Goal: Task Accomplishment & Management: Manage account settings

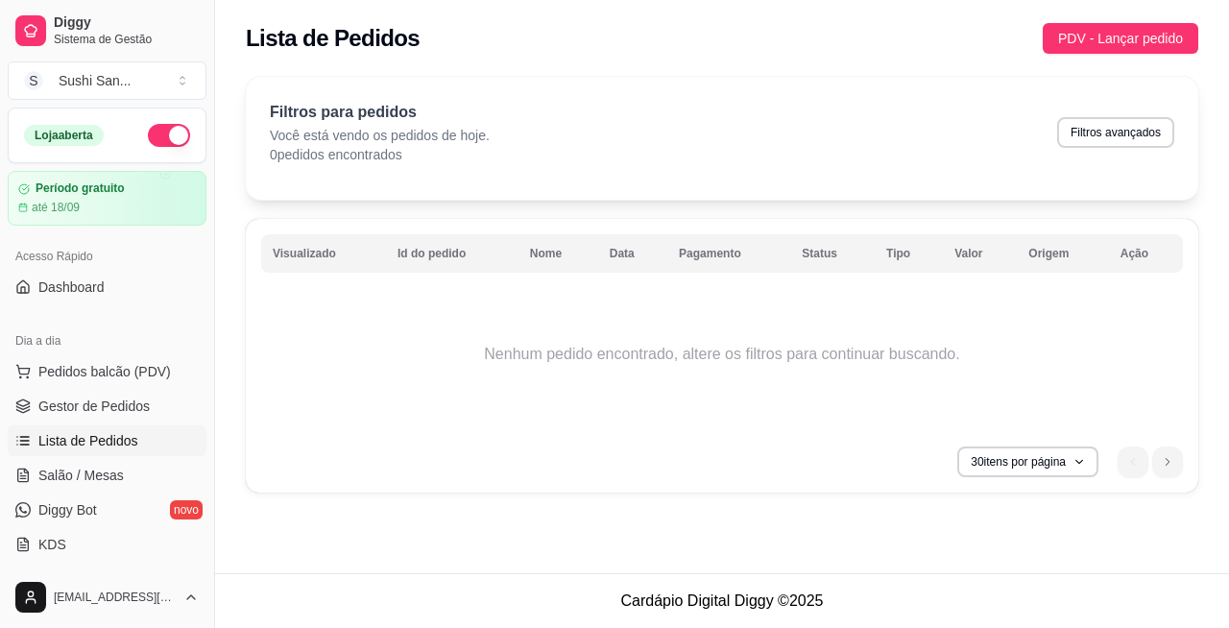
click at [96, 433] on span "Lista de Pedidos" at bounding box center [88, 440] width 100 height 19
click at [1165, 40] on span "PDV - Lançar pedido" at bounding box center [1120, 38] width 125 height 21
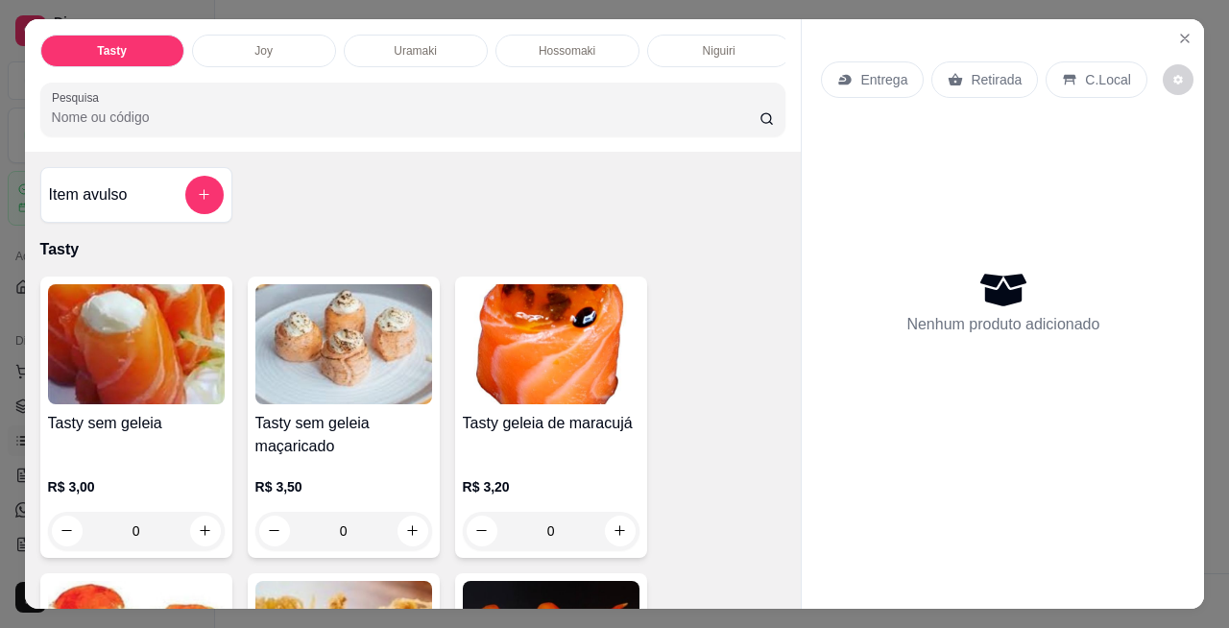
scroll to position [140, 0]
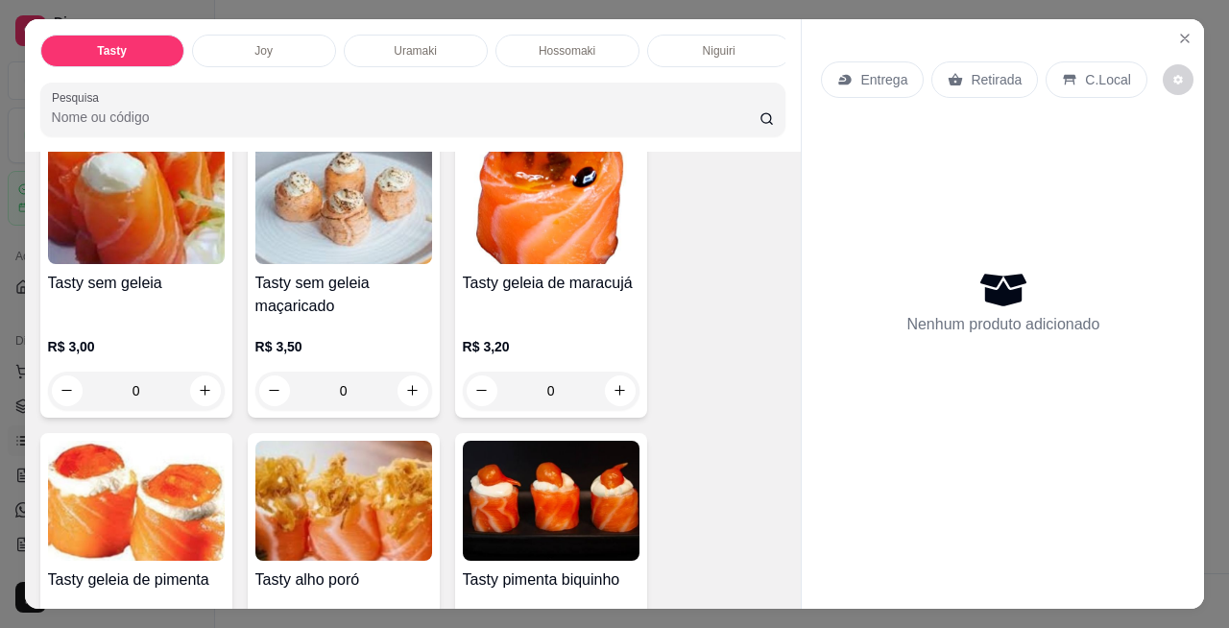
click at [407, 397] on icon "increase-product-quantity" at bounding box center [412, 390] width 14 height 14
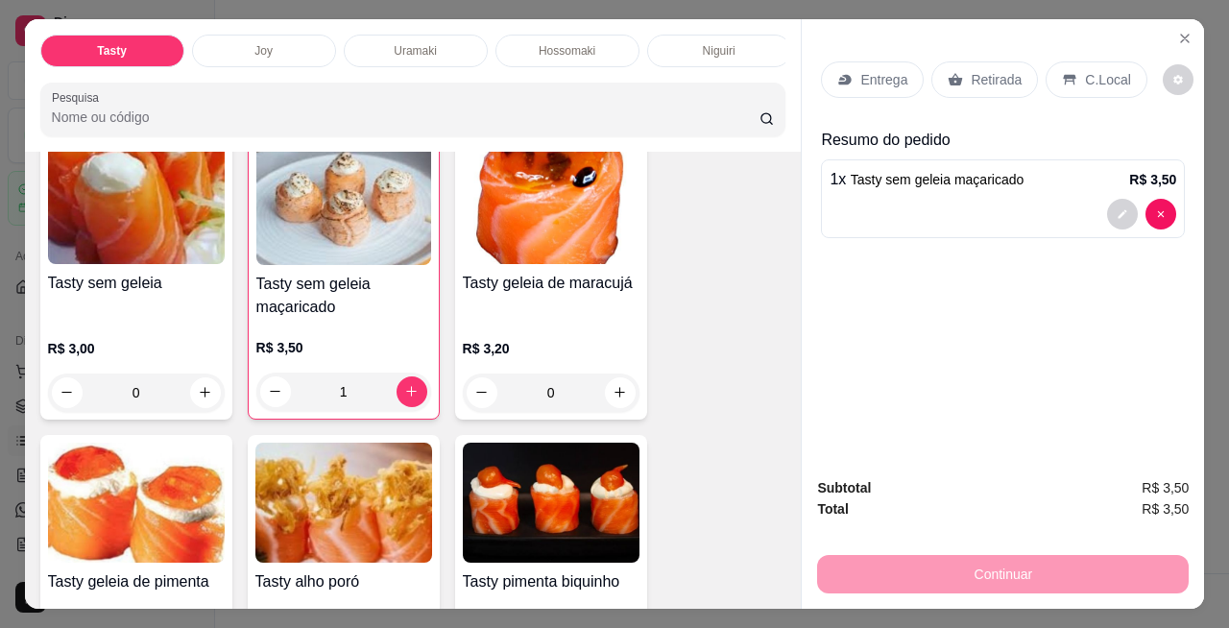
click at [406, 395] on icon "increase-product-quantity" at bounding box center [411, 391] width 11 height 11
type input "2"
click at [927, 570] on div "Continuar" at bounding box center [1002, 571] width 371 height 43
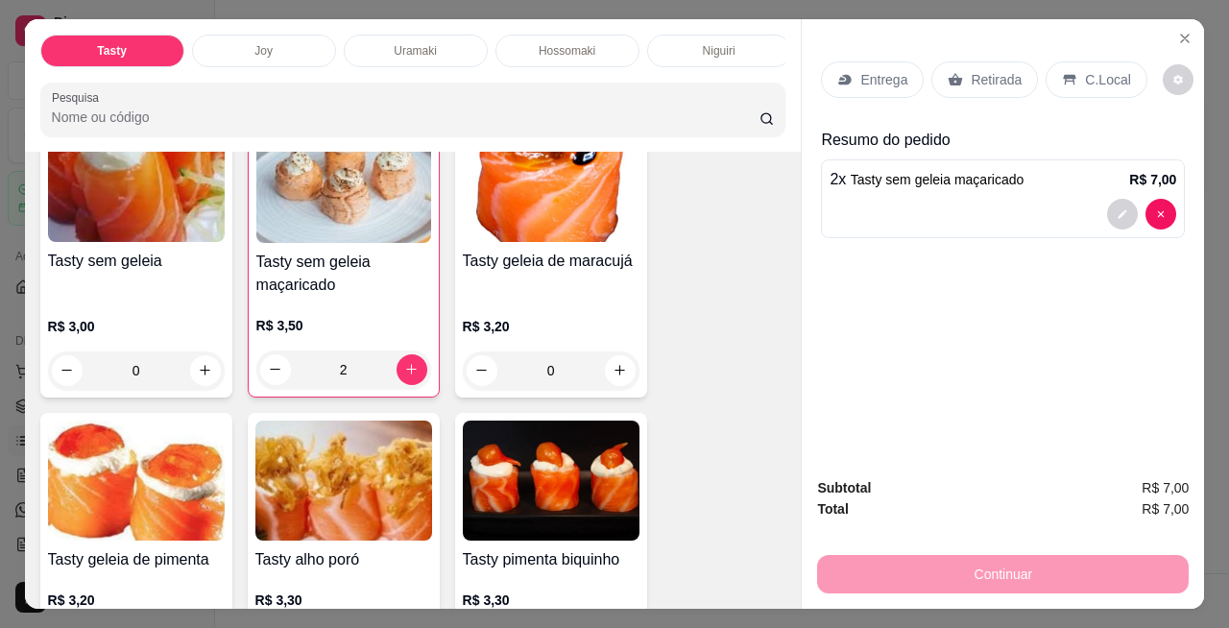
scroll to position [129, 0]
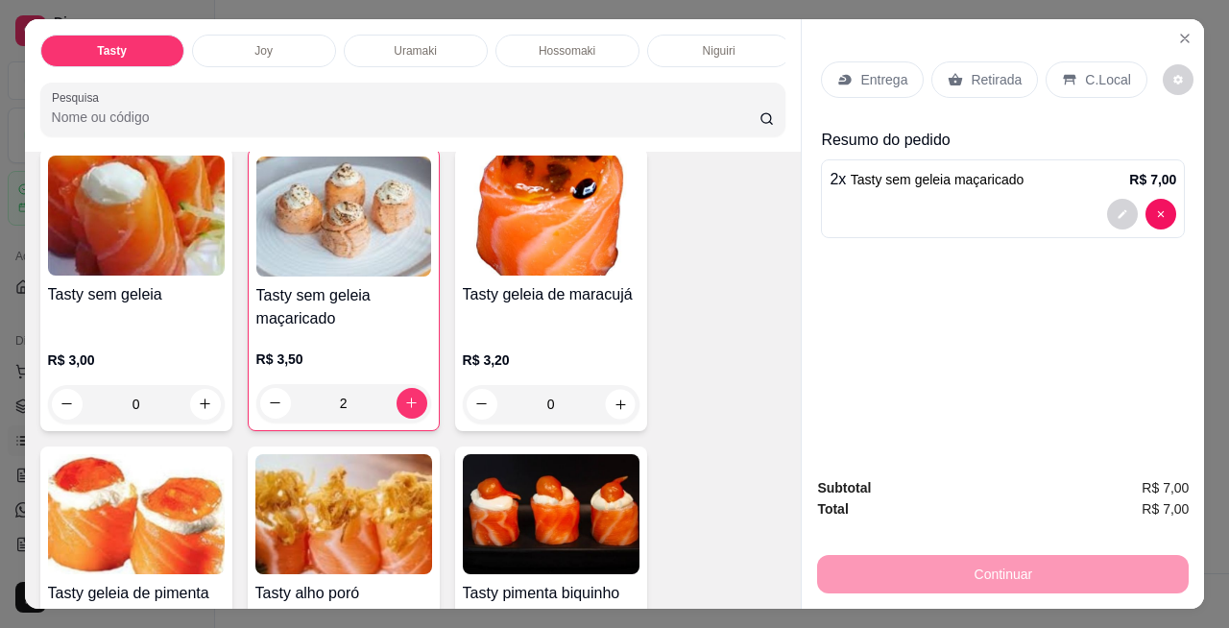
click at [610, 415] on button "increase-product-quantity" at bounding box center [620, 404] width 30 height 30
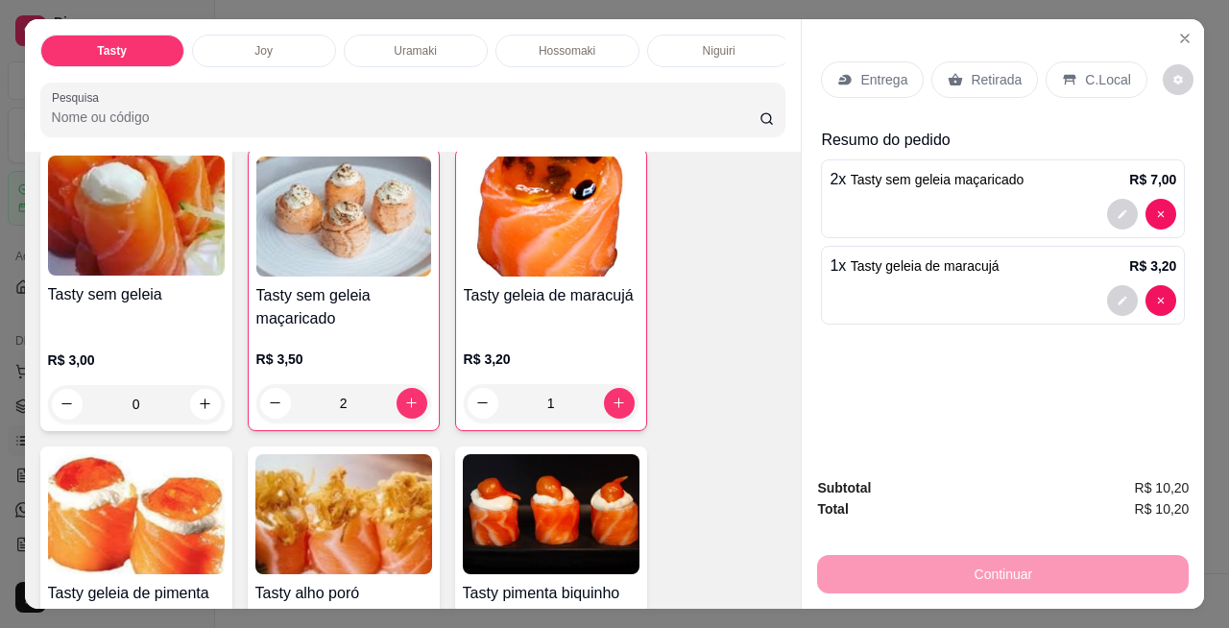
click at [614, 400] on icon "increase-product-quantity" at bounding box center [618, 402] width 14 height 14
type input "2"
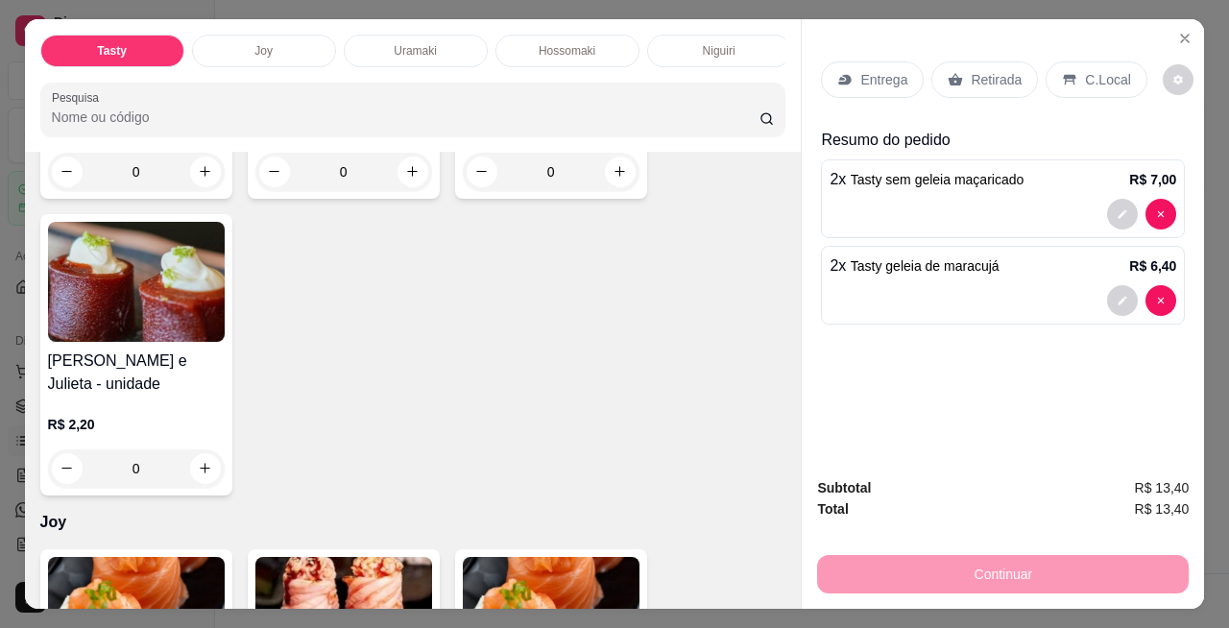
scroll to position [942, 0]
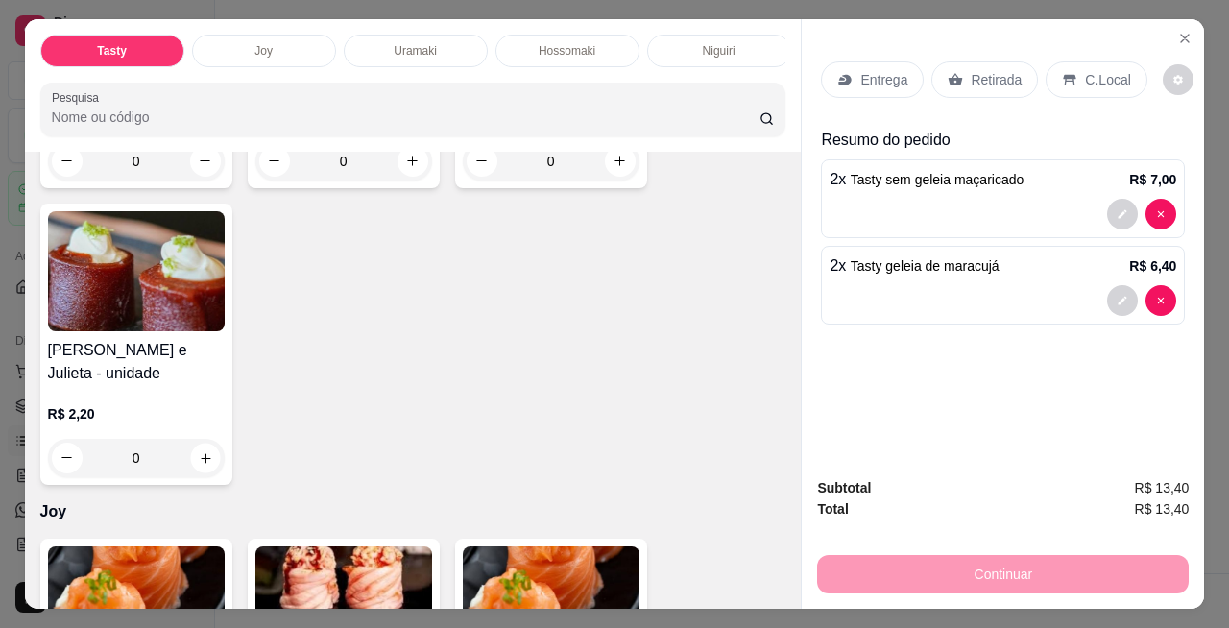
click at [198, 465] on icon "increase-product-quantity" at bounding box center [205, 457] width 14 height 14
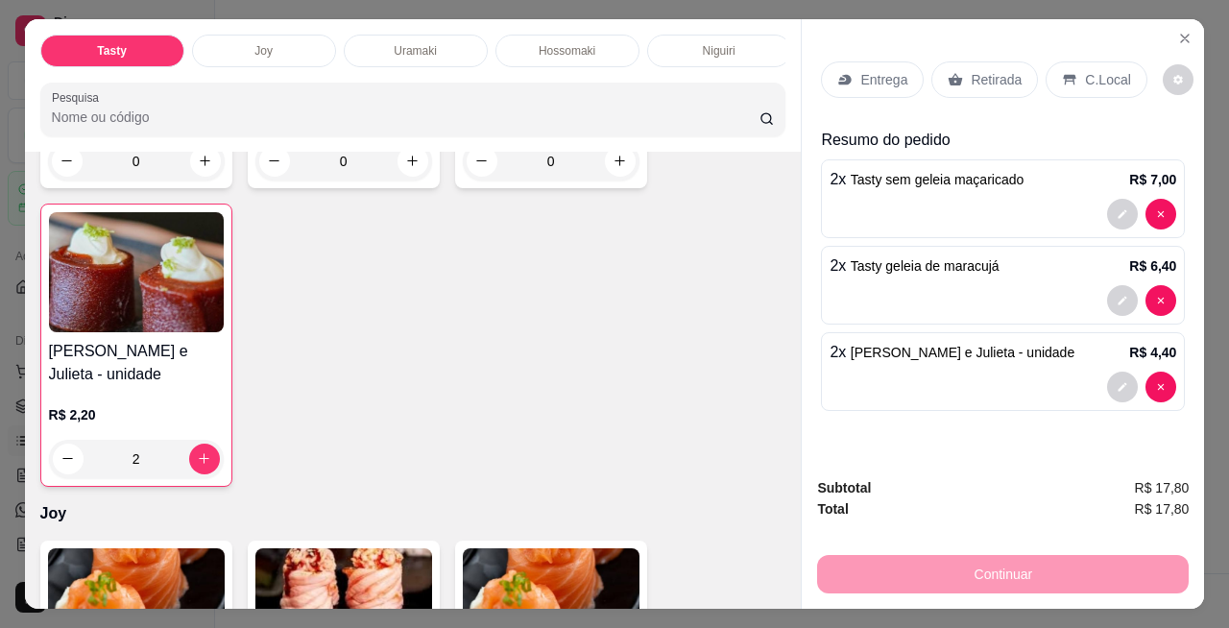
type input "2"
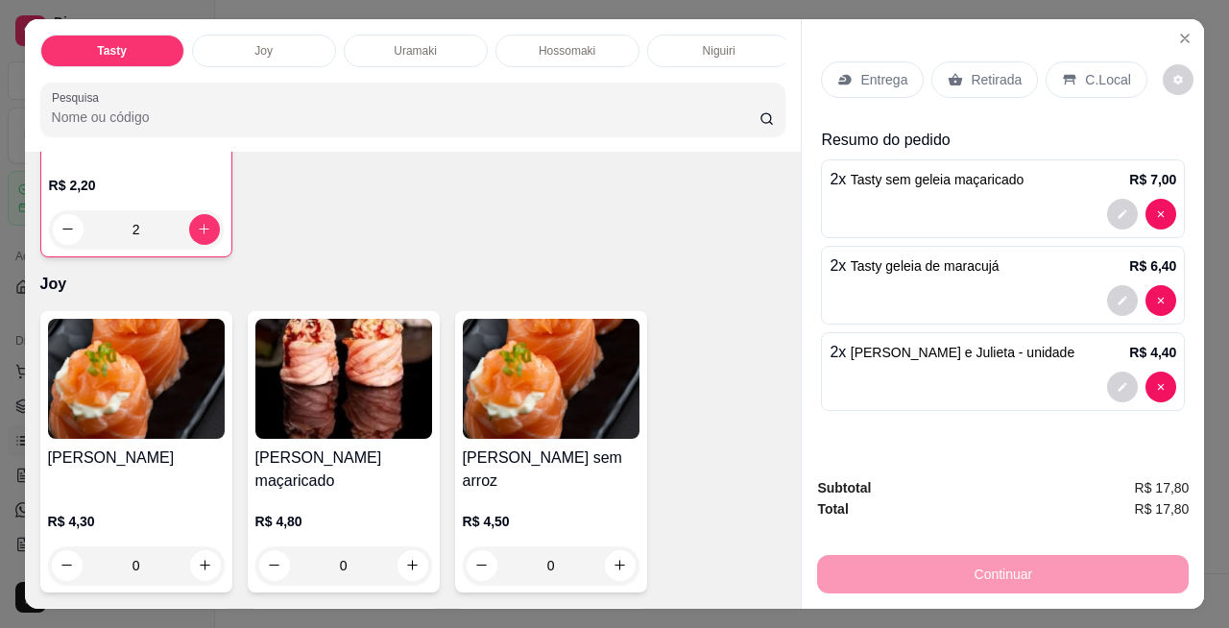
scroll to position [1234, 0]
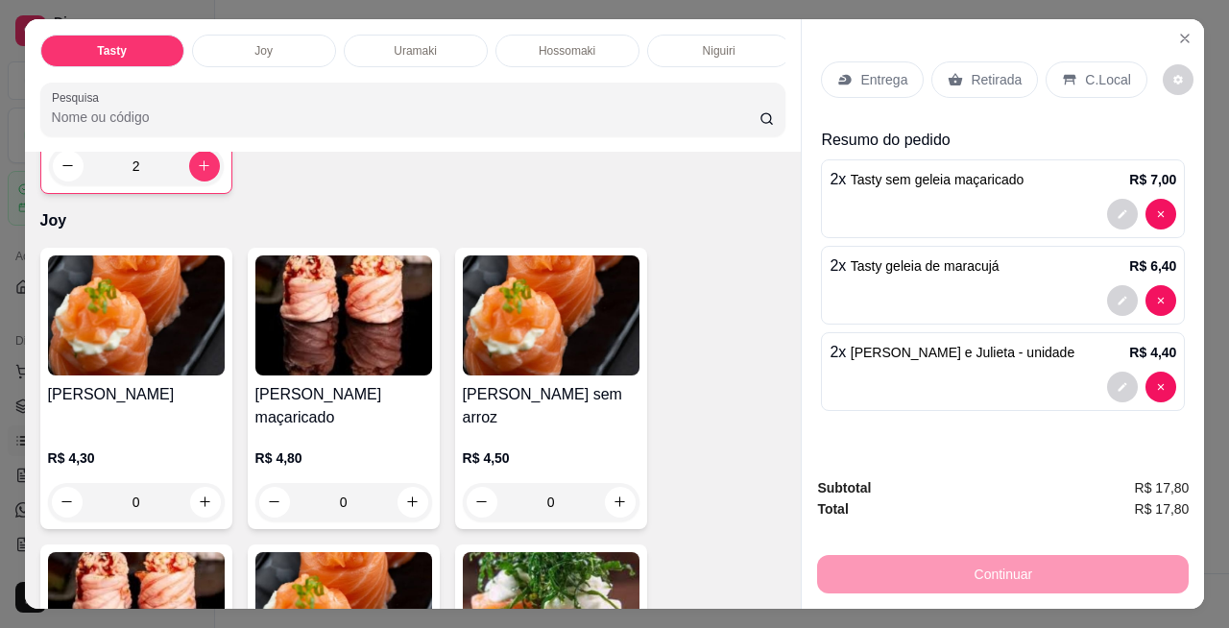
click at [203, 487] on button "increase-product-quantity" at bounding box center [205, 502] width 31 height 31
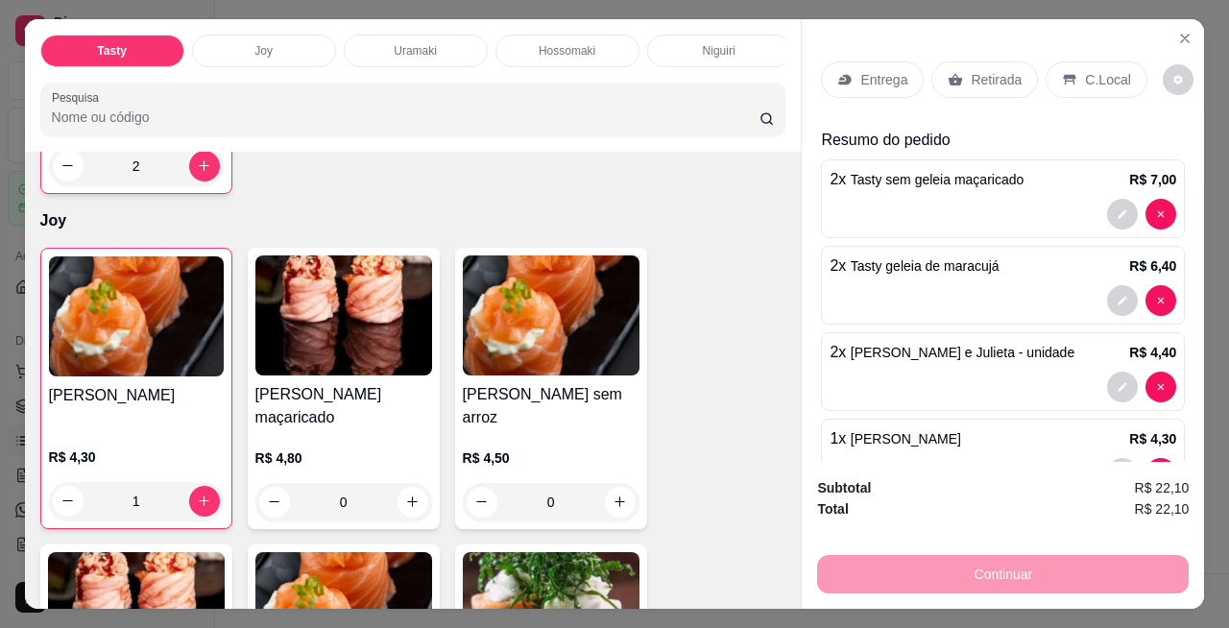
click at [199, 495] on icon "increase-product-quantity" at bounding box center [204, 500] width 11 height 11
type input "2"
click at [407, 493] on div "0" at bounding box center [343, 502] width 177 height 38
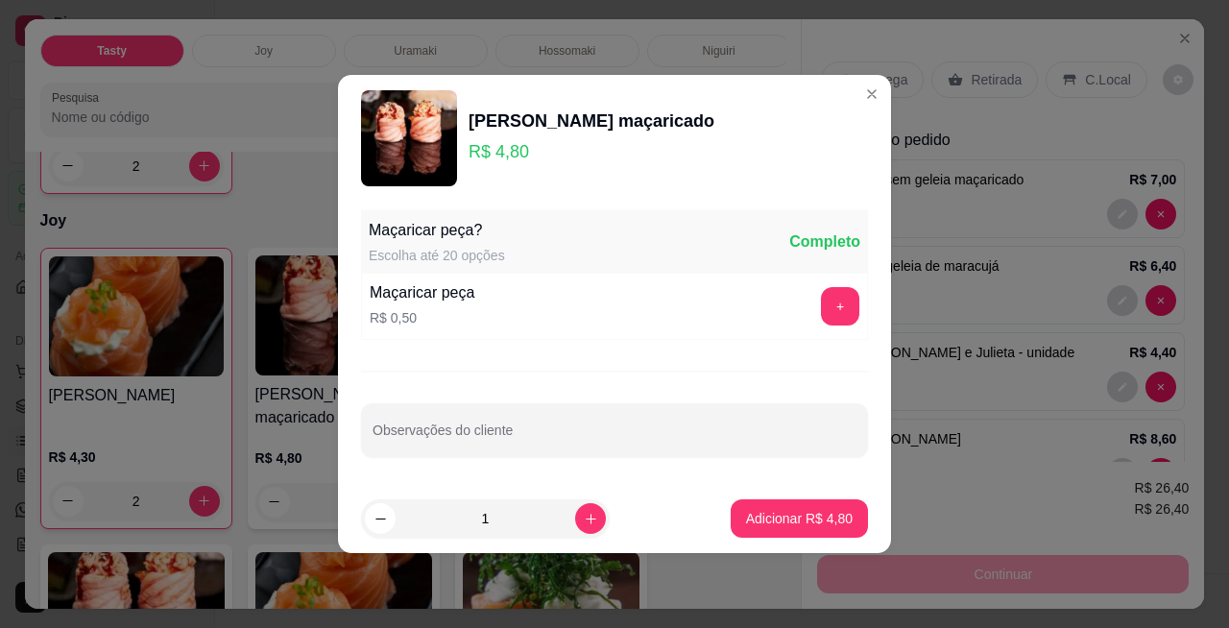
click at [792, 516] on p "Adicionar R$ 4,80" at bounding box center [799, 518] width 107 height 19
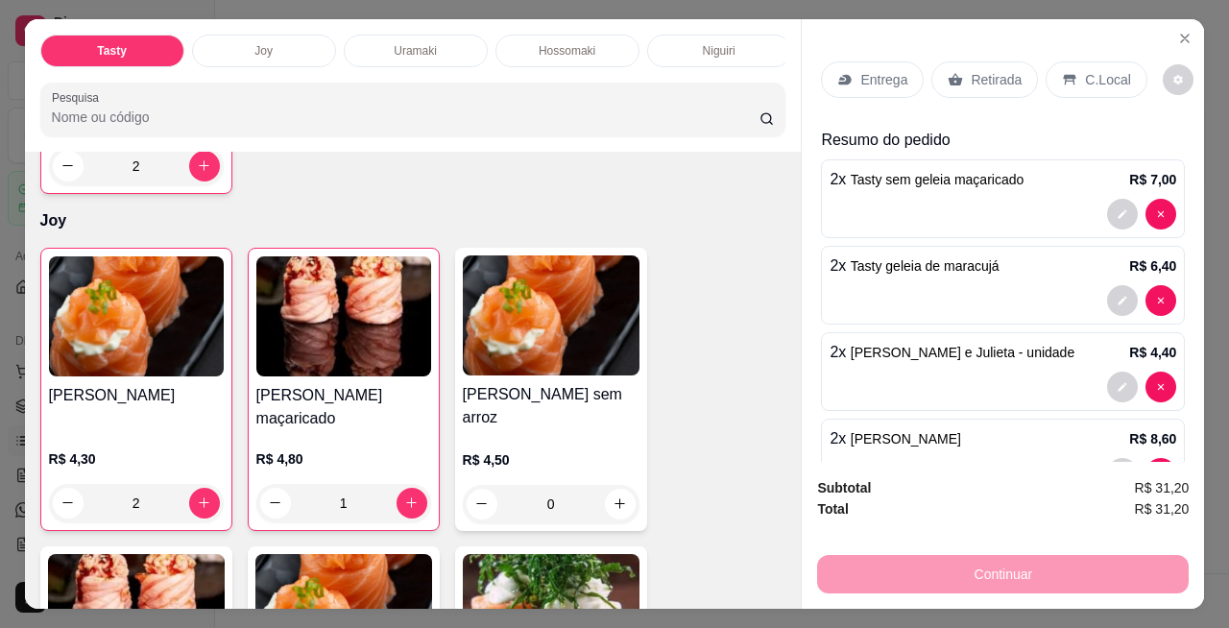
click at [390, 500] on div "1" at bounding box center [343, 503] width 175 height 38
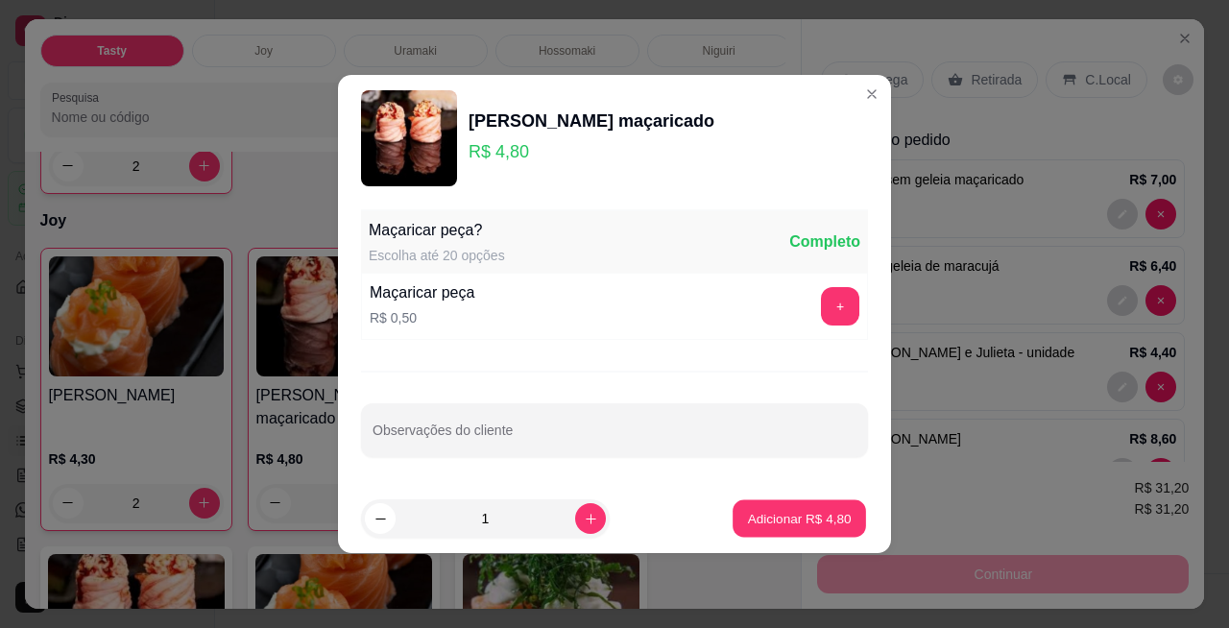
click at [812, 518] on p "Adicionar R$ 4,80" at bounding box center [799, 518] width 104 height 18
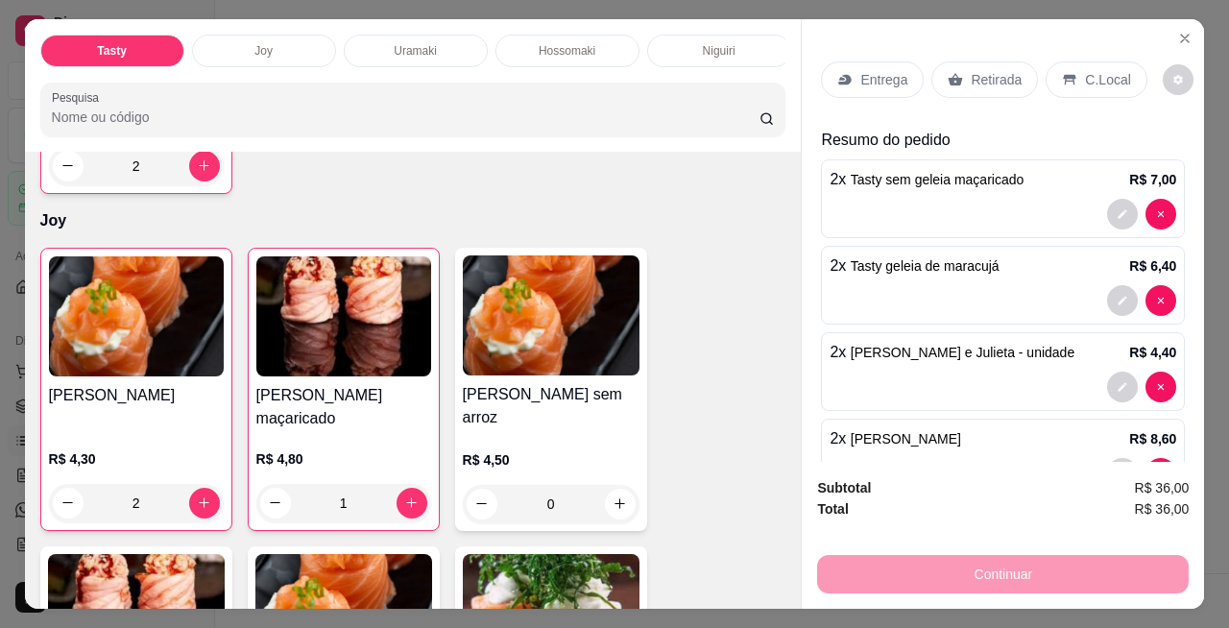
type input "2"
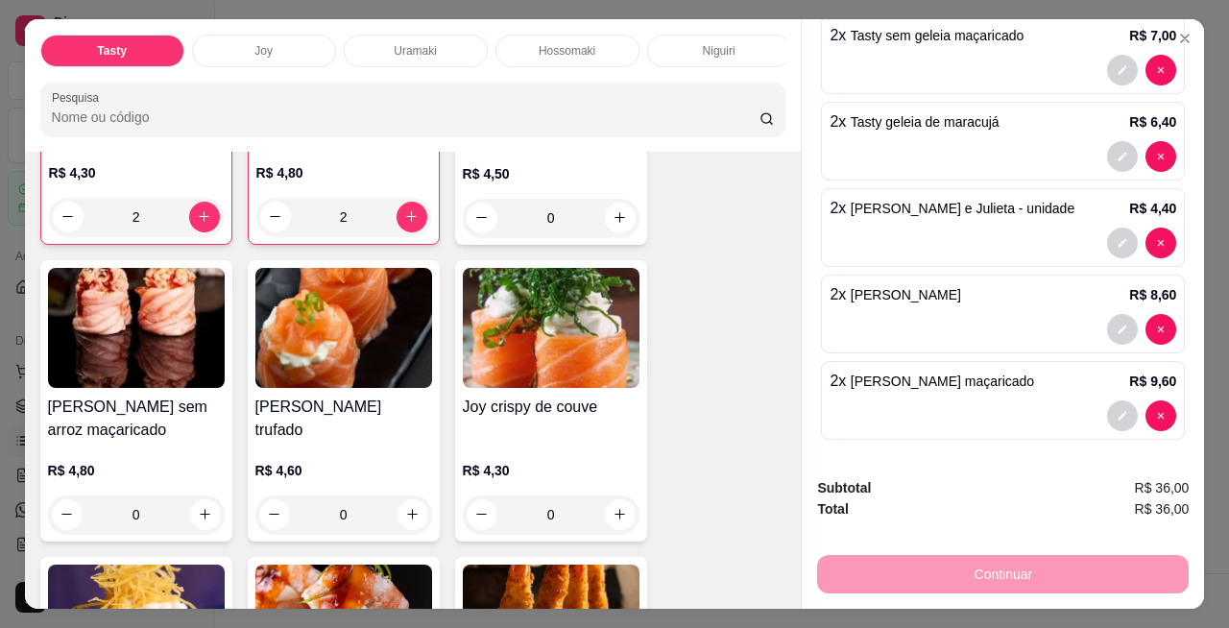
scroll to position [1551, 0]
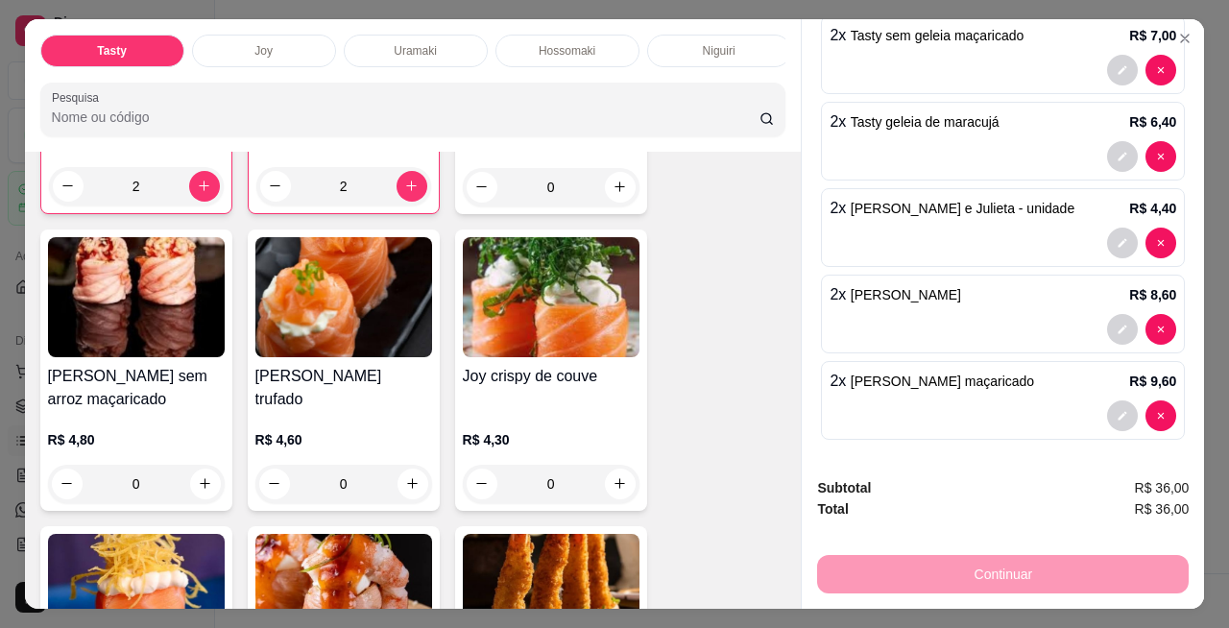
click at [610, 465] on div "0" at bounding box center [551, 484] width 177 height 38
click at [852, 102] on div "2 x Tasty geleia de maracujá R$ 6,40" at bounding box center [1003, 141] width 364 height 79
click at [856, 165] on div "2 x Tasty geleia de maracujá R$ 6,40" at bounding box center [1003, 141] width 364 height 79
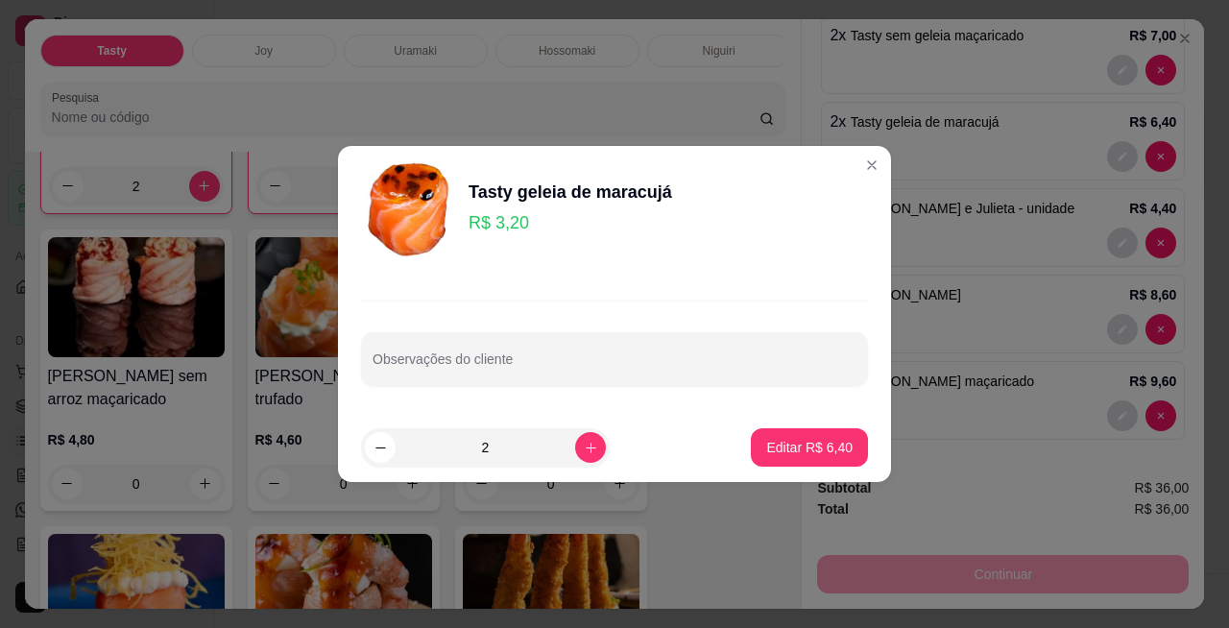
click at [856, 166] on div "2 x Tasty geleia de maracujá R$ 6,40" at bounding box center [1003, 141] width 364 height 79
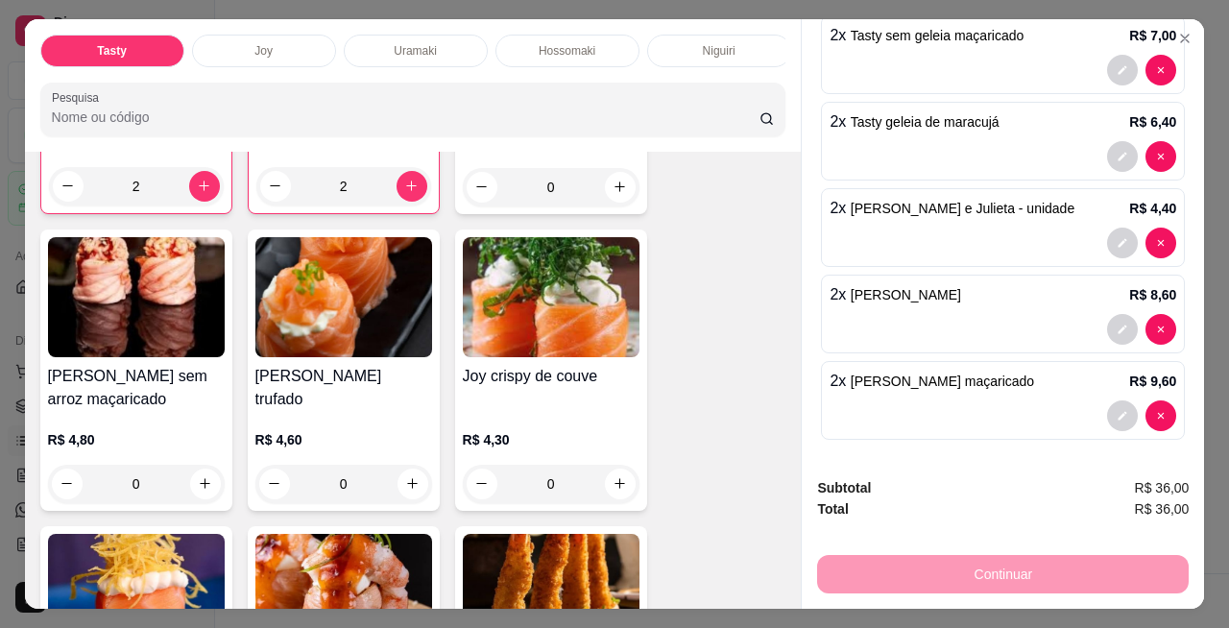
click at [859, 159] on div at bounding box center [1002, 156] width 346 height 31
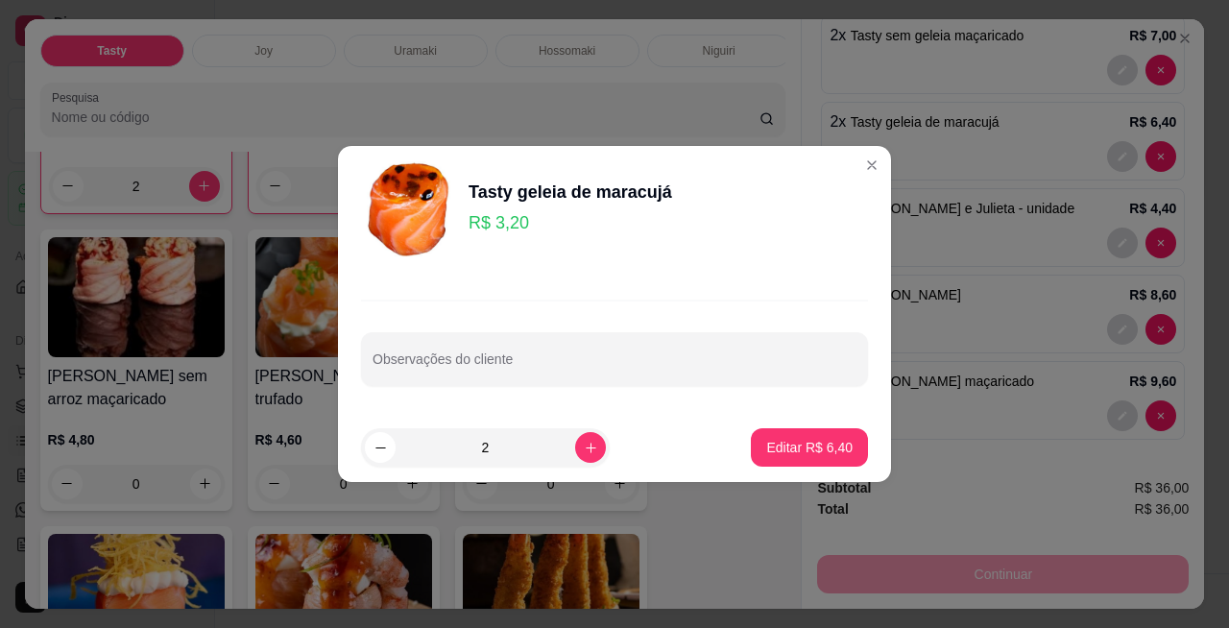
click at [815, 448] on p "Editar R$ 6,40" at bounding box center [809, 447] width 86 height 19
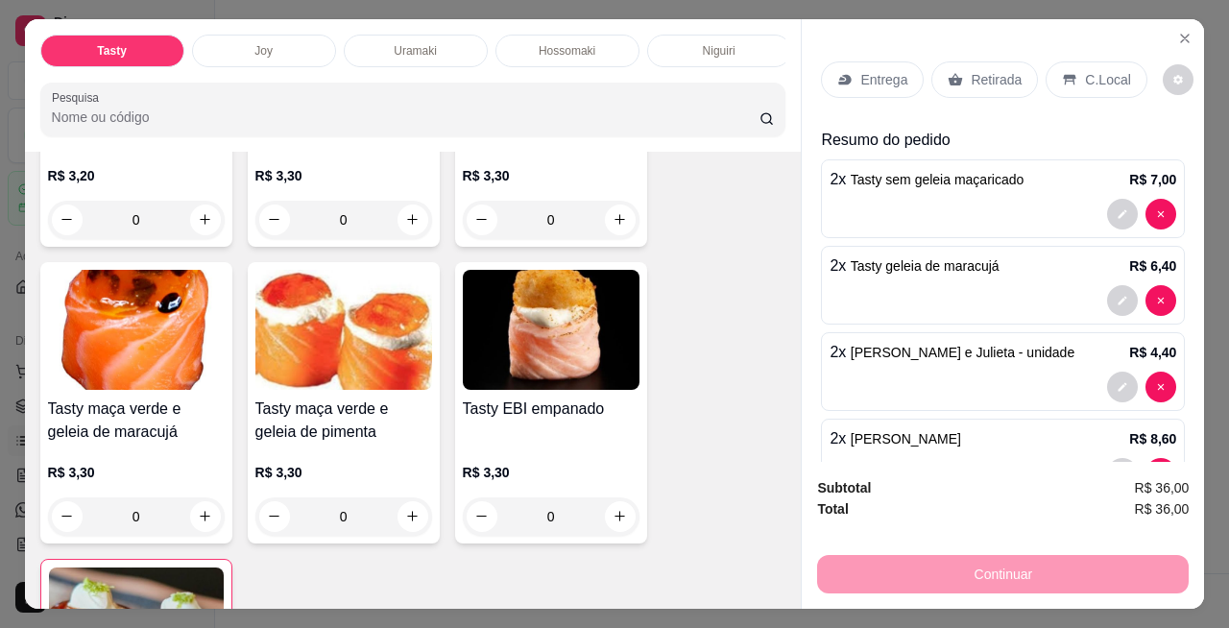
scroll to position [568, 0]
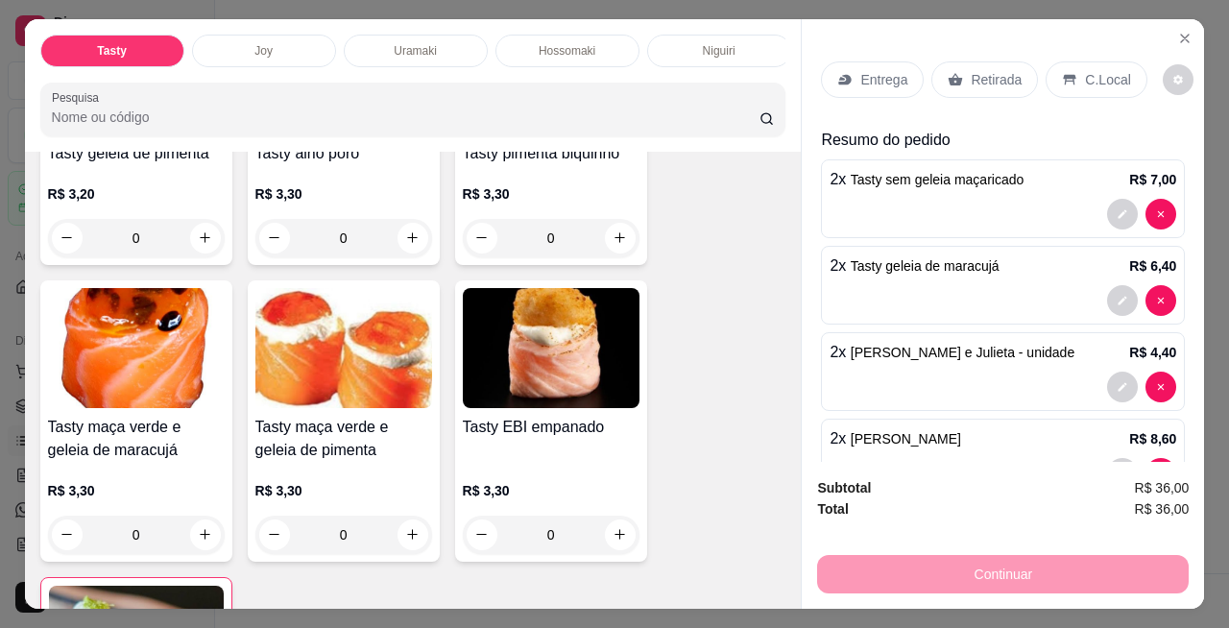
click at [405, 539] on icon "increase-product-quantity" at bounding box center [412, 534] width 14 height 14
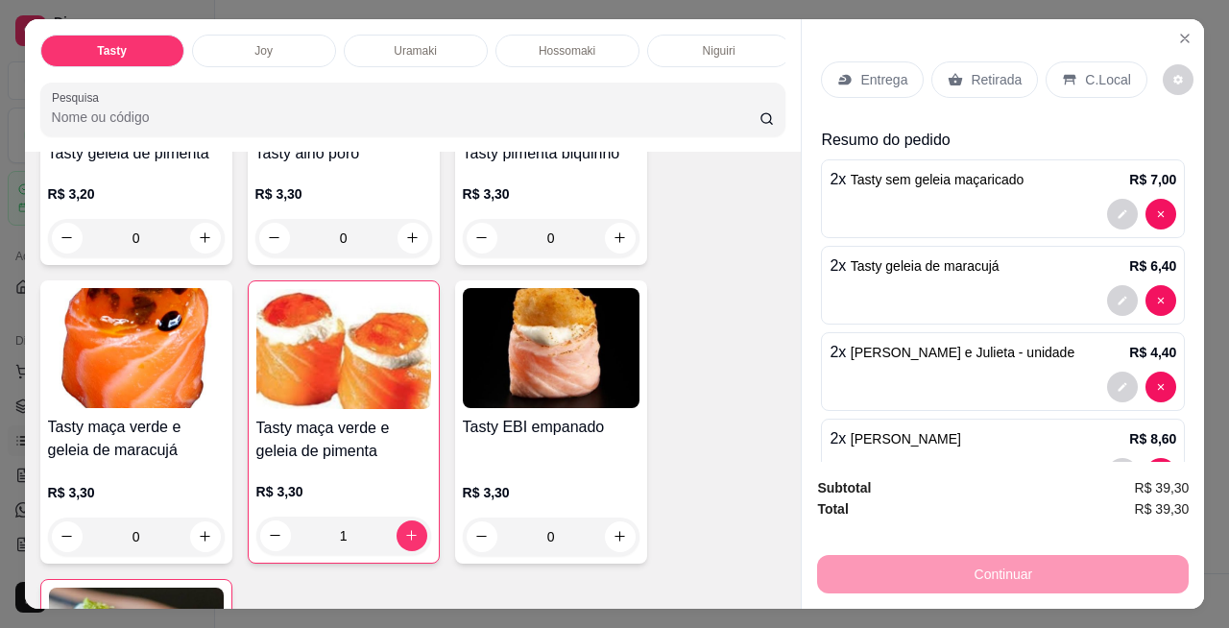
click at [406, 539] on icon "increase-product-quantity" at bounding box center [411, 535] width 11 height 11
type input "2"
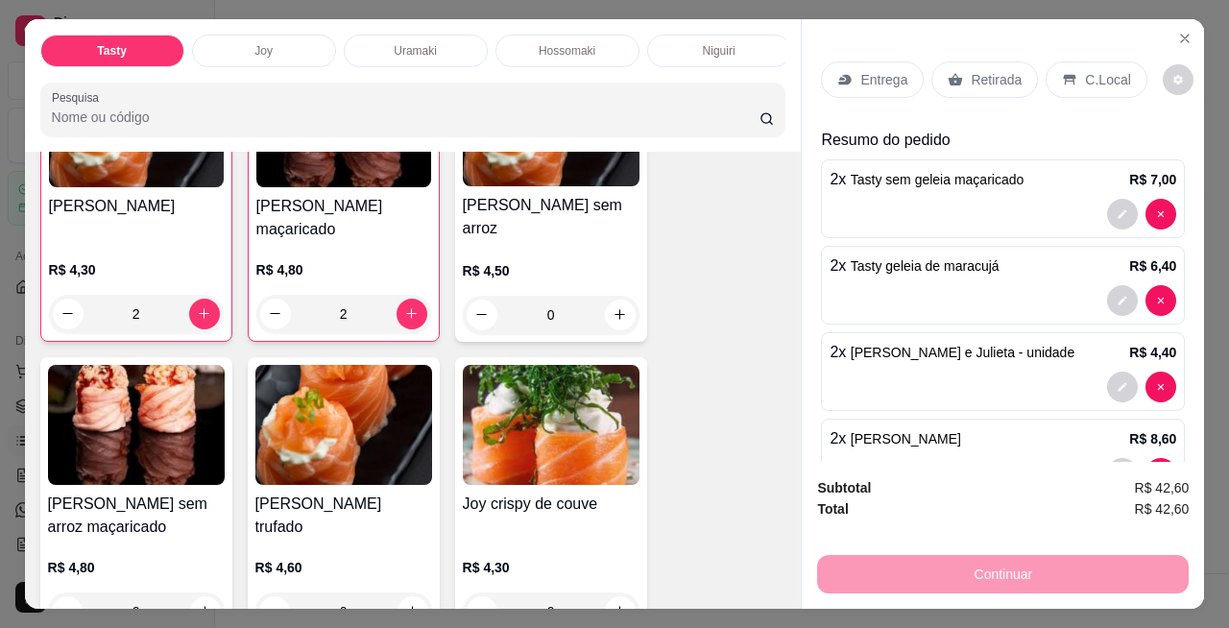
scroll to position [1444, 0]
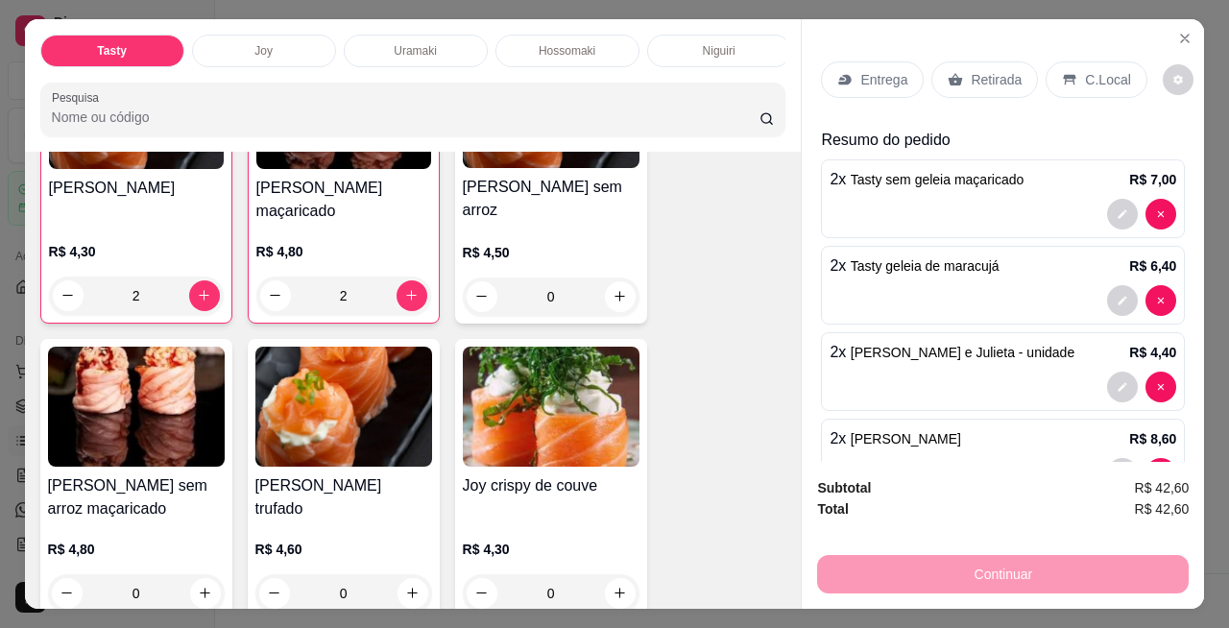
click at [613, 576] on div "0" at bounding box center [551, 593] width 177 height 38
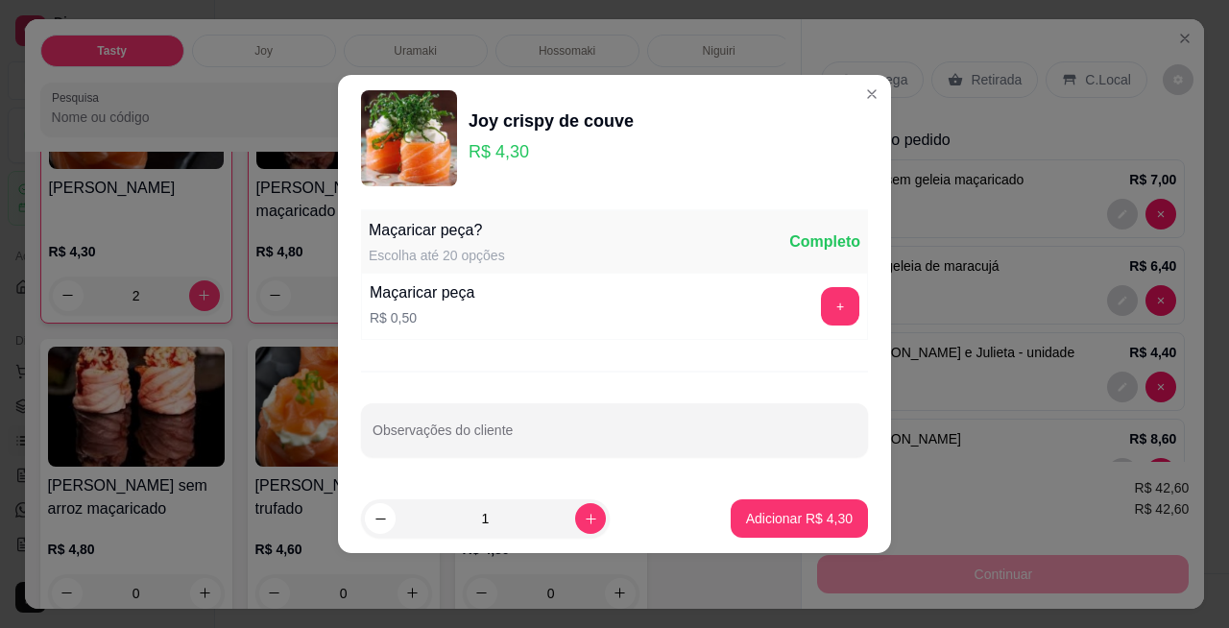
click at [584, 523] on icon "increase-product-quantity" at bounding box center [591, 519] width 14 height 14
type input "2"
click at [825, 305] on button "+" at bounding box center [840, 306] width 38 height 38
click at [822, 518] on p "Adicionar R$ 9,60" at bounding box center [799, 518] width 107 height 19
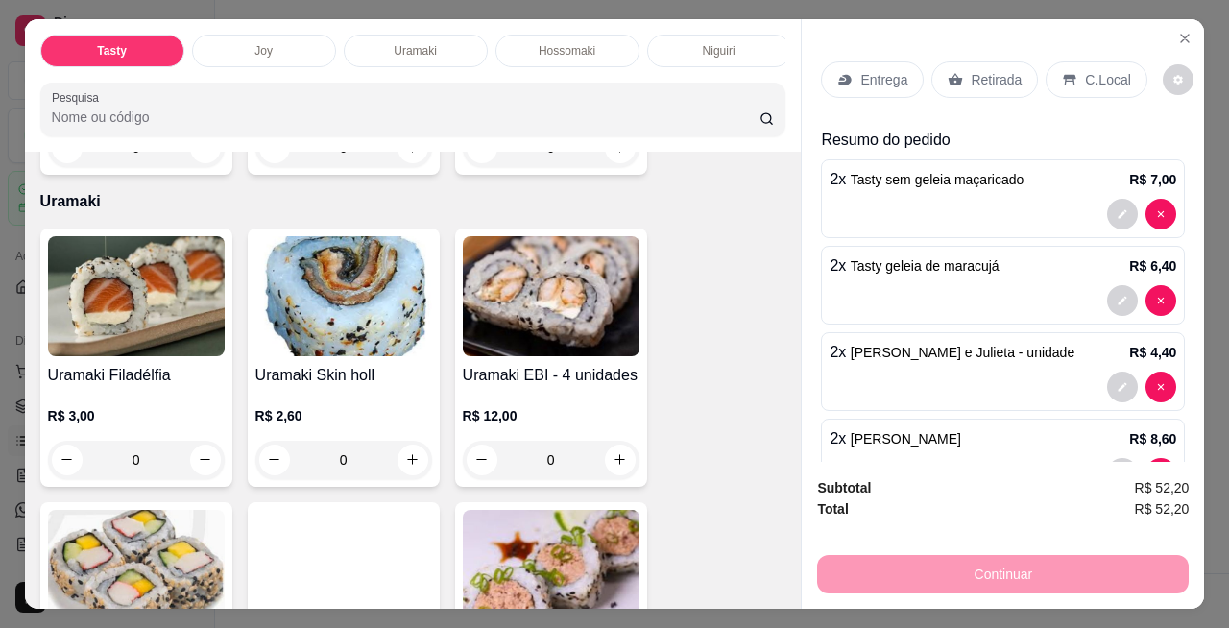
scroll to position [2164, 0]
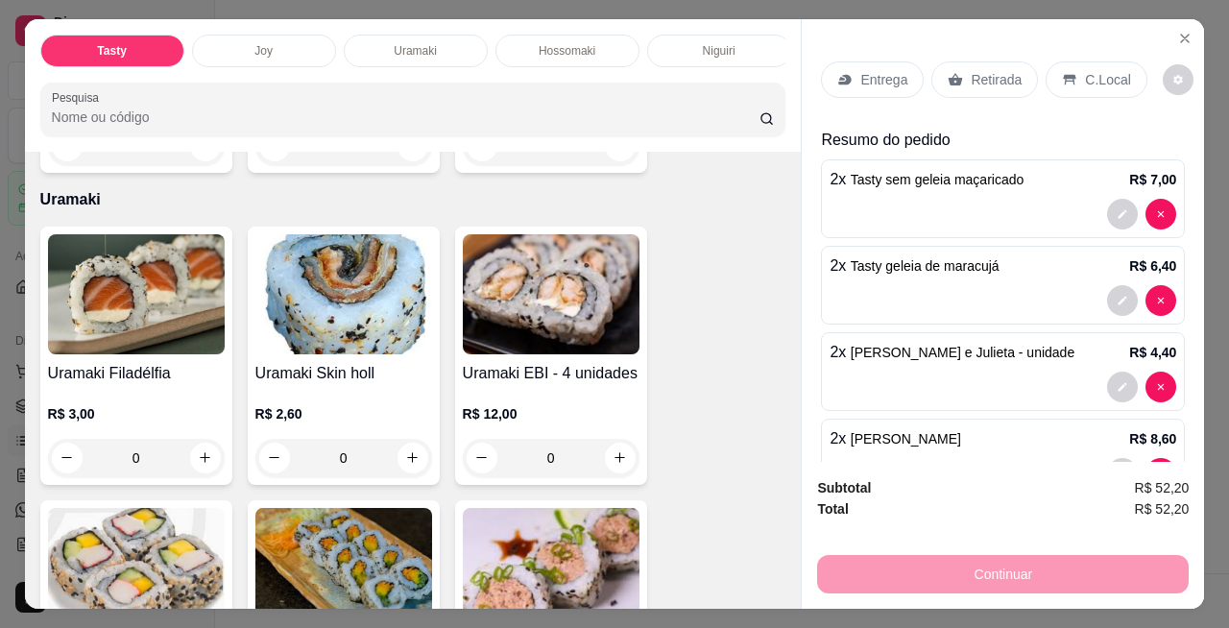
click at [204, 439] on div "0" at bounding box center [136, 458] width 177 height 38
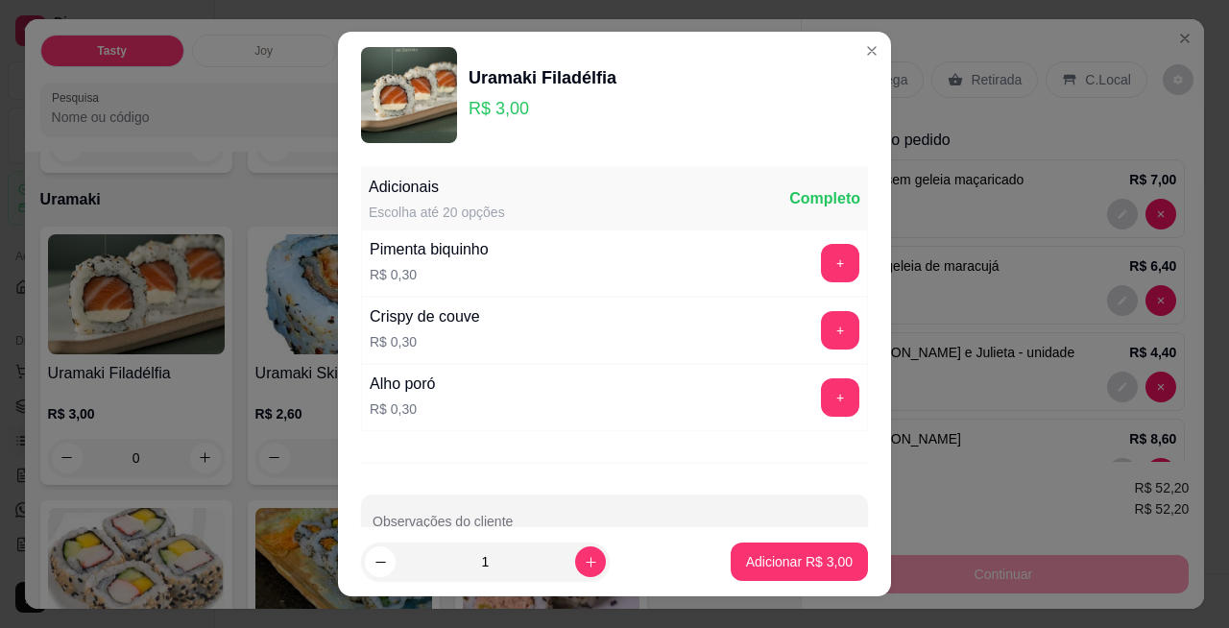
click at [799, 551] on button "Adicionar R$ 3,00" at bounding box center [798, 561] width 137 height 38
type input "1"
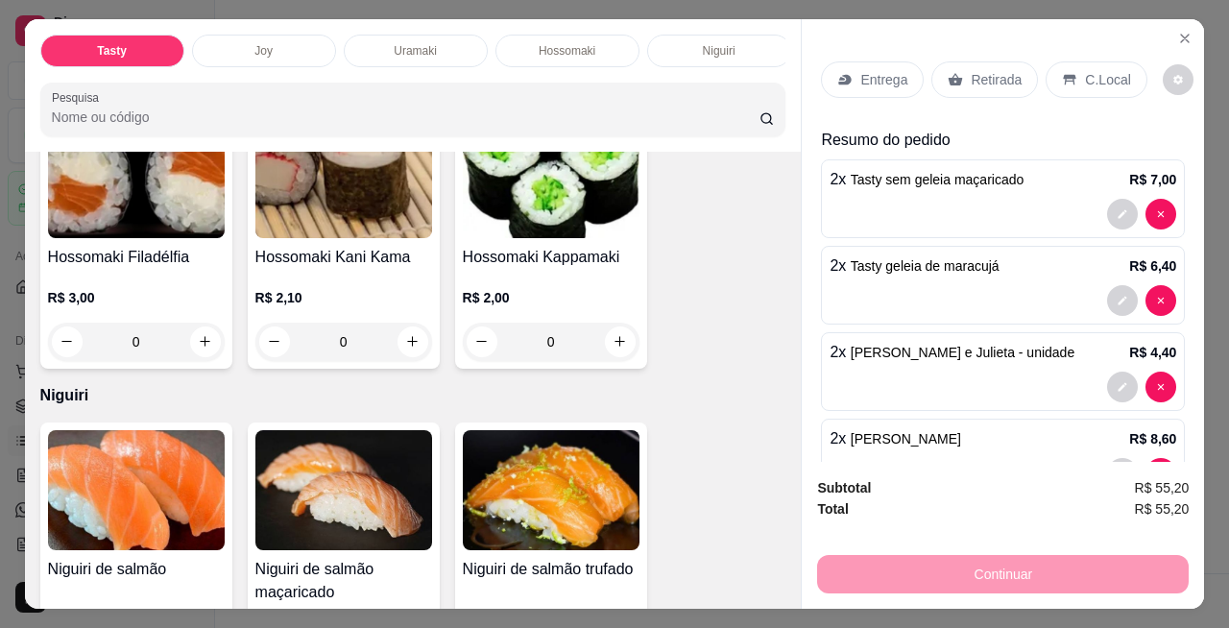
scroll to position [2977, 0]
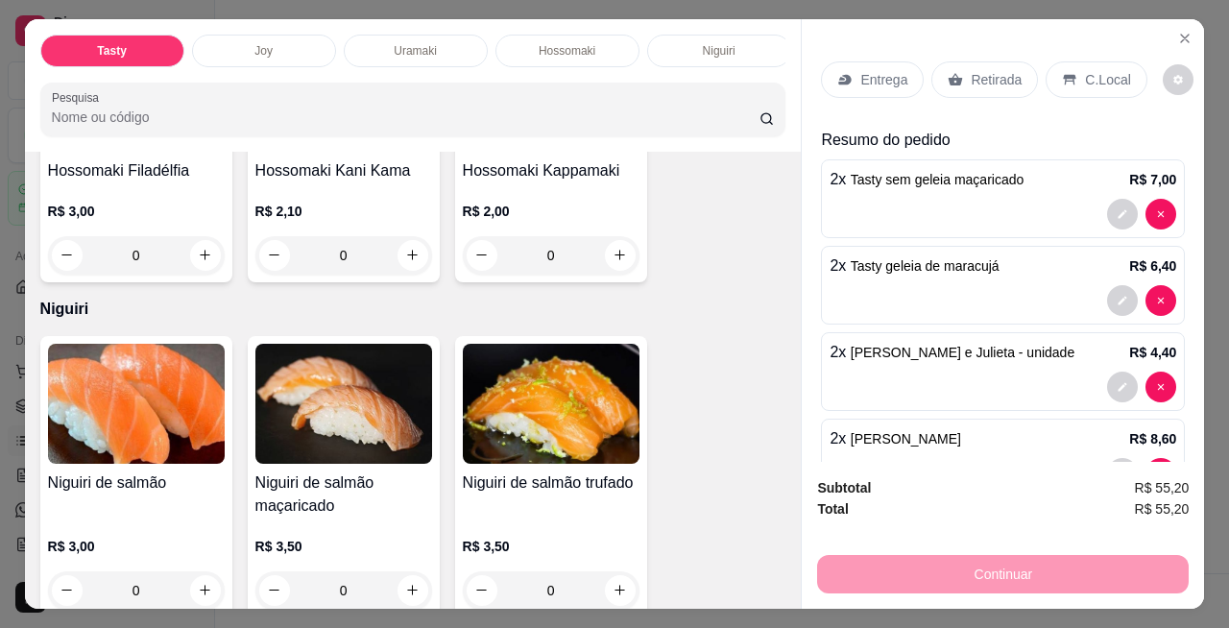
click at [610, 571] on div "0" at bounding box center [551, 590] width 177 height 38
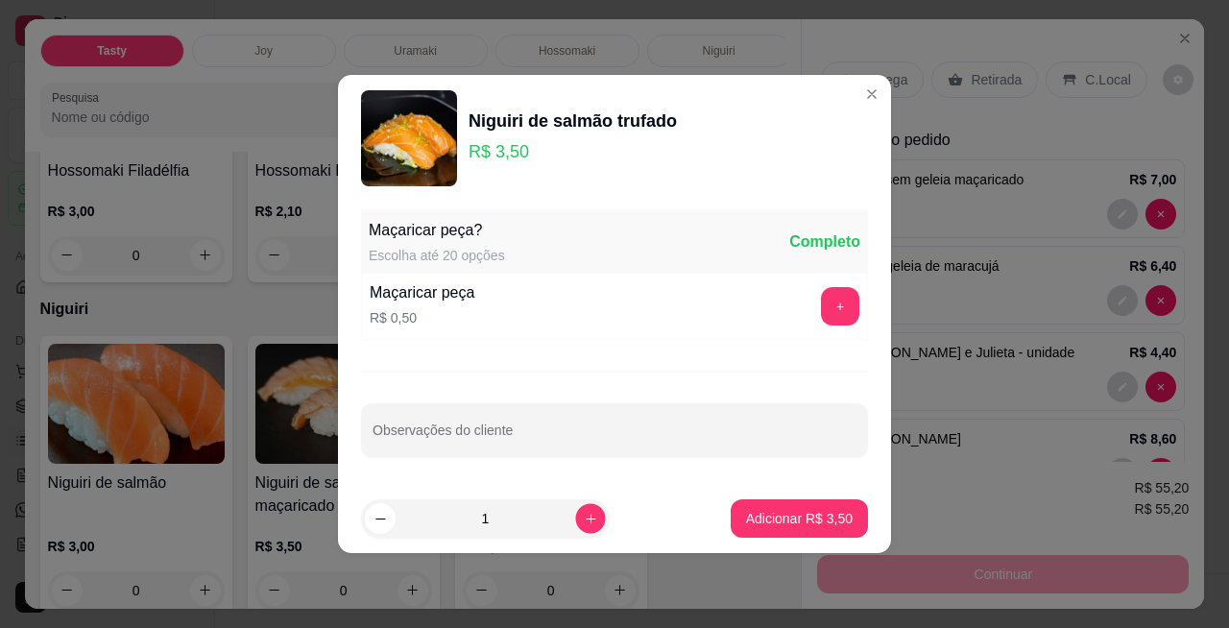
click at [592, 515] on button "increase-product-quantity" at bounding box center [590, 518] width 30 height 30
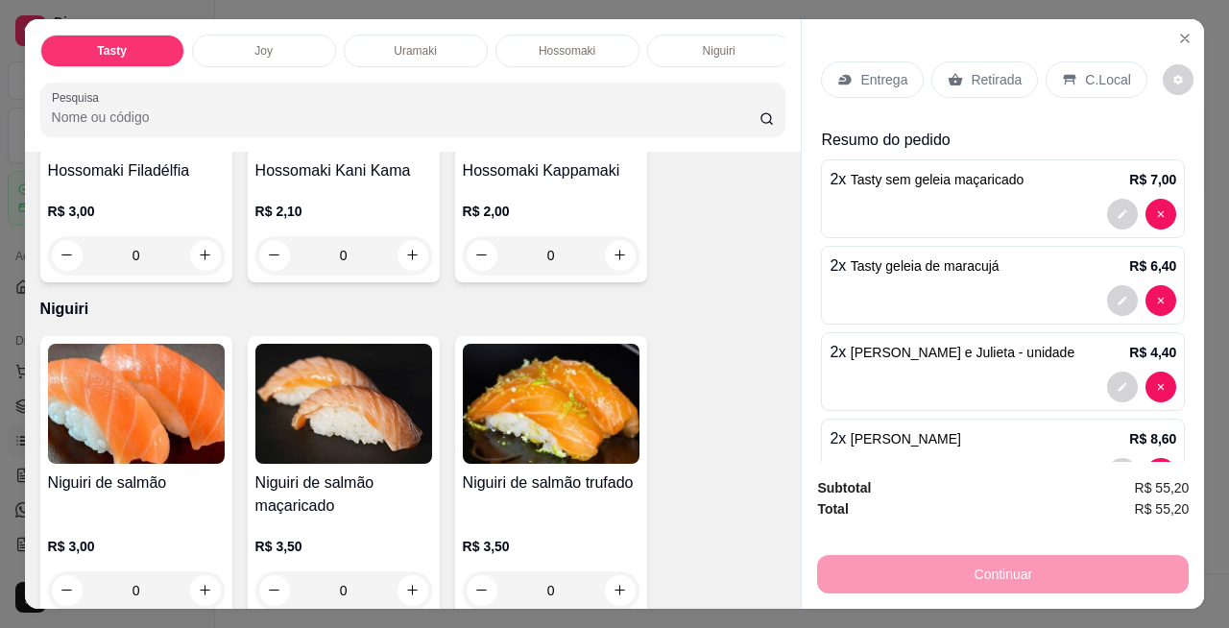
click at [856, 94] on div "Entrega Retirada C.Local" at bounding box center [1003, 79] width 364 height 67
click at [608, 571] on div "0" at bounding box center [551, 590] width 177 height 38
click at [608, 576] on div "0" at bounding box center [551, 590] width 177 height 38
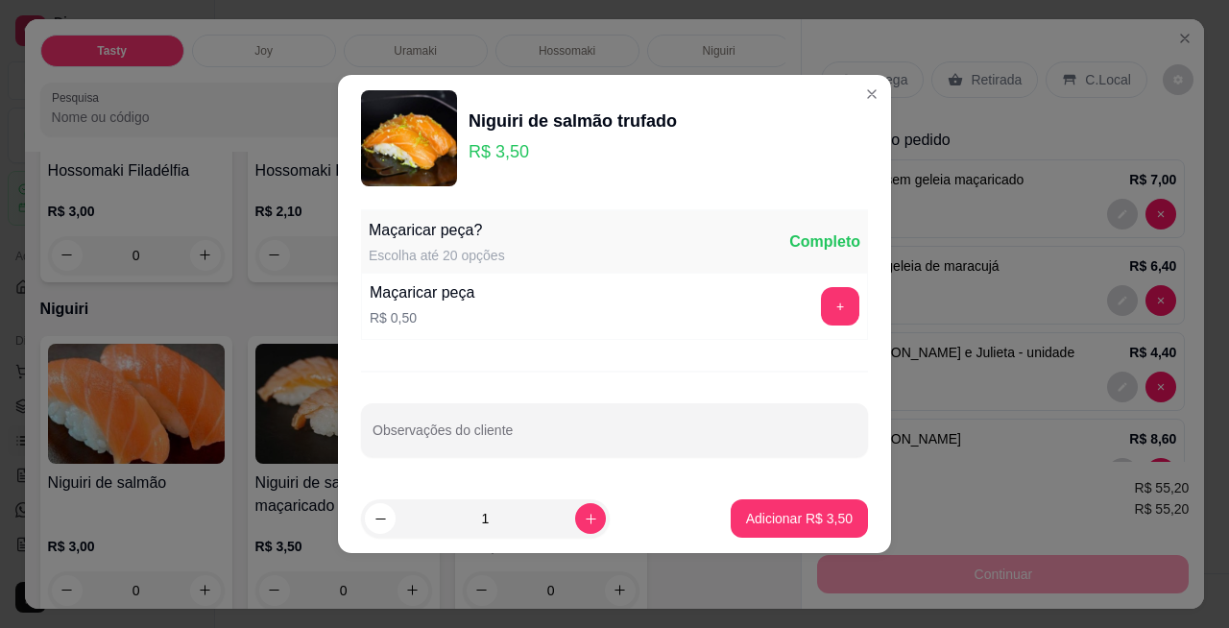
click at [584, 516] on icon "increase-product-quantity" at bounding box center [591, 519] width 14 height 14
type input "2"
click at [831, 515] on p "Adicionar R$ 7,00" at bounding box center [799, 518] width 104 height 18
type input "2"
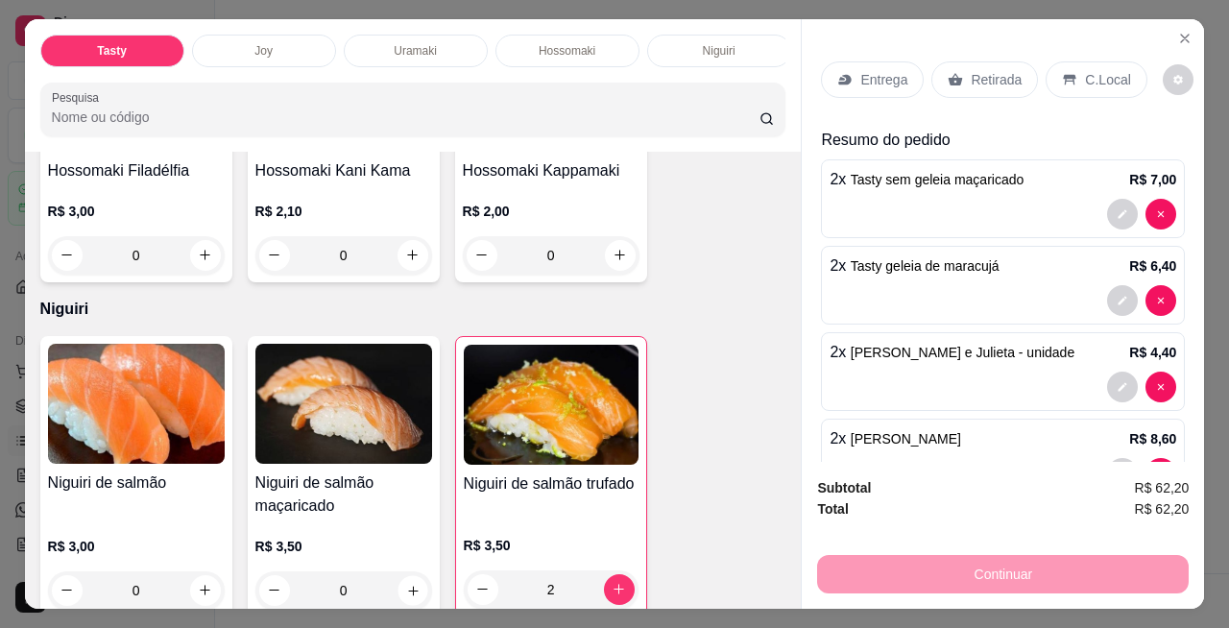
click at [405, 583] on icon "increase-product-quantity" at bounding box center [412, 590] width 14 height 14
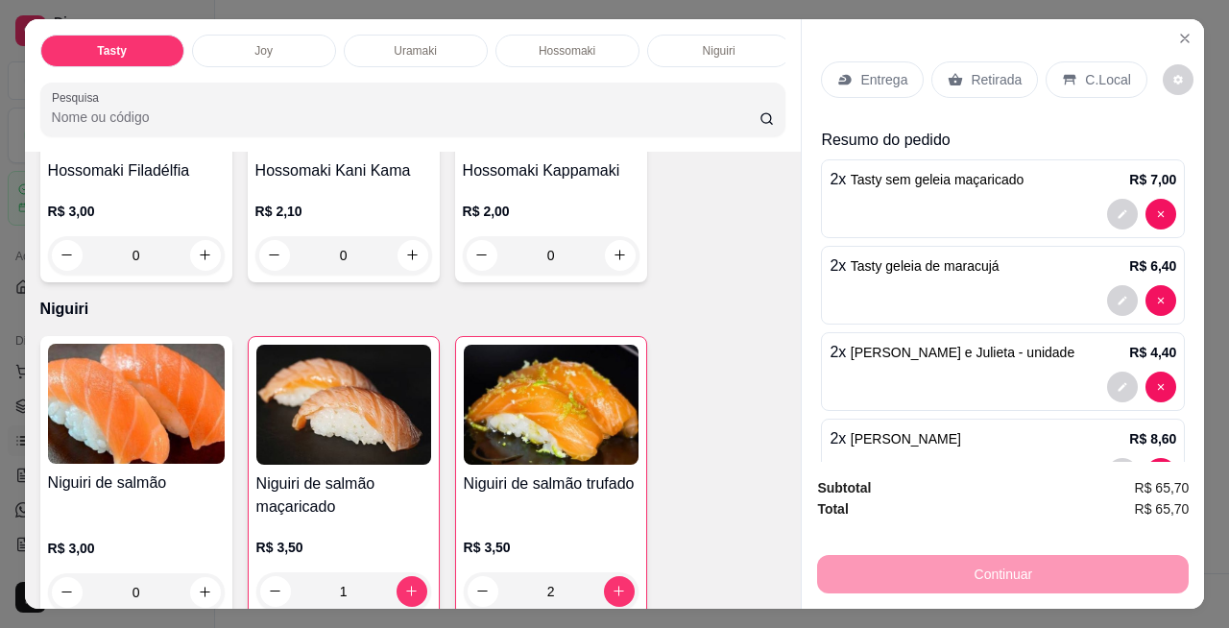
click at [404, 584] on icon "increase-product-quantity" at bounding box center [411, 591] width 14 height 14
type input "2"
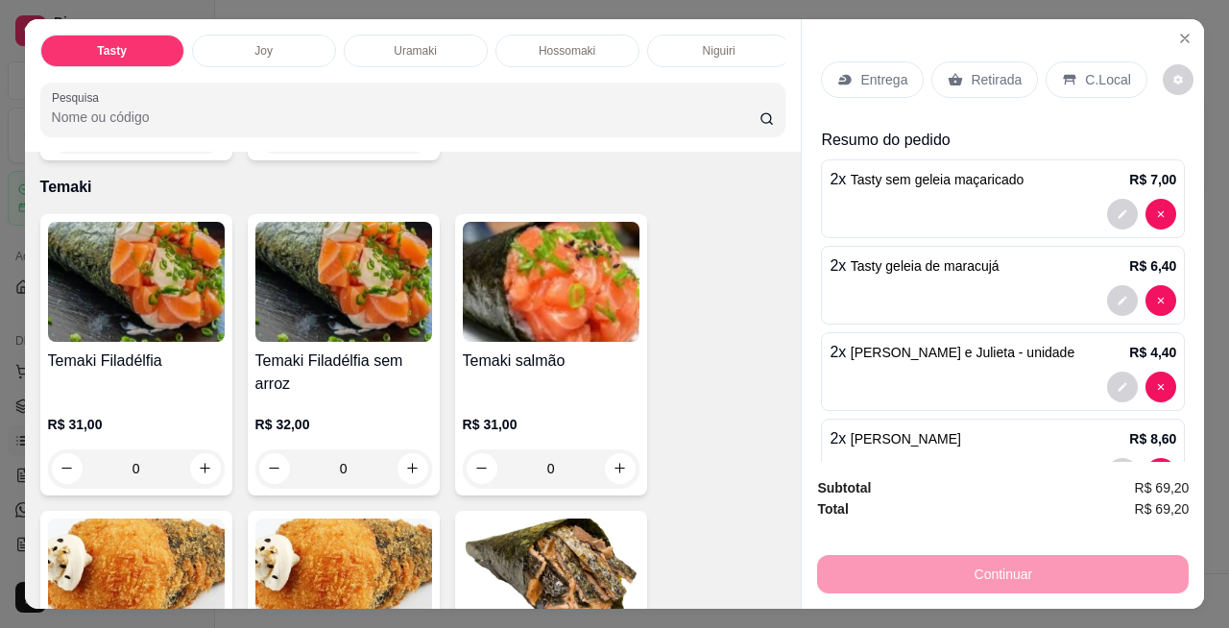
scroll to position [6566, 0]
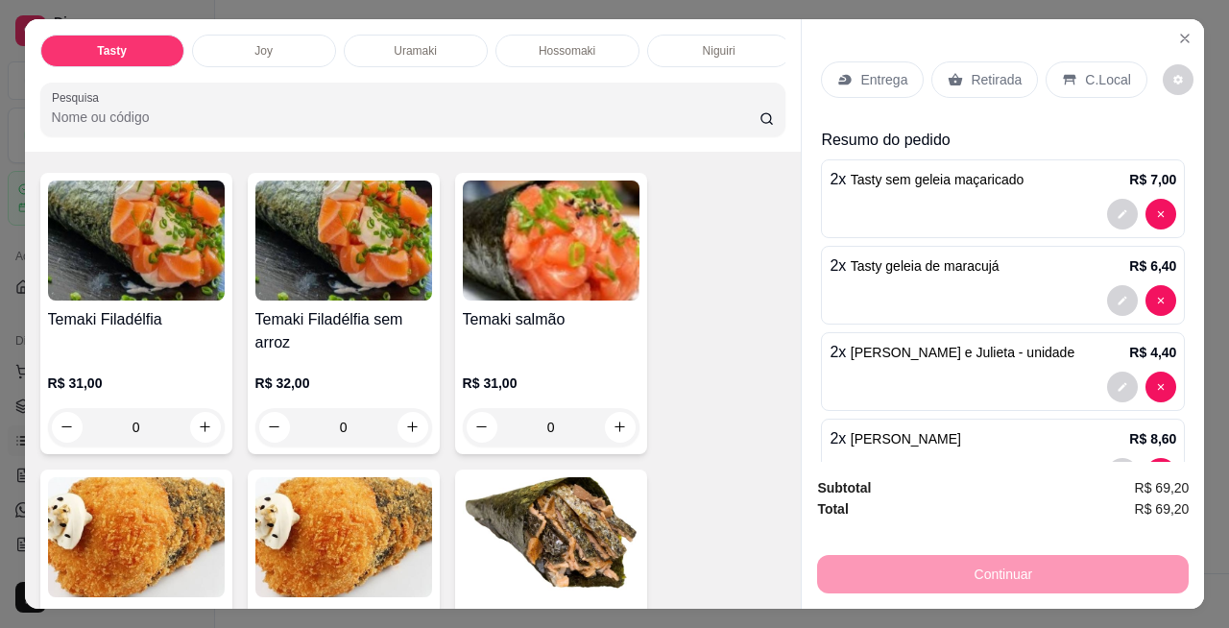
click at [197, 408] on div "0" at bounding box center [136, 427] width 177 height 38
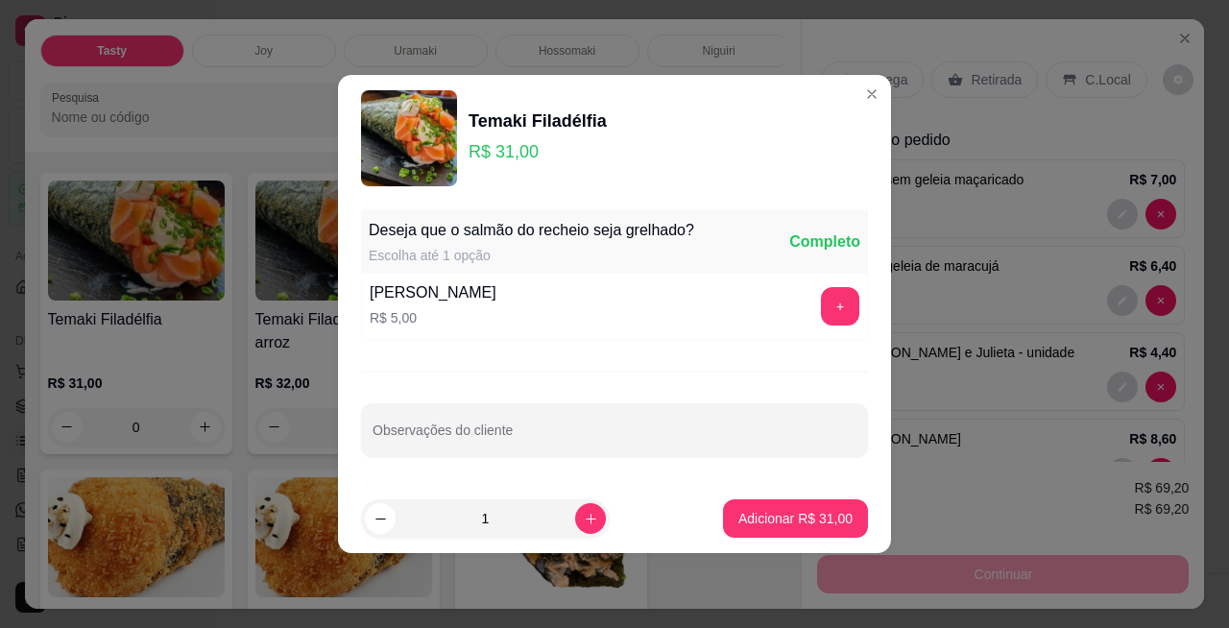
click at [795, 520] on p "Adicionar R$ 31,00" at bounding box center [795, 518] width 114 height 19
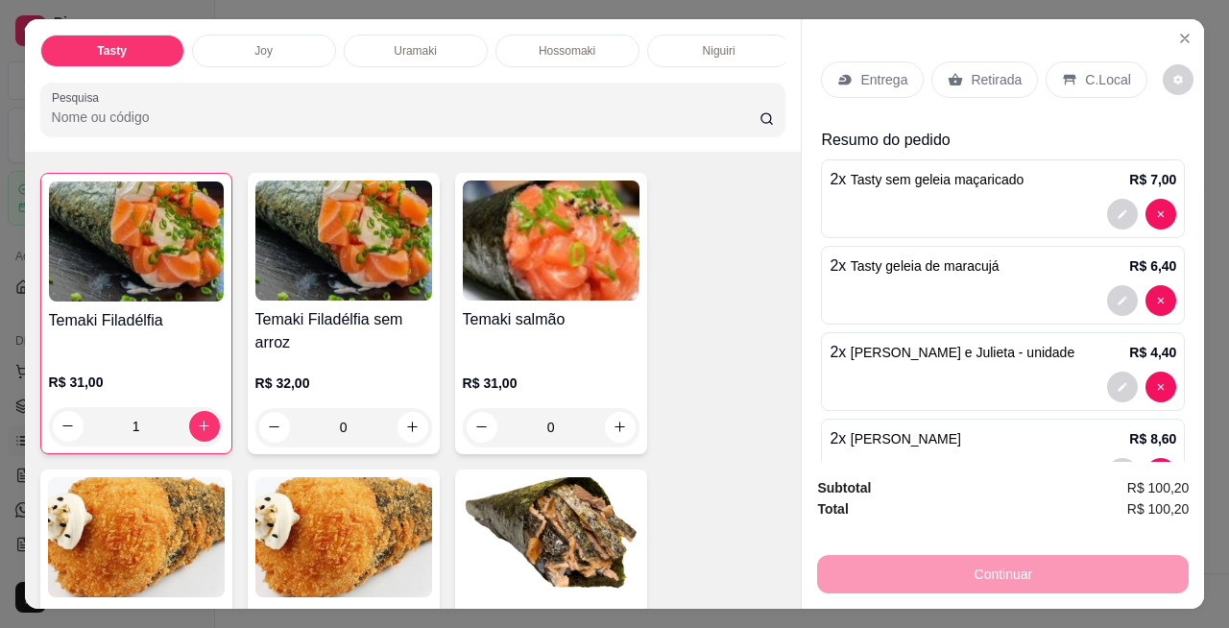
type input "1"
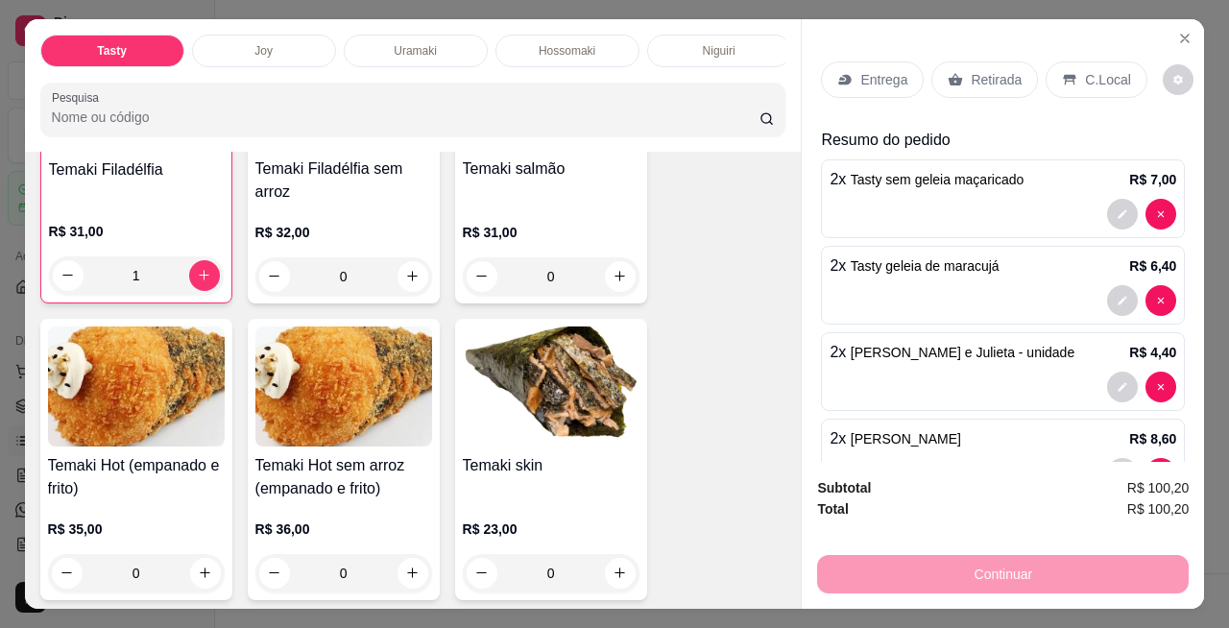
scroll to position [6753, 0]
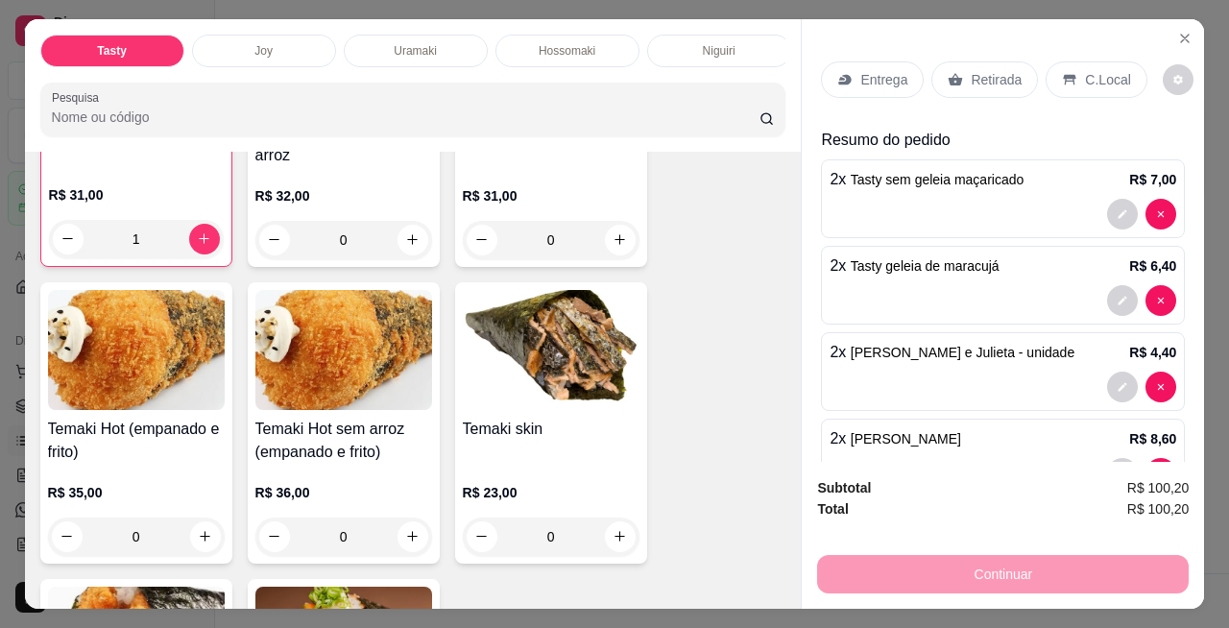
click at [198, 529] on icon "increase-product-quantity" at bounding box center [205, 536] width 14 height 14
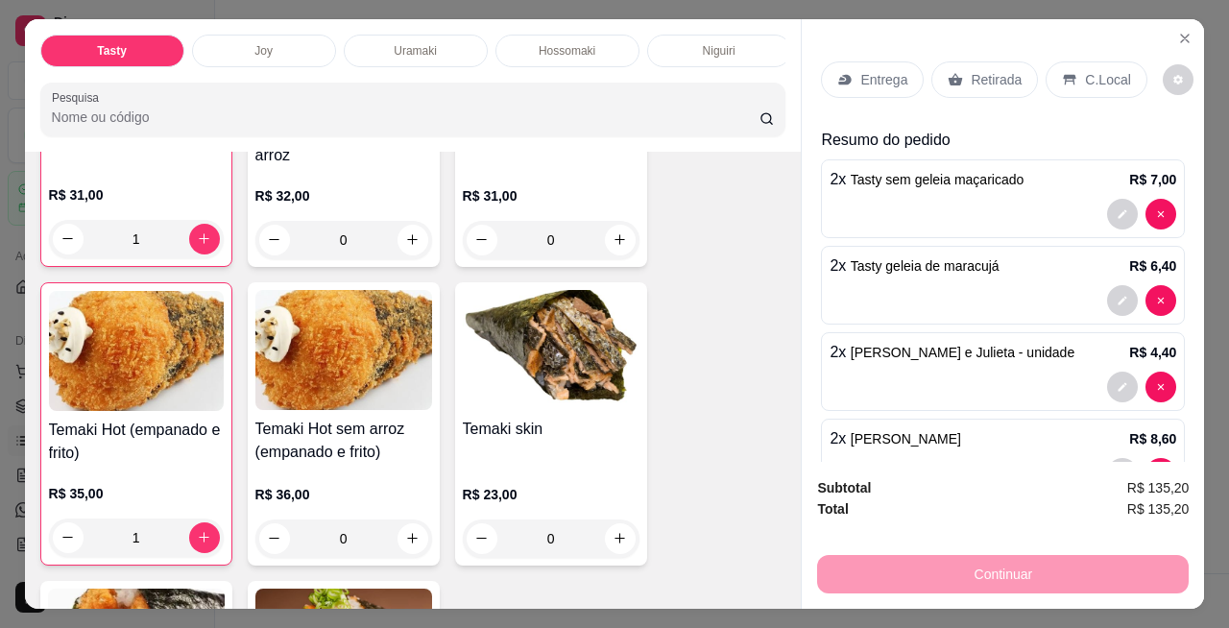
type input "1"
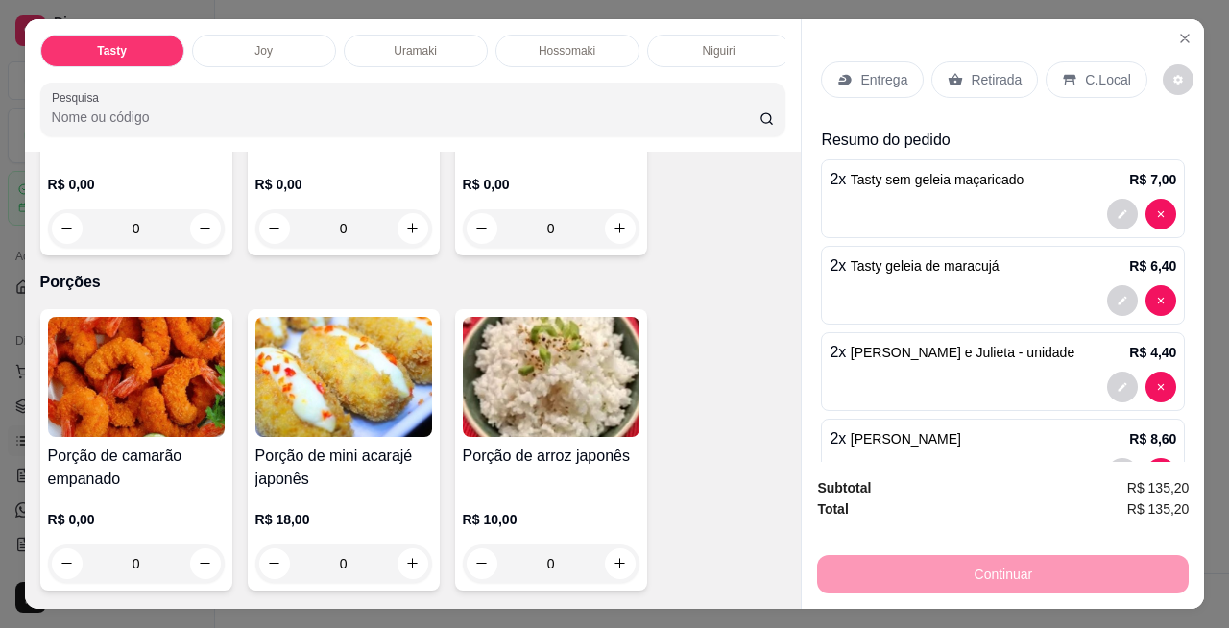
scroll to position [8014, 0]
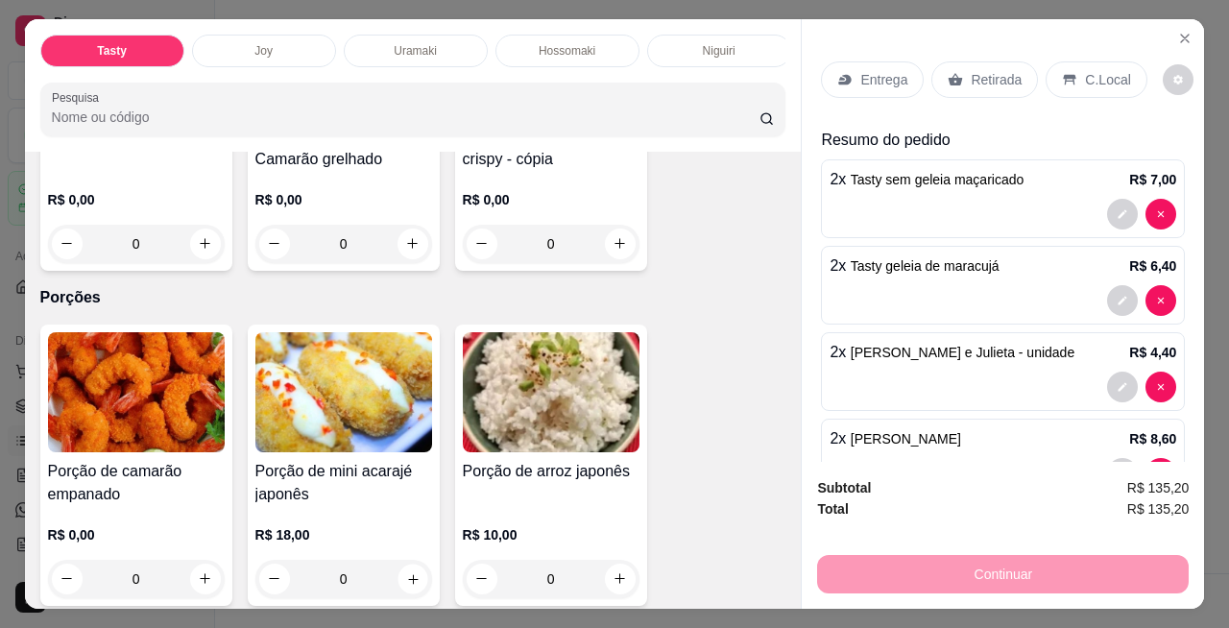
click at [405, 571] on icon "increase-product-quantity" at bounding box center [412, 578] width 14 height 14
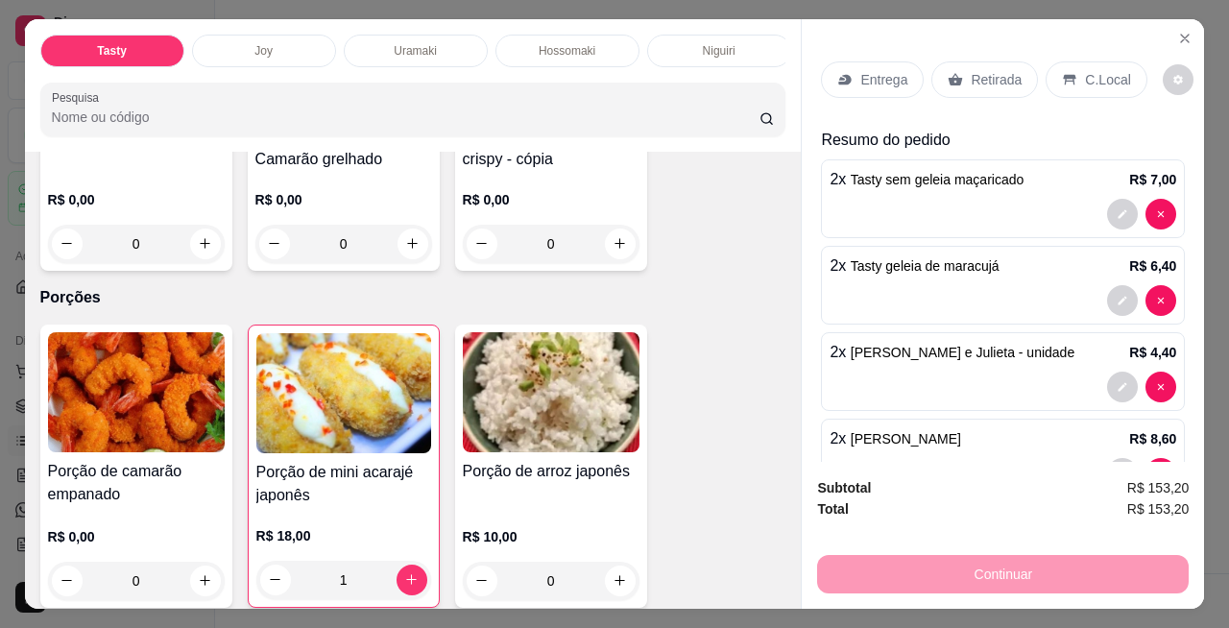
click at [268, 572] on icon "decrease-product-quantity" at bounding box center [275, 579] width 14 height 14
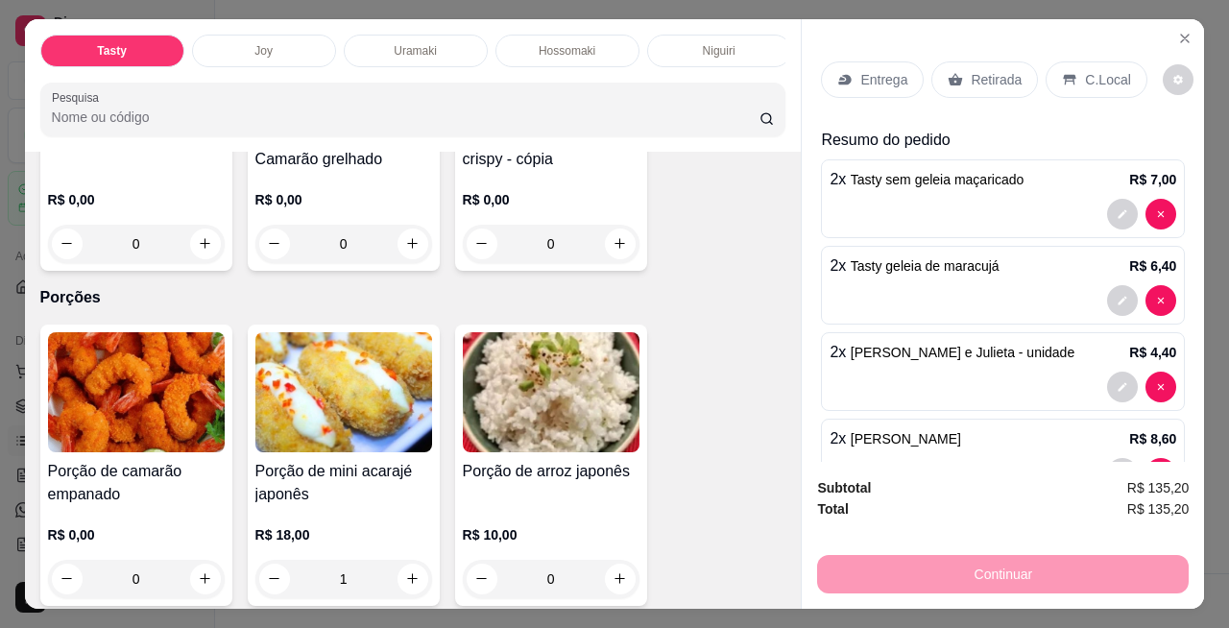
type input "0"
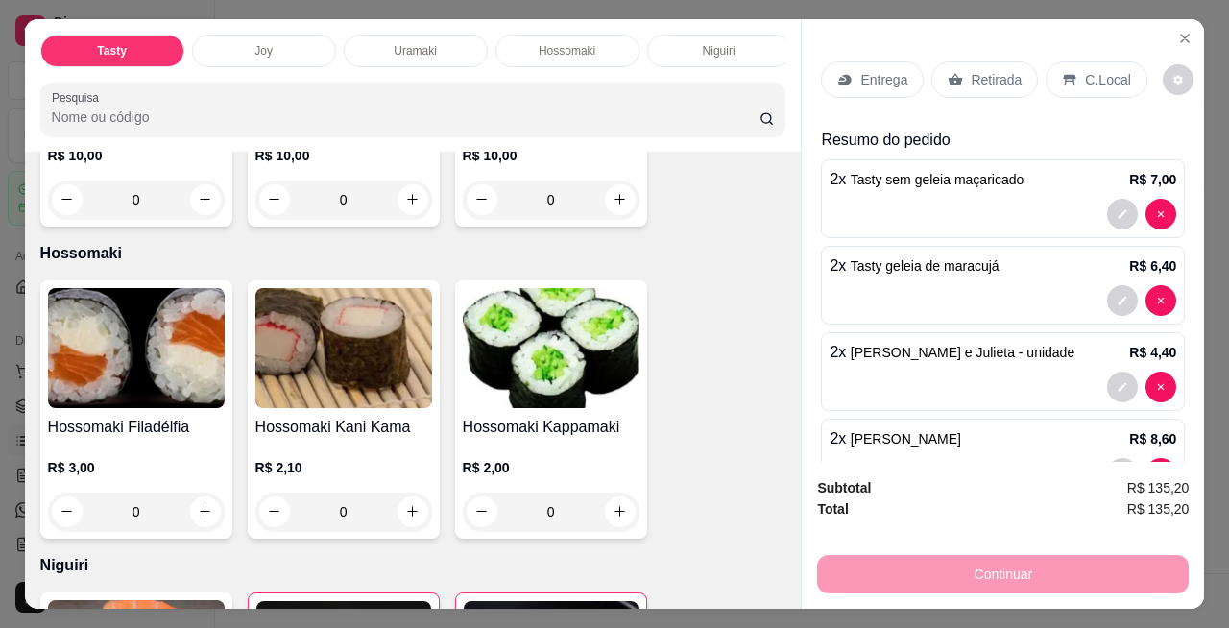
scroll to position [2699, 0]
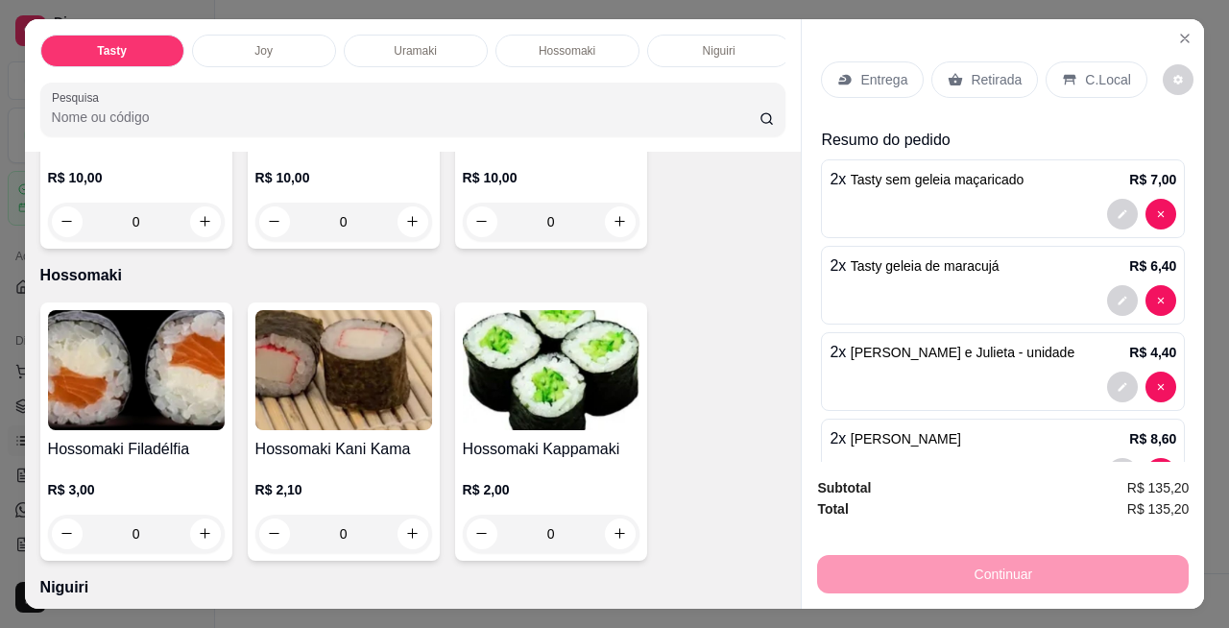
click at [204, 520] on div "0" at bounding box center [136, 533] width 177 height 38
click at [197, 519] on div "0" at bounding box center [136, 533] width 177 height 38
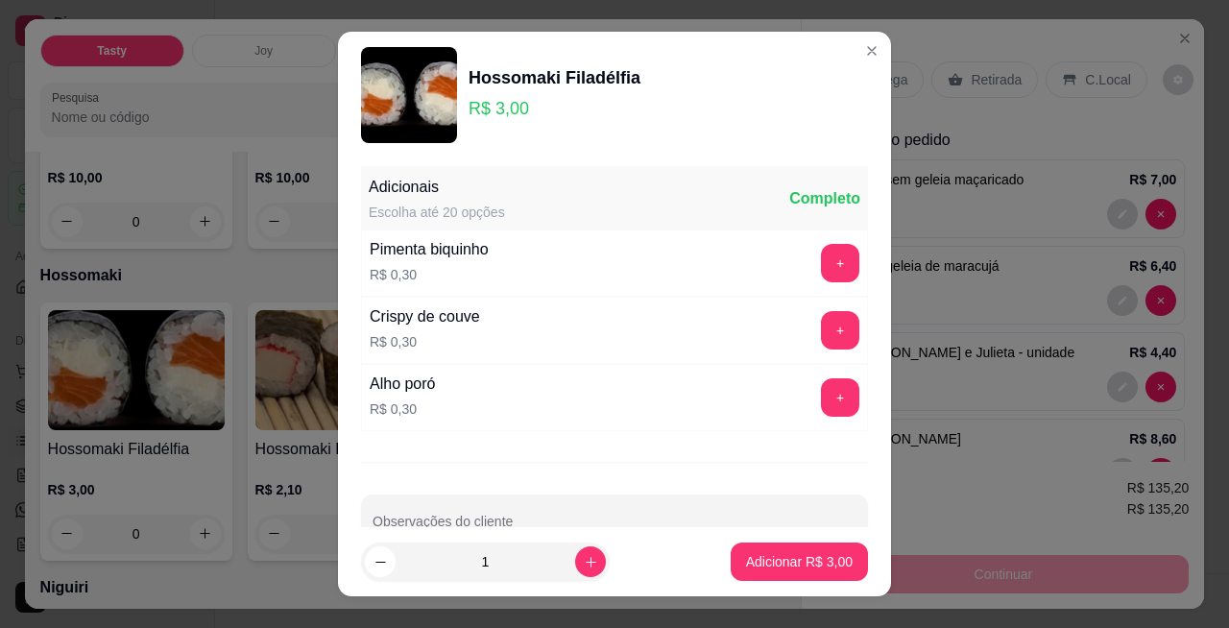
click at [584, 563] on icon "increase-product-quantity" at bounding box center [591, 562] width 14 height 14
type input "2"
click at [782, 564] on p "Adicionar R$ 6,00" at bounding box center [799, 561] width 107 height 19
type input "2"
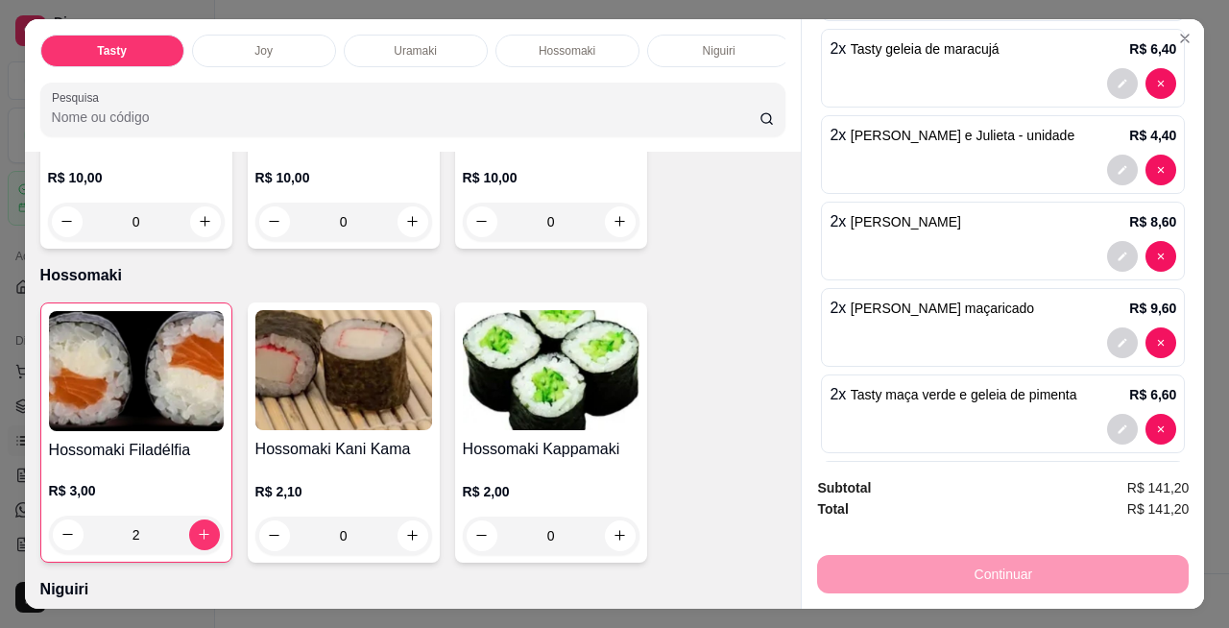
scroll to position [213, 0]
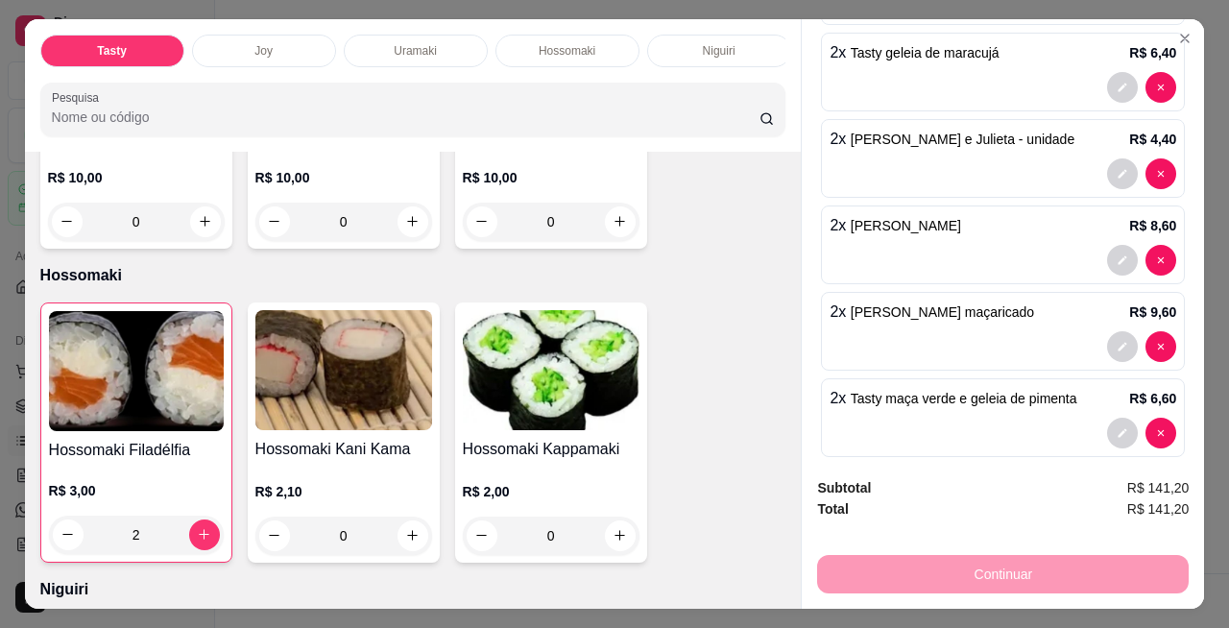
click at [1157, 256] on icon "decrease-product-quantity" at bounding box center [1160, 259] width 6 height 6
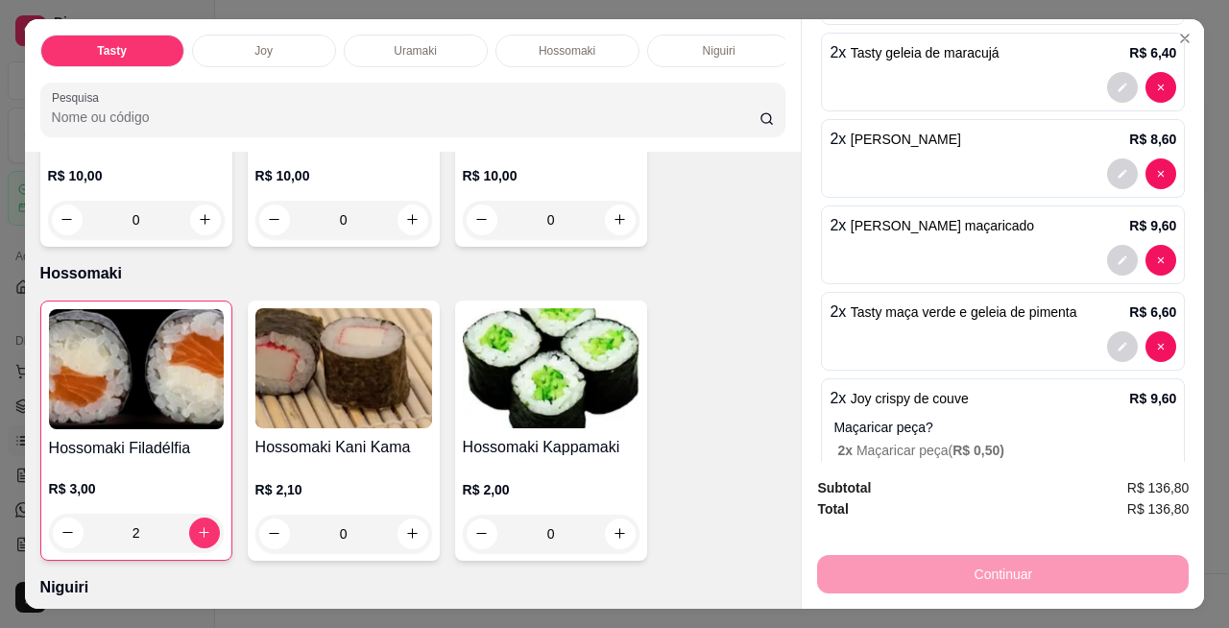
type input "0"
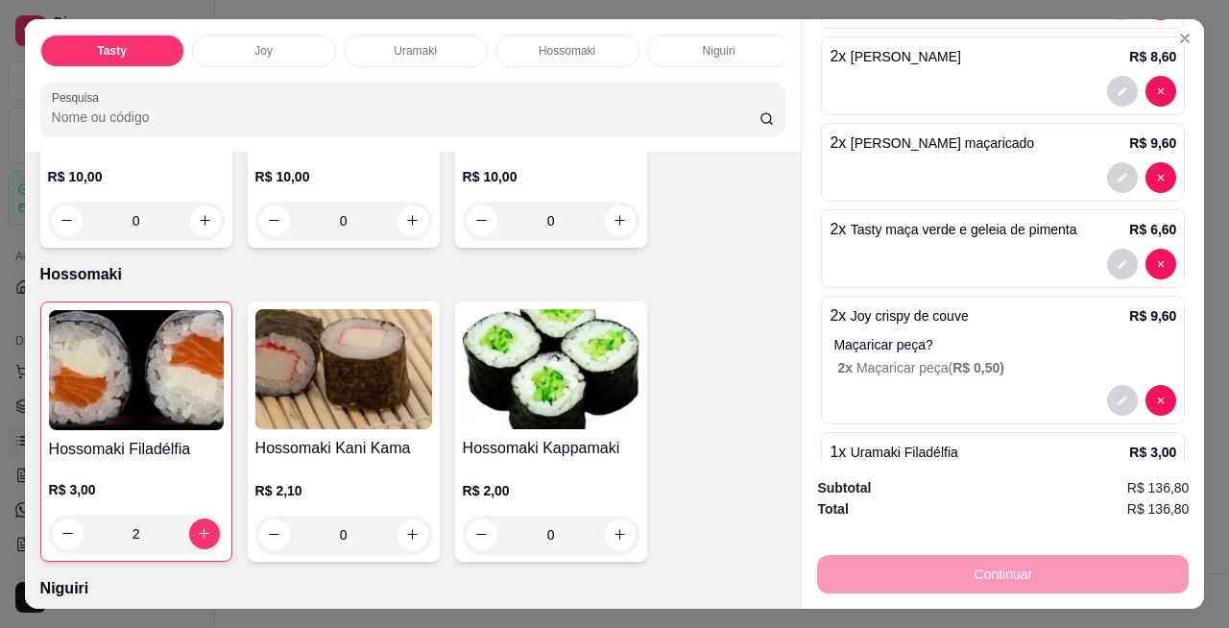
scroll to position [298, 0]
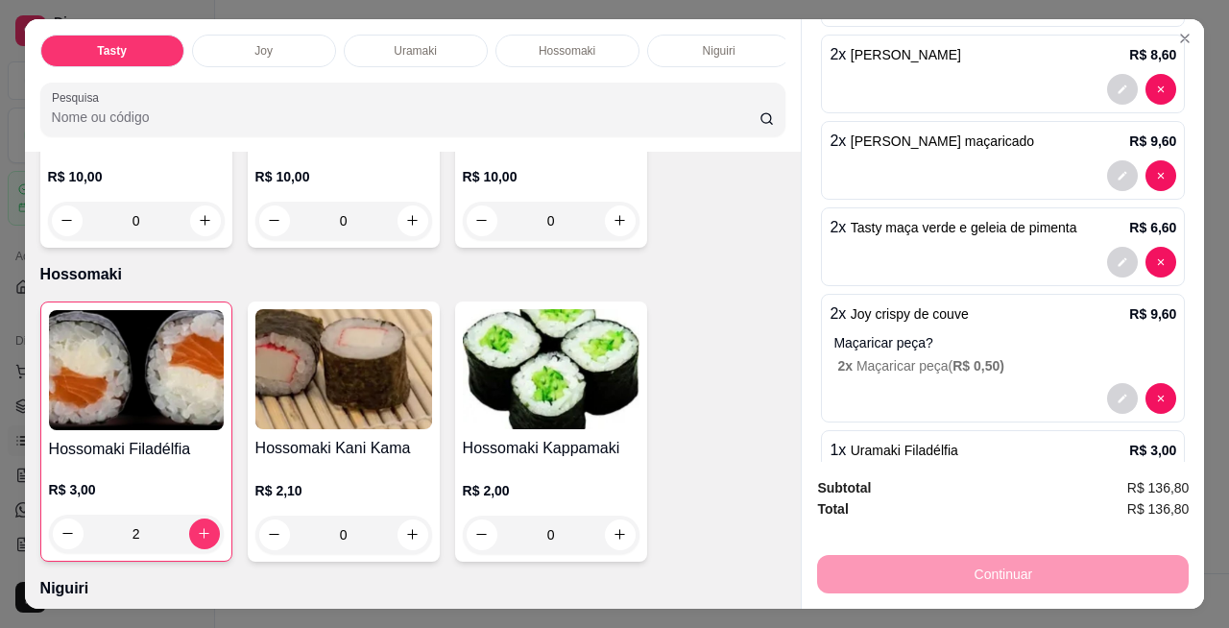
click at [1139, 333] on p "Maçaricar peça?" at bounding box center [1004, 342] width 343 height 19
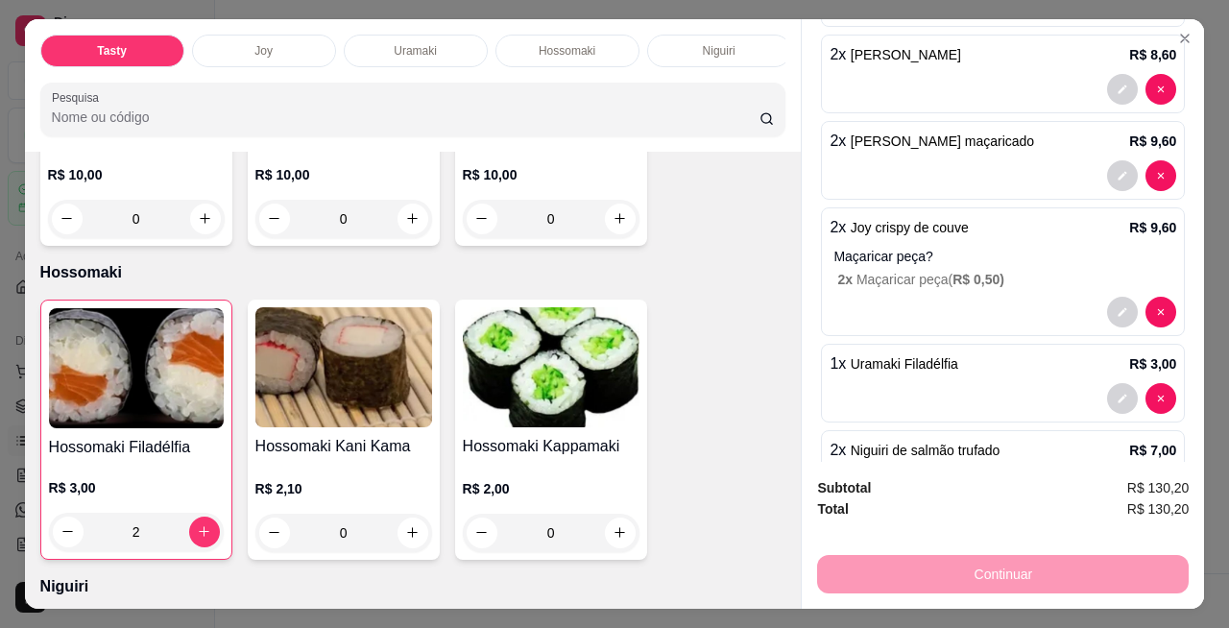
type input "0"
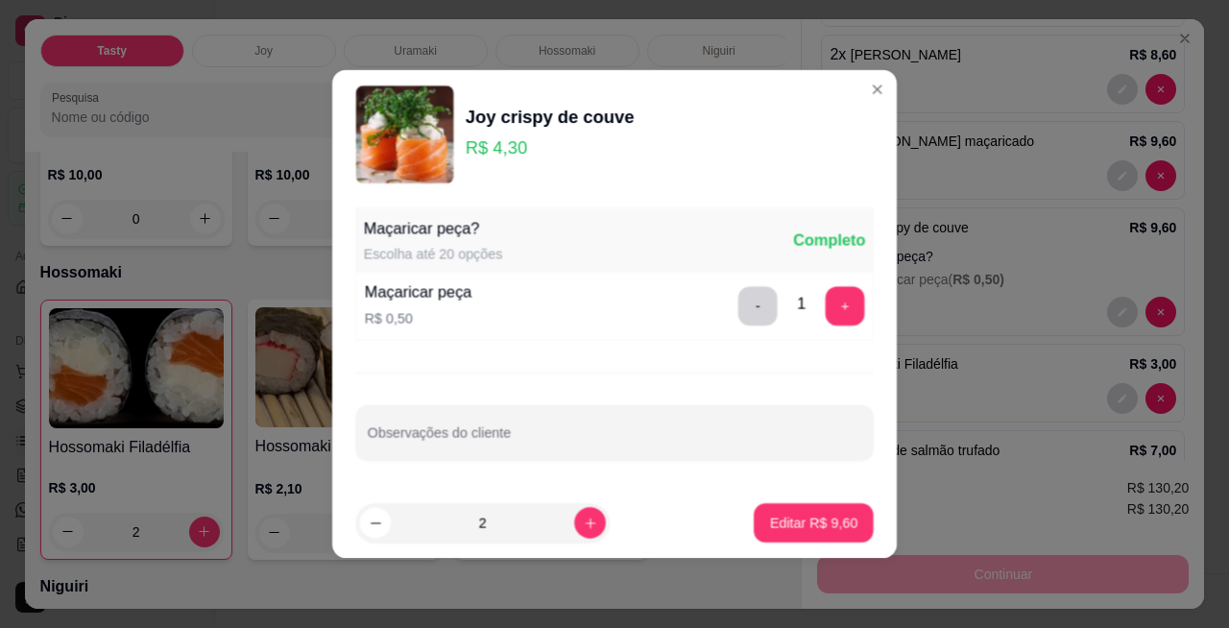
scroll to position [2697, 0]
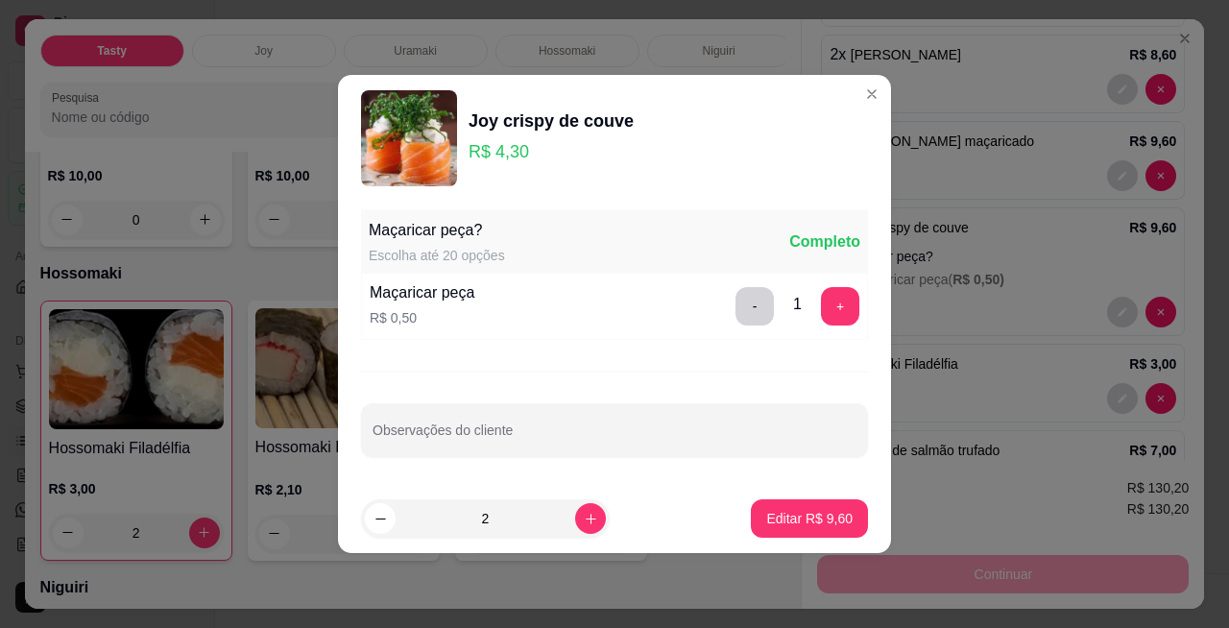
click at [793, 518] on p "Editar R$ 9,60" at bounding box center [809, 518] width 86 height 19
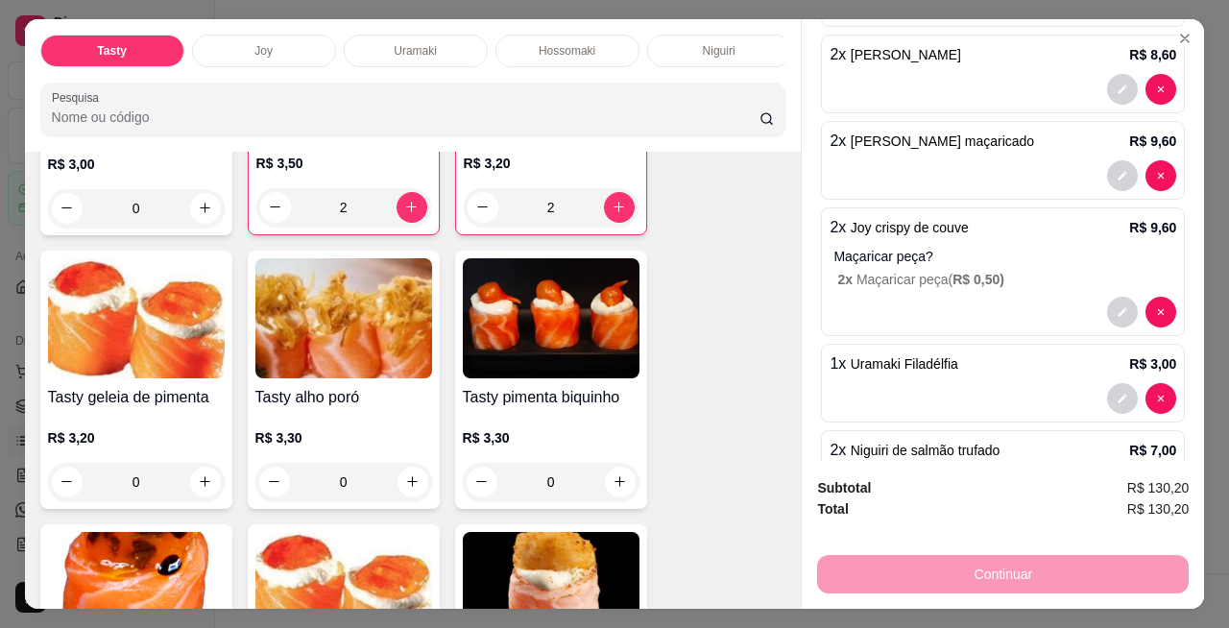
scroll to position [324, 0]
click at [205, 491] on div "0" at bounding box center [136, 482] width 177 height 38
click at [201, 485] on div "0" at bounding box center [136, 482] width 177 height 38
click at [200, 487] on div "0" at bounding box center [136, 482] width 177 height 38
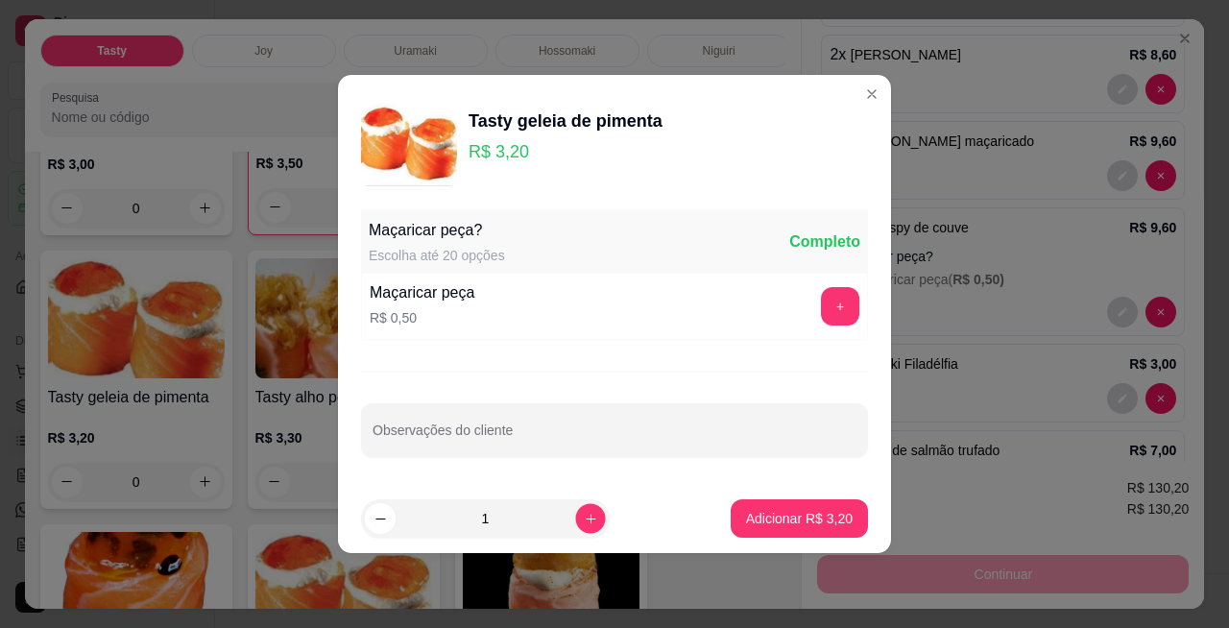
click at [585, 516] on icon "increase-product-quantity" at bounding box center [590, 518] width 10 height 10
type input "2"
click at [795, 521] on p "Adicionar R$ 6,40" at bounding box center [799, 518] width 107 height 19
type input "2"
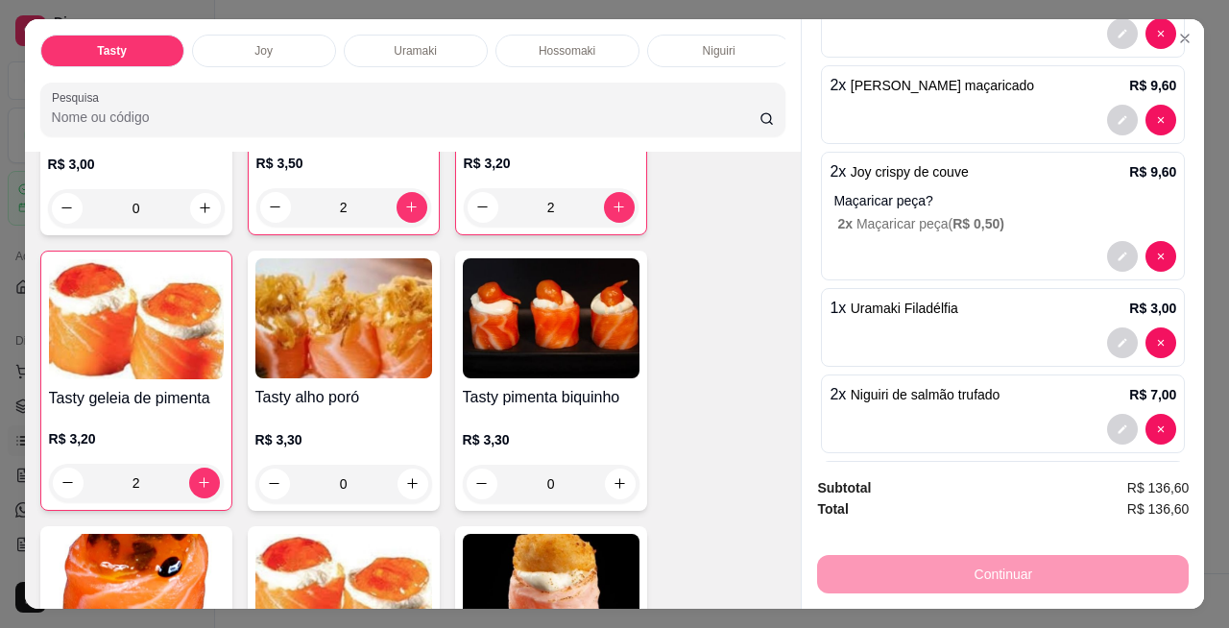
scroll to position [397, 0]
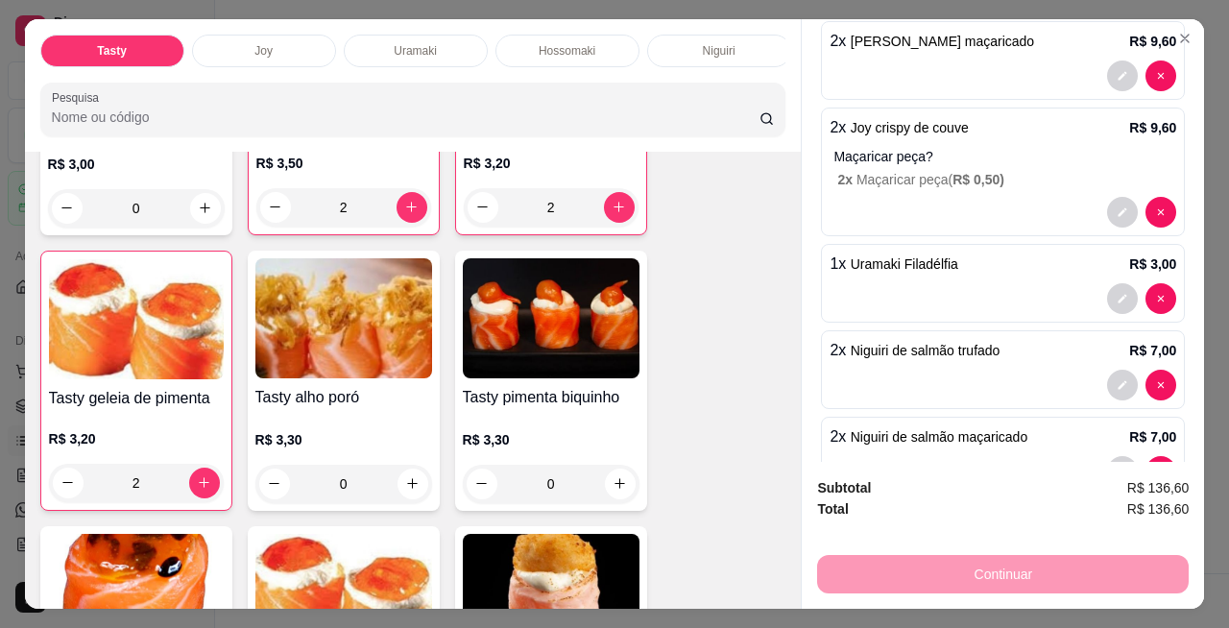
click at [925, 283] on div at bounding box center [1002, 298] width 346 height 31
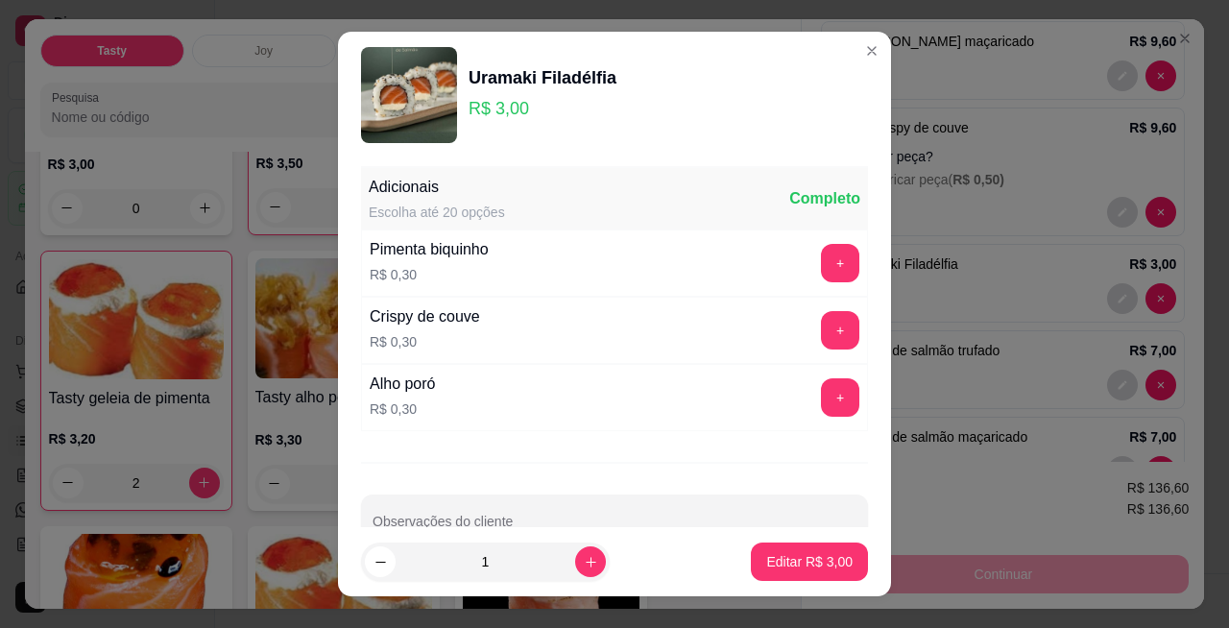
click at [584, 564] on icon "increase-product-quantity" at bounding box center [591, 562] width 14 height 14
type input "2"
click at [792, 564] on p "Editar R$ 6,00" at bounding box center [809, 561] width 86 height 19
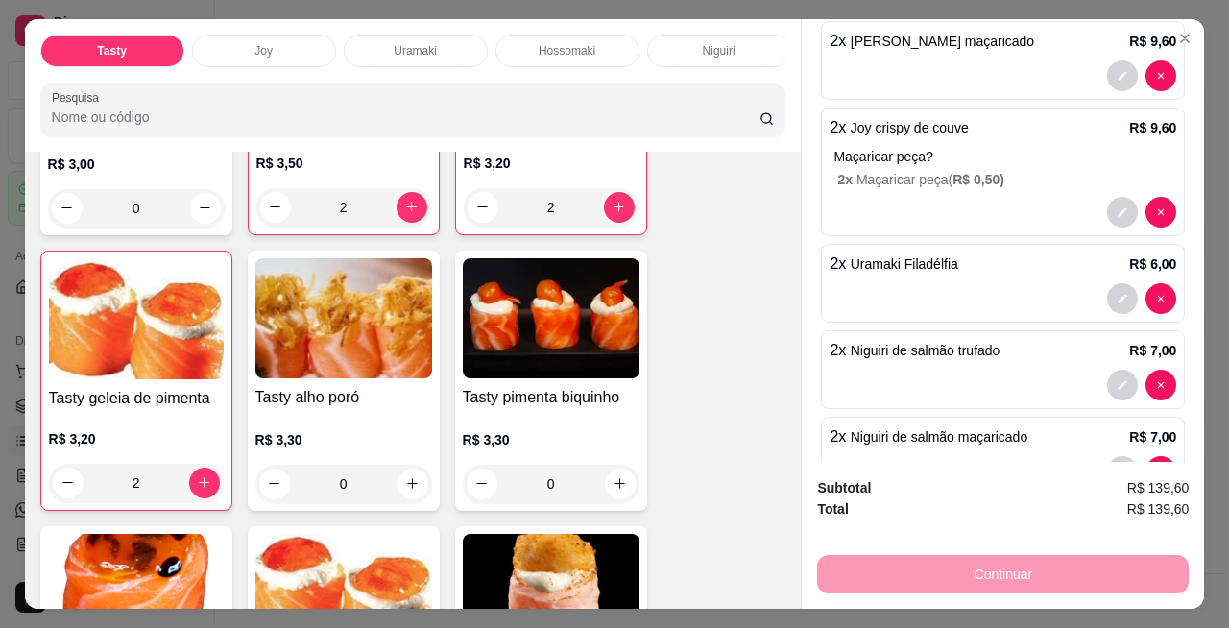
type input "2"
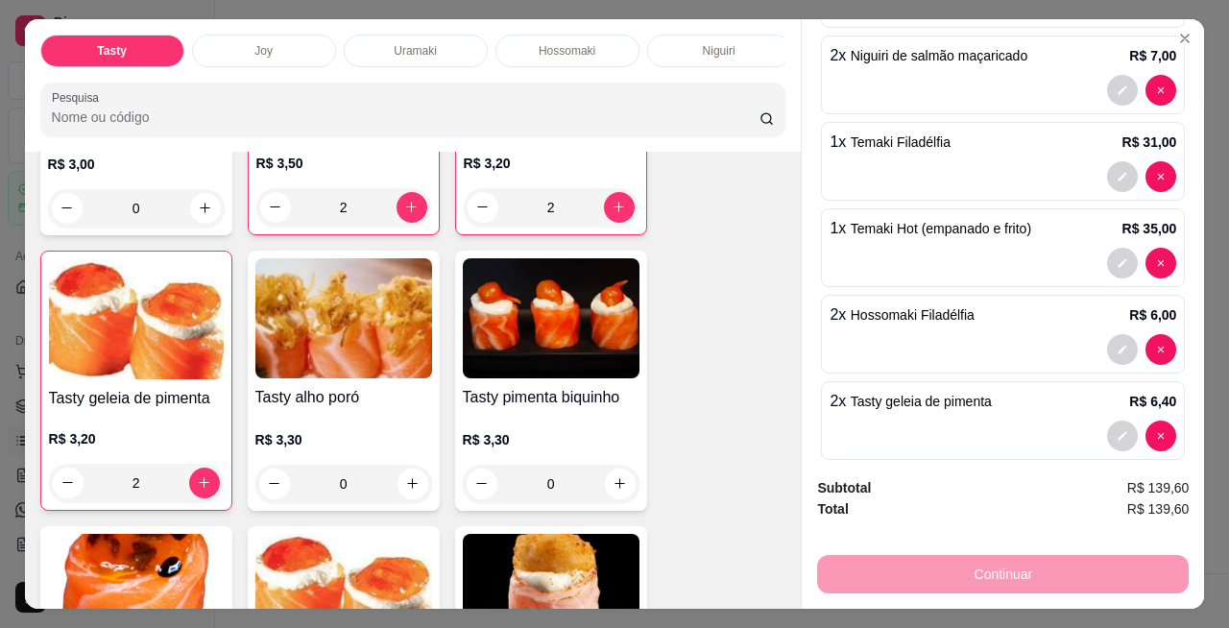
scroll to position [794, 0]
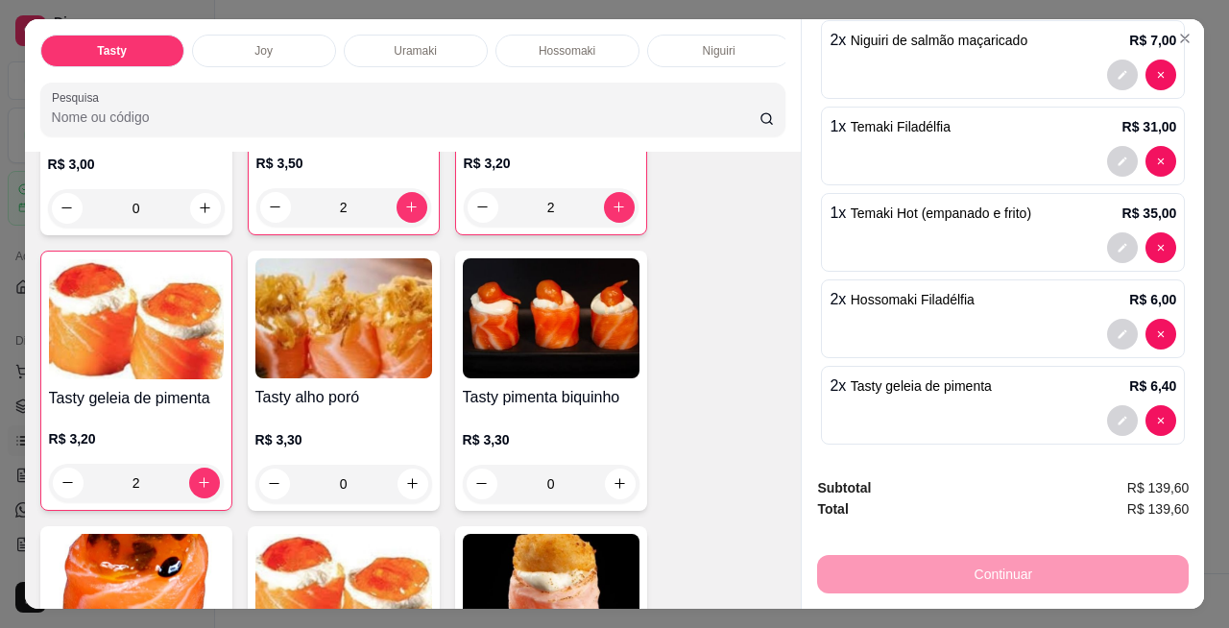
click at [1078, 565] on div "Continuar" at bounding box center [1002, 571] width 371 height 43
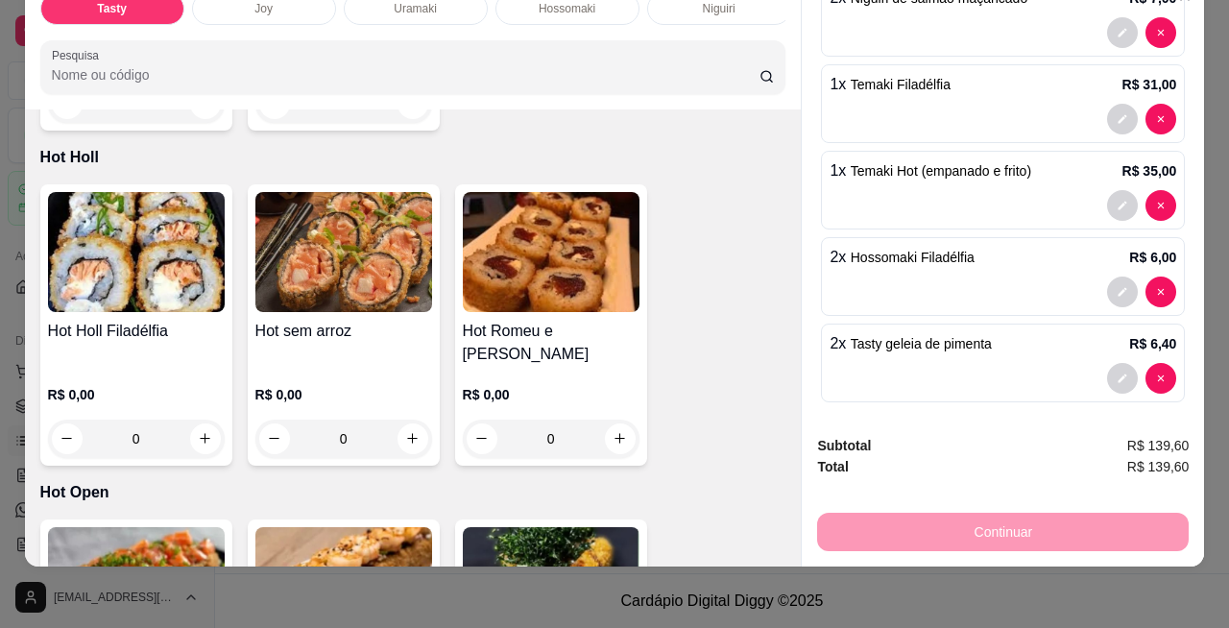
scroll to position [9706, 0]
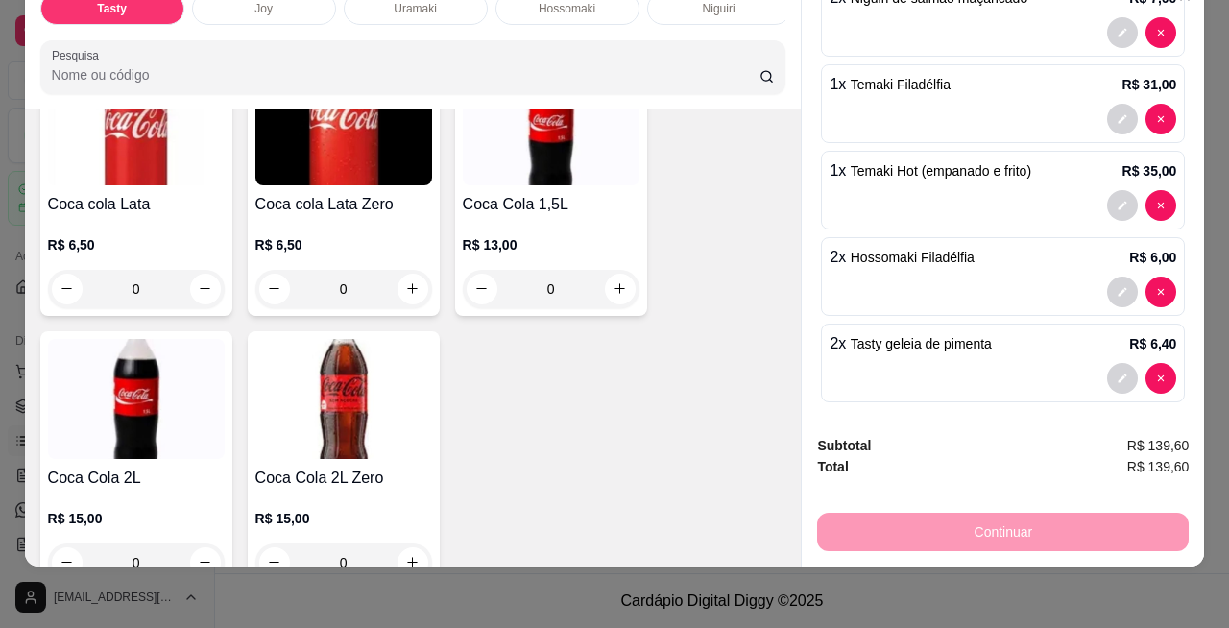
click at [1027, 539] on div "Subtotal R$ 139,60 Total R$ 139,60 Continuar" at bounding box center [1002, 492] width 402 height 147
click at [1078, 529] on div "Continuar" at bounding box center [1002, 529] width 371 height 43
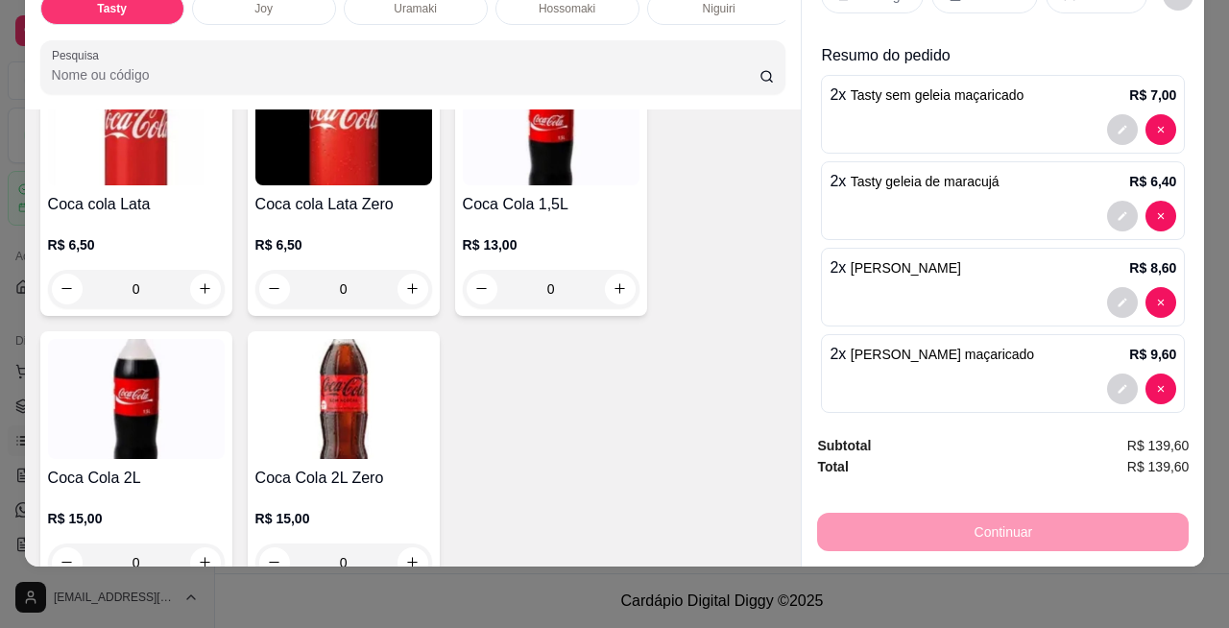
scroll to position [0, 0]
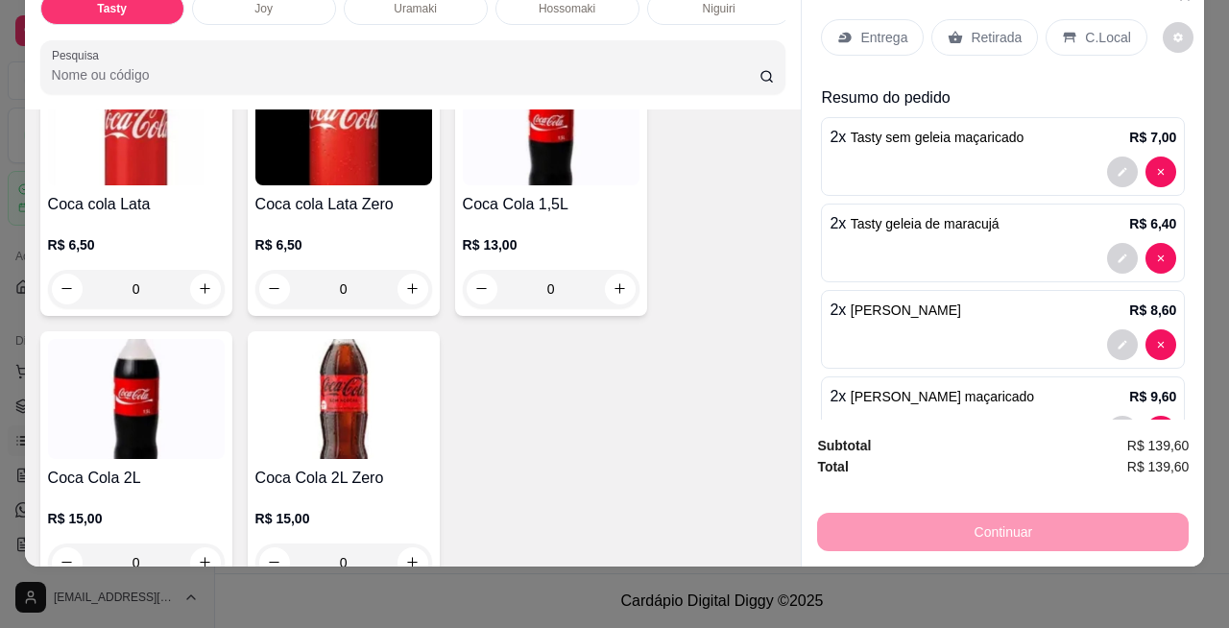
click at [871, 28] on p "Entrega" at bounding box center [883, 37] width 47 height 19
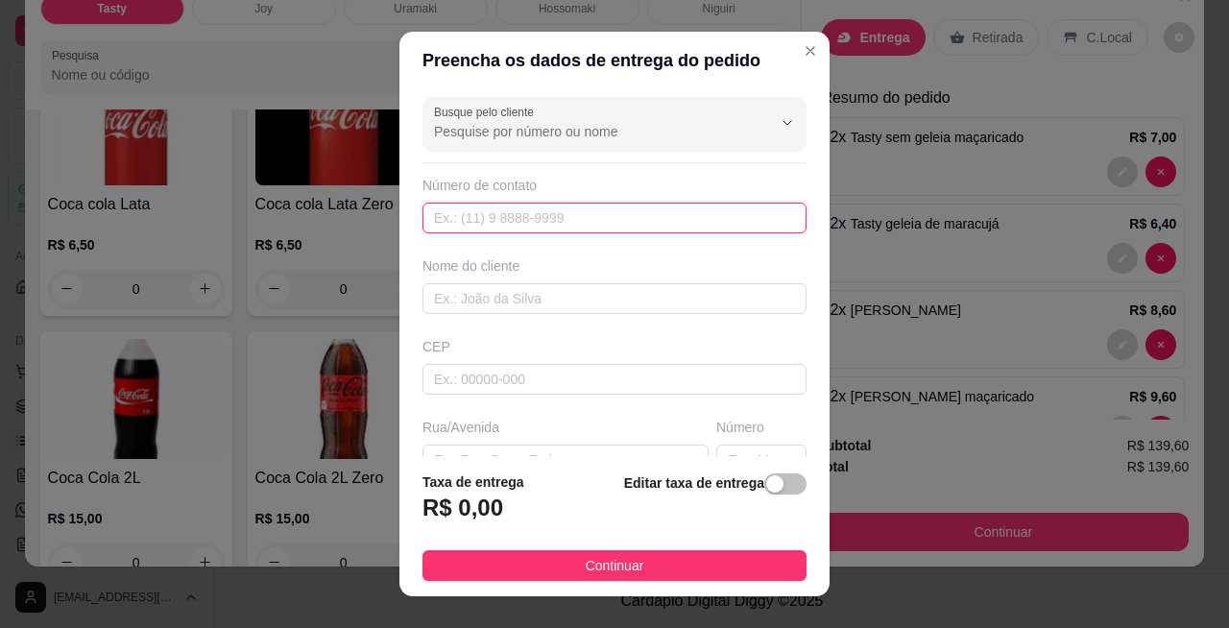
click at [645, 209] on input "text" at bounding box center [614, 218] width 384 height 31
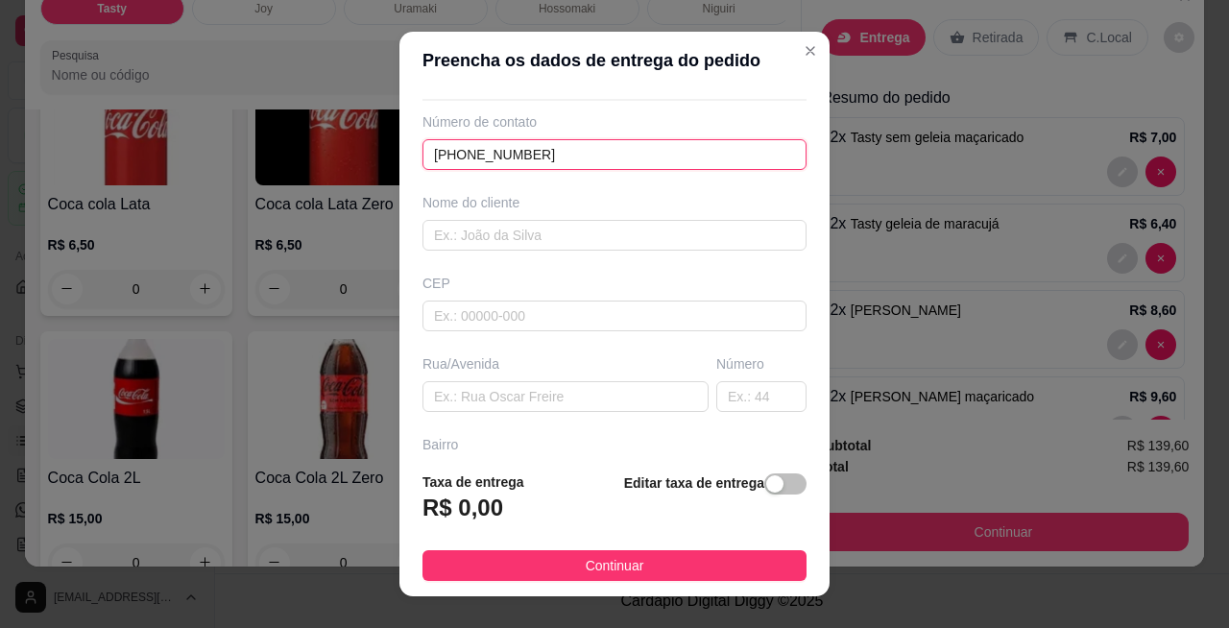
scroll to position [64, 0]
type input "[PHONE_NUMBER]"
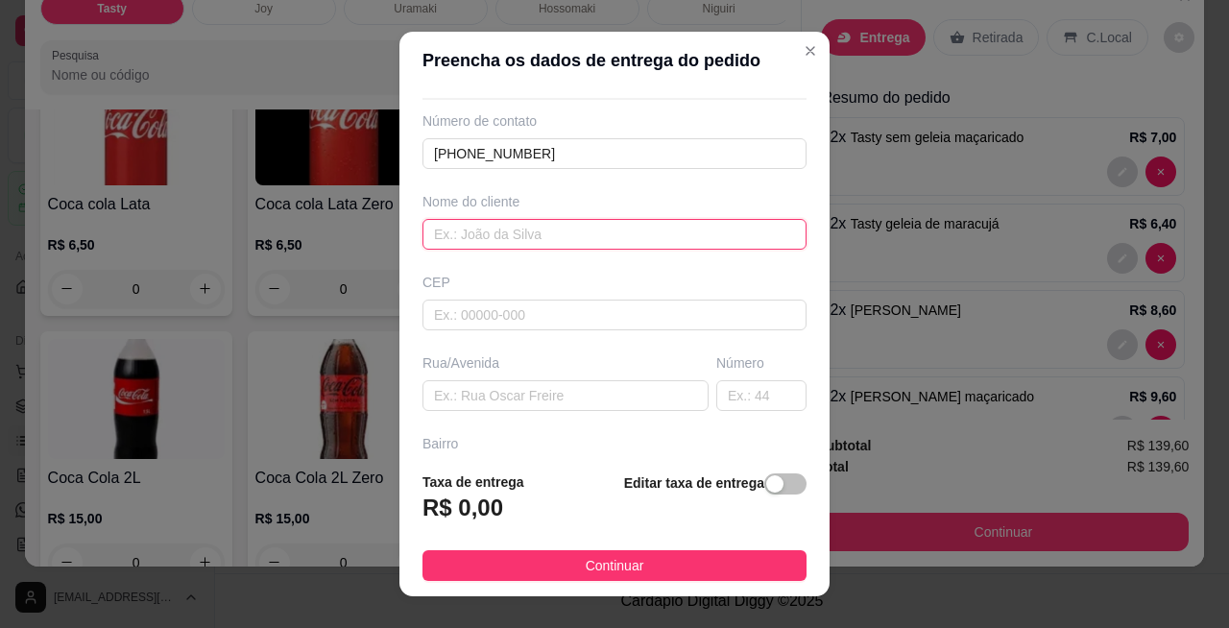
click at [635, 229] on input "text" at bounding box center [614, 234] width 384 height 31
type input "[PERSON_NAME]"
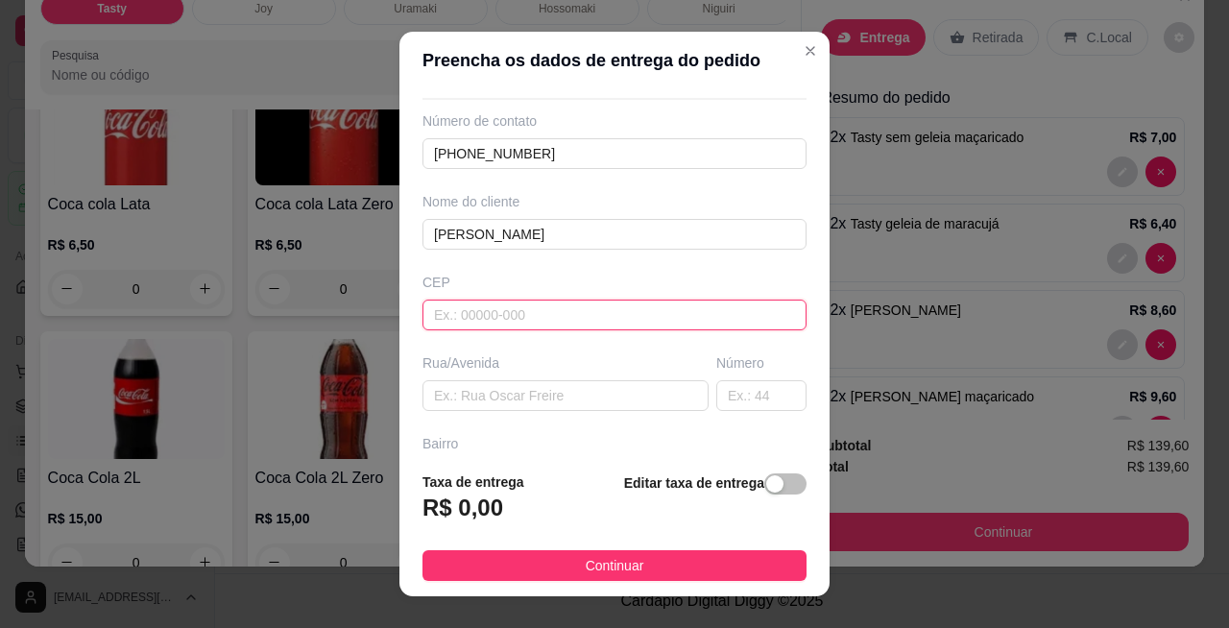
click at [635, 315] on input "text" at bounding box center [614, 314] width 384 height 31
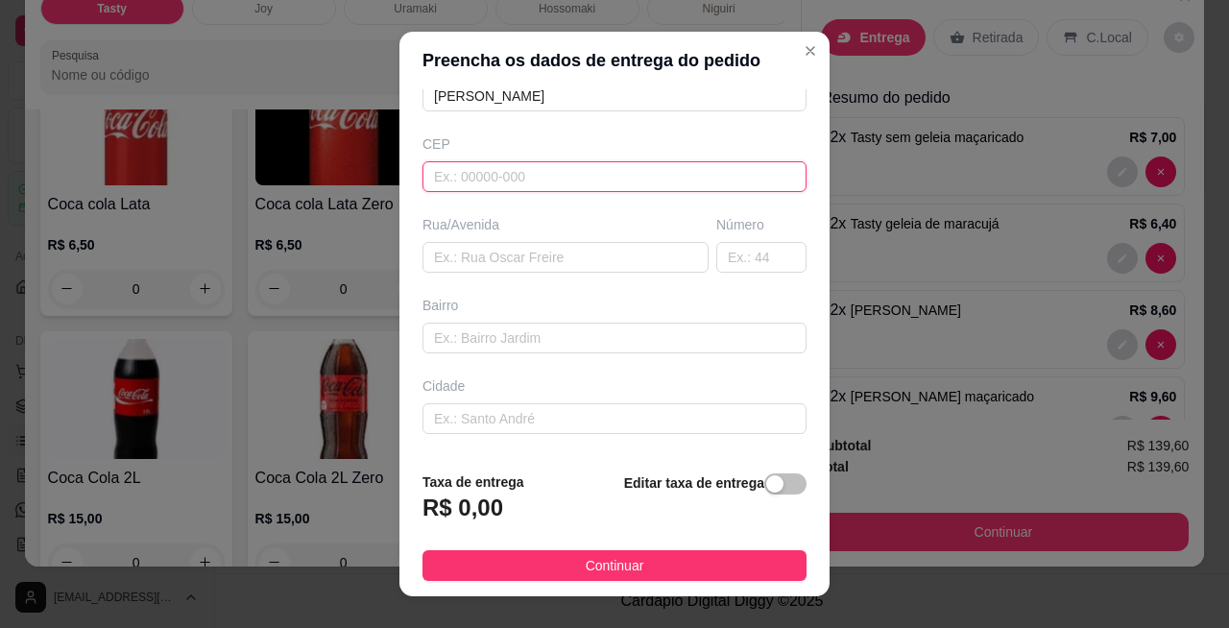
scroll to position [203, 0]
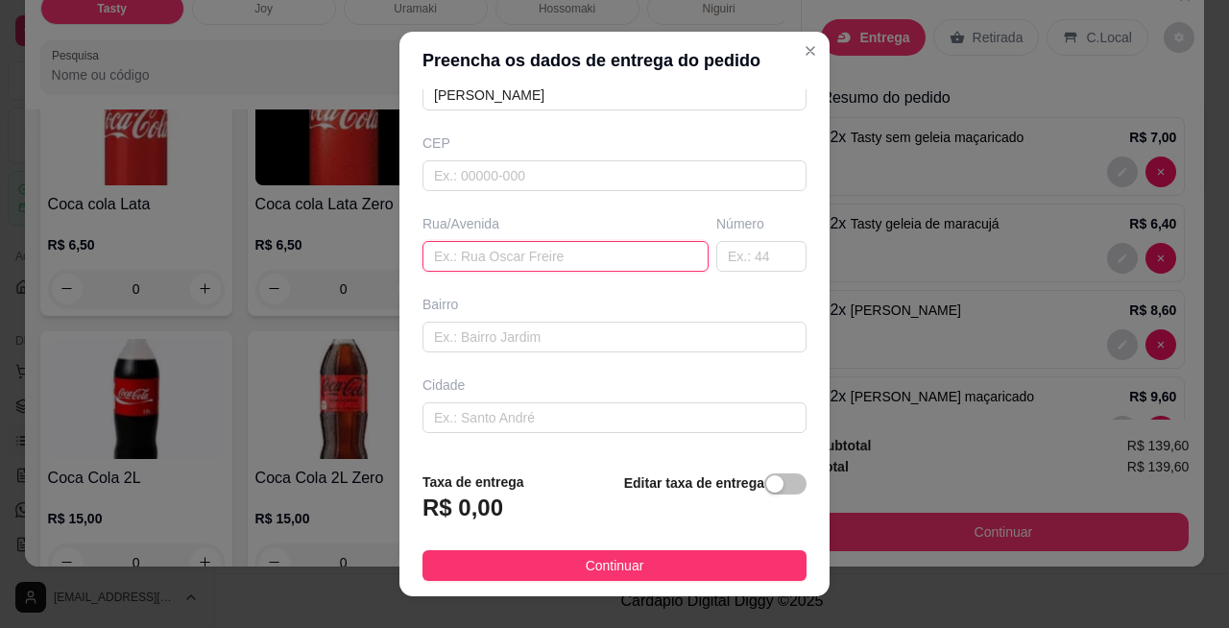
click at [559, 258] on input "text" at bounding box center [565, 256] width 286 height 31
type input "Mariscal [PERSON_NAME]"
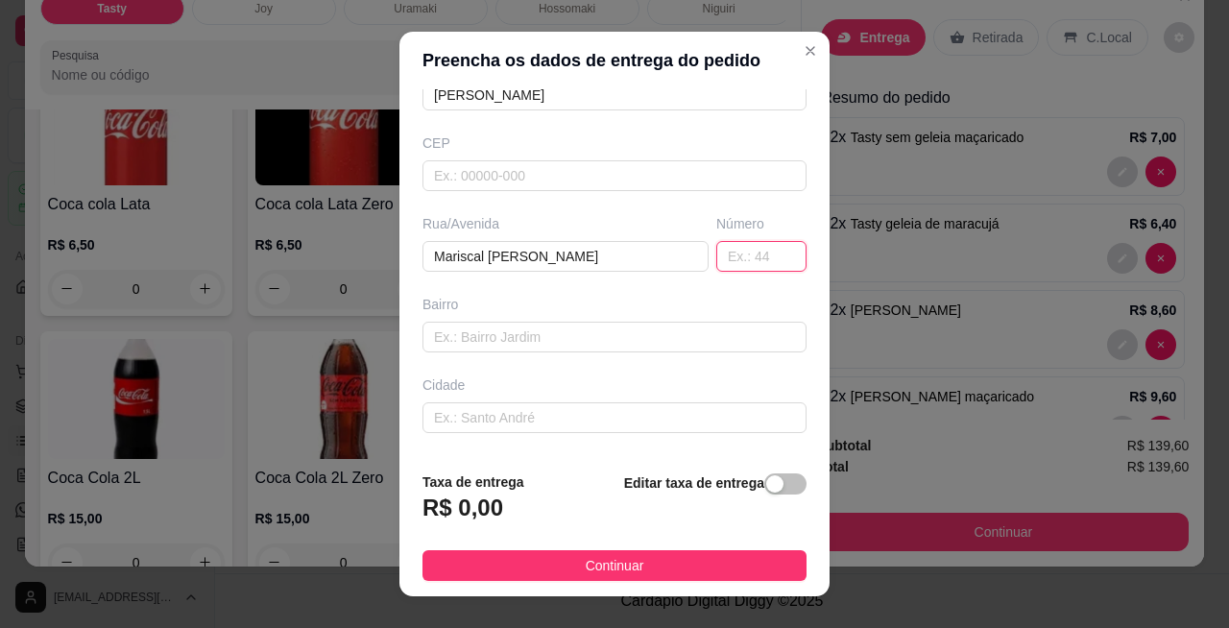
click at [735, 259] on input "text" at bounding box center [761, 256] width 90 height 31
click at [614, 323] on input "text" at bounding box center [614, 337] width 384 height 31
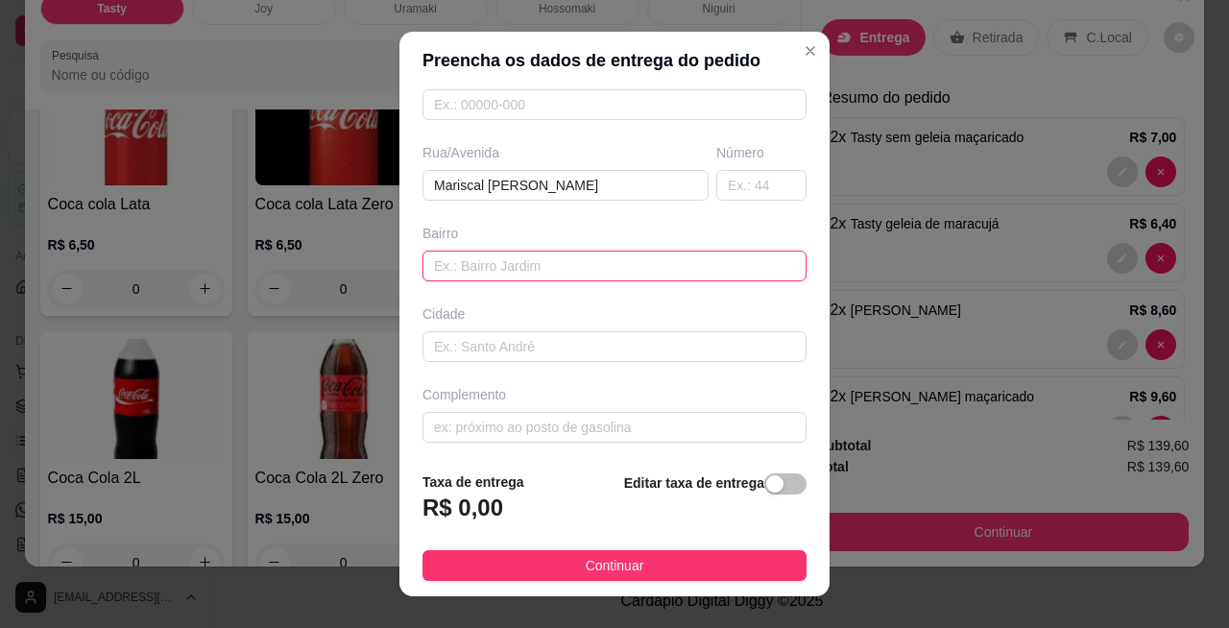
scroll to position [30, 0]
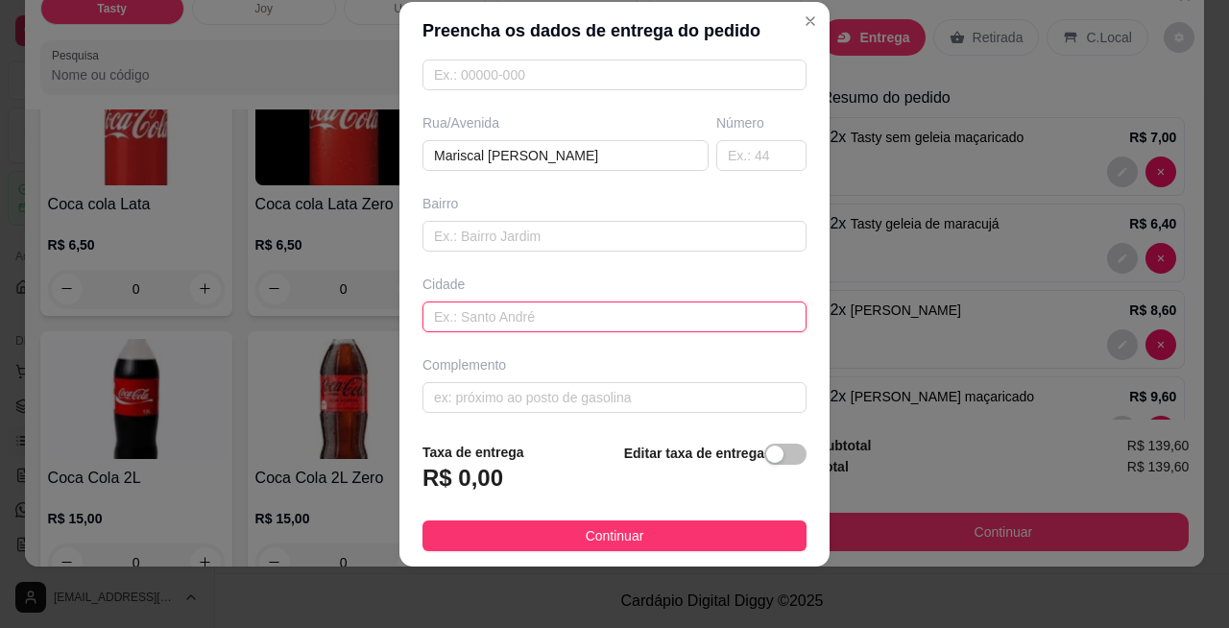
click at [586, 311] on input "text" at bounding box center [614, 316] width 384 height 31
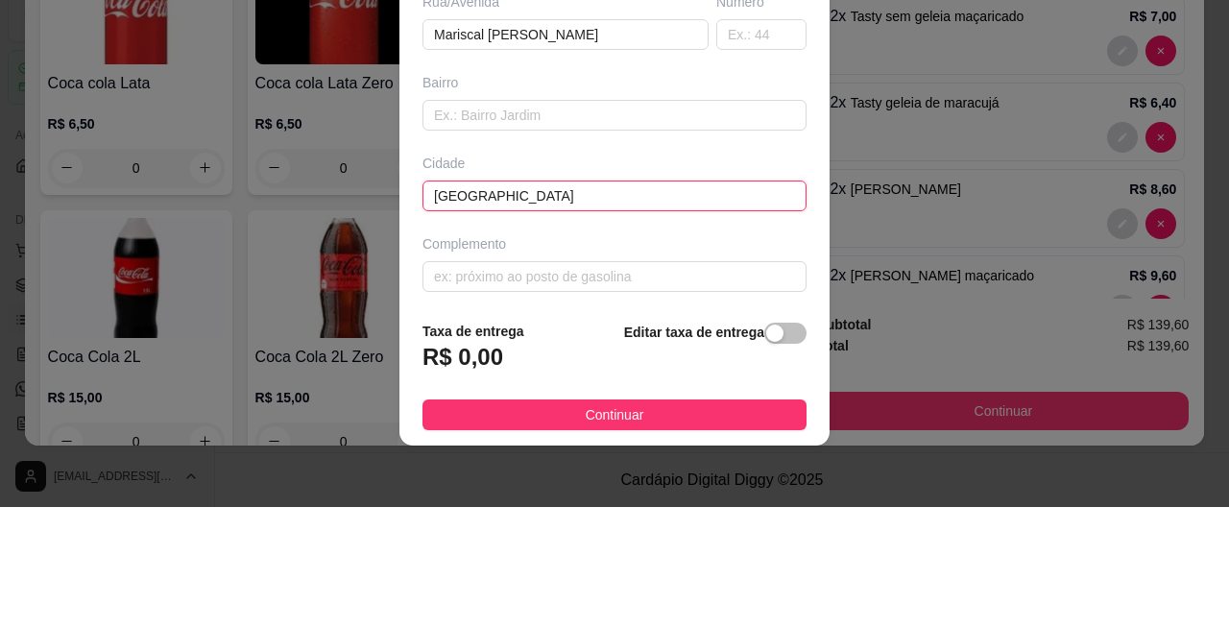
type input "[GEOGRAPHIC_DATA]"
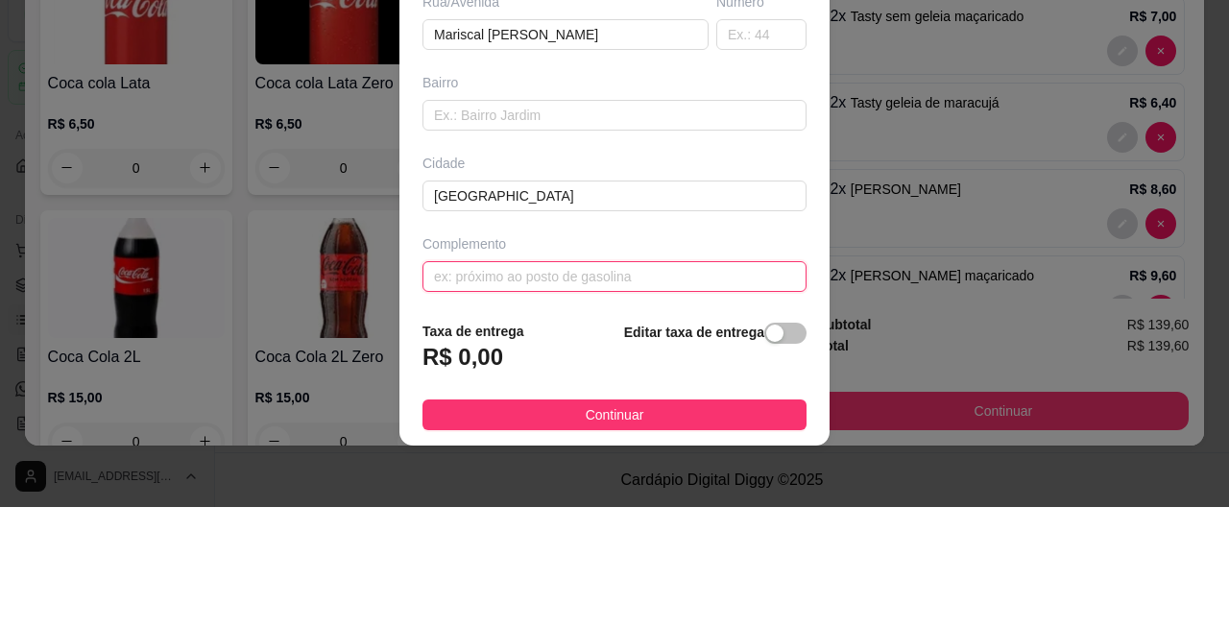
click at [580, 388] on input "text" at bounding box center [614, 397] width 384 height 31
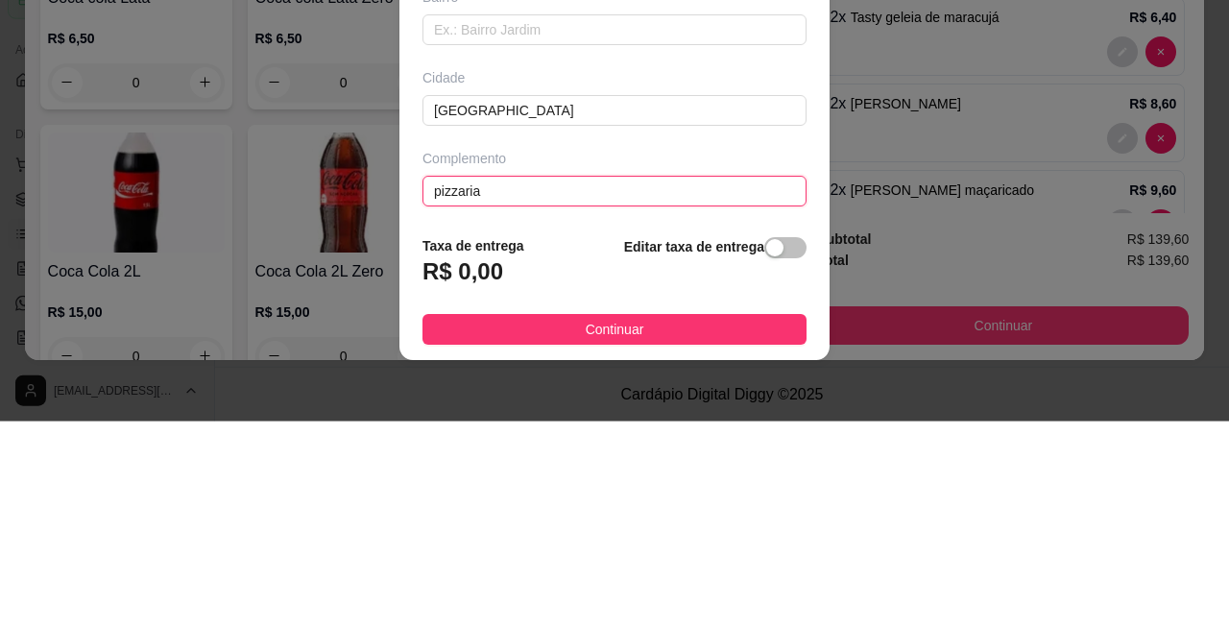
type input "pizzaria"
click at [504, 468] on div "R$ 0,00" at bounding box center [473, 484] width 102 height 42
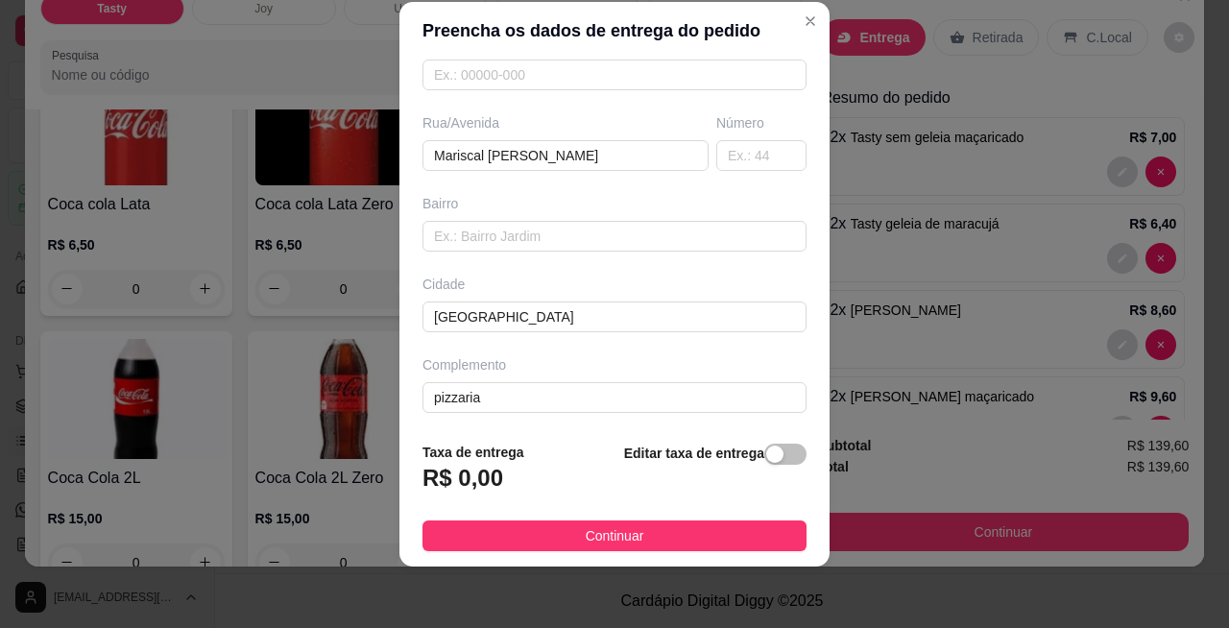
click at [462, 476] on h3 "R$ 0,00" at bounding box center [462, 478] width 81 height 31
click at [461, 483] on h3 "R$ 0,00" at bounding box center [462, 478] width 81 height 31
click at [456, 491] on h3 "R$ 0,00" at bounding box center [462, 478] width 81 height 31
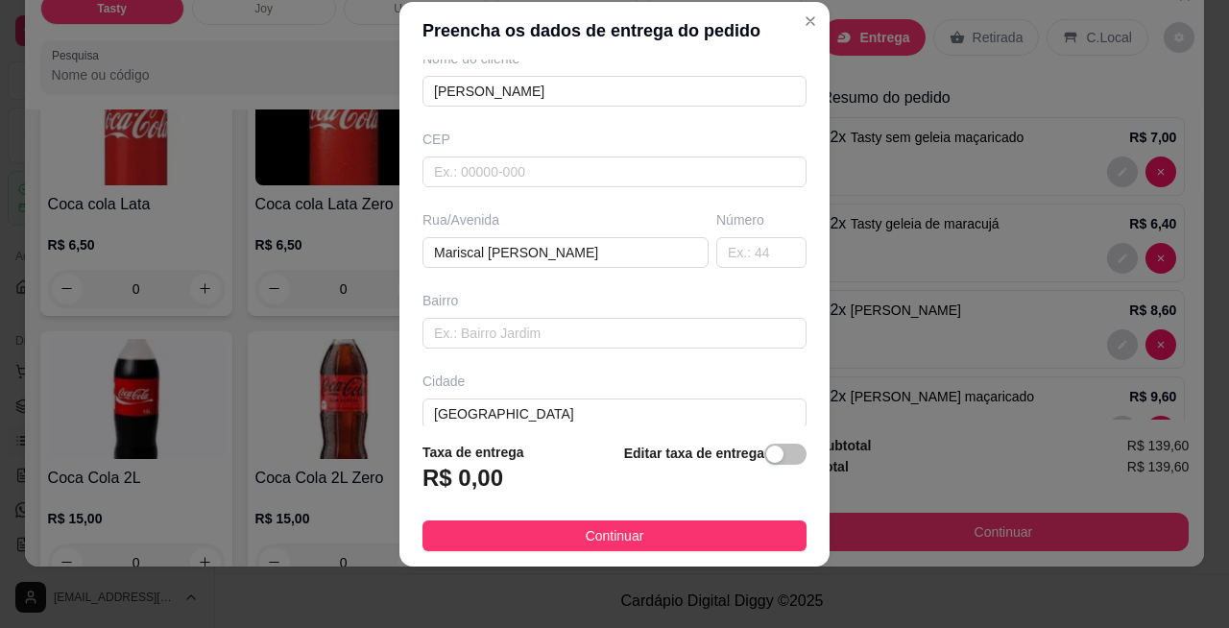
scroll to position [177, 0]
click at [582, 173] on input "text" at bounding box center [614, 172] width 384 height 31
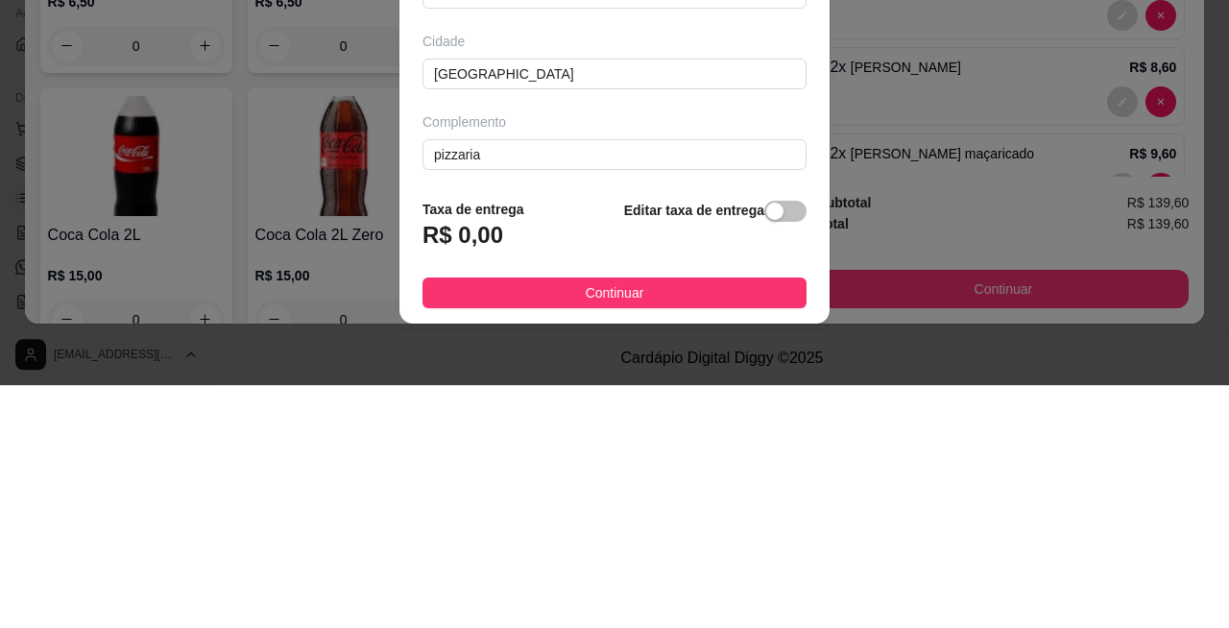
click at [478, 465] on h3 "R$ 0,00" at bounding box center [462, 478] width 81 height 31
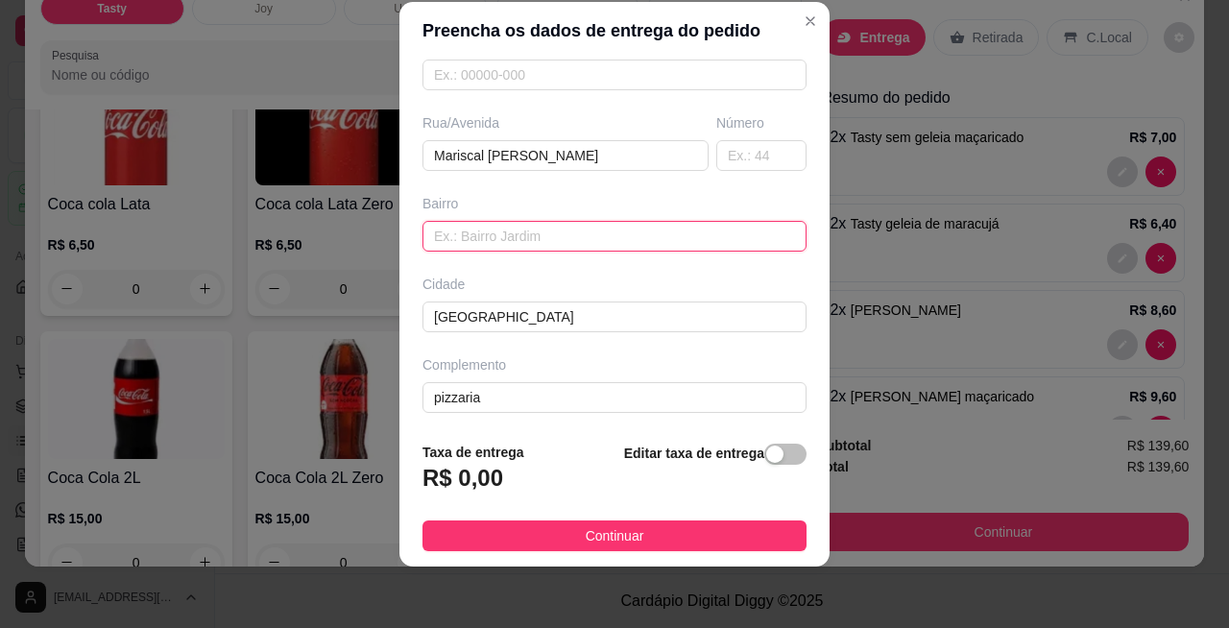
click at [455, 241] on input "text" at bounding box center [614, 236] width 384 height 31
click at [540, 230] on input "text" at bounding box center [614, 236] width 384 height 31
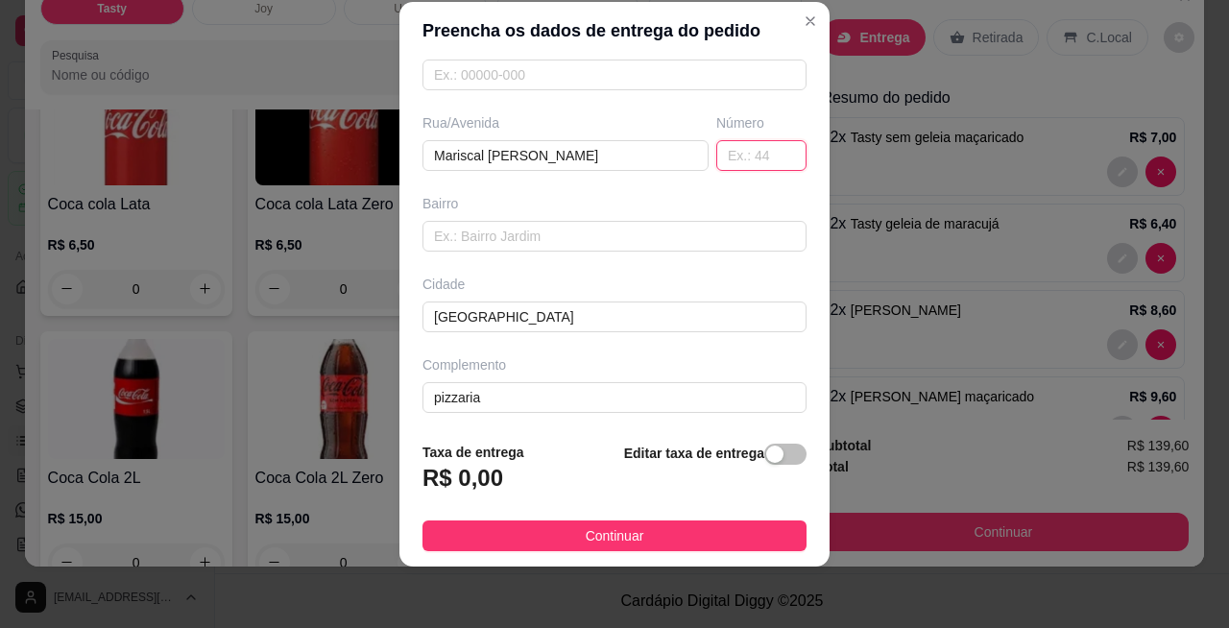
click at [728, 152] on input "text" at bounding box center [761, 155] width 90 height 31
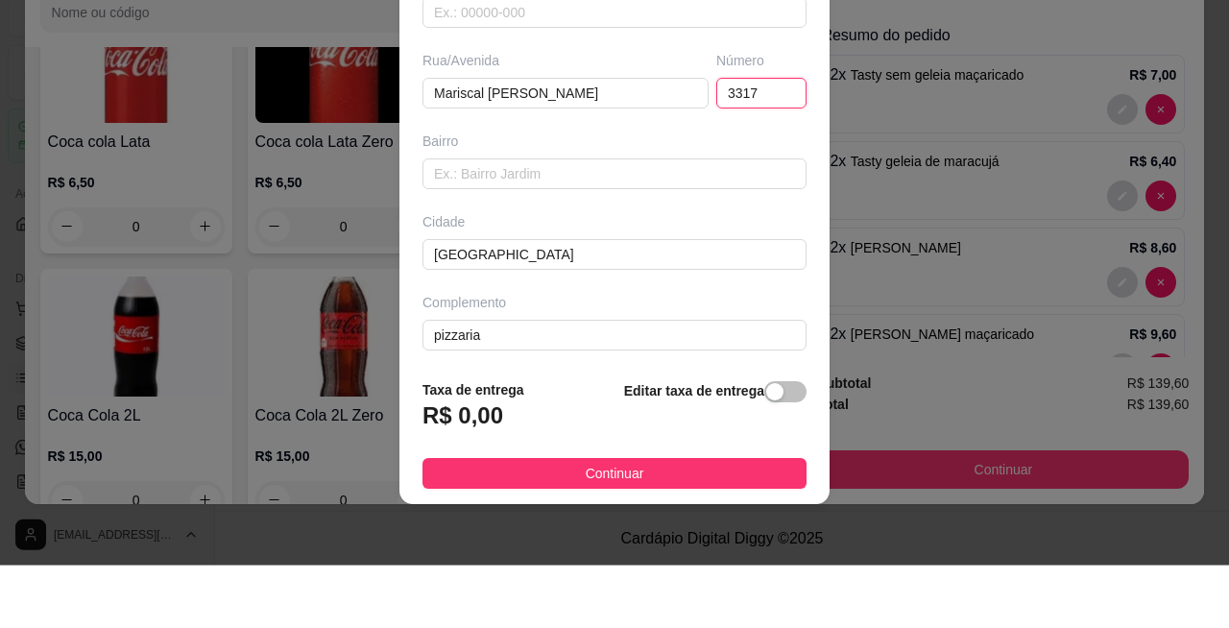
type input "3317"
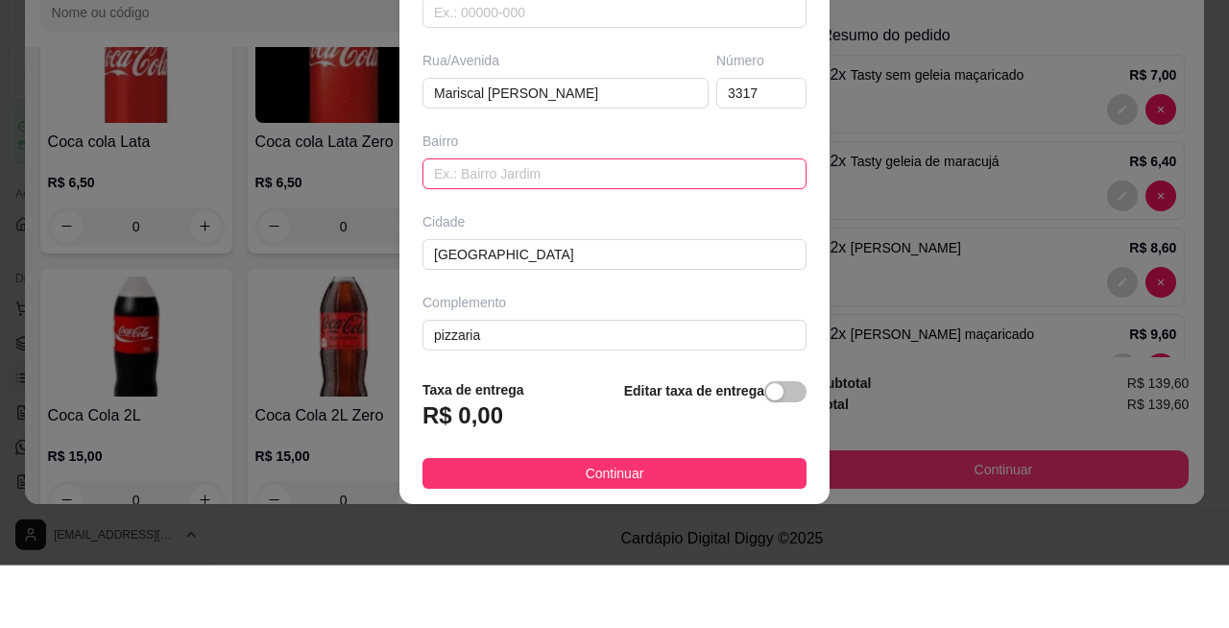
click at [559, 240] on input "text" at bounding box center [614, 236] width 384 height 31
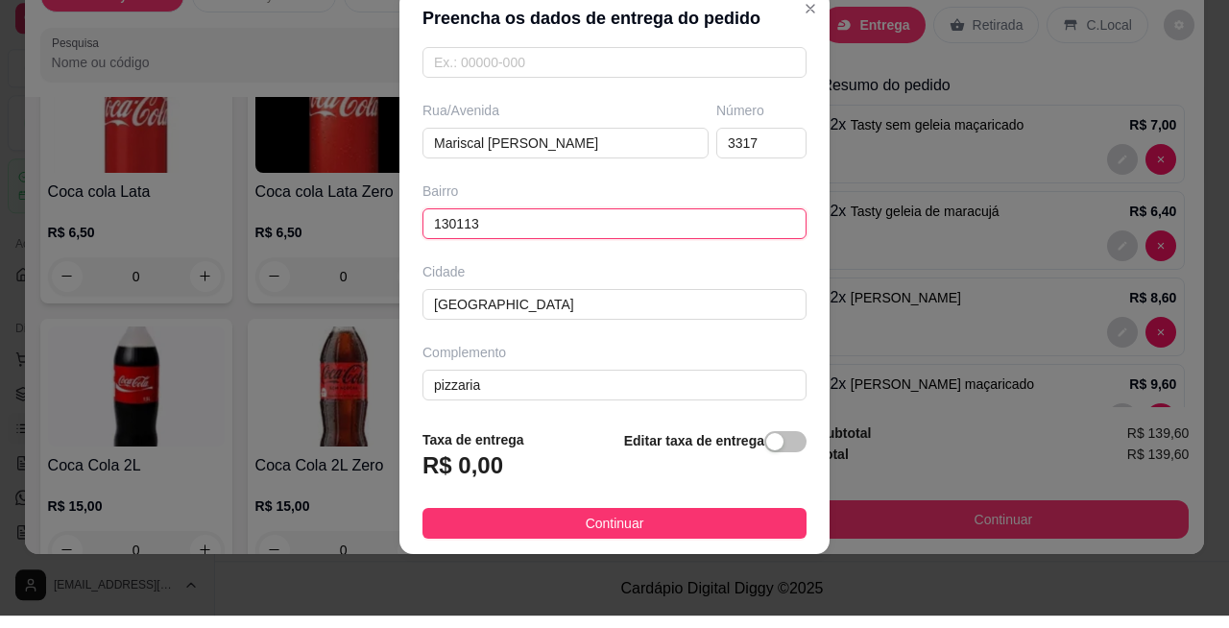
type input "130113"
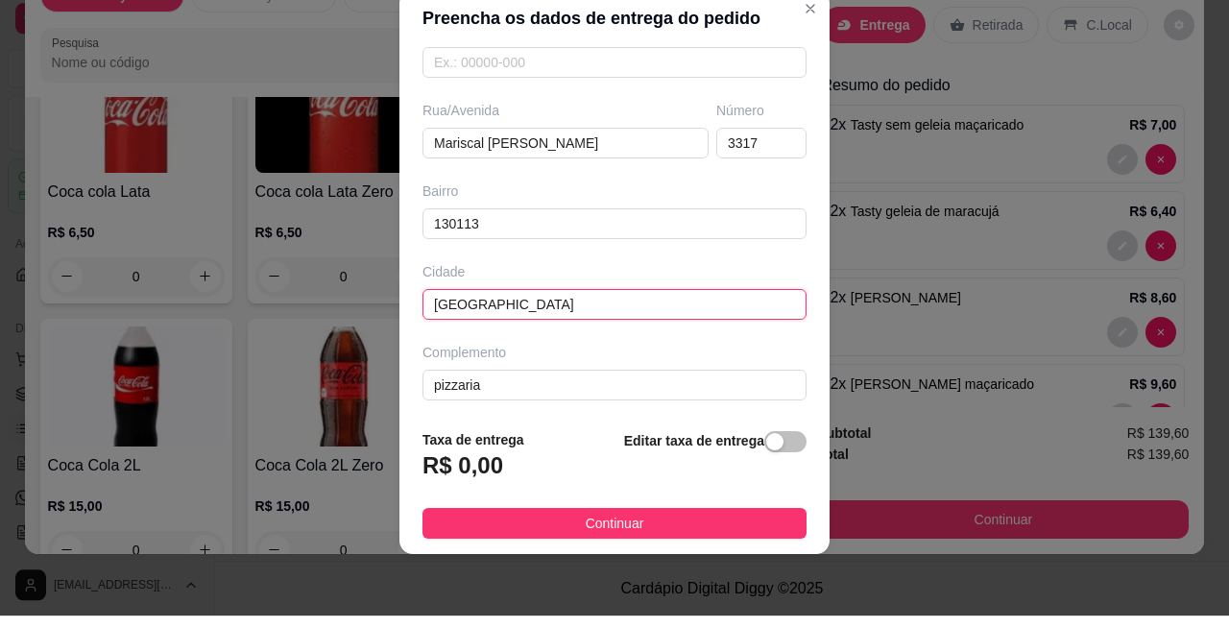
click at [613, 305] on input "[GEOGRAPHIC_DATA]" at bounding box center [614, 316] width 384 height 31
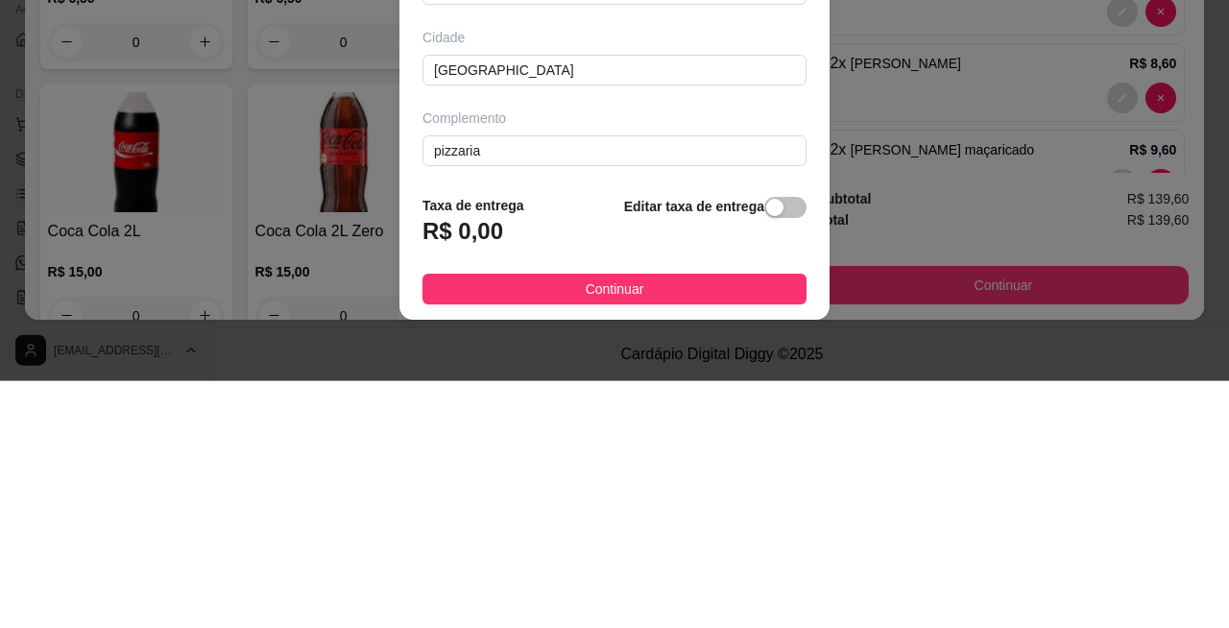
click at [496, 476] on div "R$ 0,00" at bounding box center [473, 484] width 102 height 42
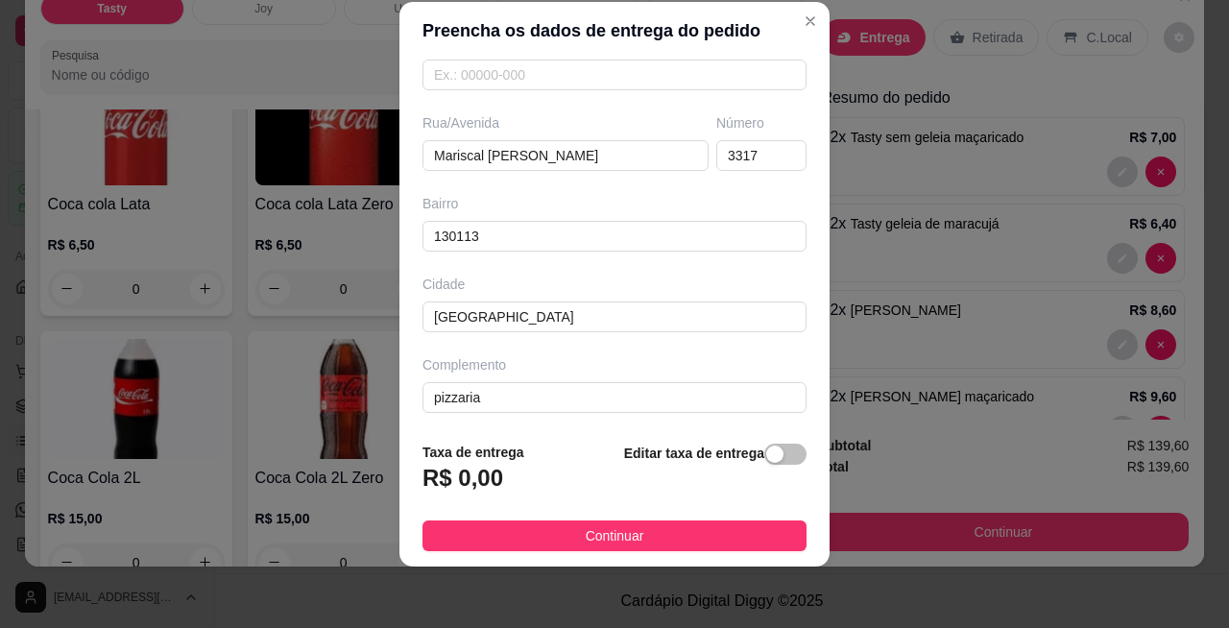
click at [481, 478] on h3 "R$ 0,00" at bounding box center [462, 478] width 81 height 31
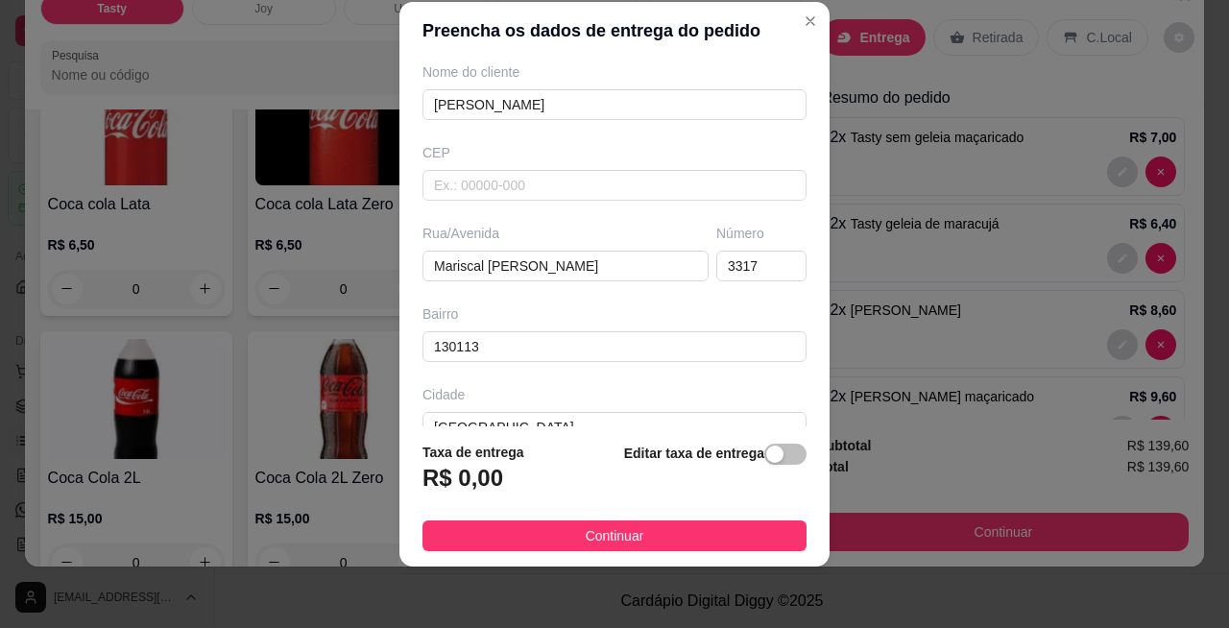
scroll to position [162, 0]
click at [766, 453] on div "button" at bounding box center [774, 453] width 17 height 17
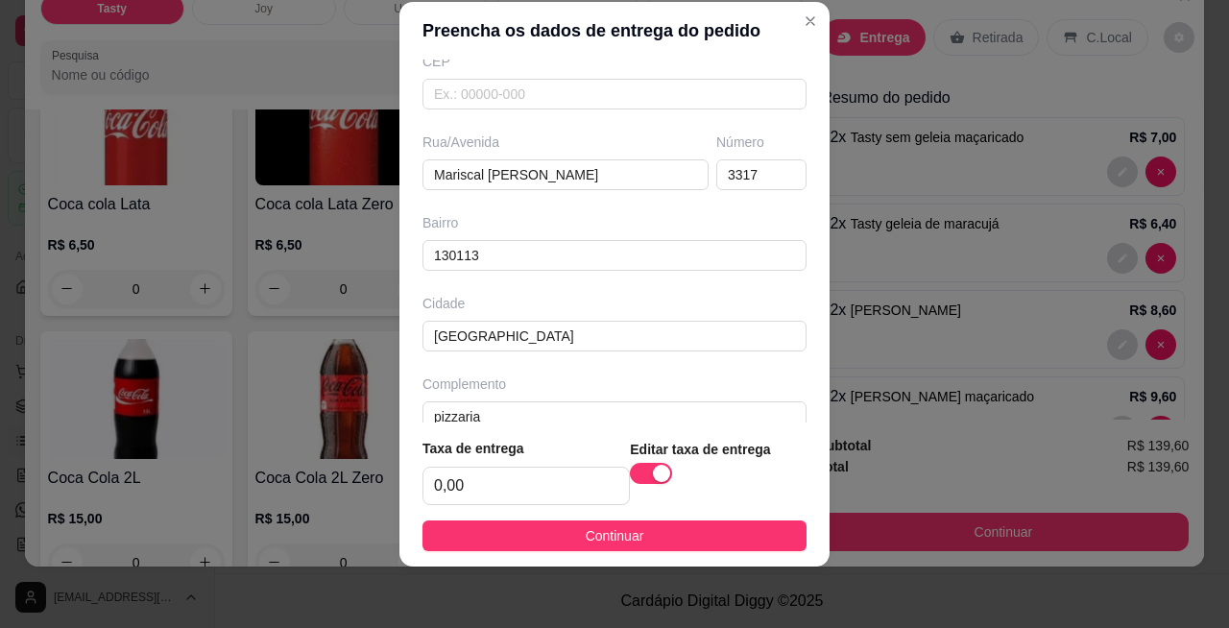
scroll to position [277, 0]
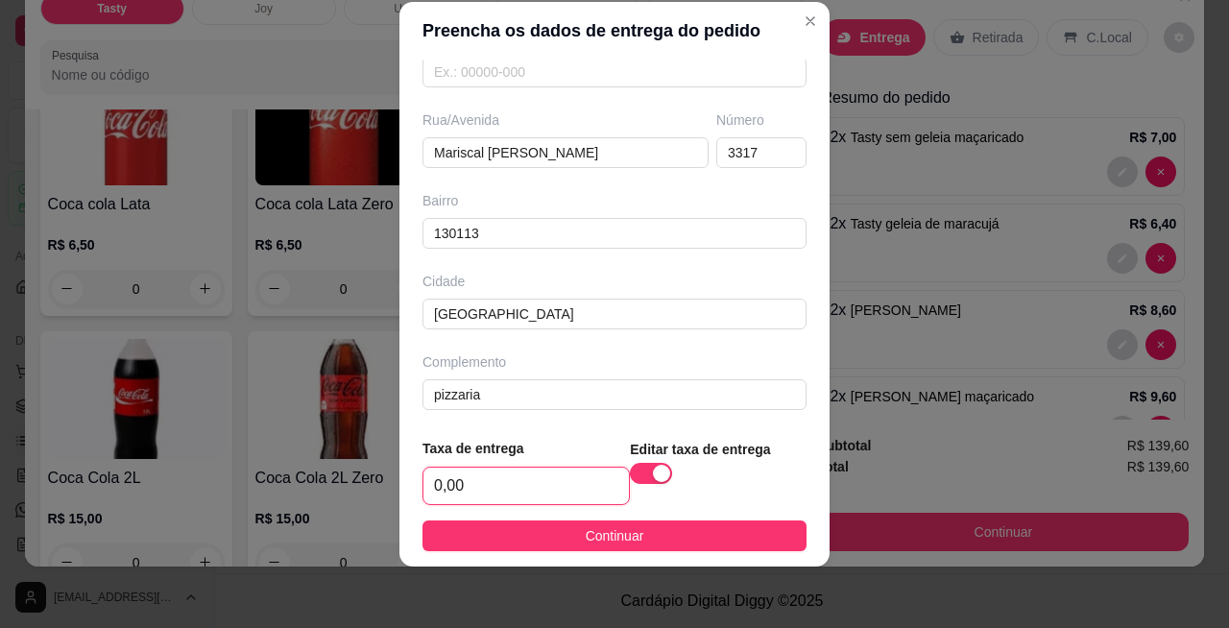
click at [433, 484] on input "0,00" at bounding box center [525, 485] width 205 height 36
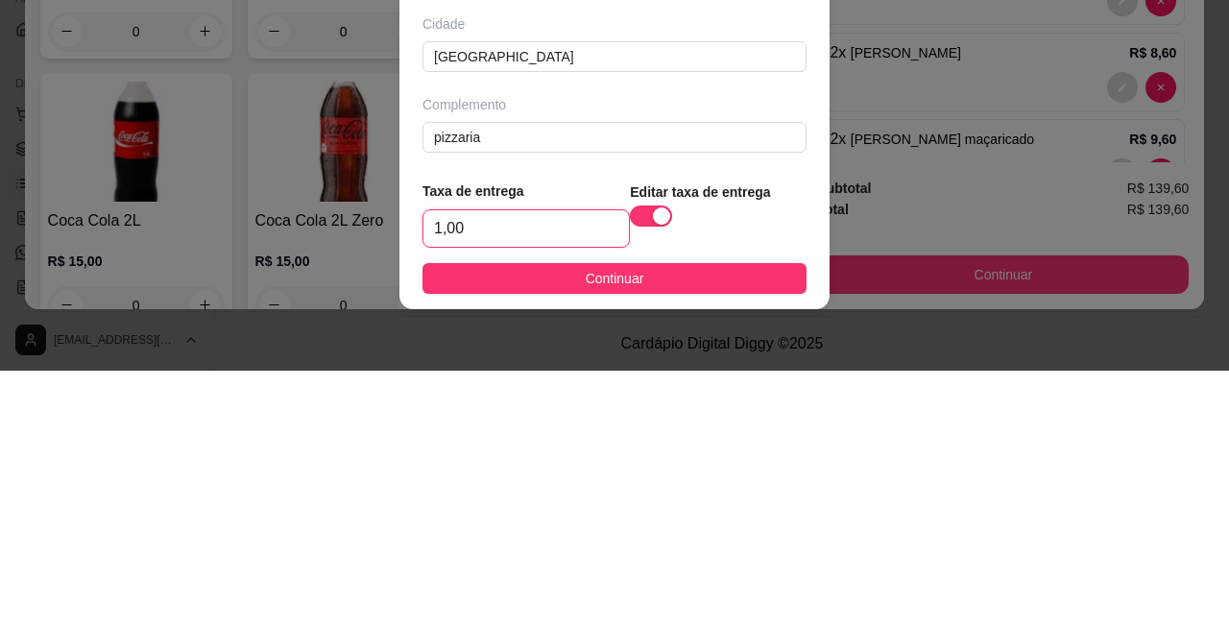
type input "10,00"
click at [653, 477] on div "button" at bounding box center [661, 473] width 17 height 17
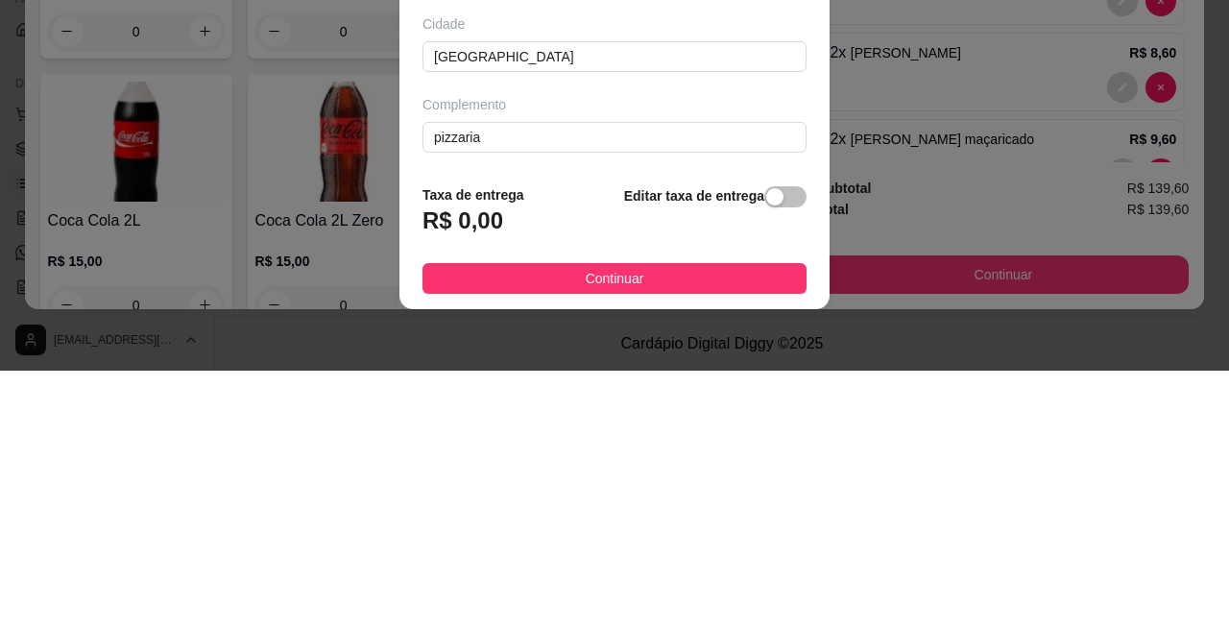
scroll to position [274, 0]
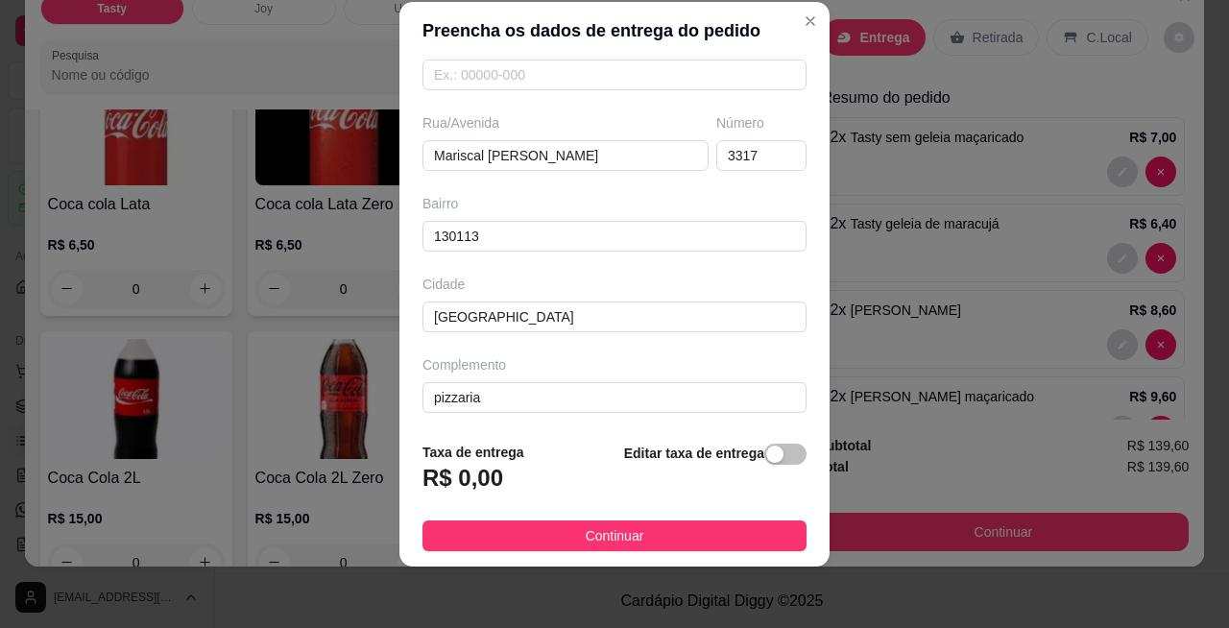
click at [766, 463] on div "button" at bounding box center [774, 453] width 17 height 17
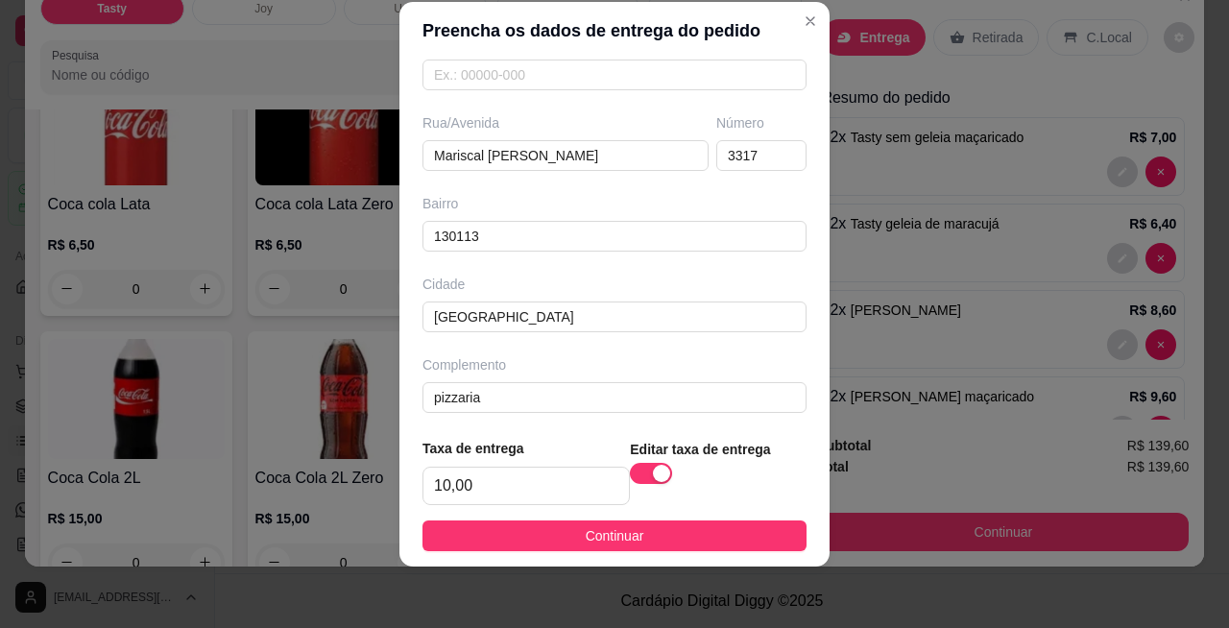
scroll to position [277, 0]
click at [612, 537] on span "Continuar" at bounding box center [614, 535] width 59 height 21
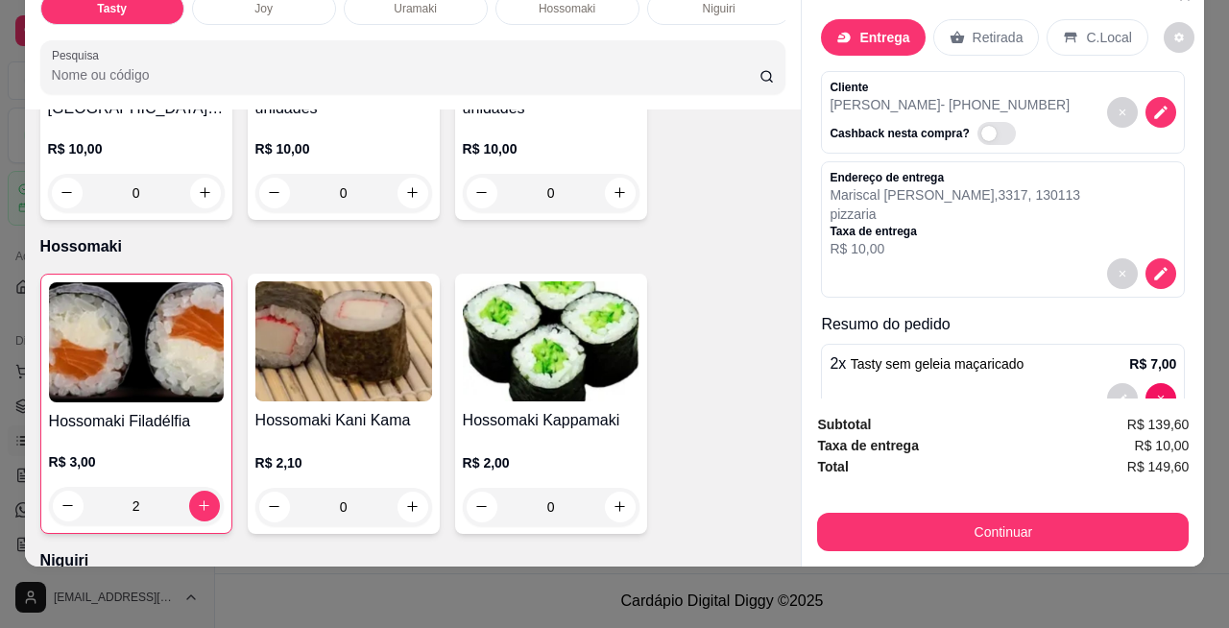
scroll to position [2692, 0]
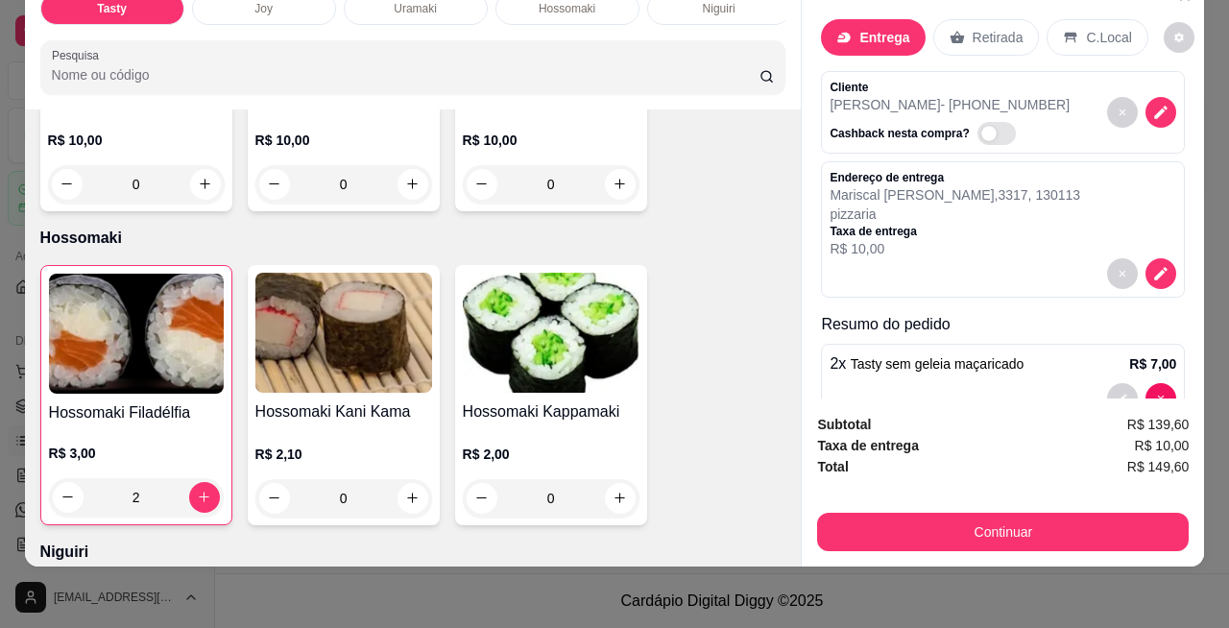
click at [610, 479] on div "0" at bounding box center [551, 498] width 177 height 38
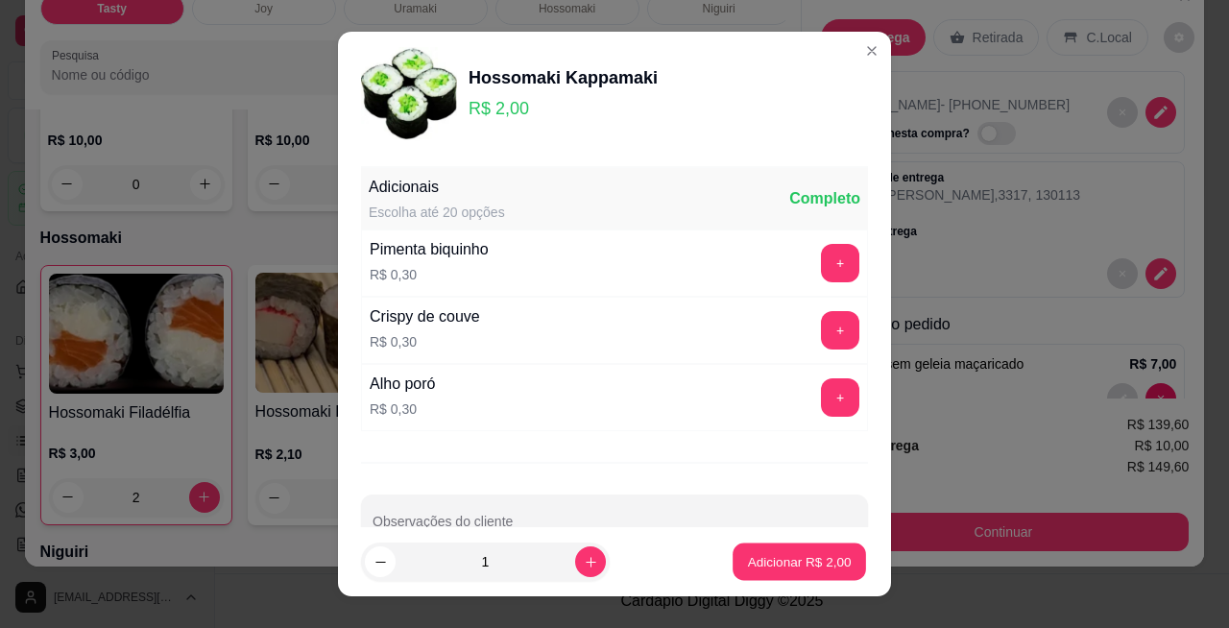
click at [794, 564] on p "Adicionar R$ 2,00" at bounding box center [799, 562] width 104 height 18
type input "1"
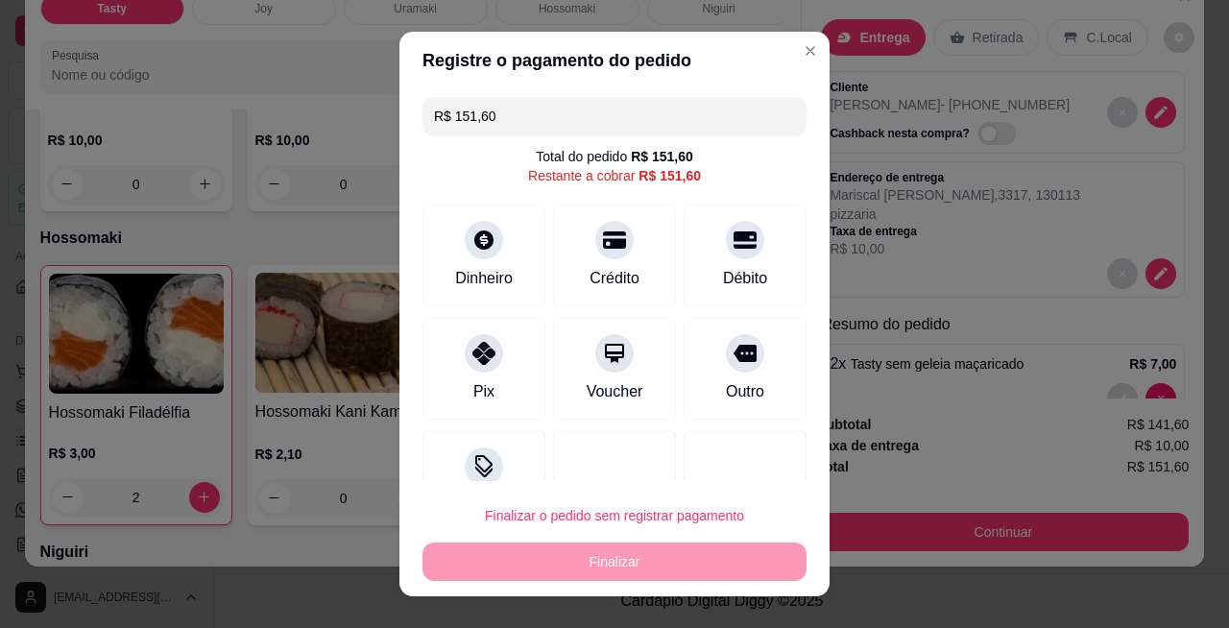
click at [472, 273] on div "Dinheiro" at bounding box center [484, 278] width 58 height 23
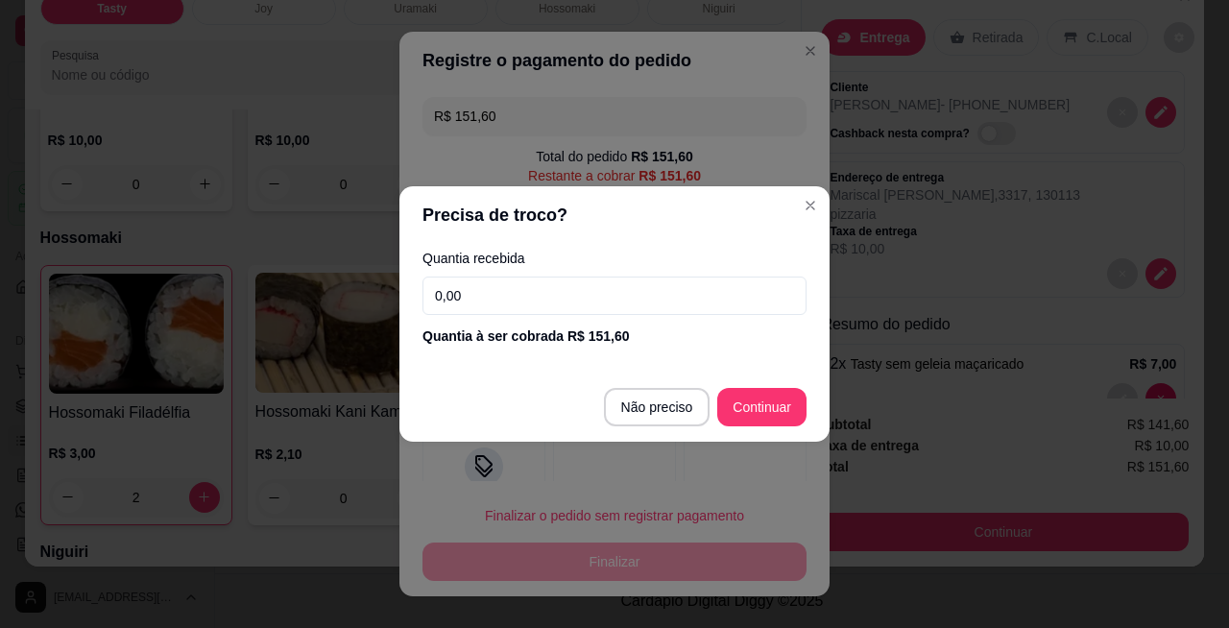
click at [584, 293] on input "0,00" at bounding box center [614, 295] width 384 height 38
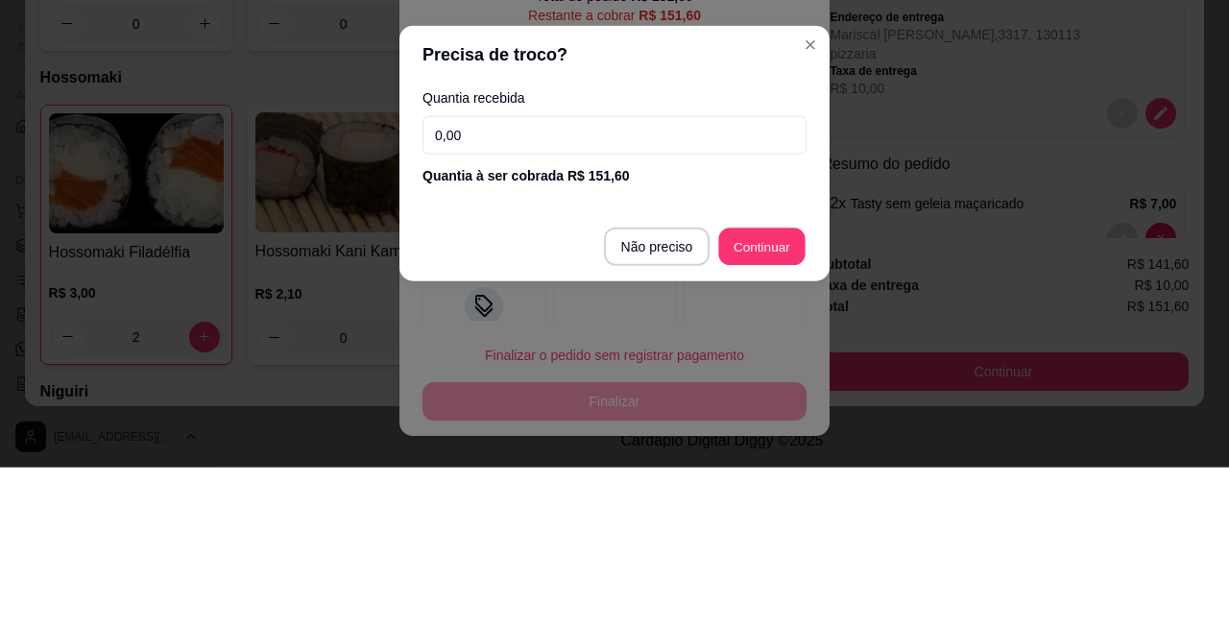
click at [777, 242] on header "Precisa de troco?" at bounding box center [614, 215] width 430 height 58
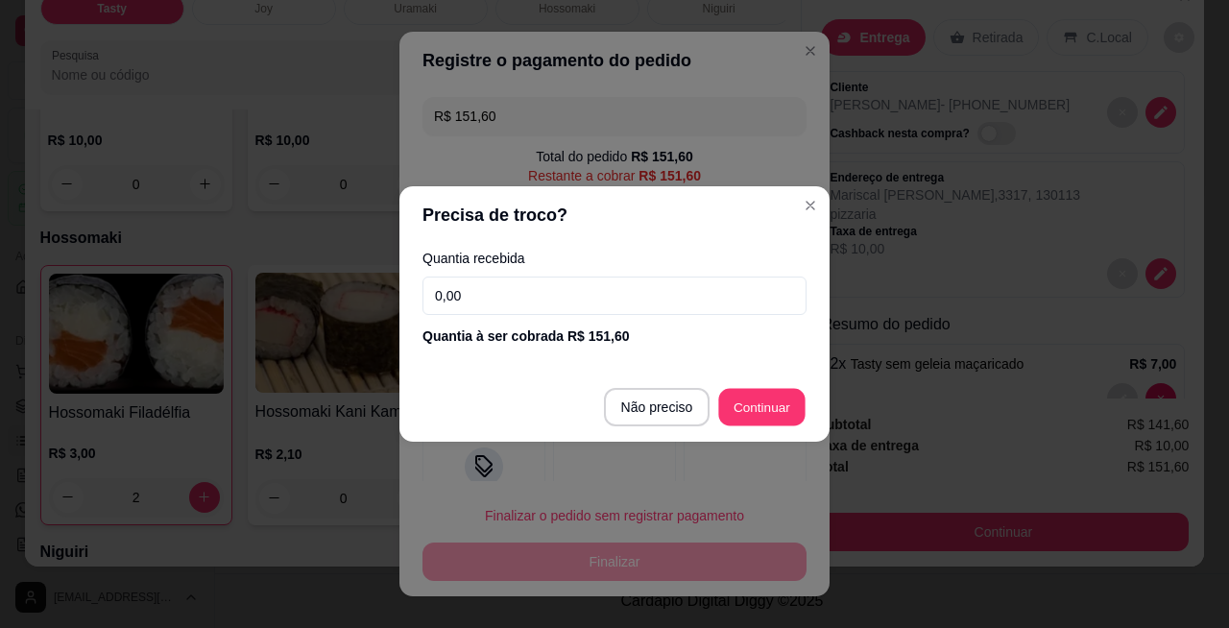
click at [756, 407] on div "R$ 151,60 Total do pedido R$ 151,60 Restante a cobrar R$ 151,60 Dinheiro Crédit…" at bounding box center [614, 285] width 430 height 393
type input "R$ 0,00"
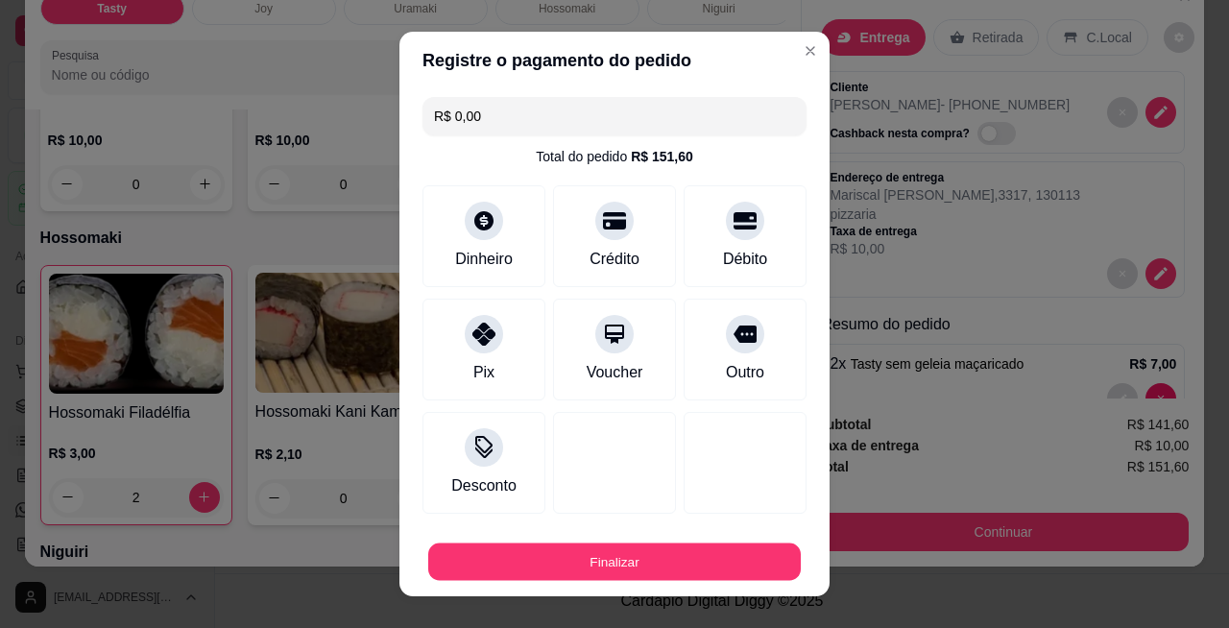
click at [640, 568] on button "Finalizar" at bounding box center [614, 561] width 372 height 37
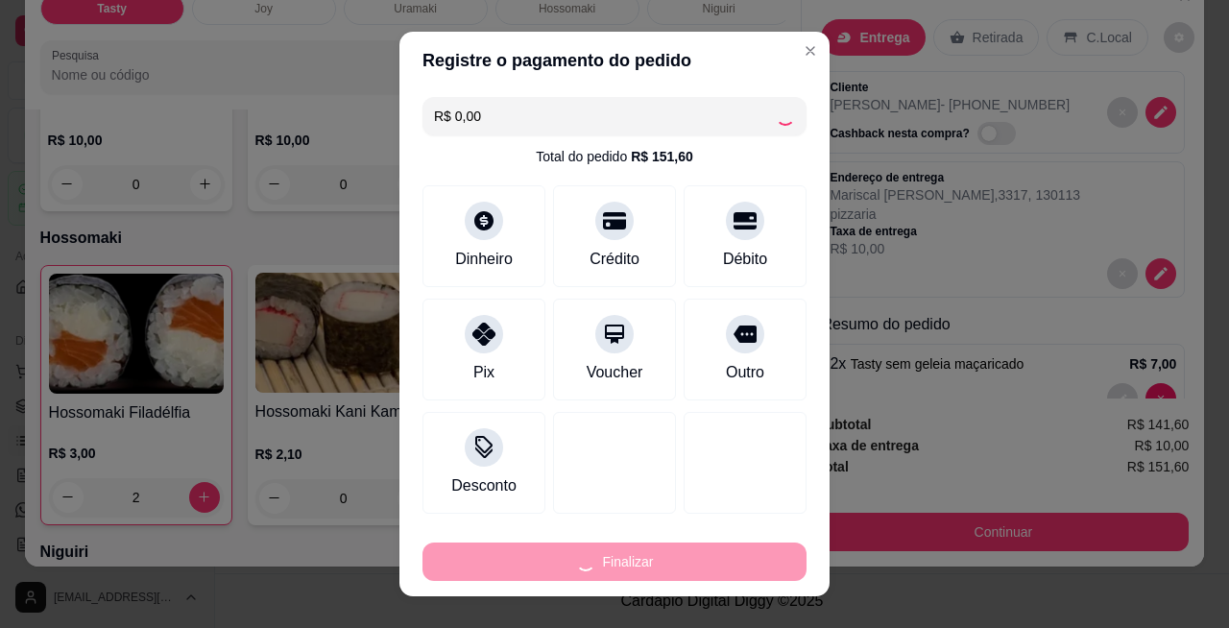
type input "0"
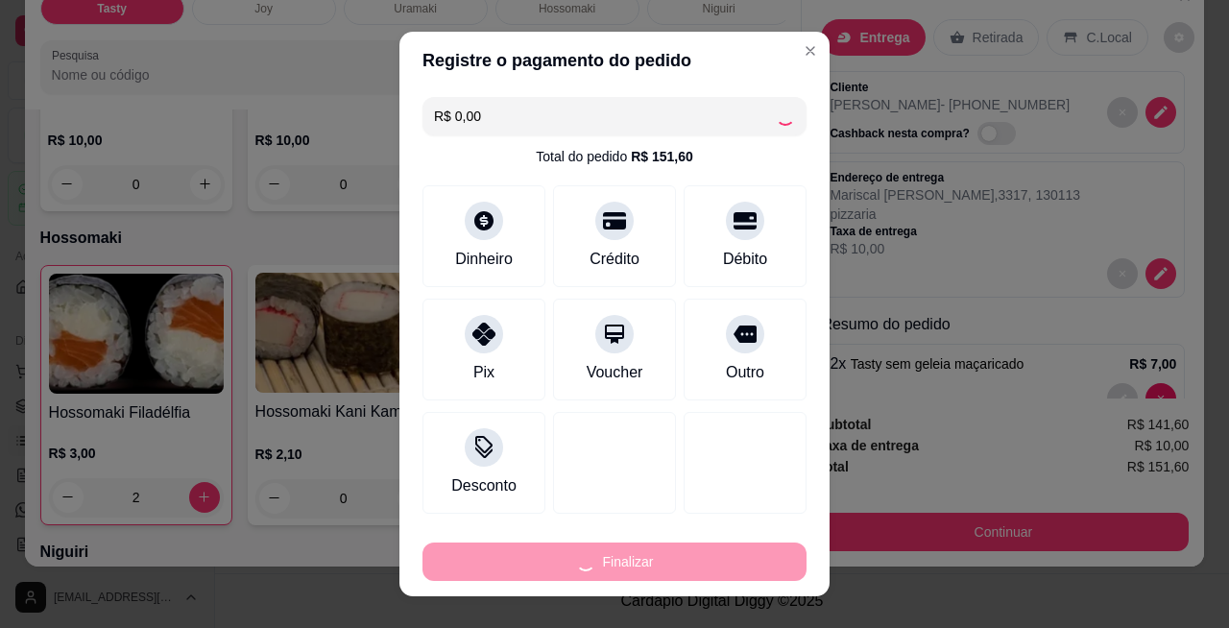
type input "0"
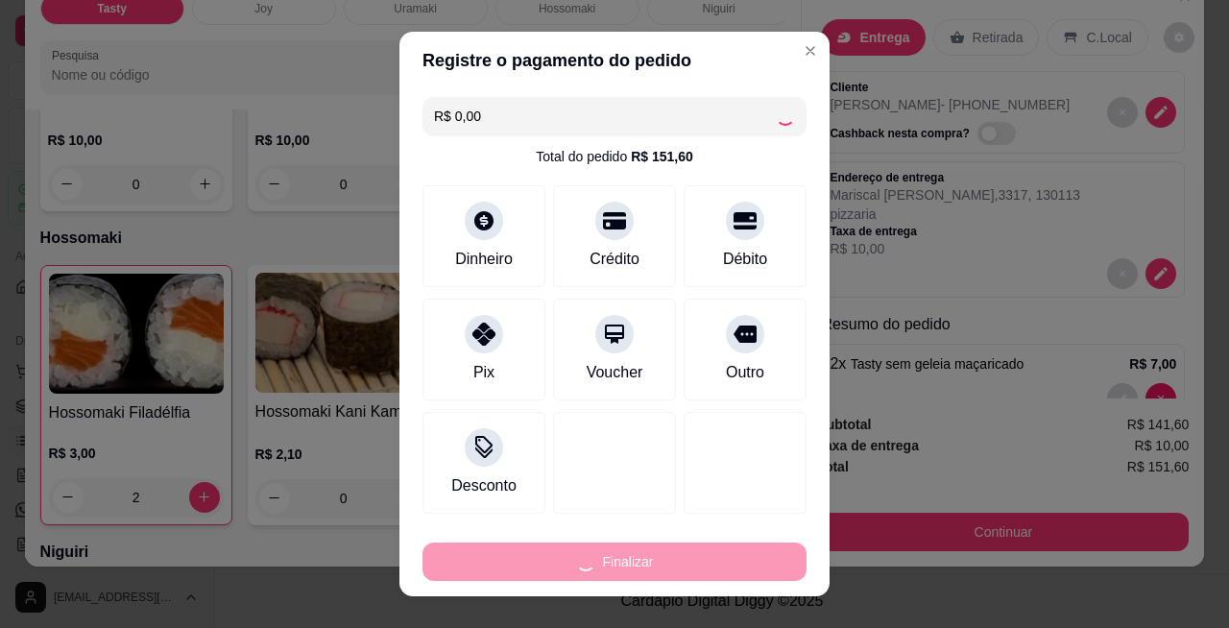
type input "0"
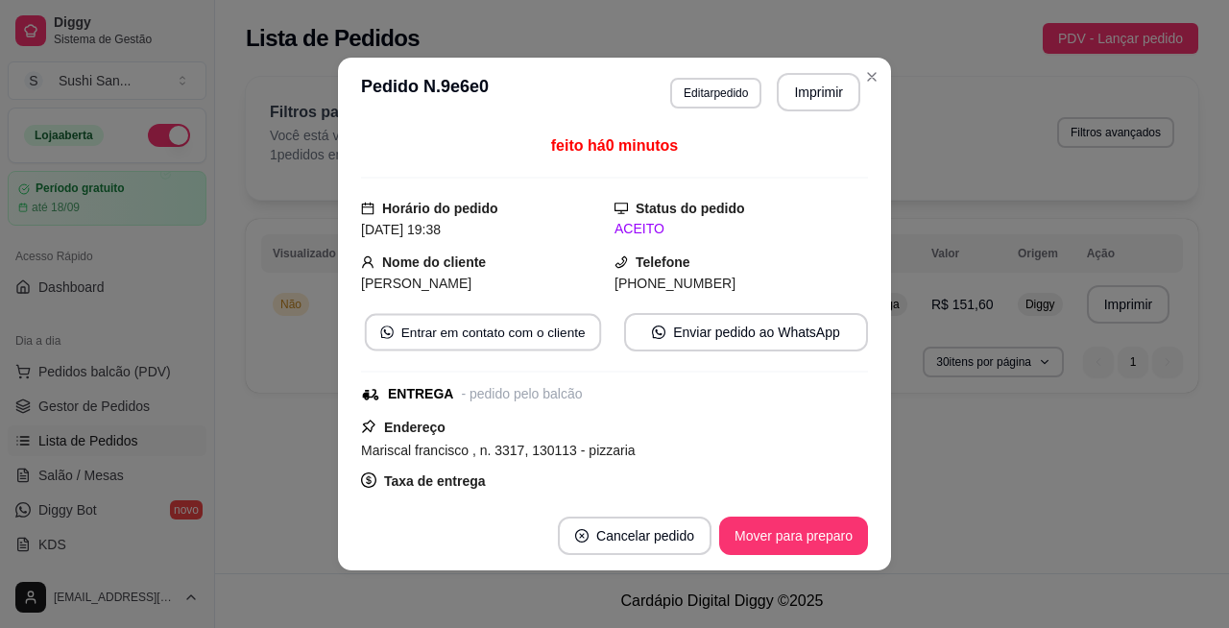
click at [418, 331] on button "Entrar em contato com o cliente" at bounding box center [483, 332] width 236 height 37
click at [762, 530] on button "Mover para preparo" at bounding box center [793, 535] width 149 height 38
click at [967, 491] on div "**********" at bounding box center [722, 286] width 1014 height 573
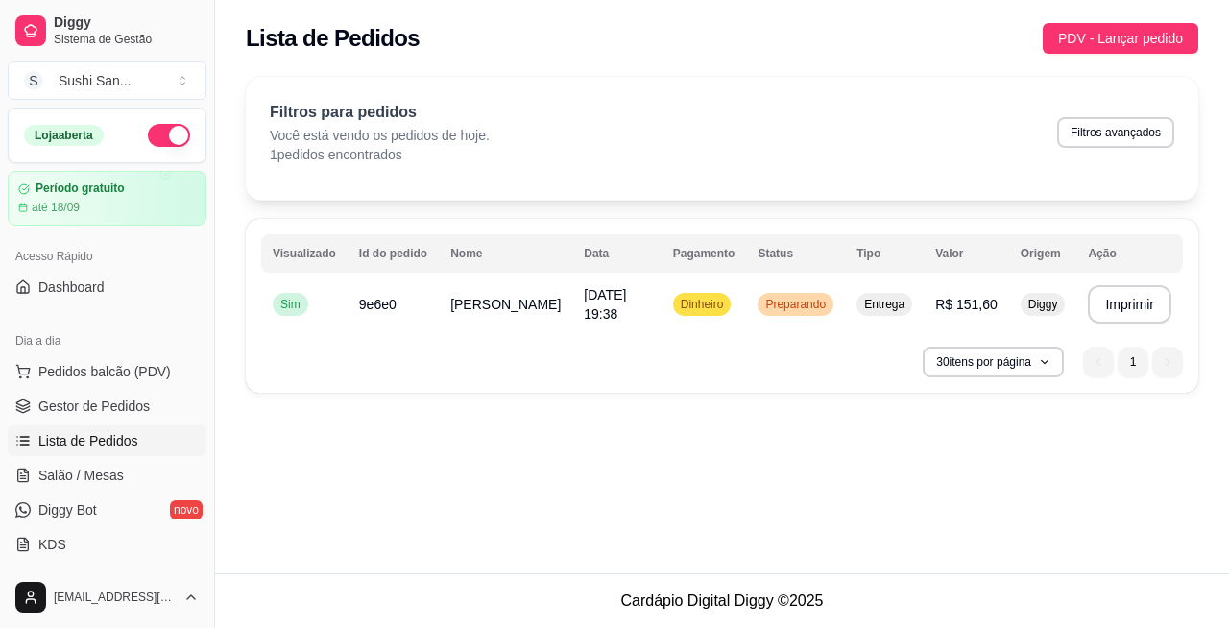
click at [586, 293] on div "feito há 0 minutos Horário do pedido 23/08/2025 19:38 Status do pedido PREPARAN…" at bounding box center [614, 313] width 514 height 365
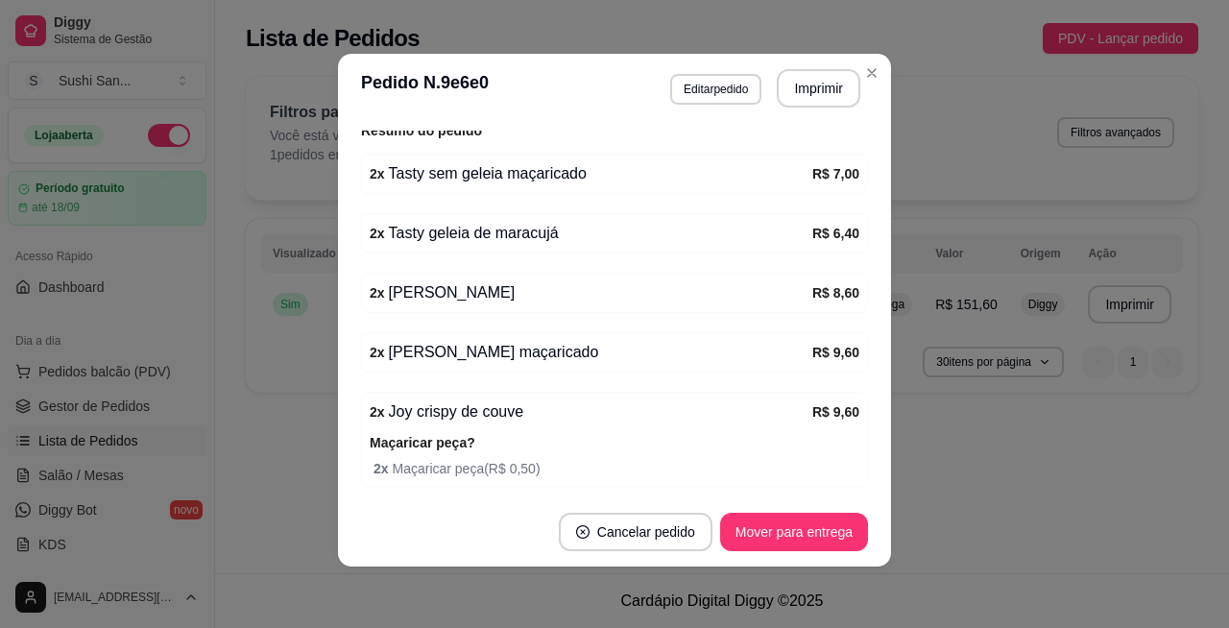
scroll to position [621, 0]
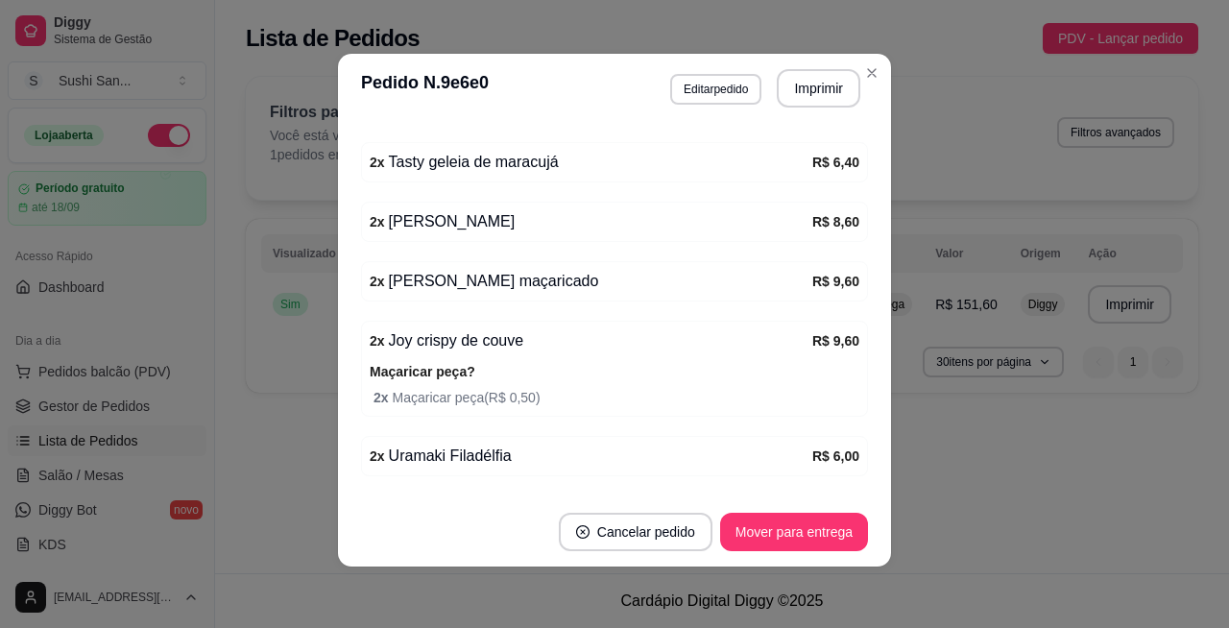
click at [875, 75] on button "Close" at bounding box center [871, 73] width 31 height 31
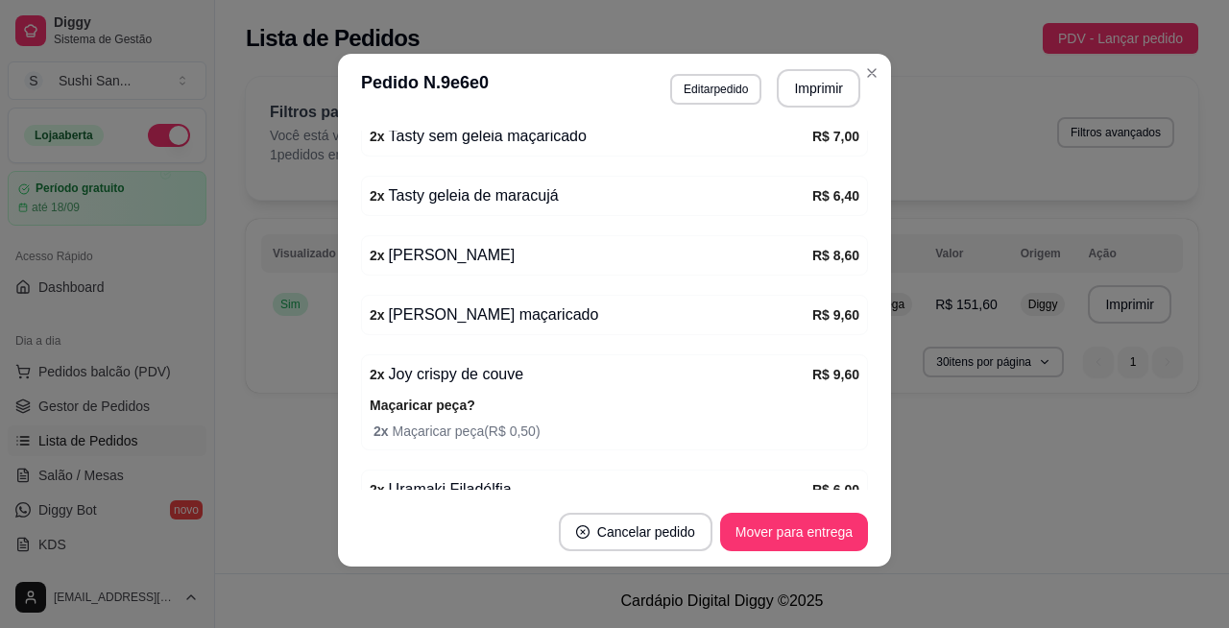
scroll to position [587, 0]
click at [794, 528] on button "Mover para entrega" at bounding box center [794, 532] width 148 height 38
click at [860, 74] on div "**********" at bounding box center [722, 240] width 1014 height 350
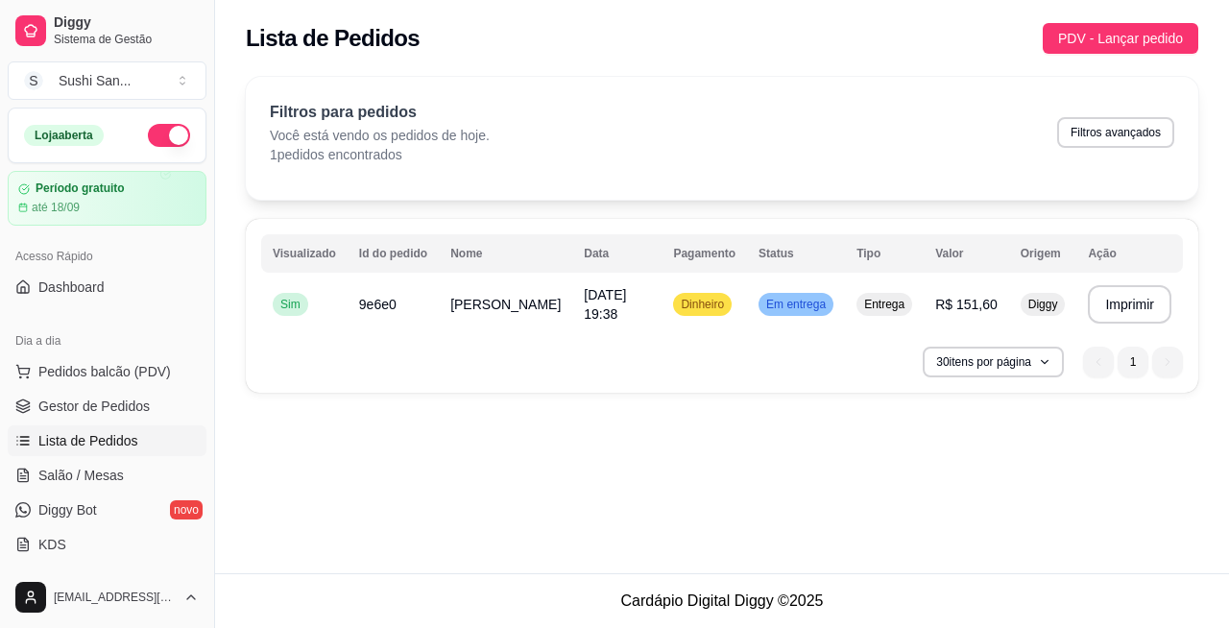
click at [151, 371] on span "Pedidos balcão (PDV)" at bounding box center [104, 371] width 132 height 19
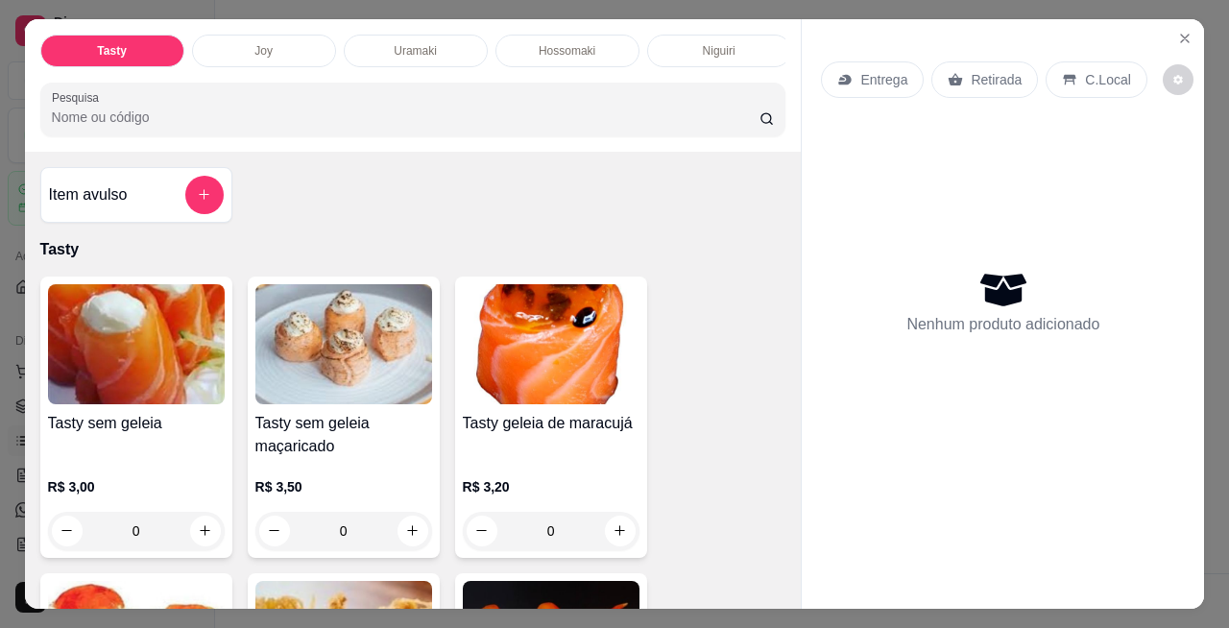
click at [1181, 35] on icon "Close" at bounding box center [1185, 39] width 8 height 8
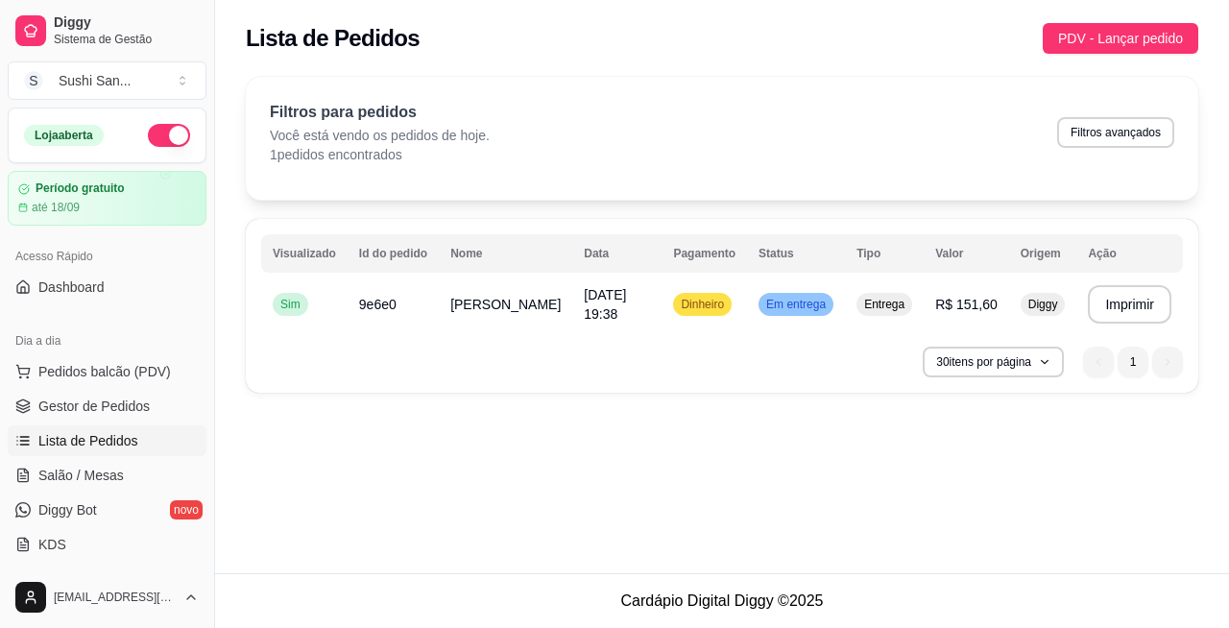
click at [113, 406] on span "Gestor de Pedidos" at bounding box center [93, 405] width 111 height 19
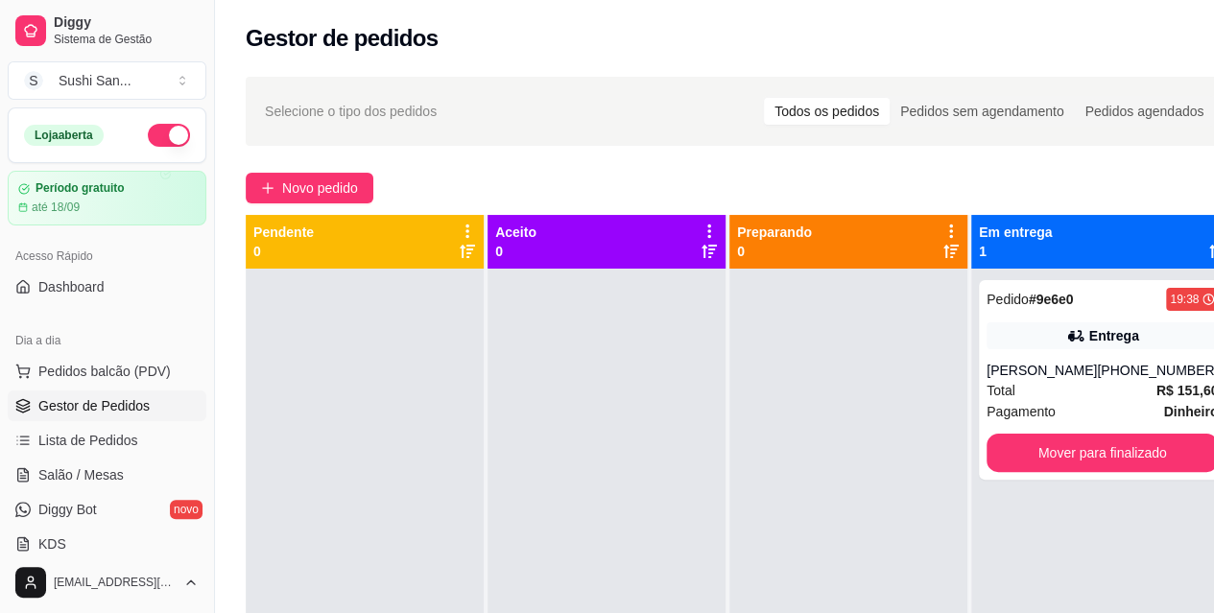
click at [402, 248] on div "Pendente 0" at bounding box center [364, 242] width 223 height 38
click at [648, 240] on div "Aceito 0" at bounding box center [606, 242] width 223 height 38
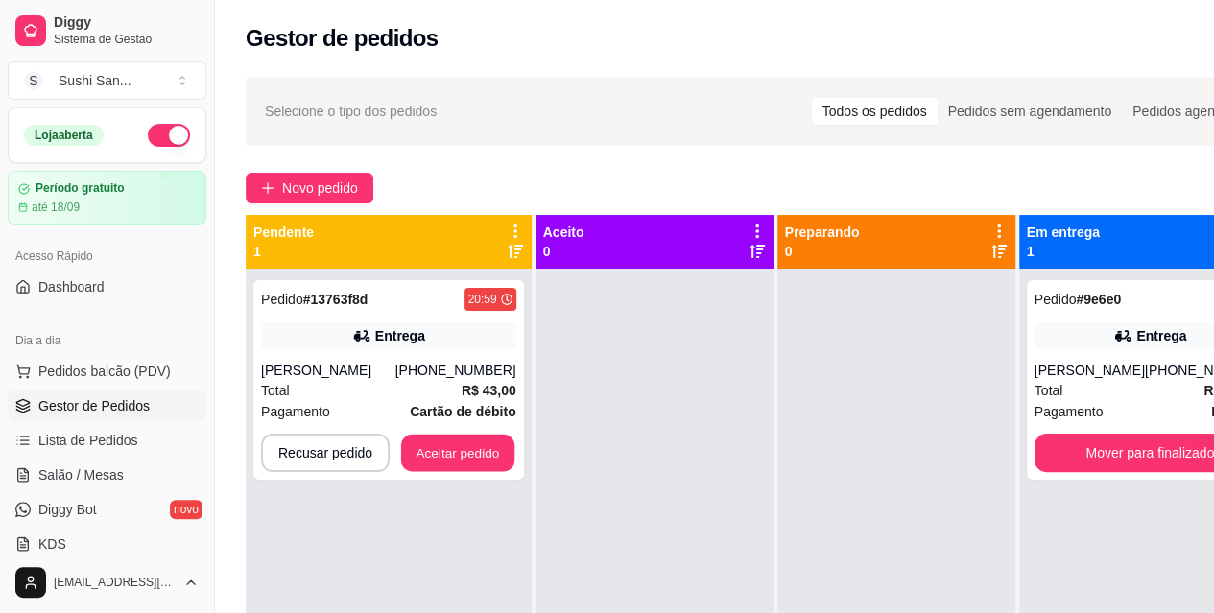
click at [481, 457] on button "Aceitar pedido" at bounding box center [457, 453] width 113 height 37
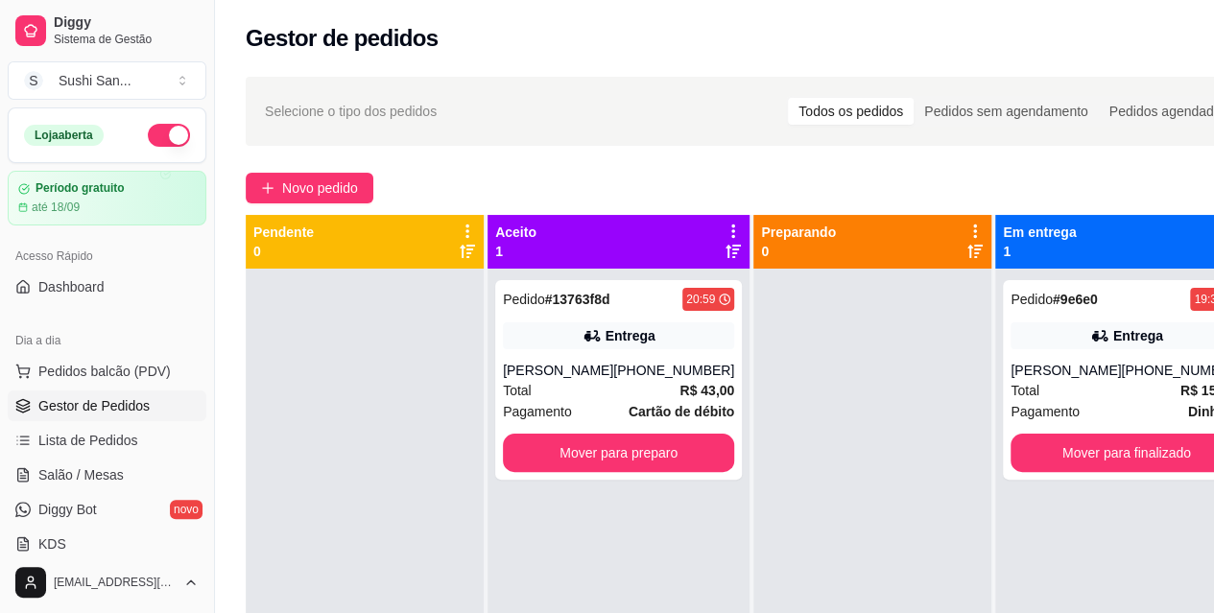
click at [559, 379] on div "[PERSON_NAME]" at bounding box center [558, 370] width 110 height 19
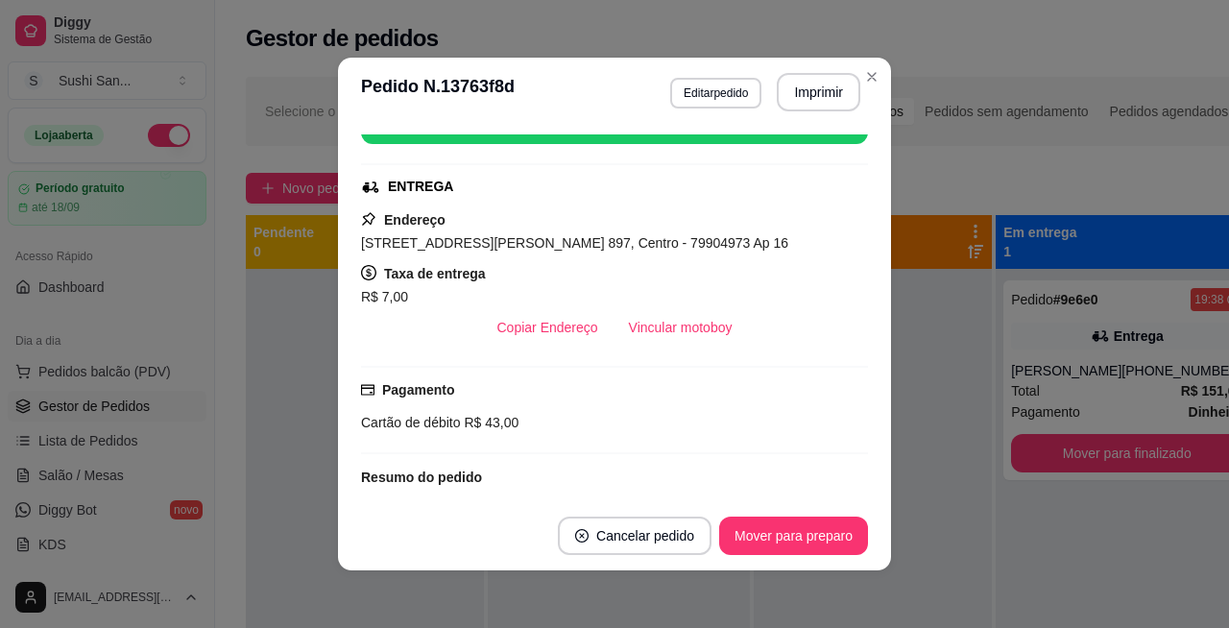
scroll to position [265, 0]
click at [867, 79] on div "Selecione o tipo dos pedidos Todos os pedidos Pedidos sem agendamento Pedidos a…" at bounding box center [753, 111] width 1014 height 69
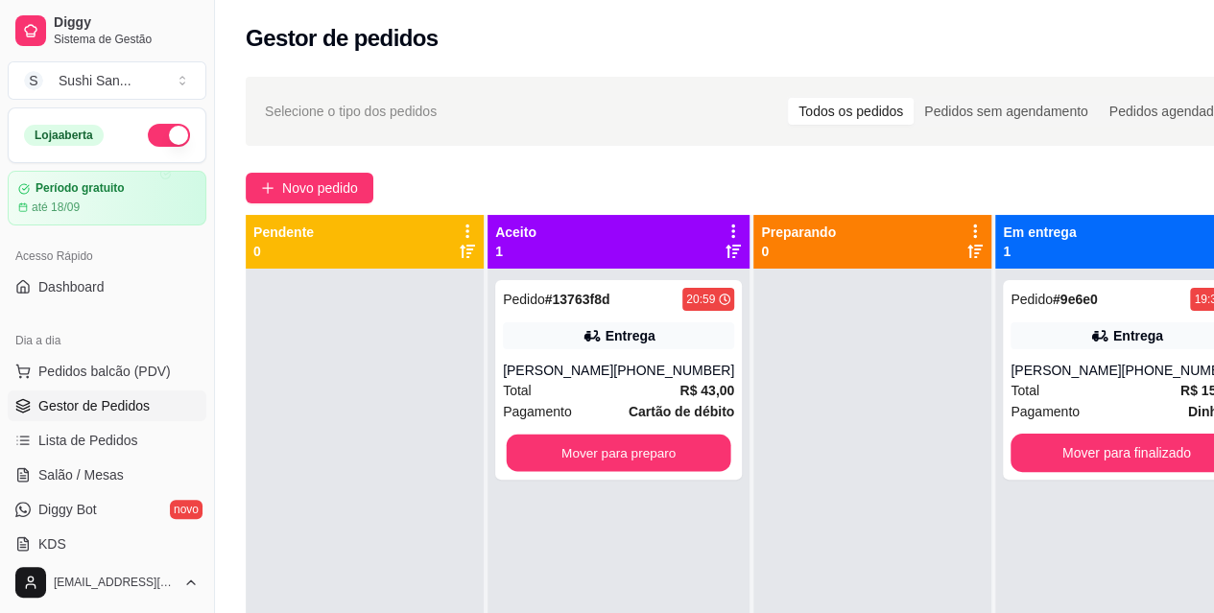
click at [671, 440] on button "Mover para preparo" at bounding box center [619, 453] width 225 height 37
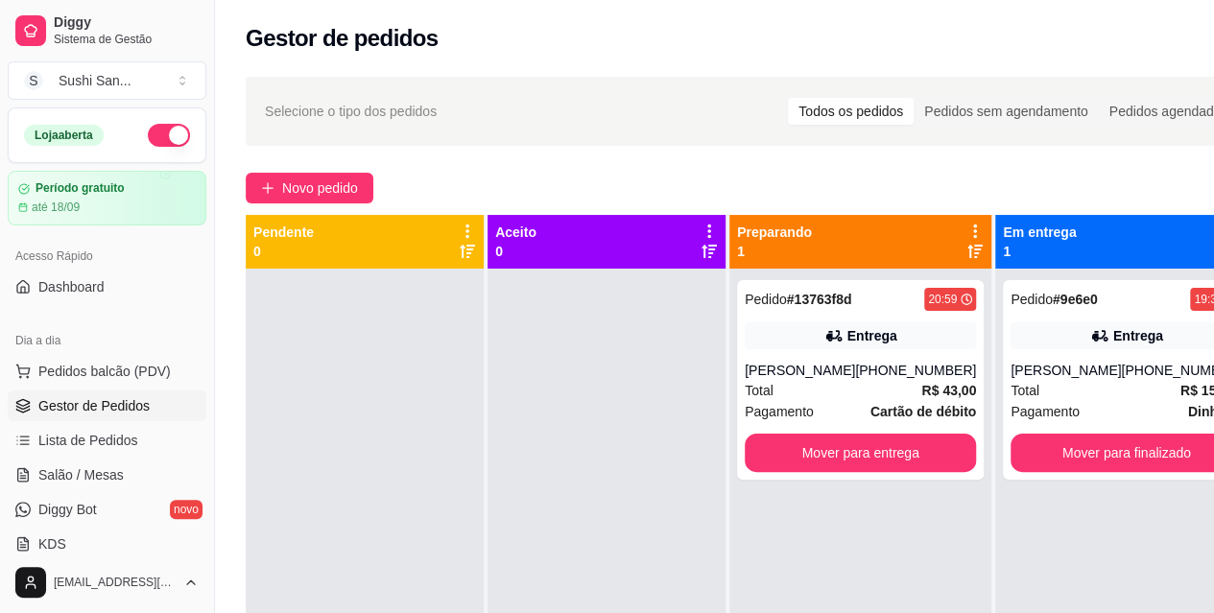
click at [847, 328] on div "Entrega" at bounding box center [872, 335] width 50 height 19
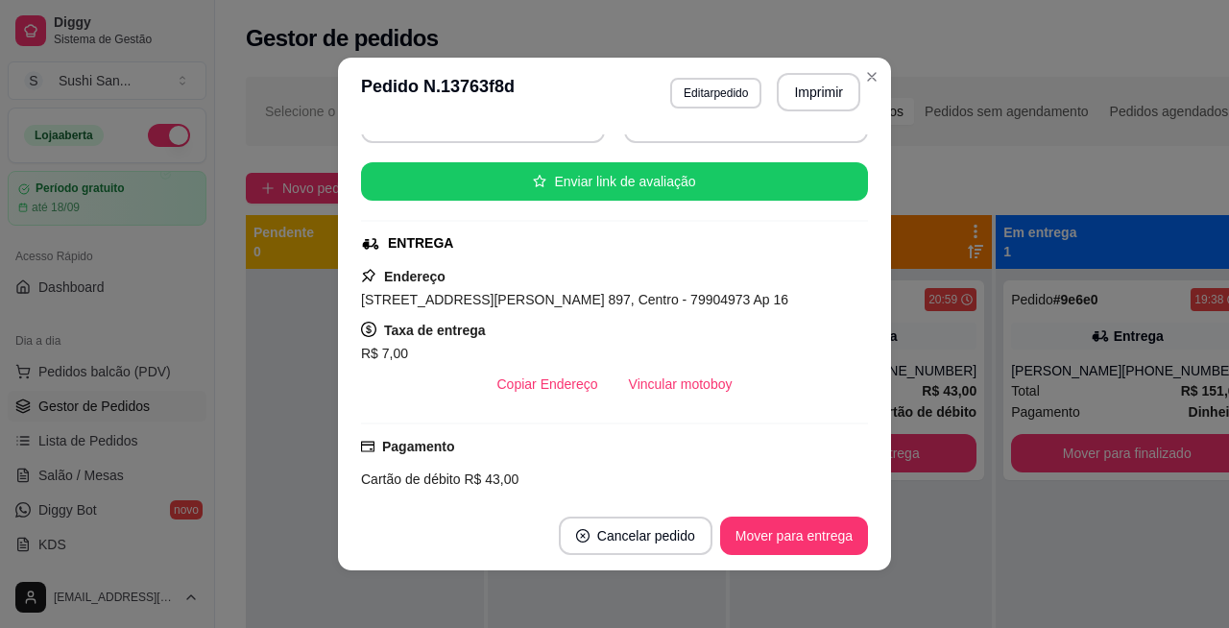
scroll to position [236, 0]
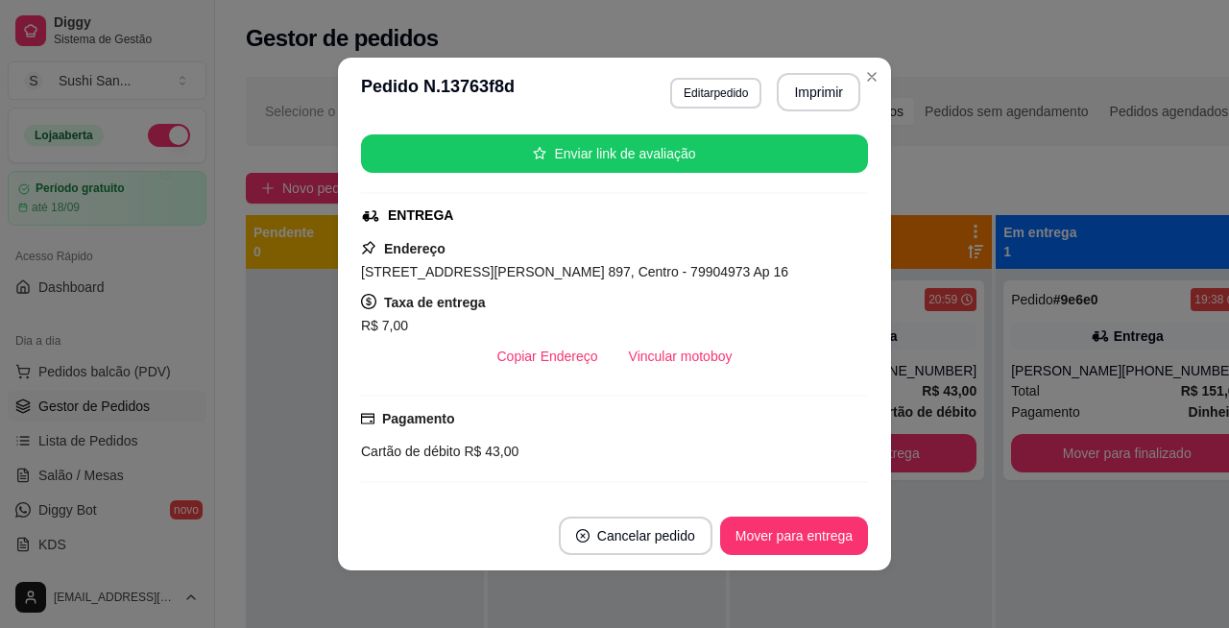
click at [868, 73] on div "Selecione o tipo dos pedidos Todos os pedidos Pedidos sem agendamento Pedidos a…" at bounding box center [752, 465] width 1075 height 800
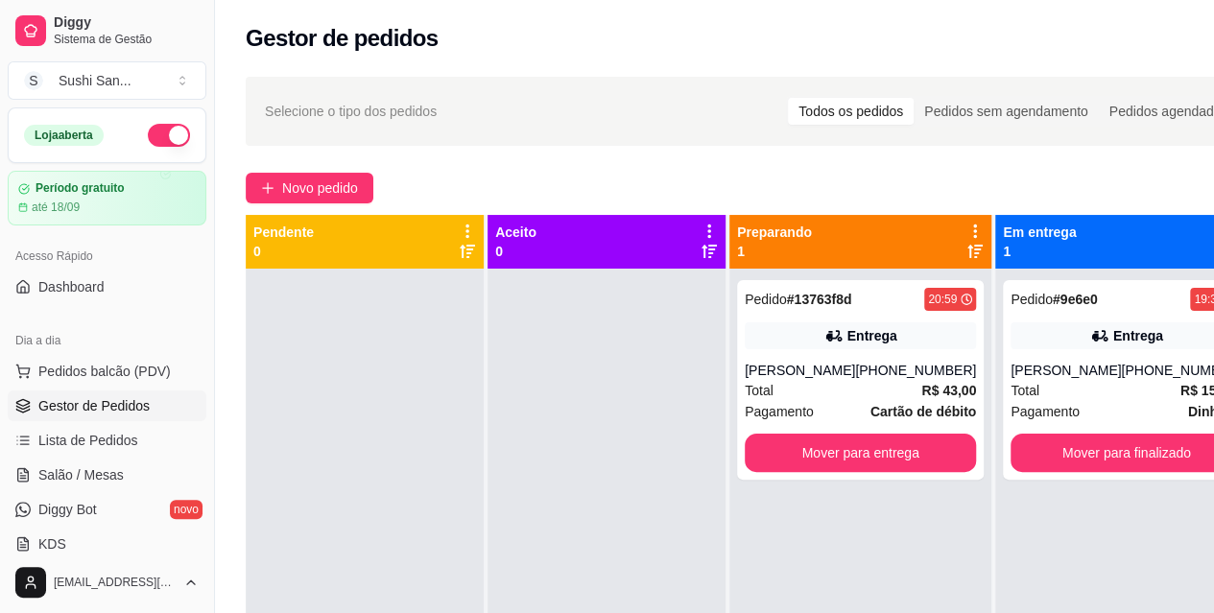
click at [1056, 346] on div "Entrega" at bounding box center [1126, 335] width 231 height 27
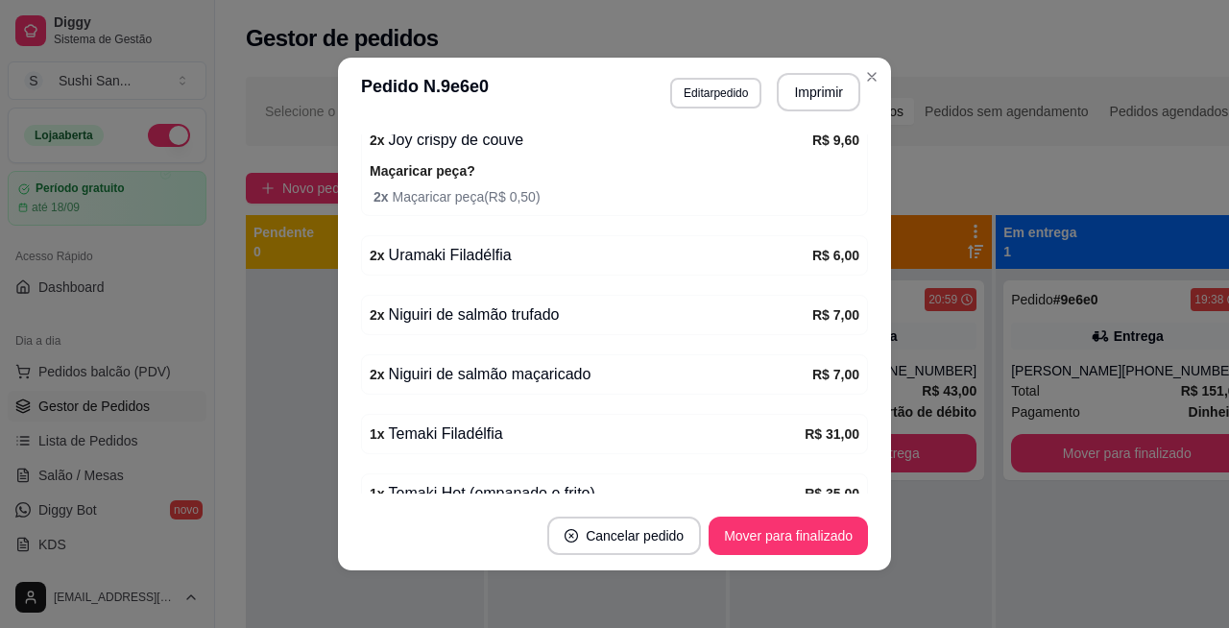
scroll to position [829, 0]
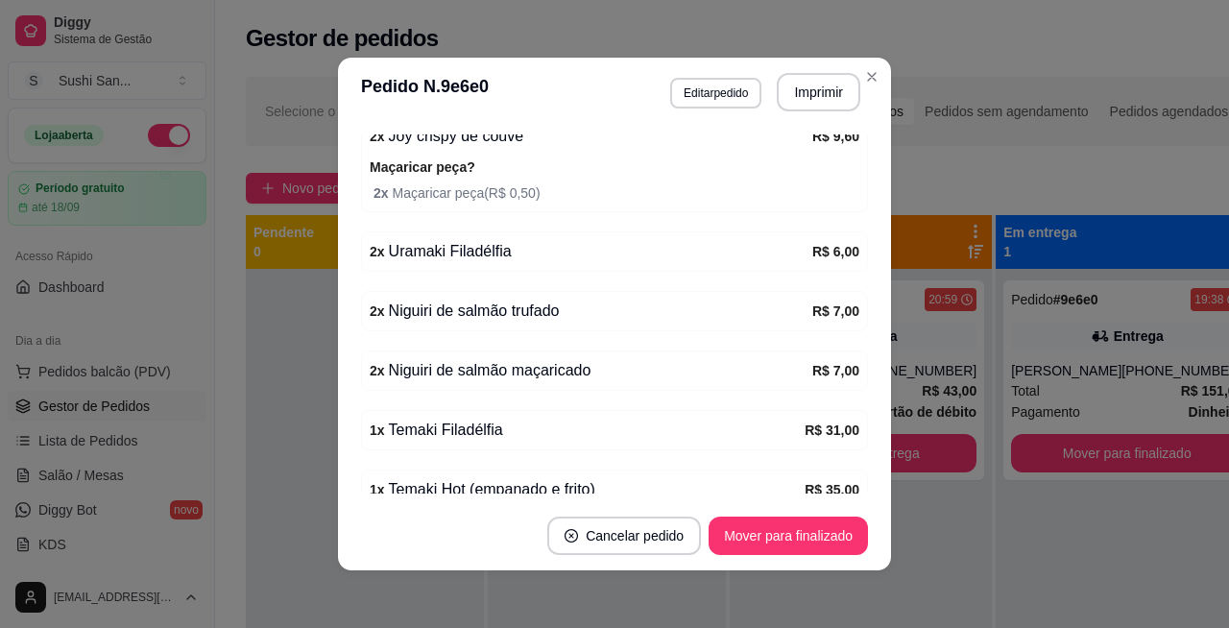
click at [864, 77] on div "Selecione o tipo dos pedidos Todos os pedidos Pedidos sem agendamento Pedidos a…" at bounding box center [753, 111] width 1014 height 69
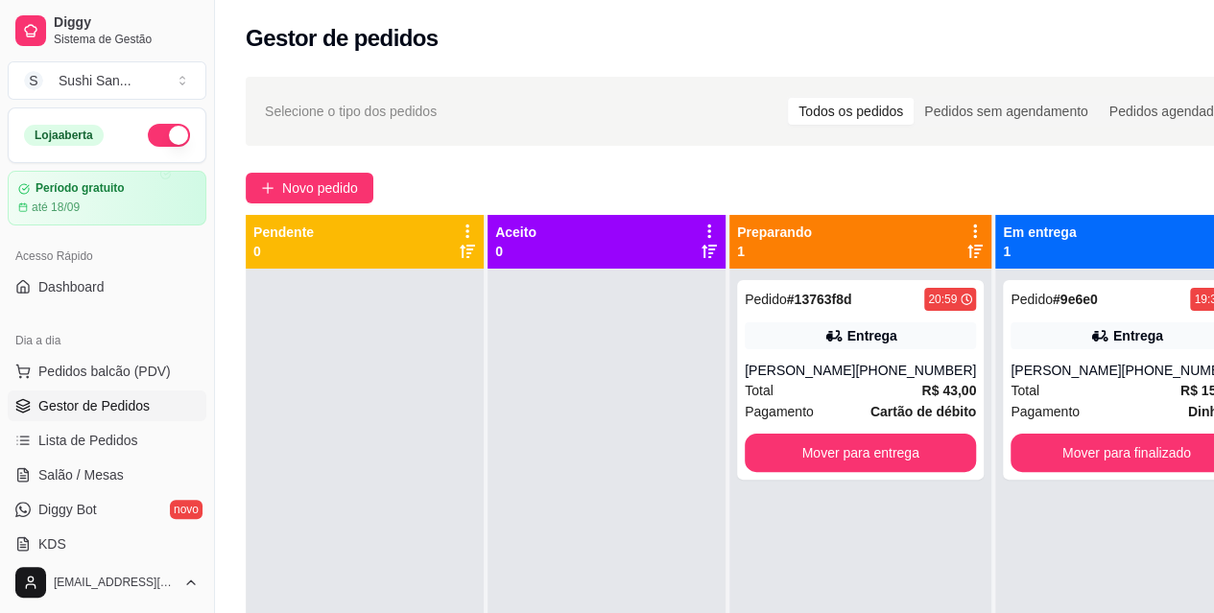
click at [844, 365] on div "[PERSON_NAME]" at bounding box center [800, 370] width 110 height 19
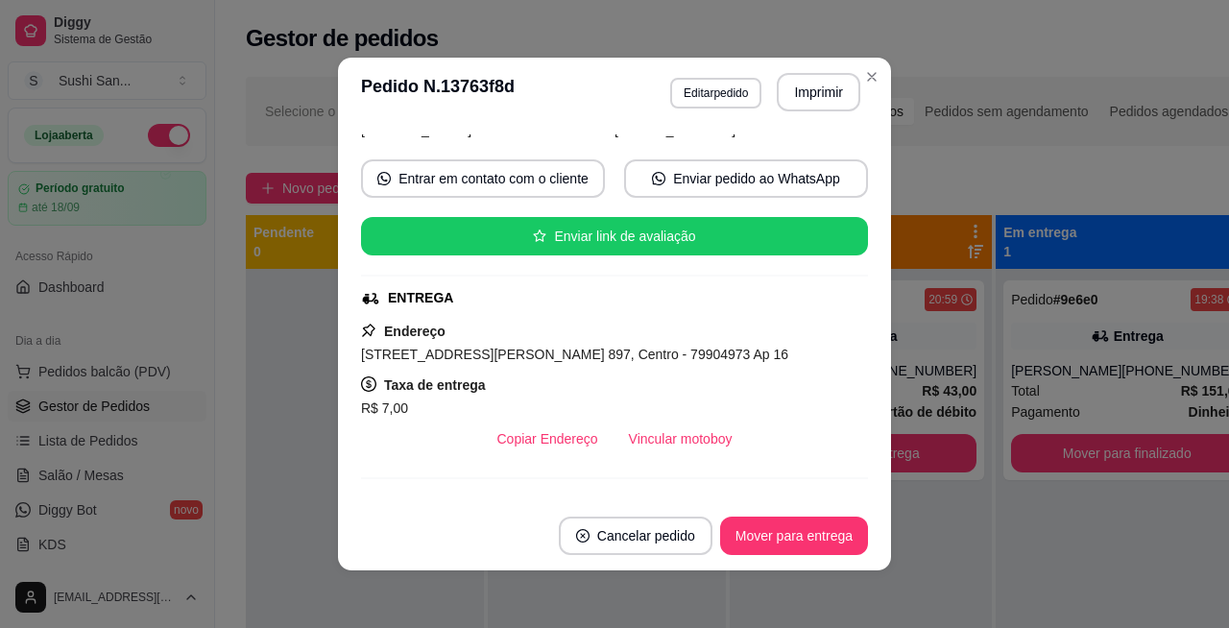
scroll to position [172, 0]
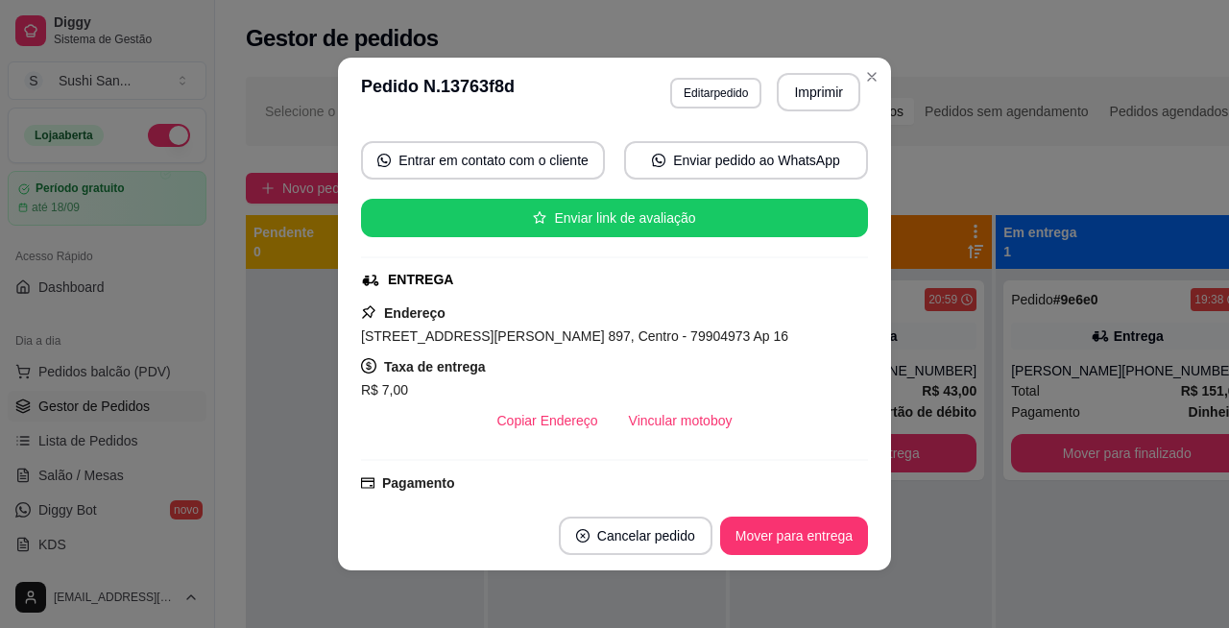
click at [865, 77] on div "Selecione o tipo dos pedidos Todos os pedidos Pedidos sem agendamento Pedidos a…" at bounding box center [753, 111] width 1014 height 69
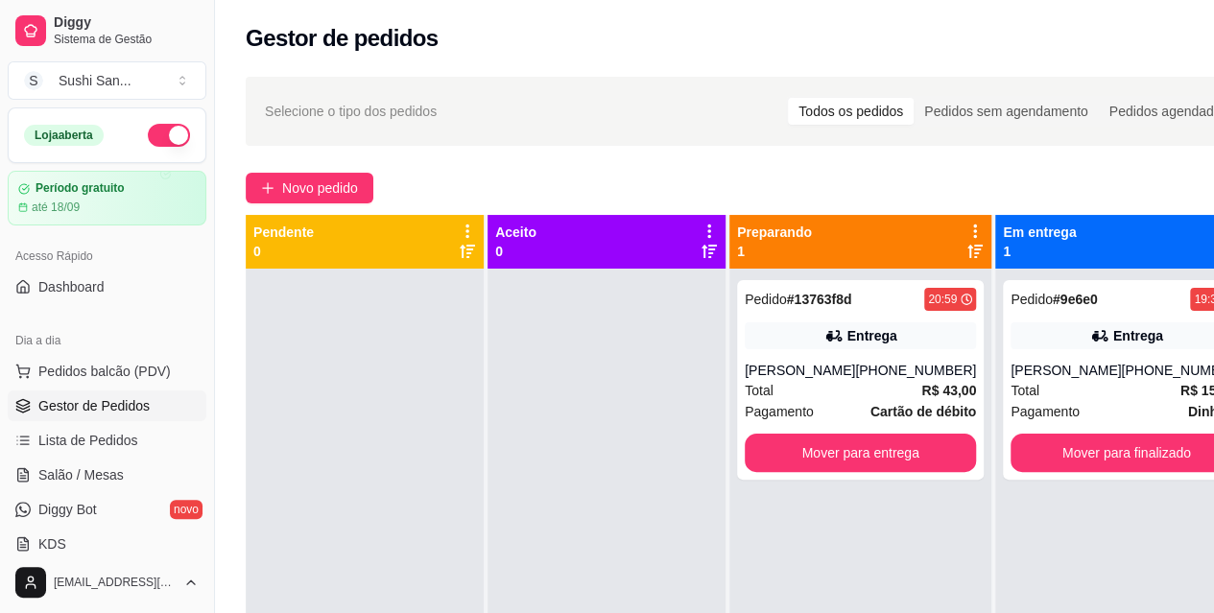
click at [852, 394] on div "Total R$ 43,00" at bounding box center [860, 390] width 231 height 21
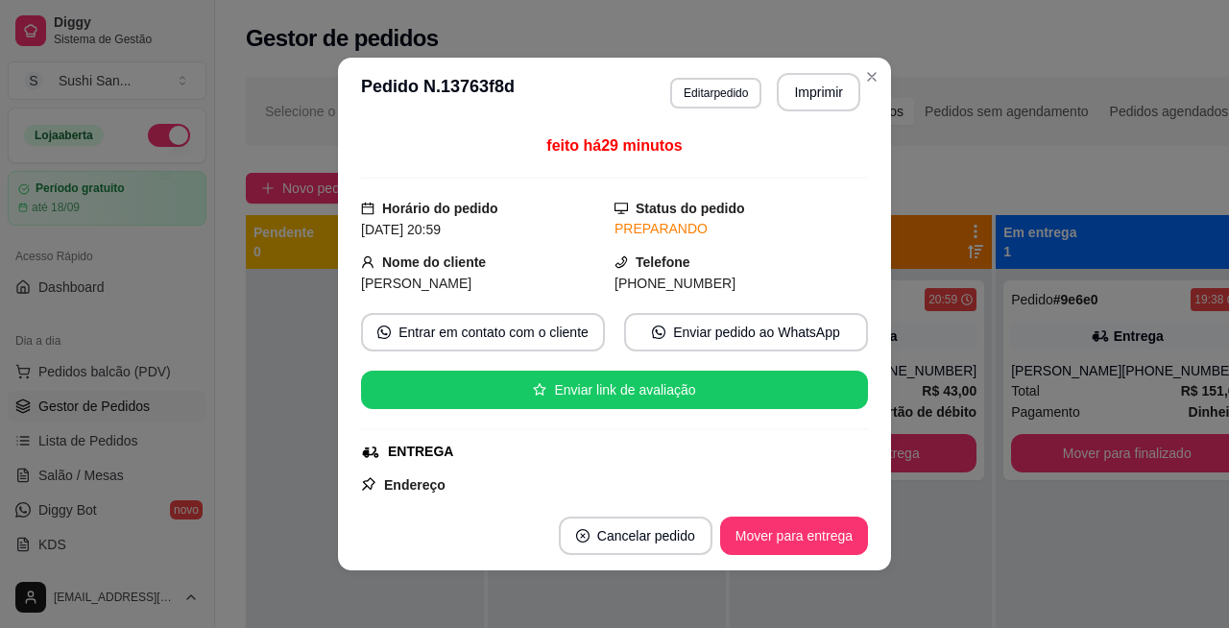
click at [850, 92] on button "Imprimir" at bounding box center [818, 92] width 84 height 38
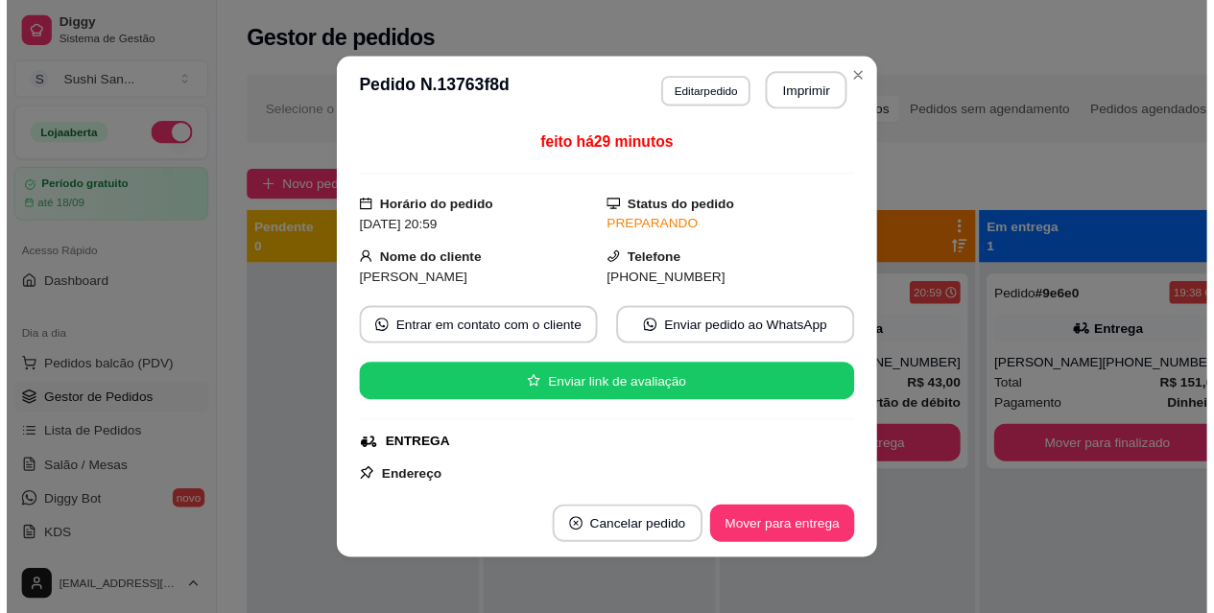
scroll to position [0, 0]
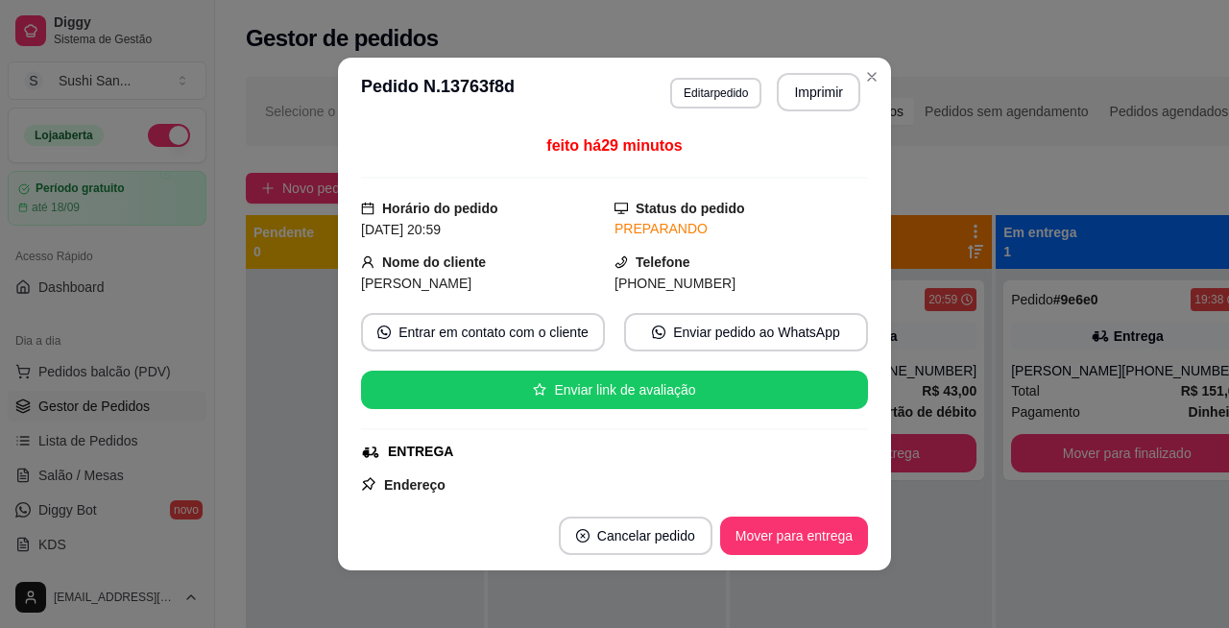
click at [871, 79] on div "Selecione o tipo dos pedidos Todos os pedidos Pedidos sem agendamento Pedidos a…" at bounding box center [753, 111] width 1014 height 69
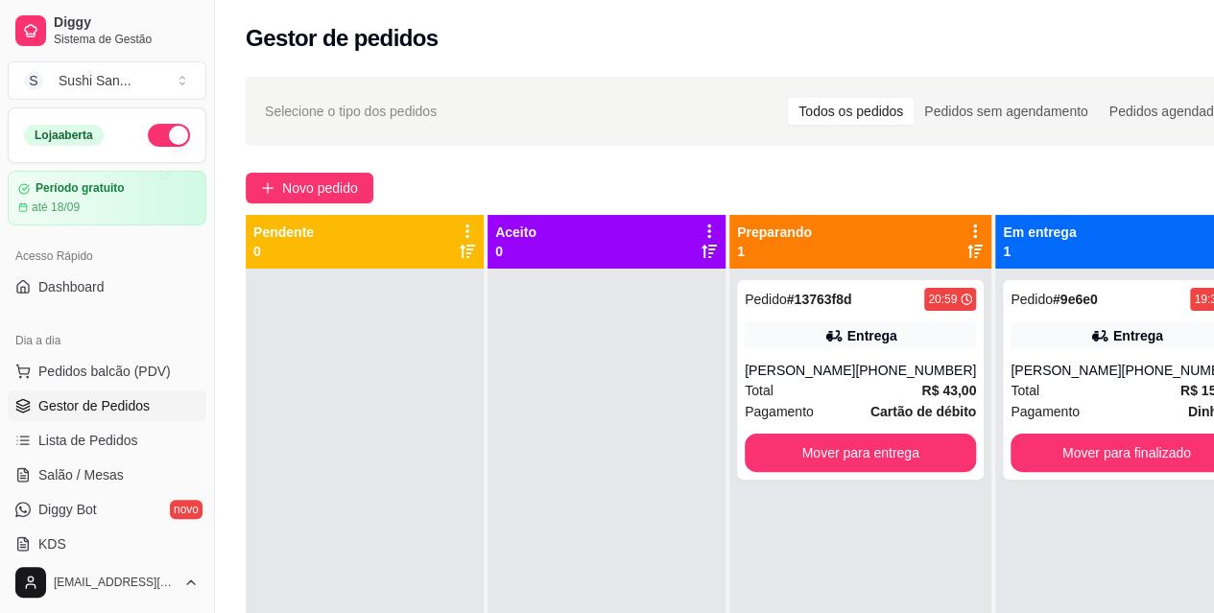
click at [58, 132] on div "Loja aberta" at bounding box center [64, 135] width 80 height 21
click at [92, 370] on span "Pedidos balcão (PDV)" at bounding box center [104, 371] width 132 height 19
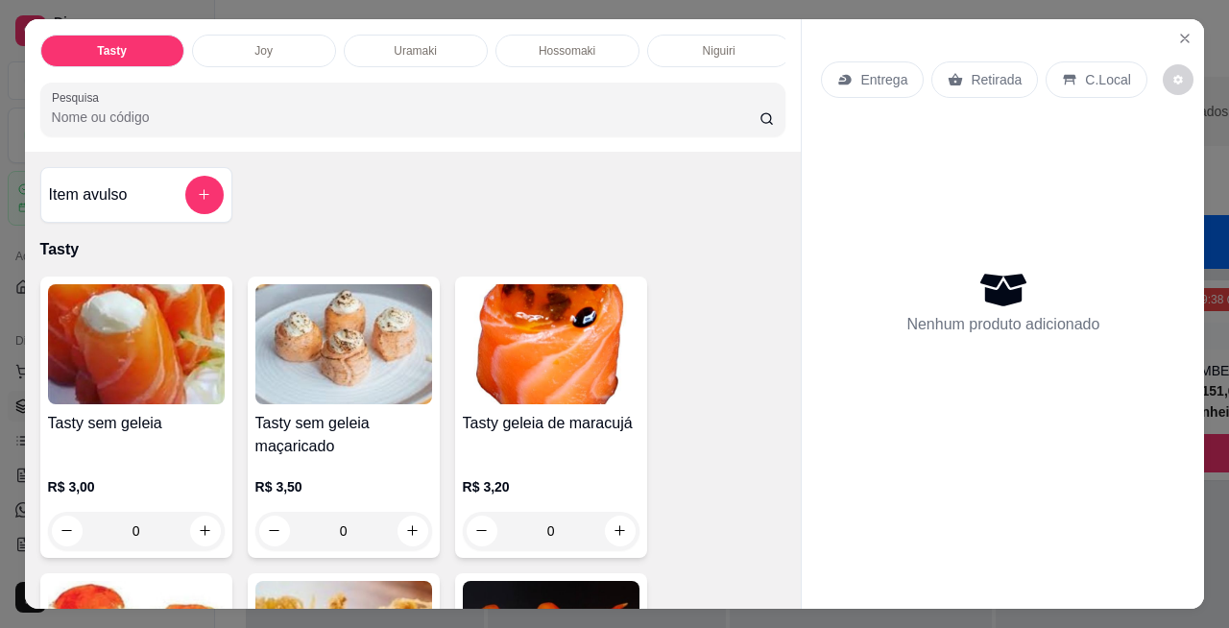
click at [1181, 35] on icon "Close" at bounding box center [1185, 39] width 8 height 8
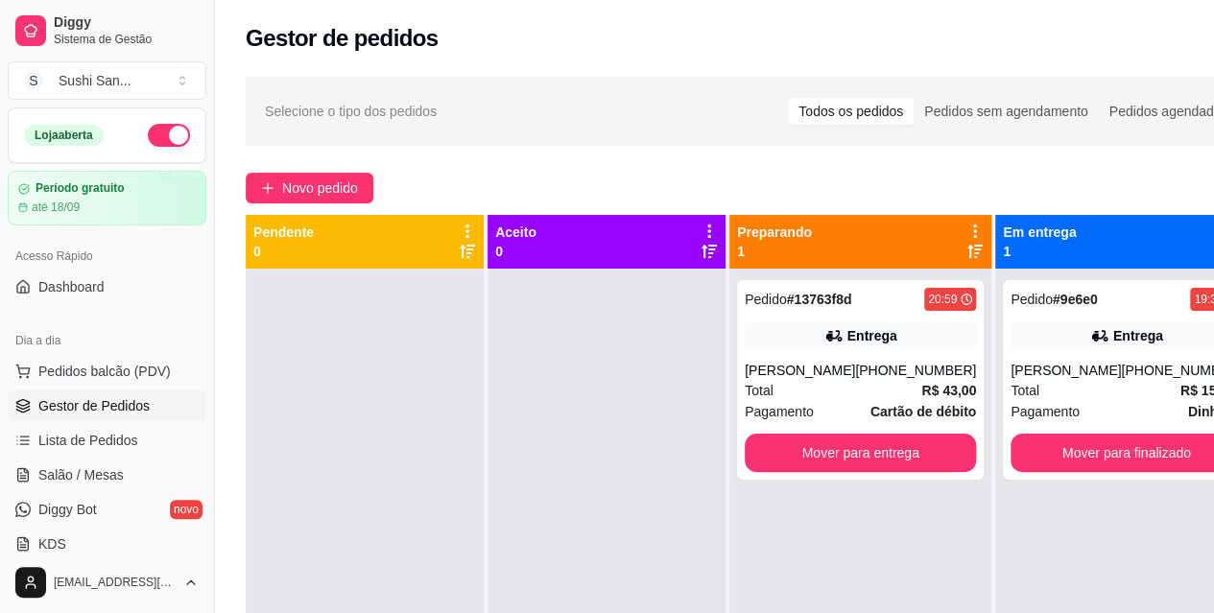
click at [52, 373] on span "Pedidos balcão (PDV)" at bounding box center [104, 371] width 132 height 19
click at [93, 34] on div "Tasty" at bounding box center [111, 50] width 144 height 33
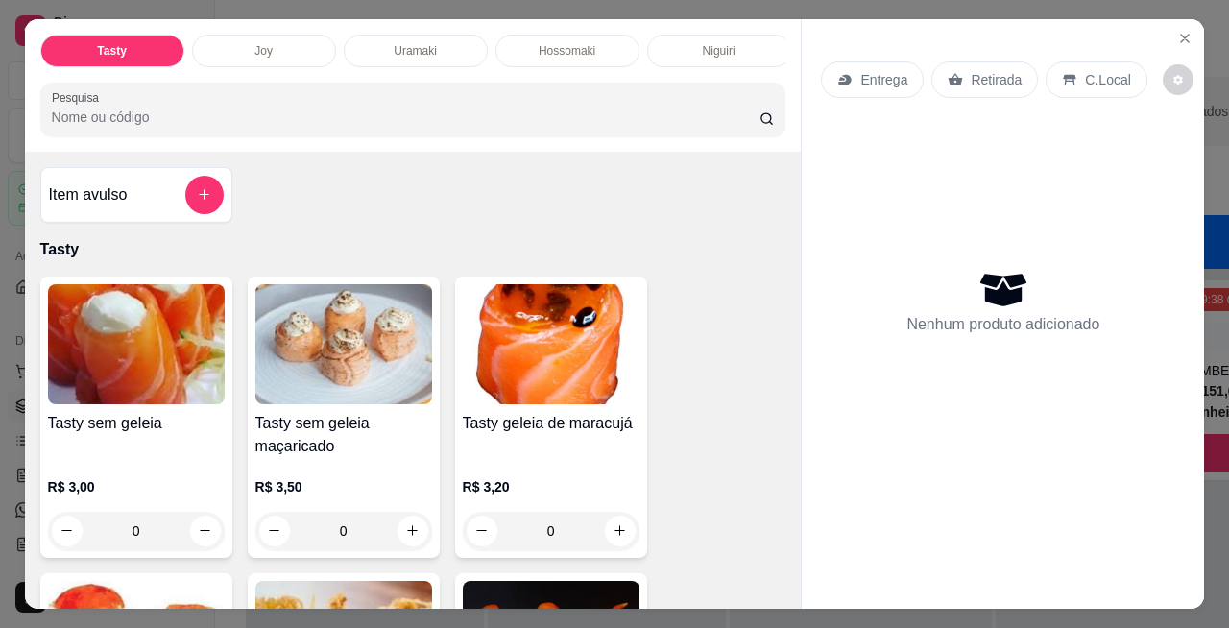
scroll to position [50, 0]
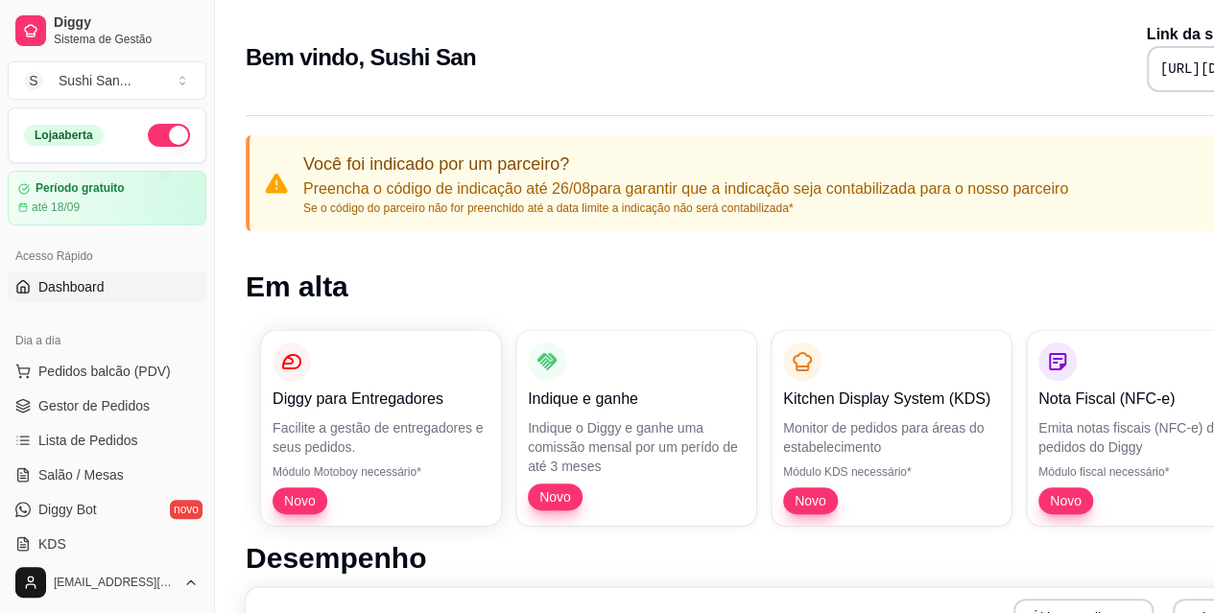
click at [160, 375] on span "Pedidos balcão (PDV)" at bounding box center [104, 371] width 132 height 19
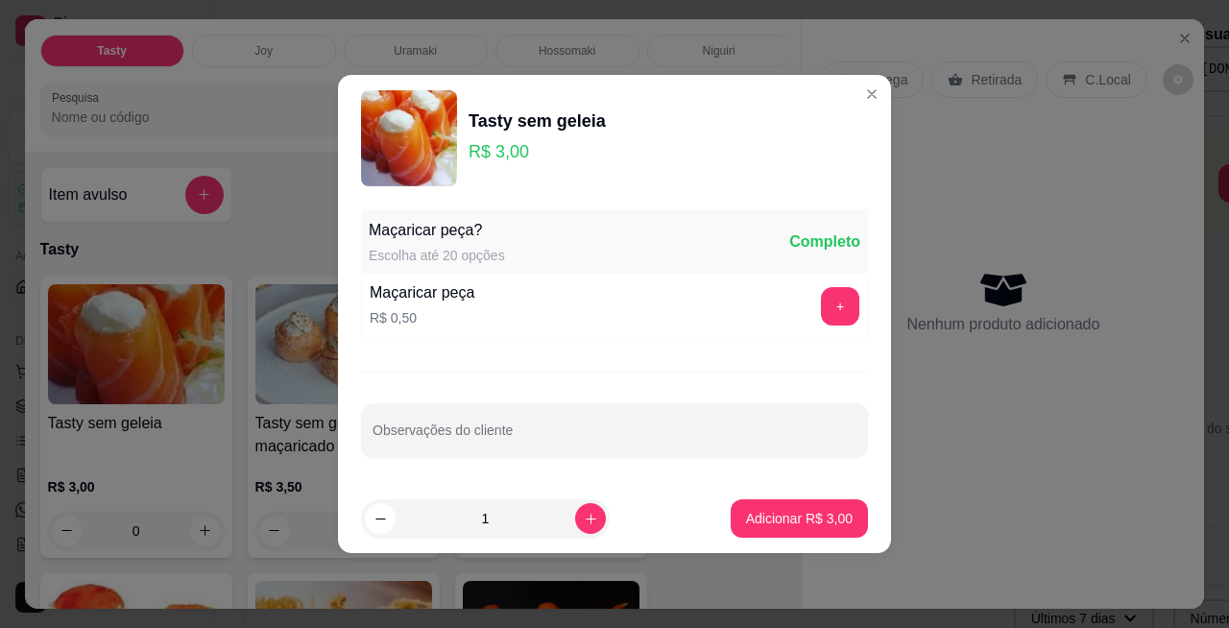
click at [850, 101] on div "Entrega Retirada C.Local" at bounding box center [1003, 79] width 364 height 67
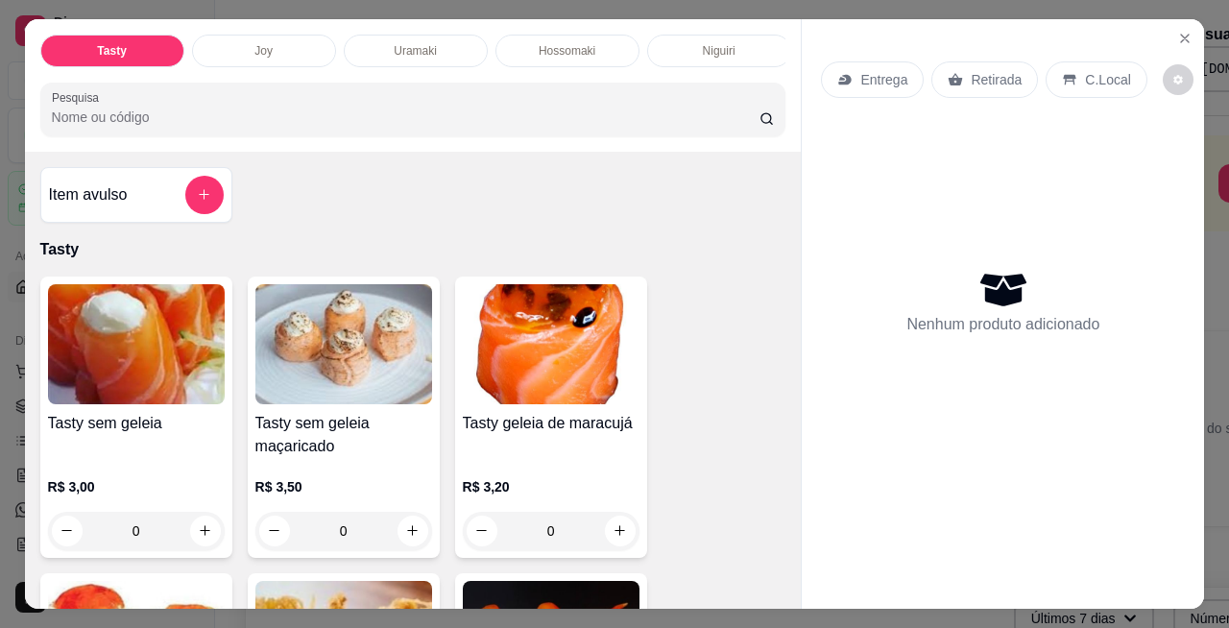
click at [1181, 31] on icon "Close" at bounding box center [1184, 38] width 15 height 15
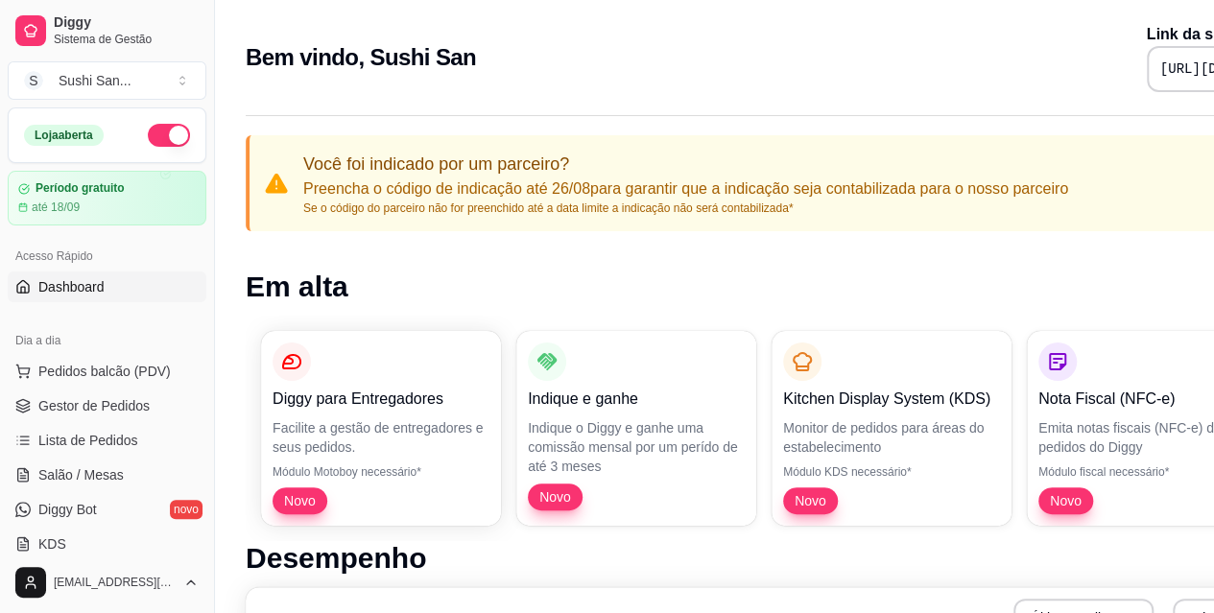
click at [126, 398] on span "Gestor de Pedidos" at bounding box center [93, 405] width 111 height 19
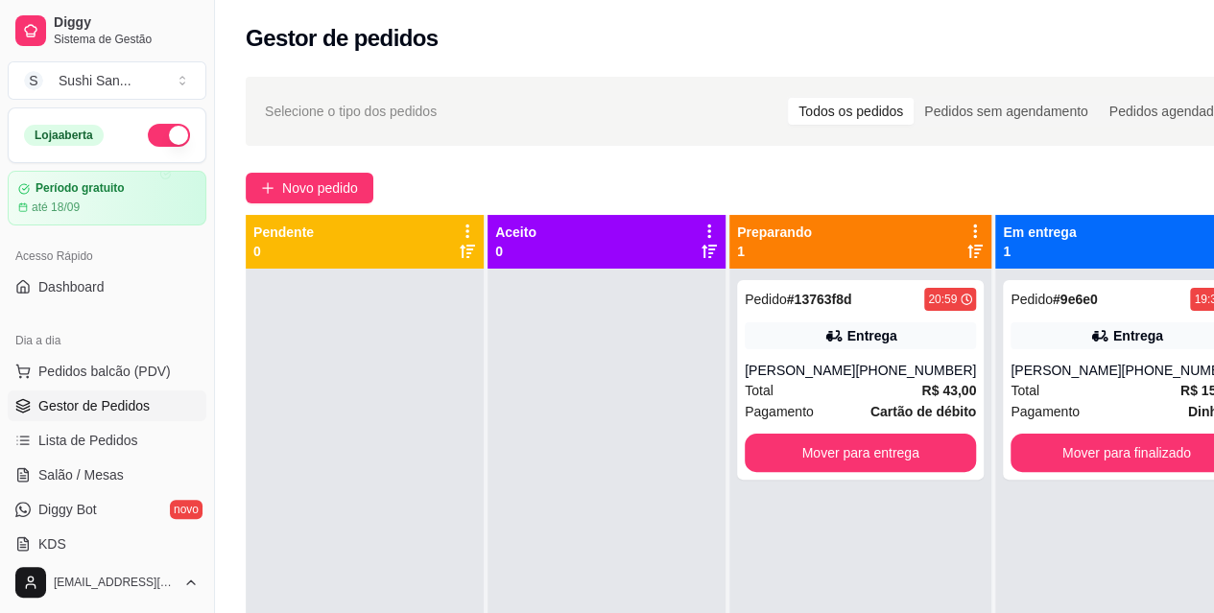
click at [919, 461] on button "Mover para entrega" at bounding box center [860, 453] width 231 height 38
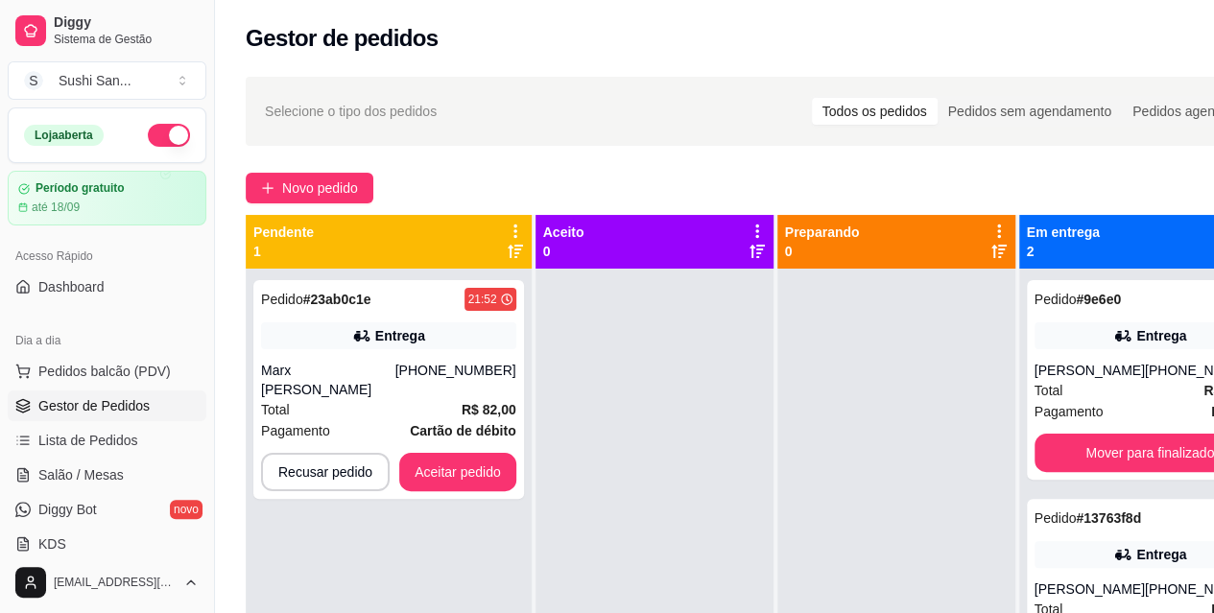
click at [866, 182] on div "Novo pedido" at bounding box center [765, 188] width 1038 height 31
click at [488, 453] on button "Aceitar pedido" at bounding box center [457, 472] width 117 height 38
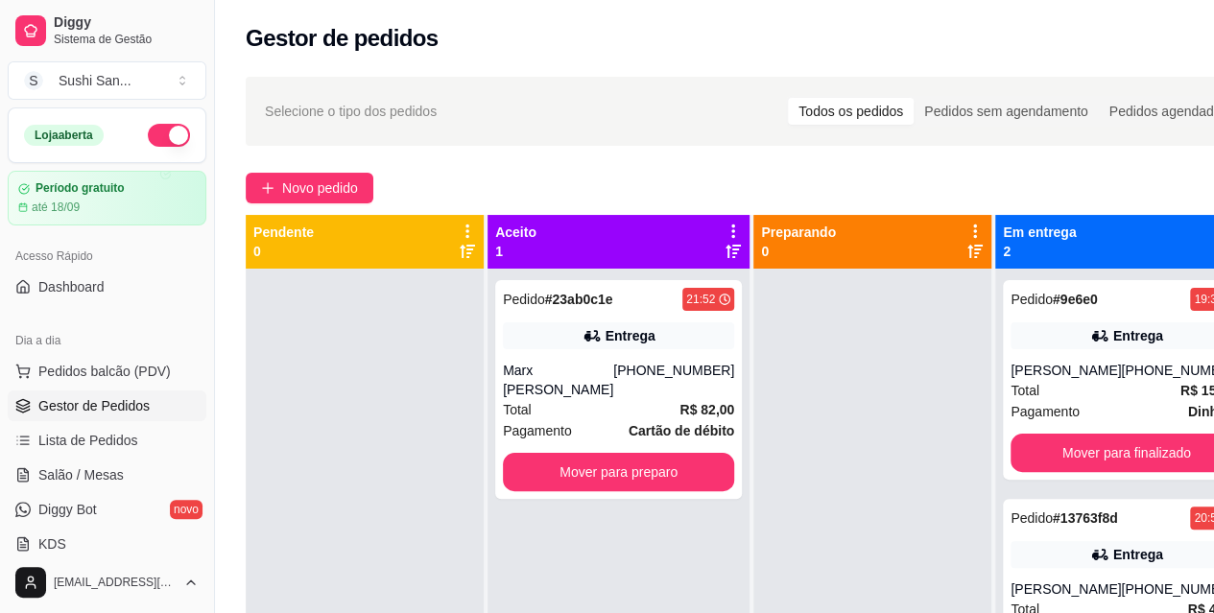
click at [599, 397] on div "Marx [PERSON_NAME]" at bounding box center [558, 380] width 110 height 38
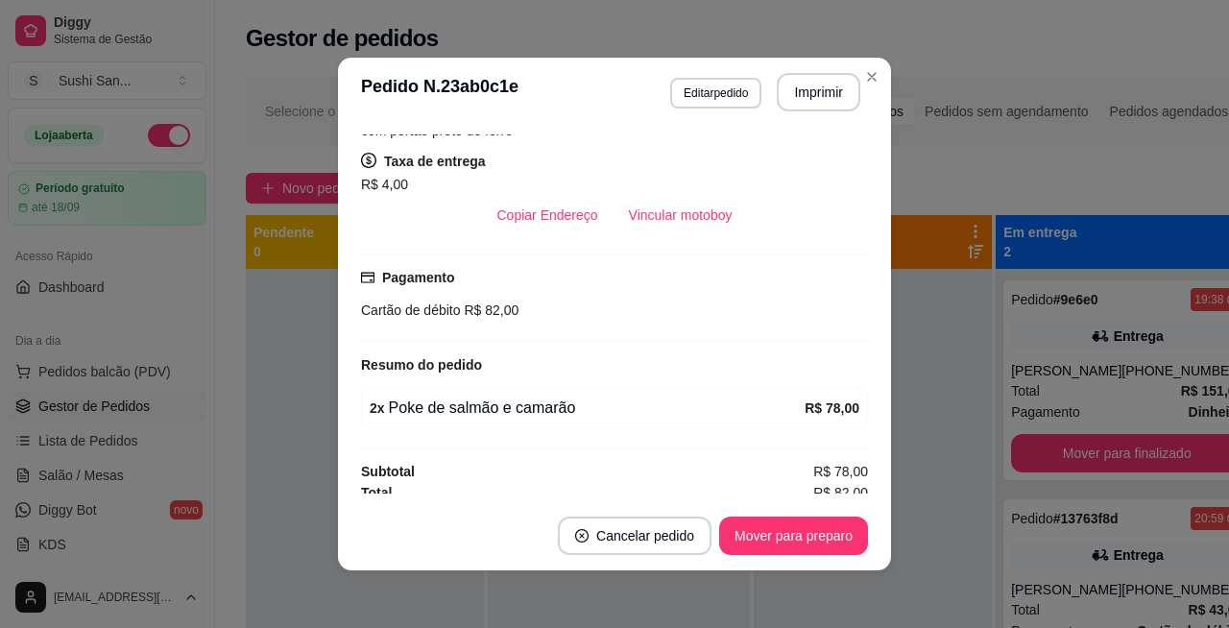
scroll to position [406, 0]
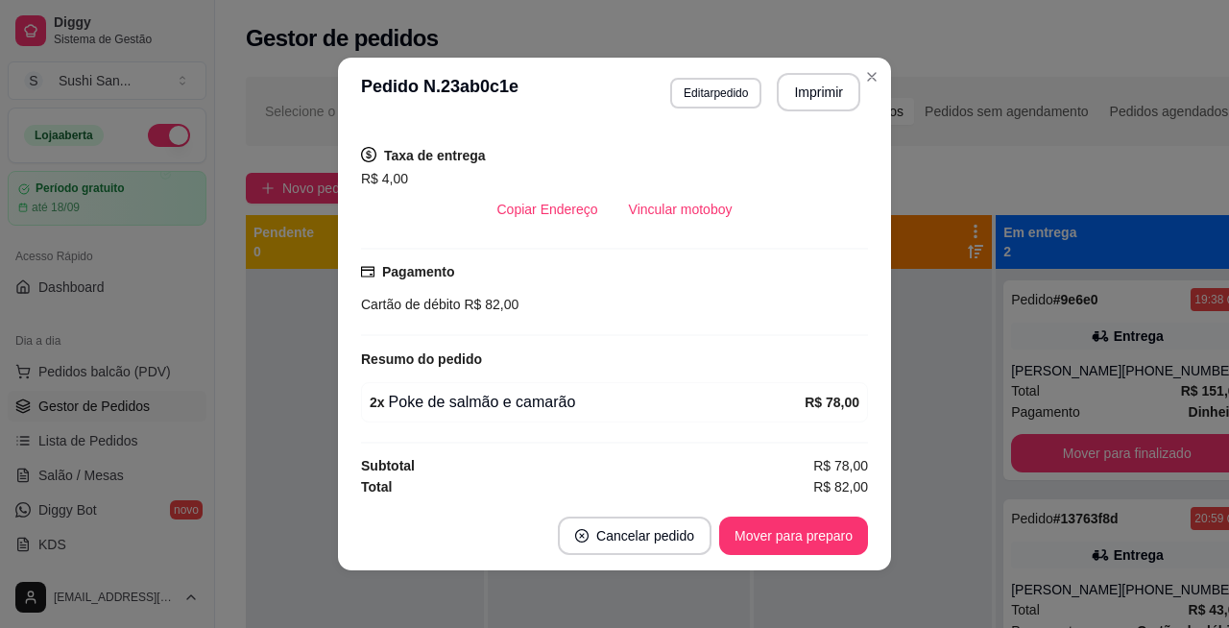
click at [923, 397] on div at bounding box center [872, 583] width 238 height 628
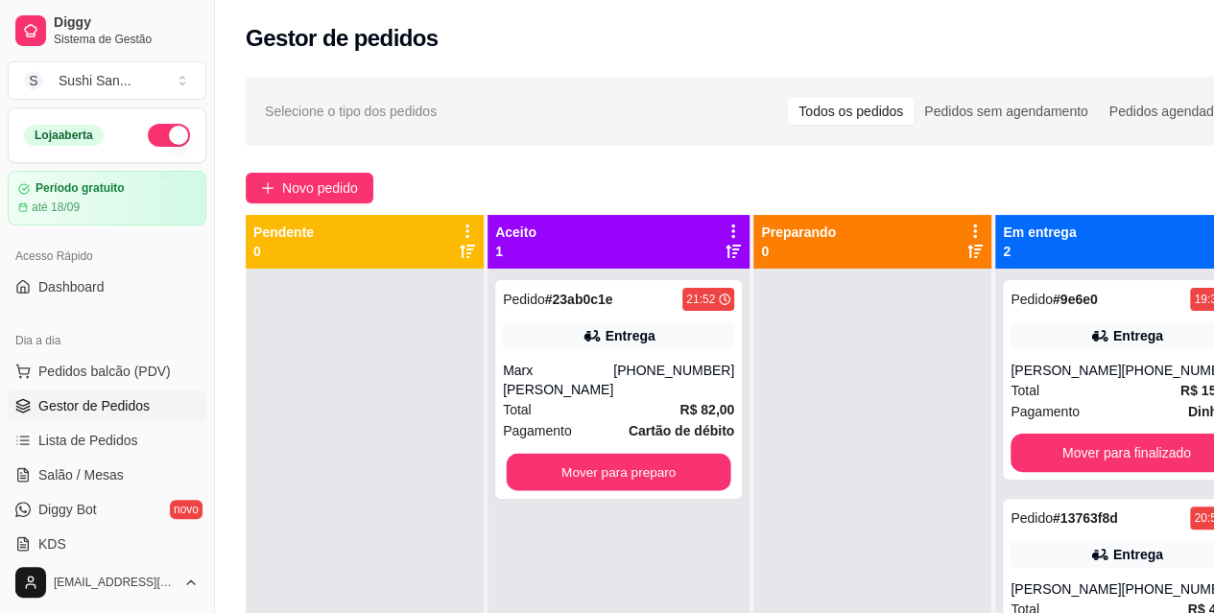
click at [632, 480] on button "Mover para preparo" at bounding box center [619, 472] width 225 height 37
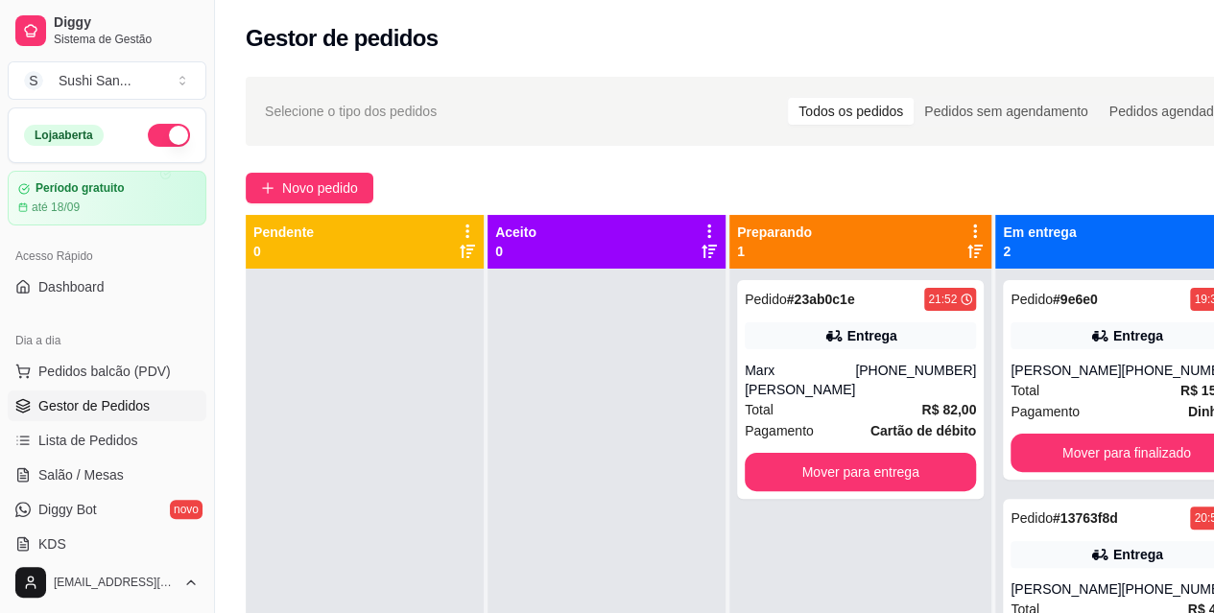
click at [818, 401] on div "Total R$ 82,00" at bounding box center [860, 409] width 231 height 21
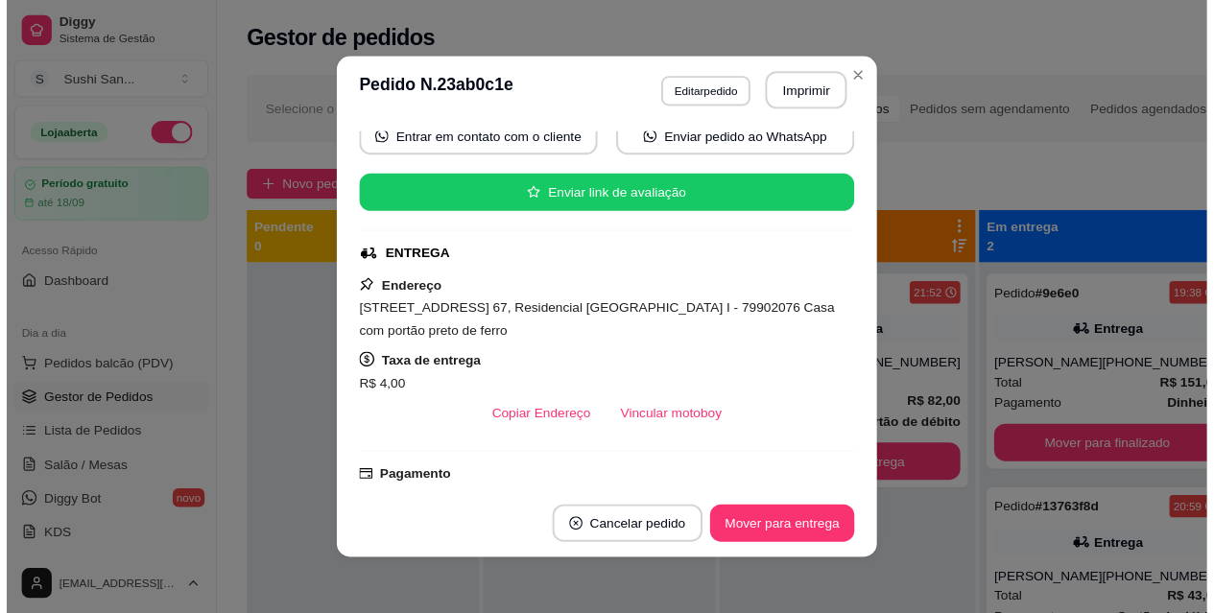
scroll to position [184, 0]
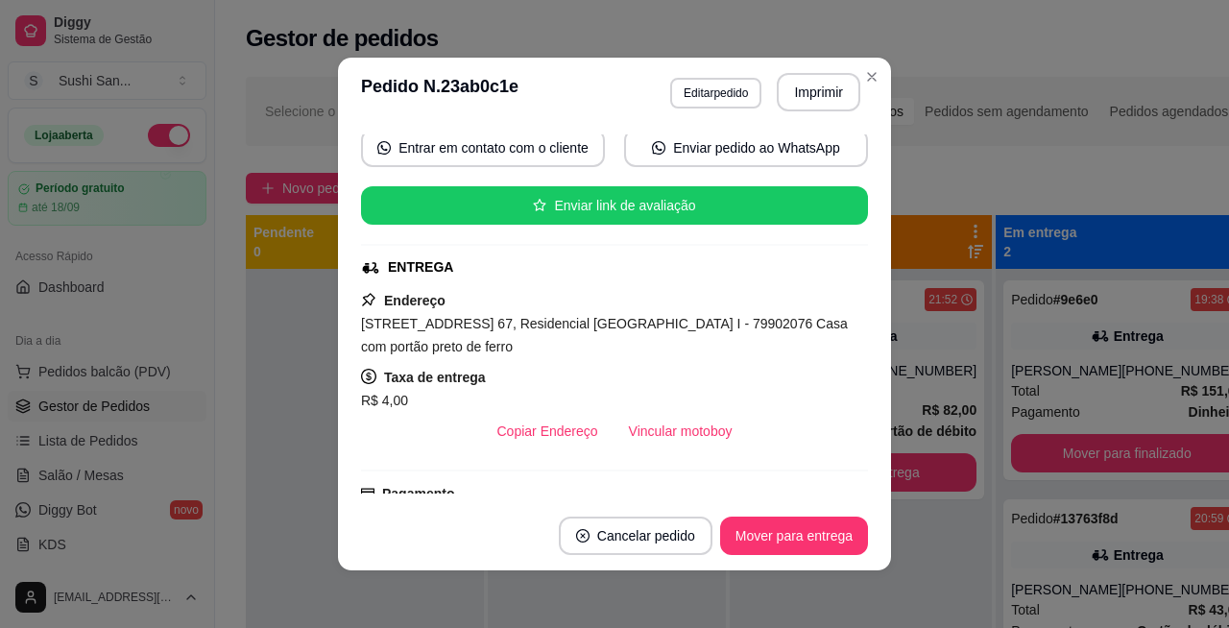
click at [868, 69] on div "Selecione o tipo dos pedidos Todos os pedidos Pedidos sem agendamento Pedidos a…" at bounding box center [752, 465] width 1075 height 800
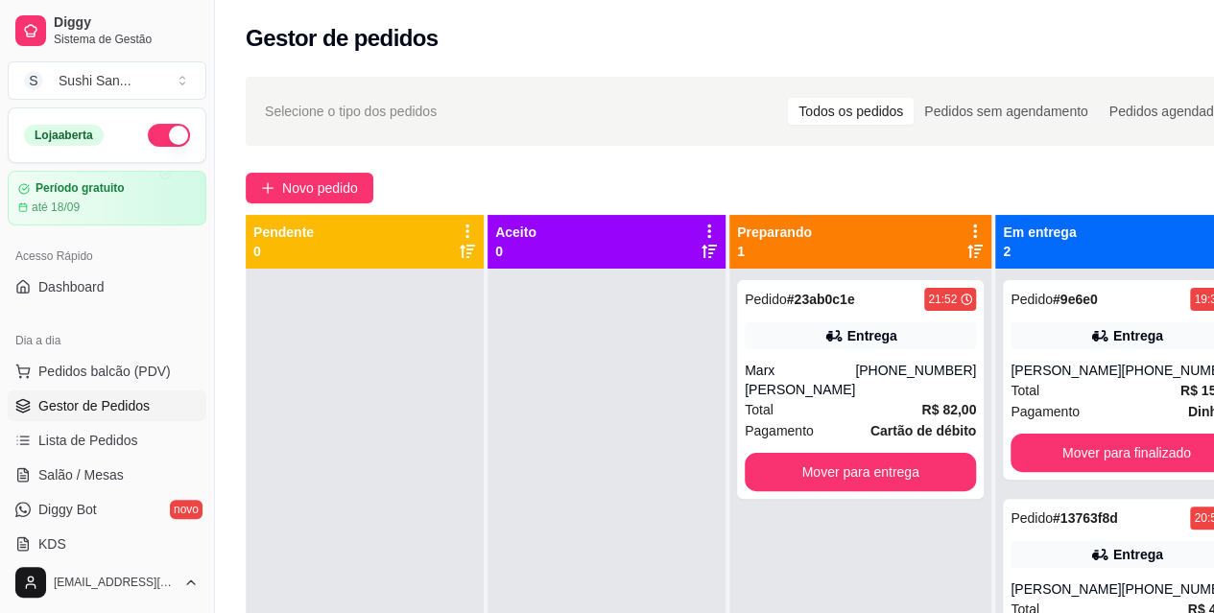
click at [854, 404] on div "Total R$ 82,00" at bounding box center [860, 409] width 231 height 21
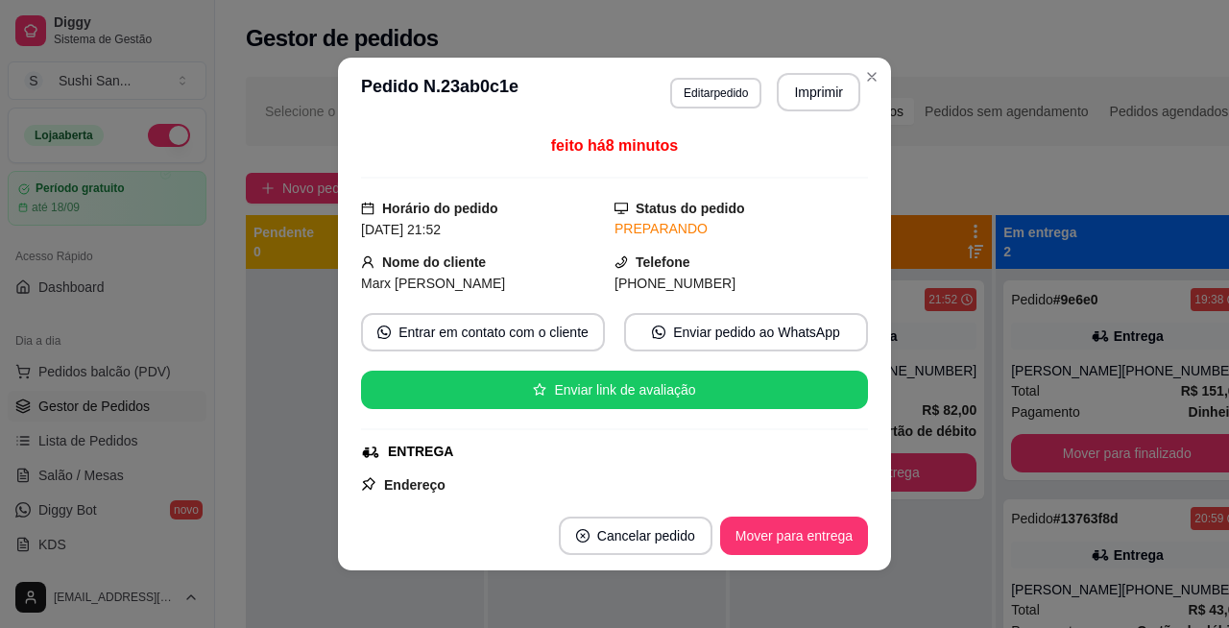
click at [868, 77] on div "Selecione o tipo dos pedidos Todos os pedidos Pedidos sem agendamento Pedidos a…" at bounding box center [753, 111] width 1014 height 69
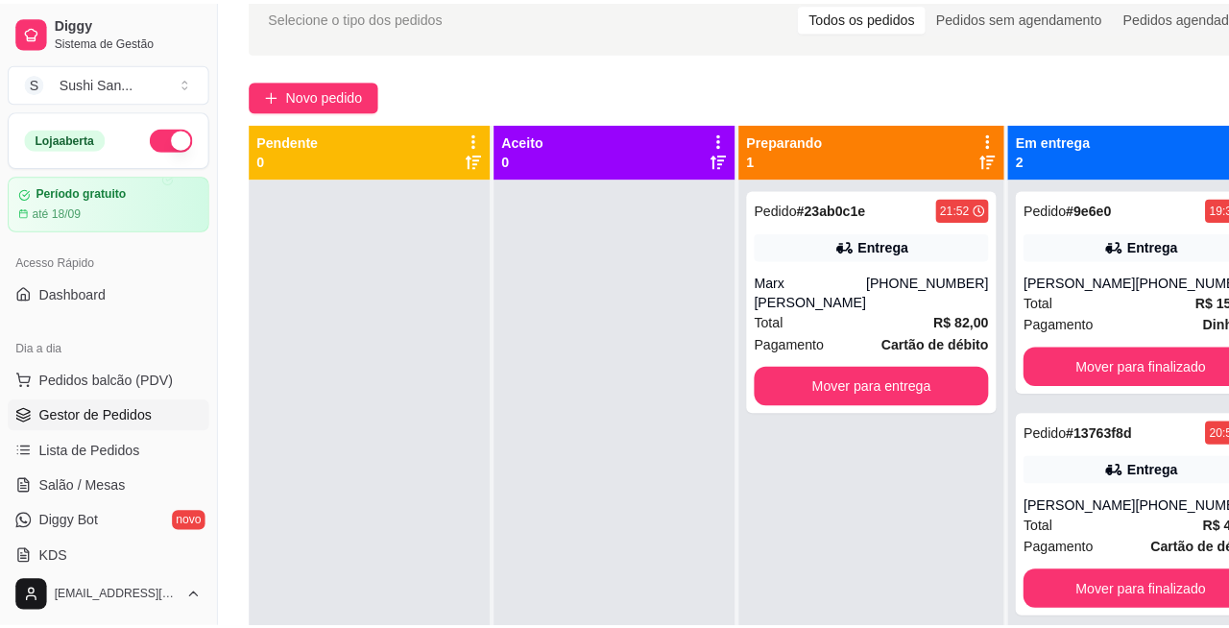
scroll to position [54, 0]
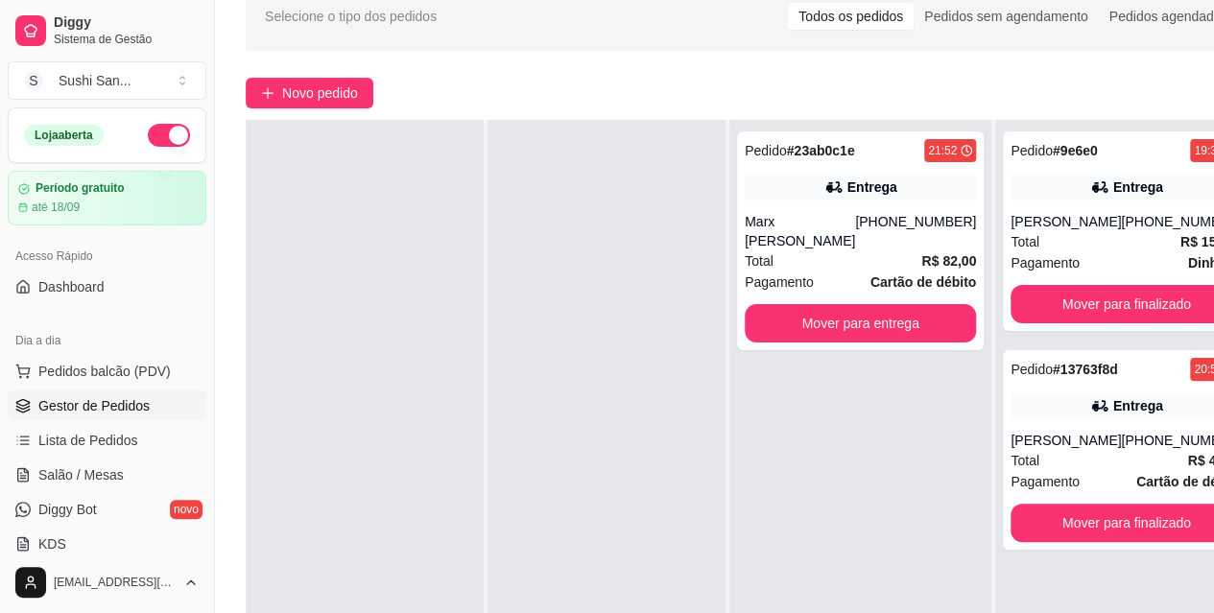
click at [142, 370] on span "Pedidos balcão (PDV)" at bounding box center [104, 371] width 132 height 19
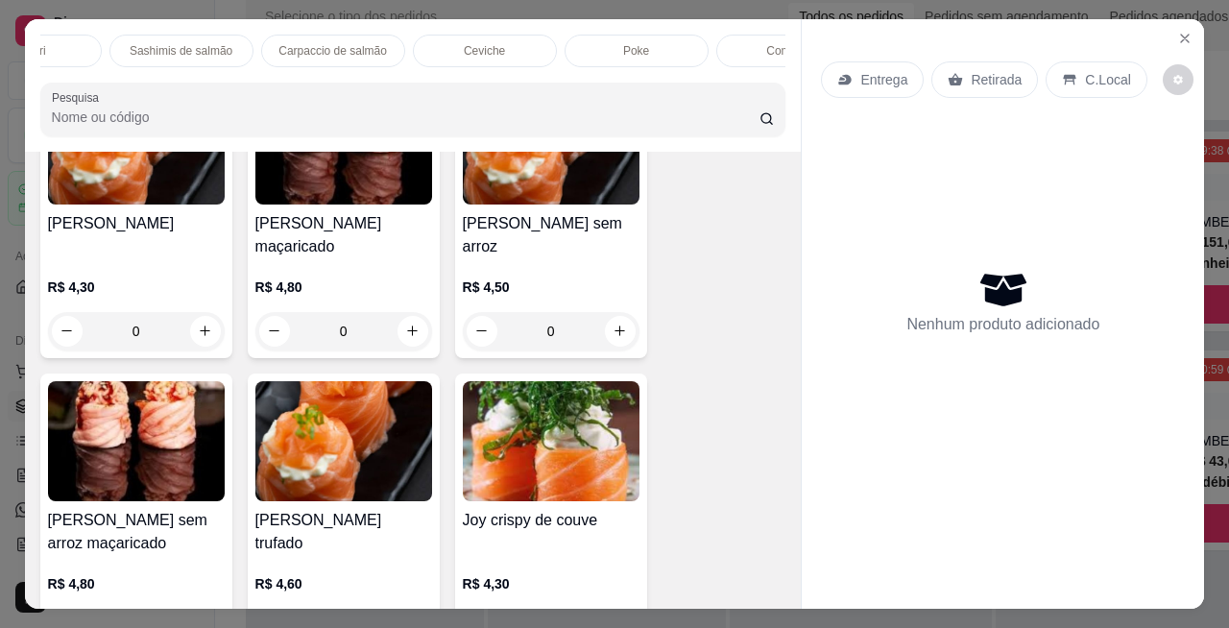
scroll to position [0, 703]
click at [641, 47] on div "Poke" at bounding box center [623, 51] width 144 height 33
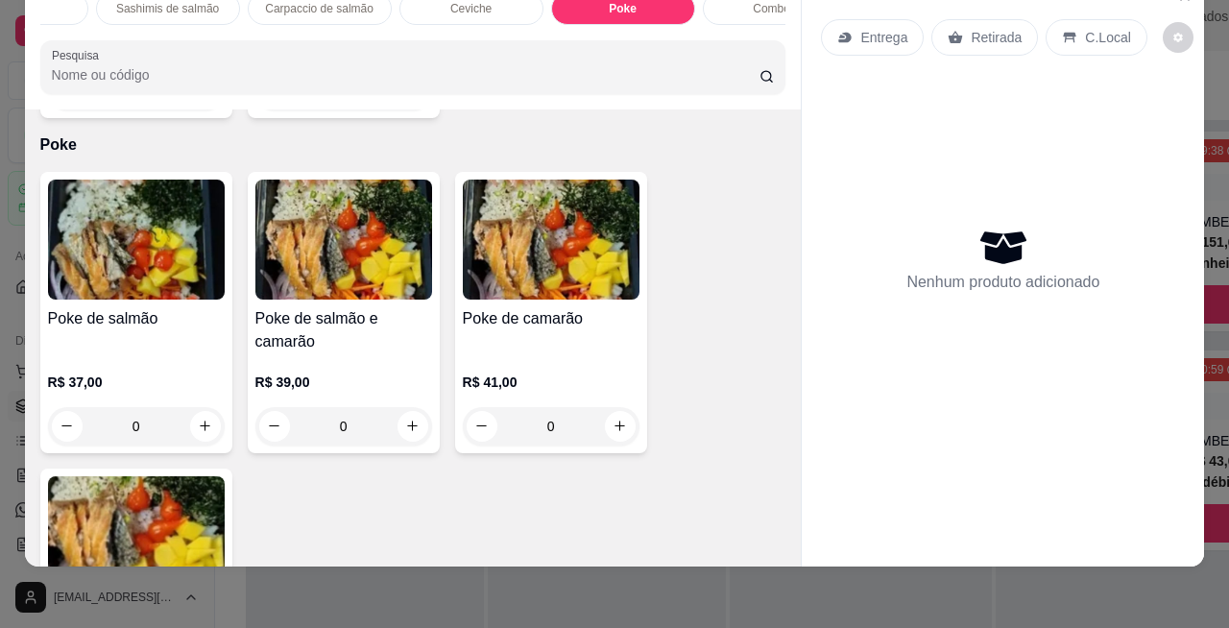
click at [407, 420] on icon "increase-product-quantity" at bounding box center [412, 425] width 11 height 11
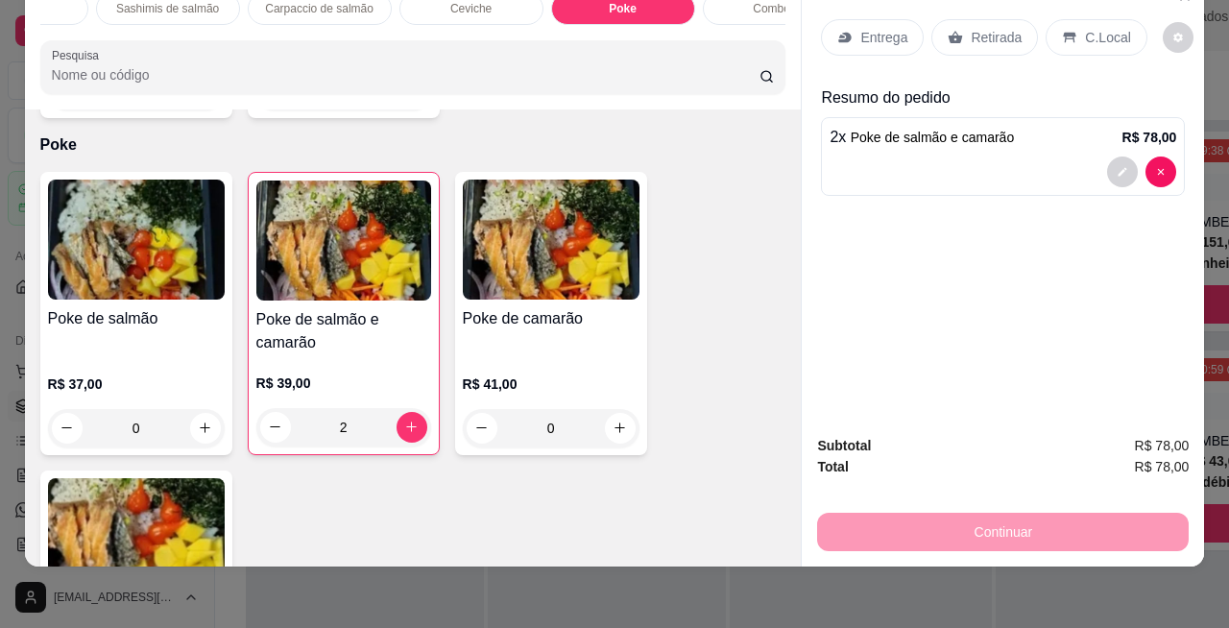
click at [406, 421] on icon "increase-product-quantity" at bounding box center [411, 426] width 11 height 11
type input "3"
click at [1105, 349] on div "Entrega Retirada C.Local Resumo do pedido 3 x Poke de salmão e camarão R$ 117,00" at bounding box center [1002, 198] width 402 height 443
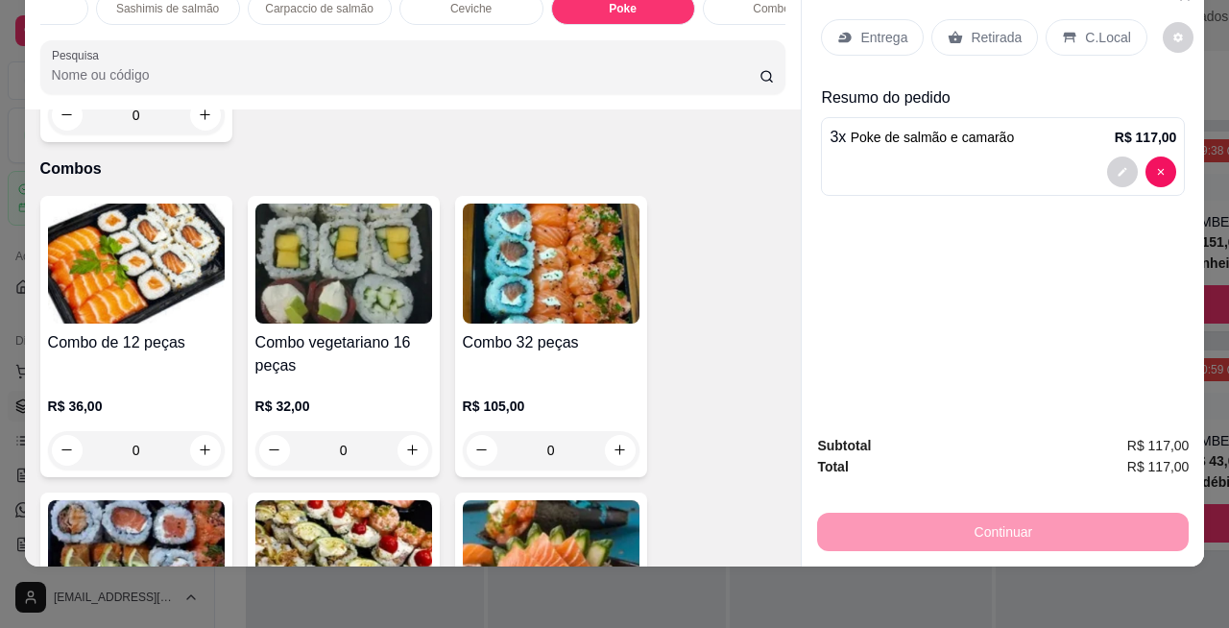
scroll to position [4976, 0]
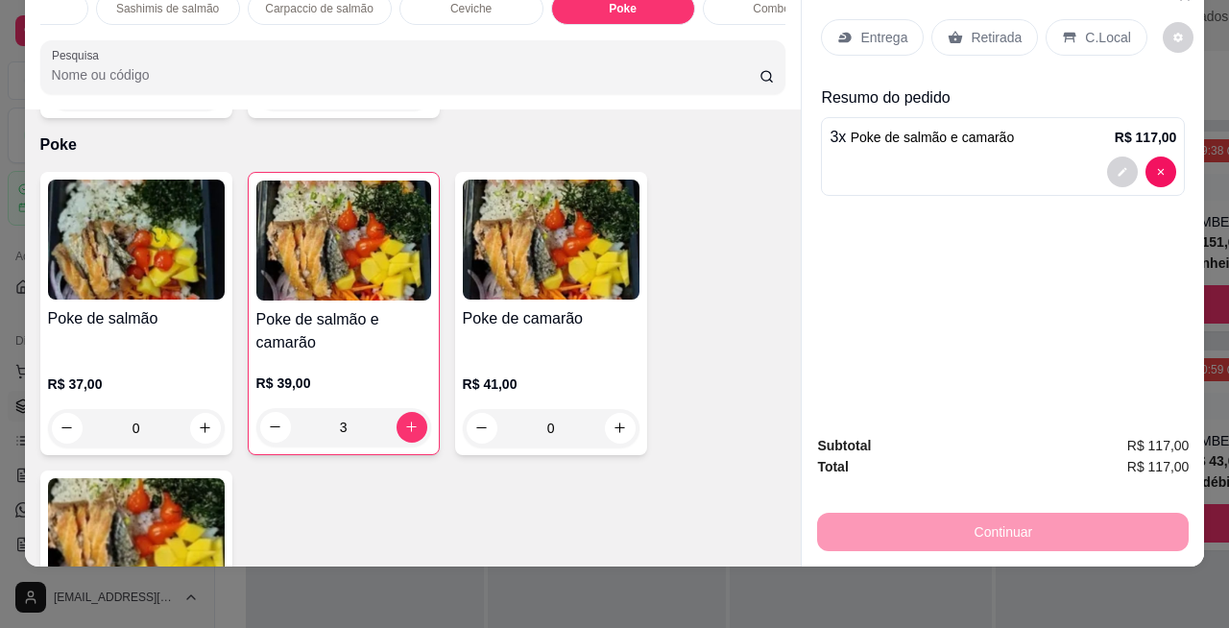
click at [1000, 156] on div at bounding box center [1002, 171] width 346 height 31
click at [849, 167] on div at bounding box center [1002, 171] width 346 height 31
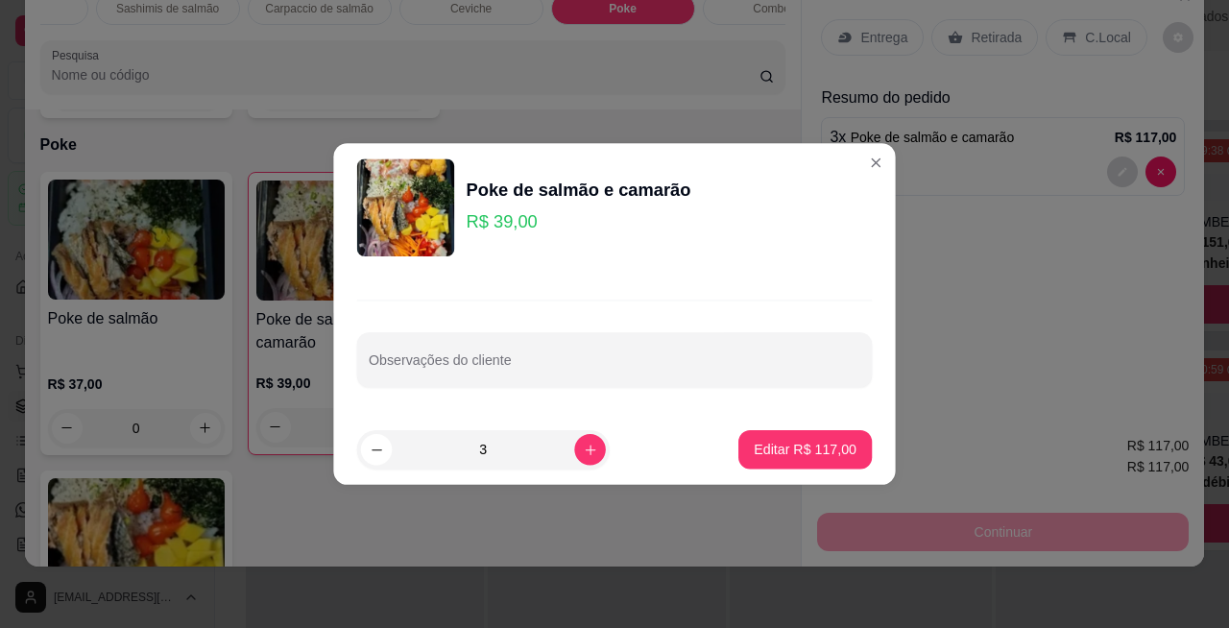
click at [1071, 511] on div "Continuar" at bounding box center [1002, 529] width 371 height 43
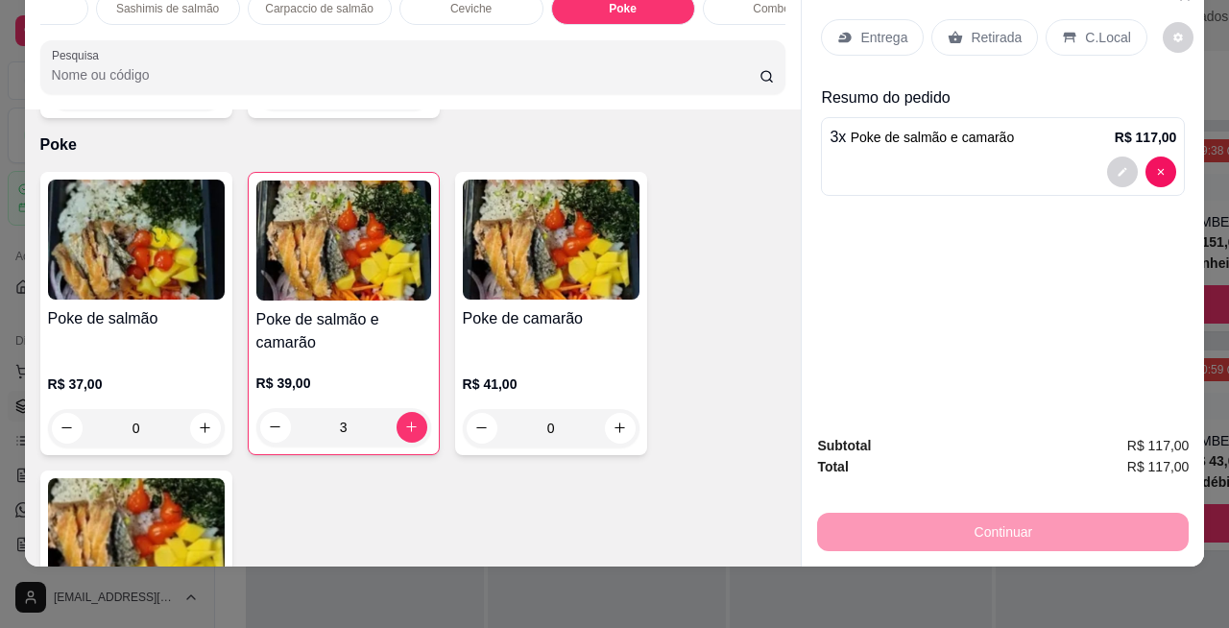
click at [1048, 510] on div "Continuar" at bounding box center [1002, 529] width 371 height 43
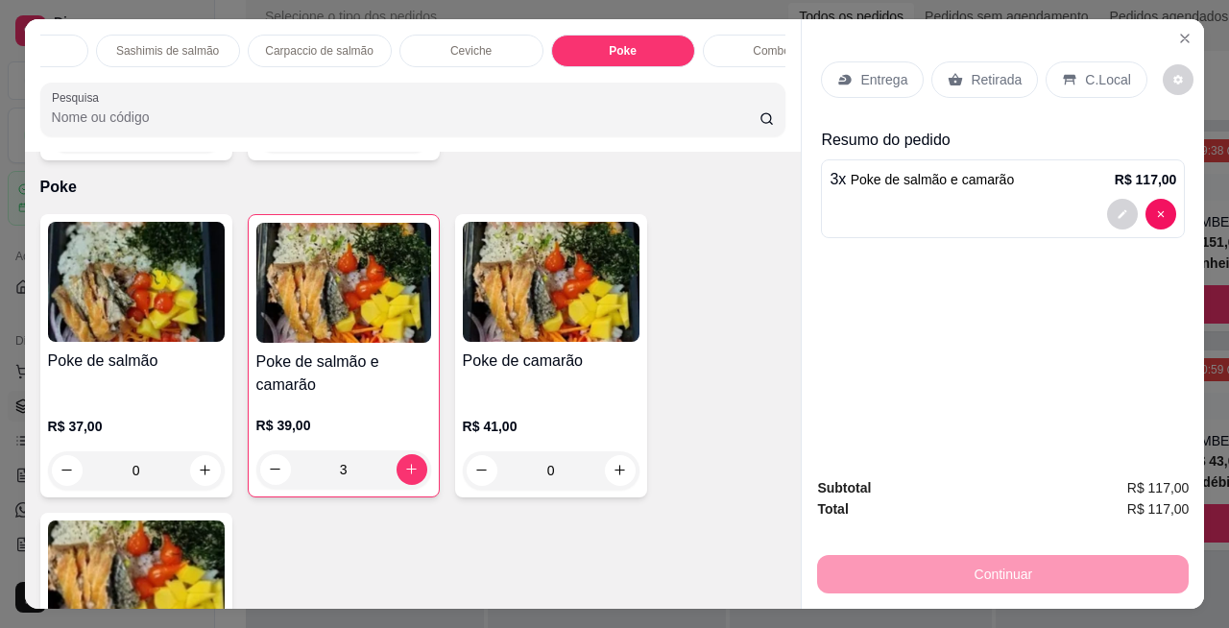
click at [974, 70] on p "Retirada" at bounding box center [995, 79] width 51 height 19
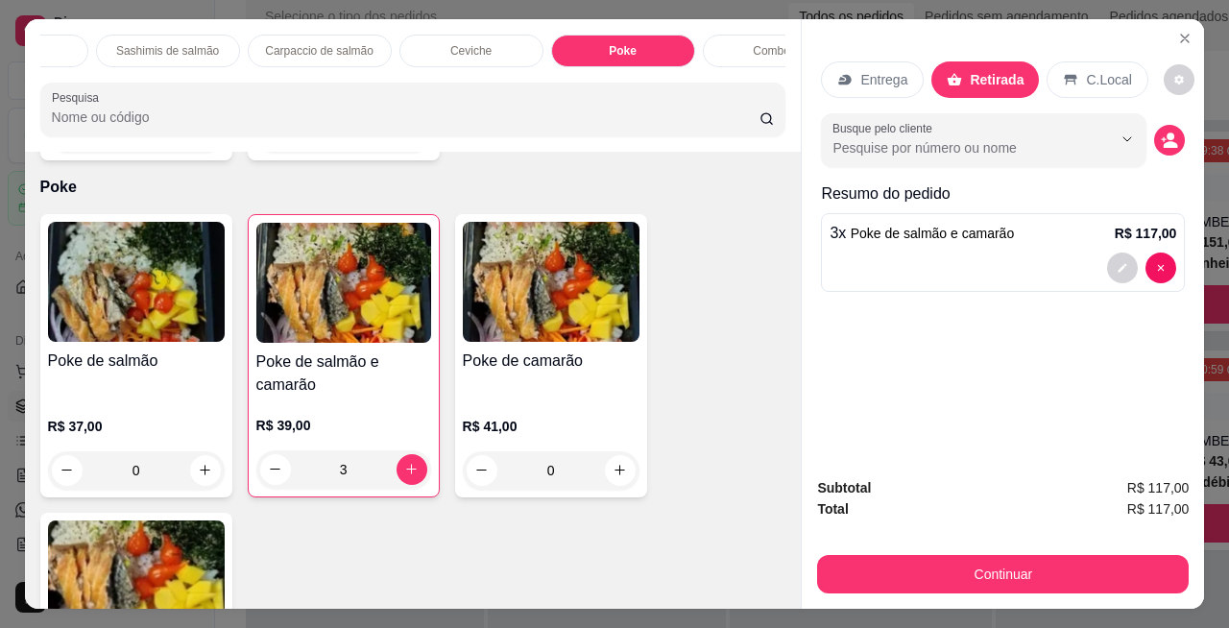
click at [1056, 138] on input "Busque pelo cliente" at bounding box center [956, 147] width 249 height 19
type input "Santin"
click at [1167, 132] on circle "decrease-product-quantity" at bounding box center [1171, 136] width 8 height 8
click at [1002, 140] on input "Busque pelo cliente" at bounding box center [956, 147] width 249 height 19
click at [912, 146] on input "Sa" at bounding box center [956, 147] width 249 height 19
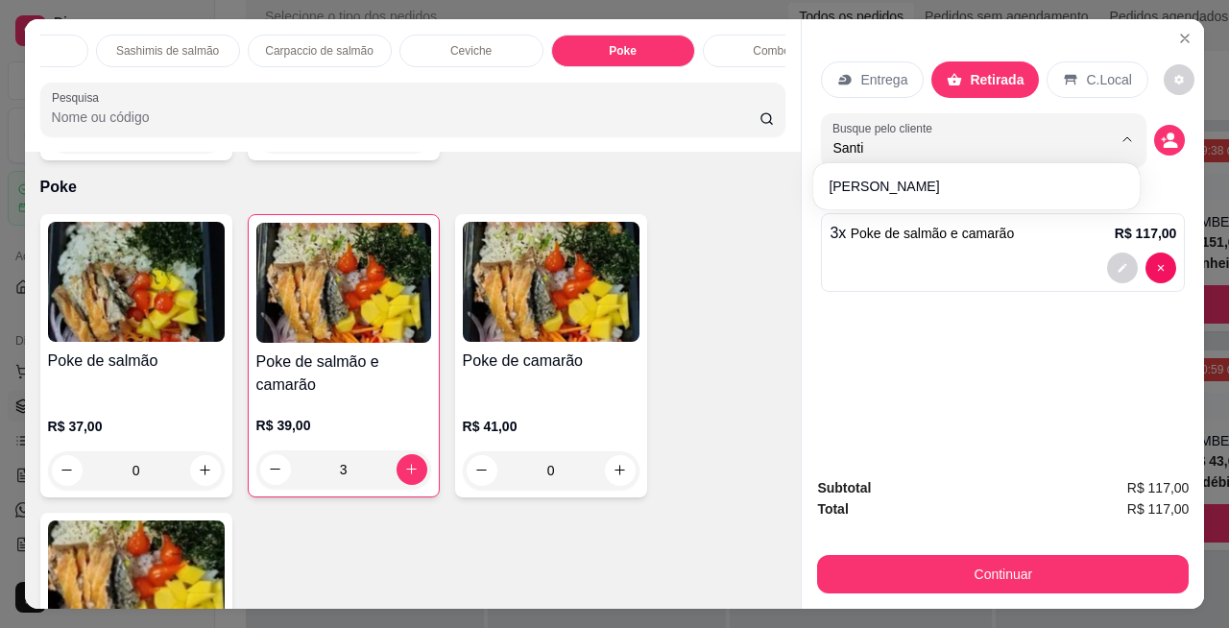
type input "Santin"
click at [981, 326] on div "Entrega Retirada C.Local Busque pelo cliente Santin Resumo do pedido 3 x Poke d…" at bounding box center [1002, 240] width 402 height 443
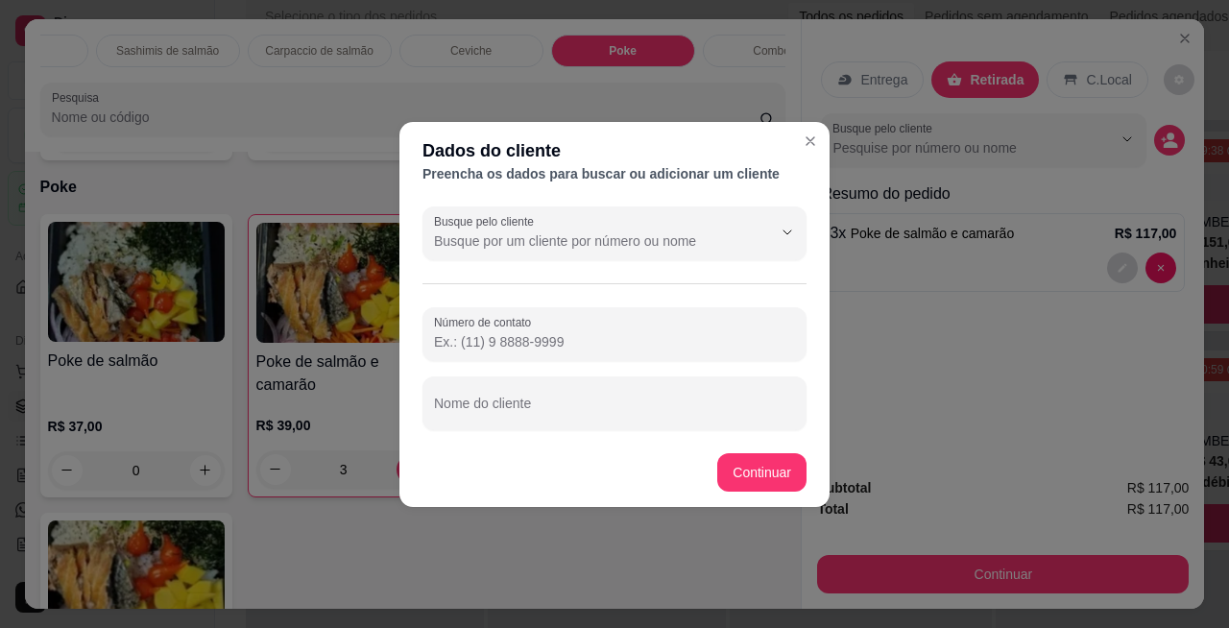
click at [753, 240] on button "Show suggestions" at bounding box center [760, 232] width 30 height 30
click at [647, 334] on input "Número de contato" at bounding box center [614, 341] width 361 height 19
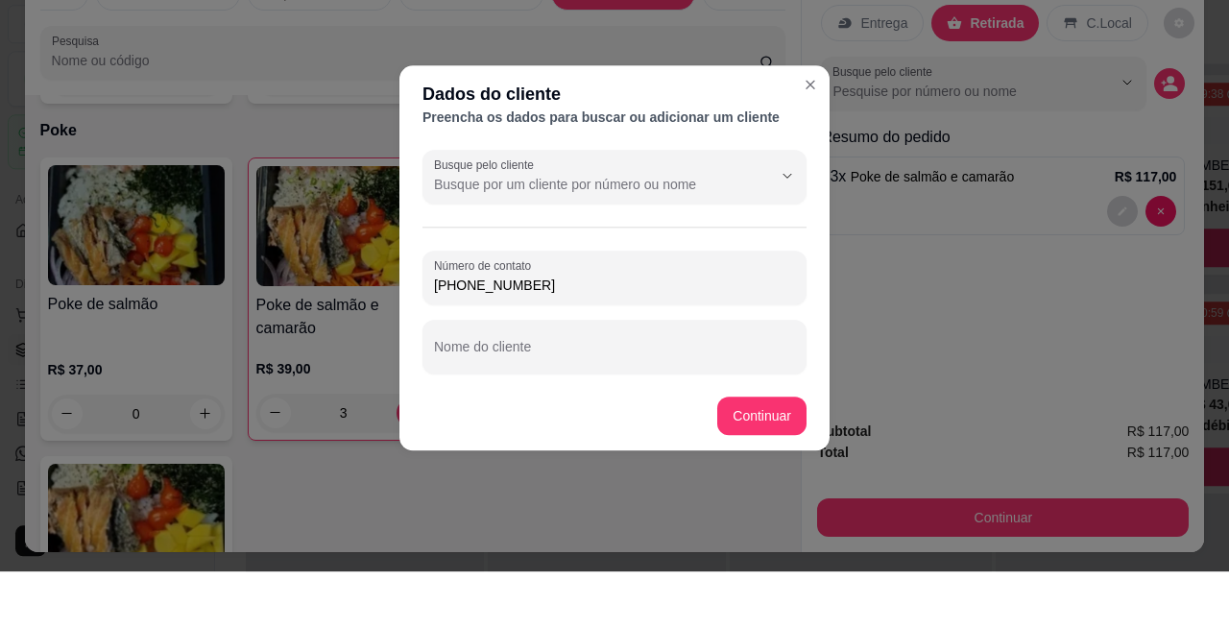
scroll to position [95, 0]
type input "[PHONE_NUMBER]"
click at [676, 407] on input "Nome do cliente" at bounding box center [614, 410] width 361 height 19
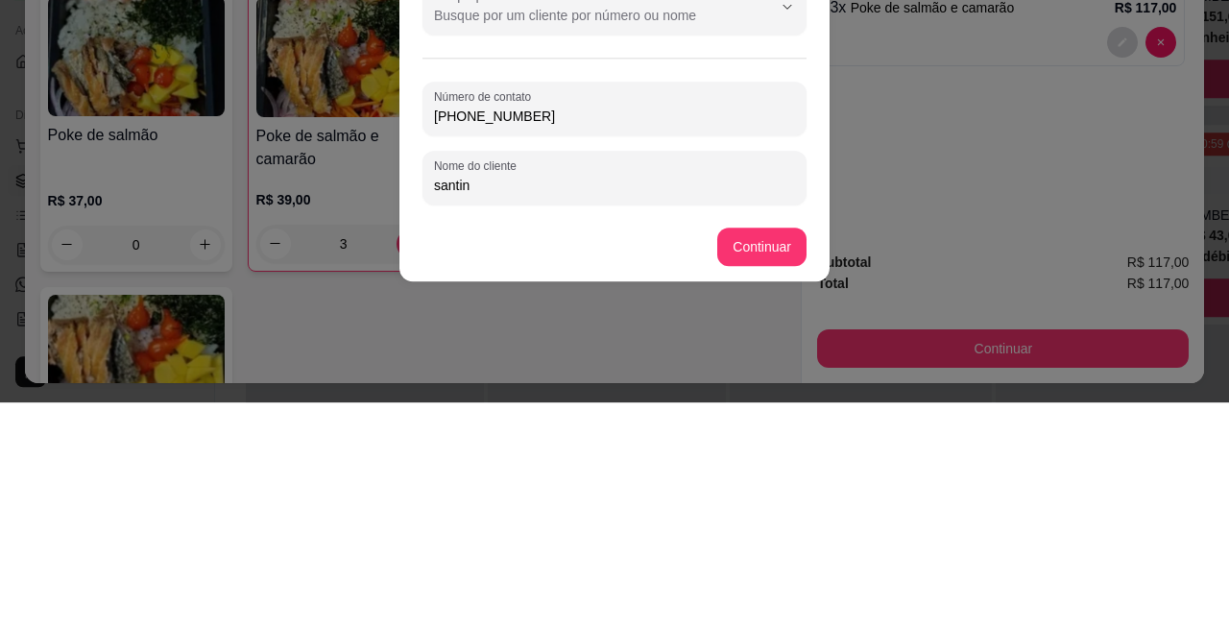
type input "santin"
click at [760, 241] on button "Show suggestions" at bounding box center [760, 232] width 31 height 31
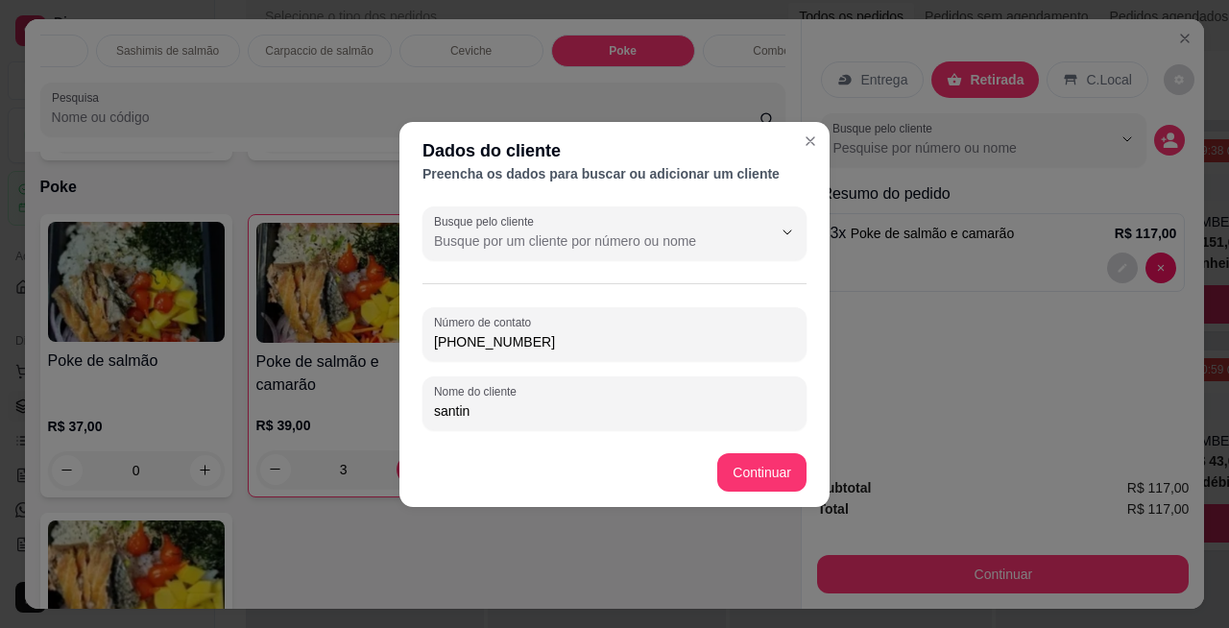
click at [760, 474] on div "Poke de salmão R$ 37,00 0 Poke de salmão e camarão R$ 39,00 3 Poke de camarão R…" at bounding box center [413, 492] width 746 height 557
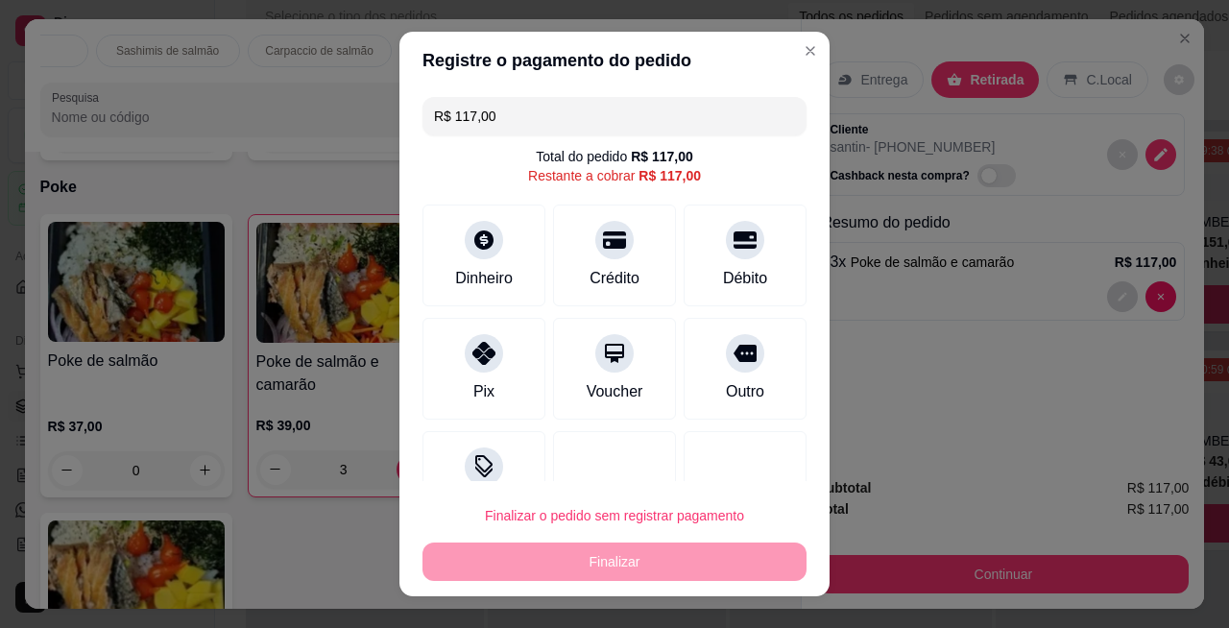
click at [494, 375] on div "Pix" at bounding box center [483, 369] width 123 height 102
type input "R$ 0,00"
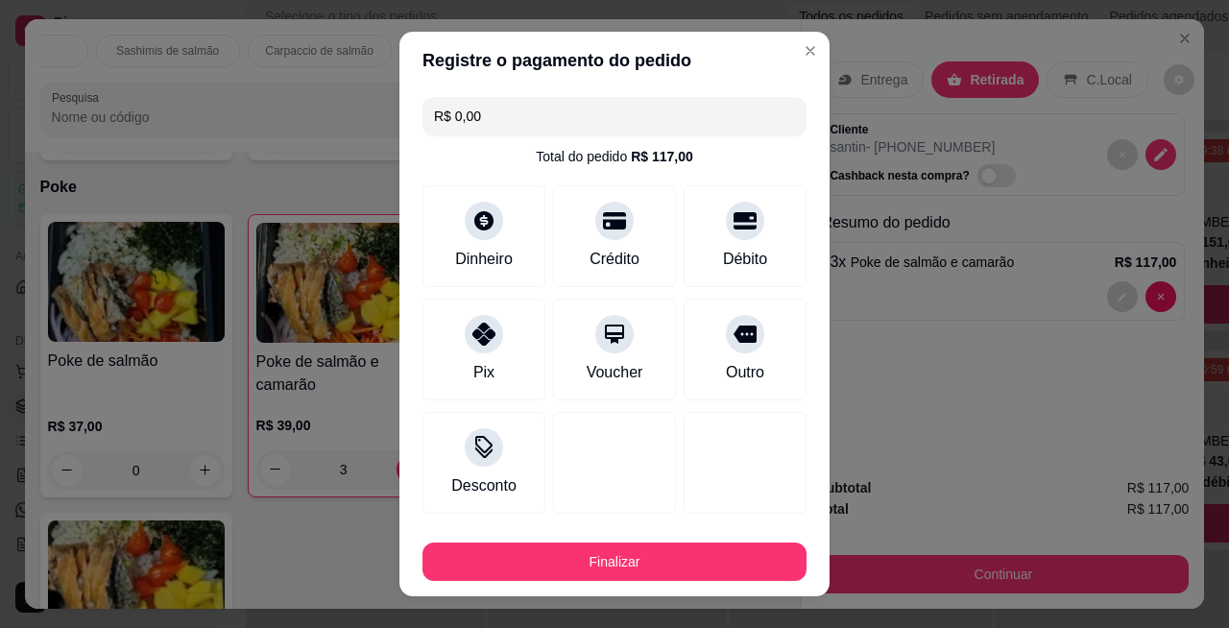
click at [674, 559] on button "Finalizar" at bounding box center [614, 561] width 384 height 38
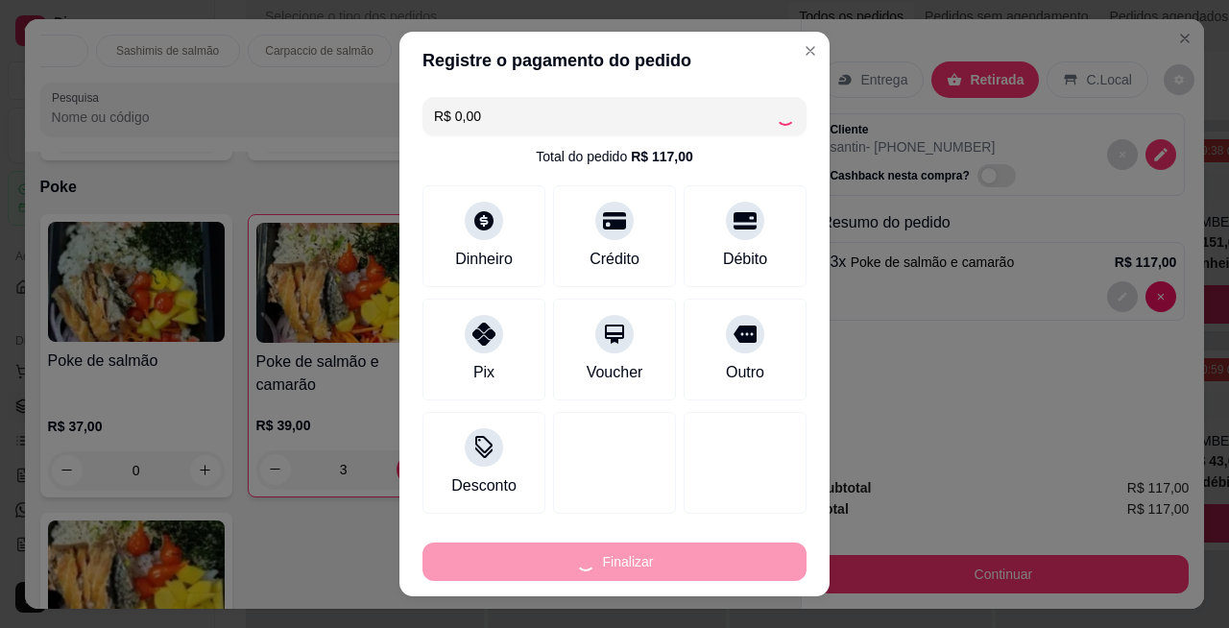
type input "0"
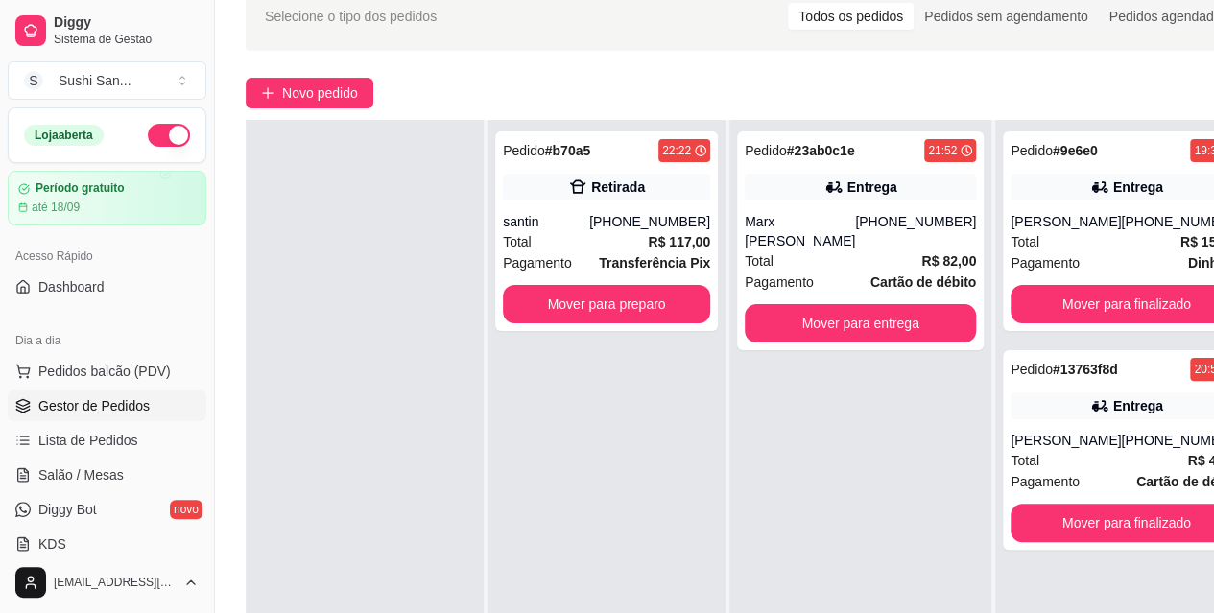
click at [835, 328] on button "Mover para entrega" at bounding box center [860, 323] width 231 height 38
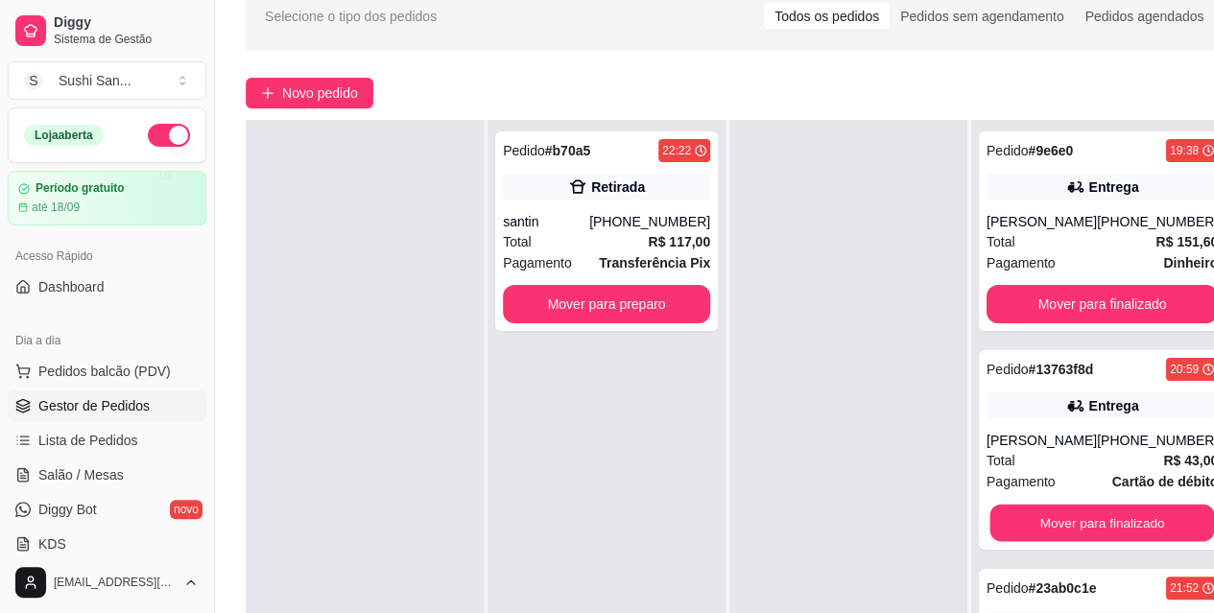
scroll to position [67, 0]
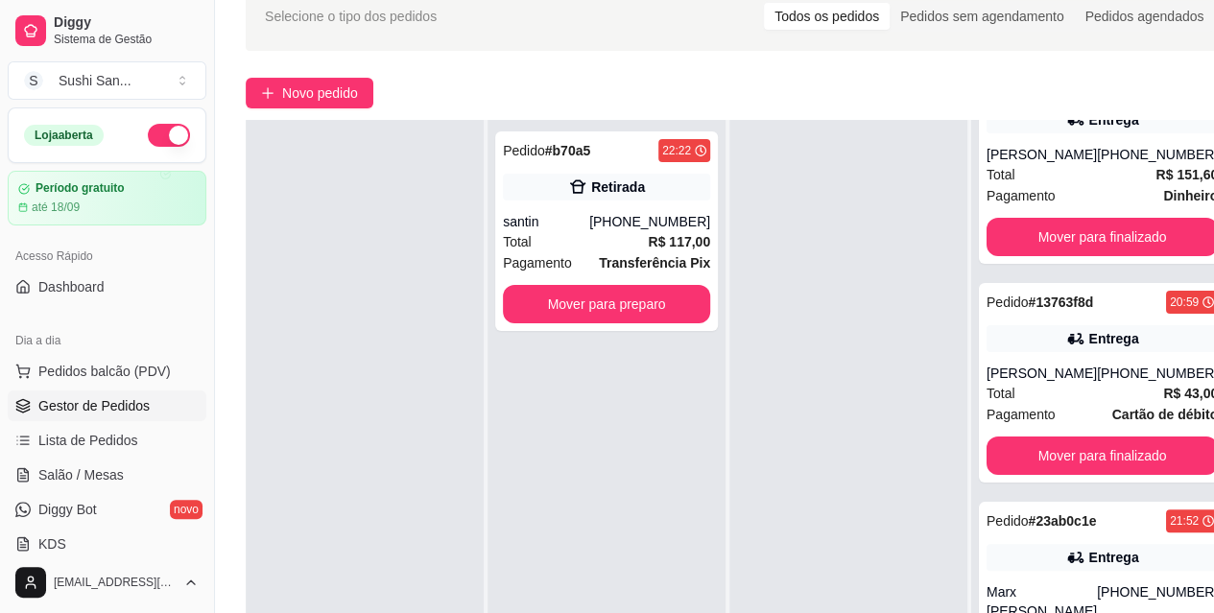
click at [1082, 525] on strong "# 23ab0c1e" at bounding box center [1063, 520] width 68 height 15
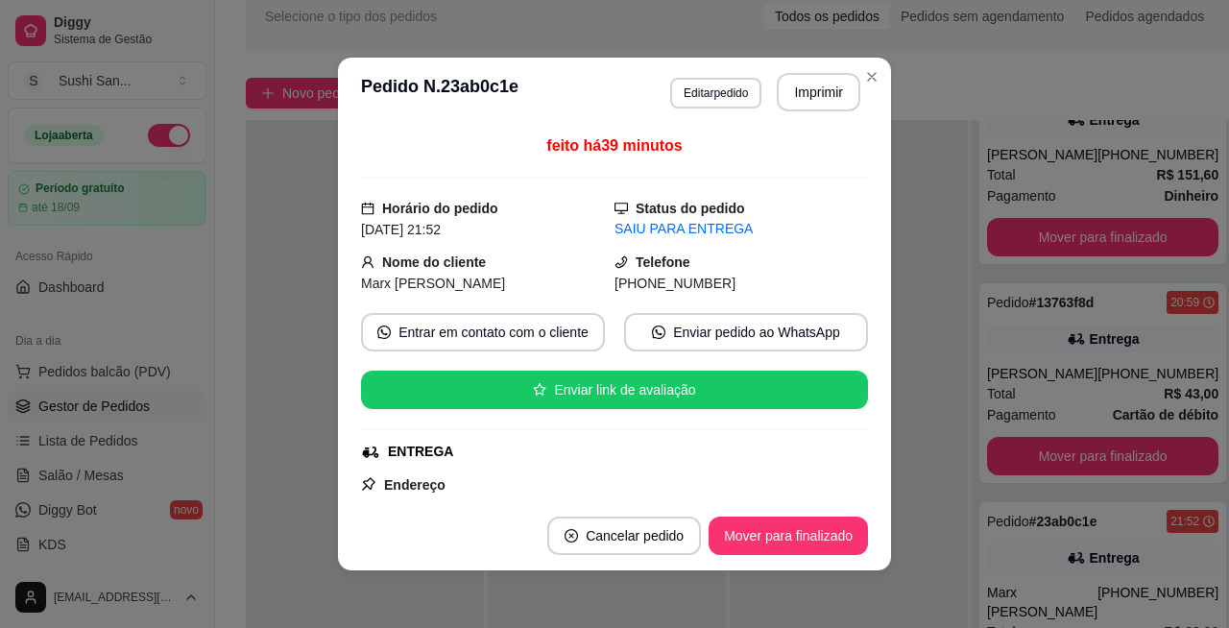
click at [1023, 571] on div "Pedido # 23ab0c1e 21:52 Entrega Marx [PERSON_NAME] [PHONE_NUMBER] Total R$ 82,0…" at bounding box center [1102, 611] width 247 height 219
click at [864, 77] on div "Selecione o tipo dos pedidos Todos os pedidos Pedidos sem agendamento Pedidos a…" at bounding box center [740, 370] width 1051 height 800
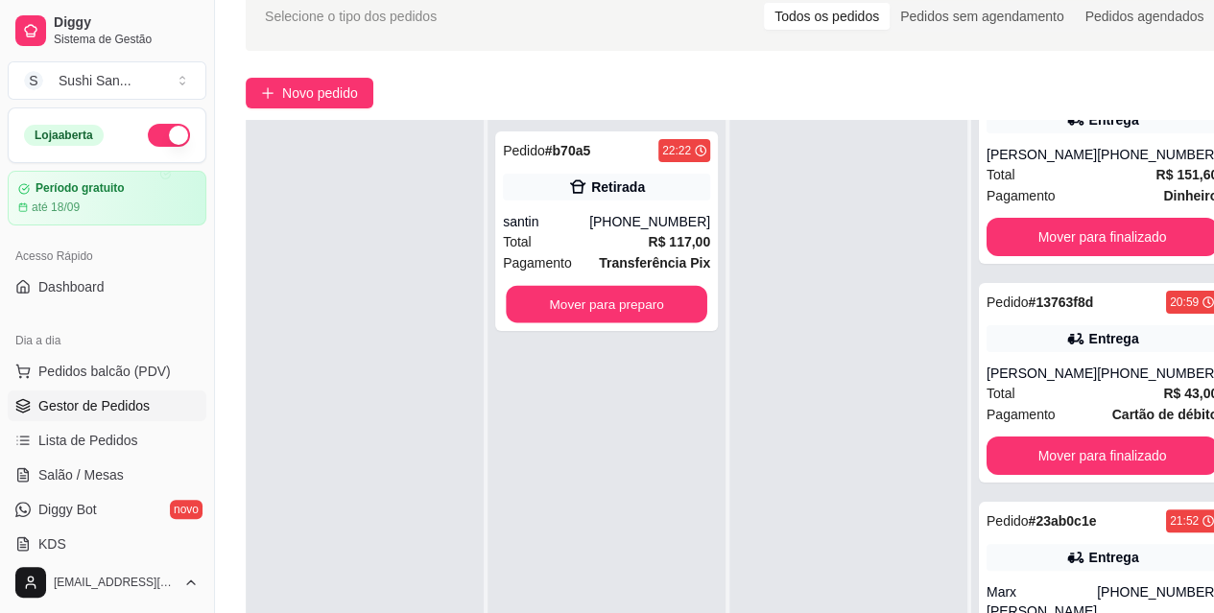
click at [641, 303] on button "Mover para preparo" at bounding box center [607, 304] width 202 height 37
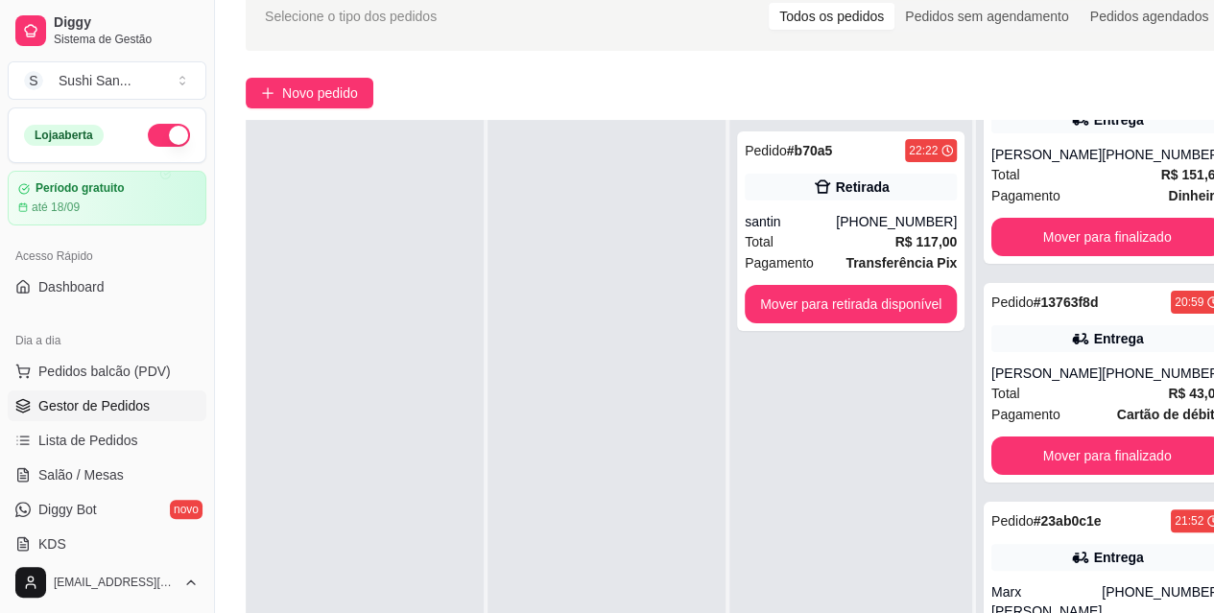
click at [872, 307] on button "Mover para retirada disponível" at bounding box center [851, 304] width 212 height 38
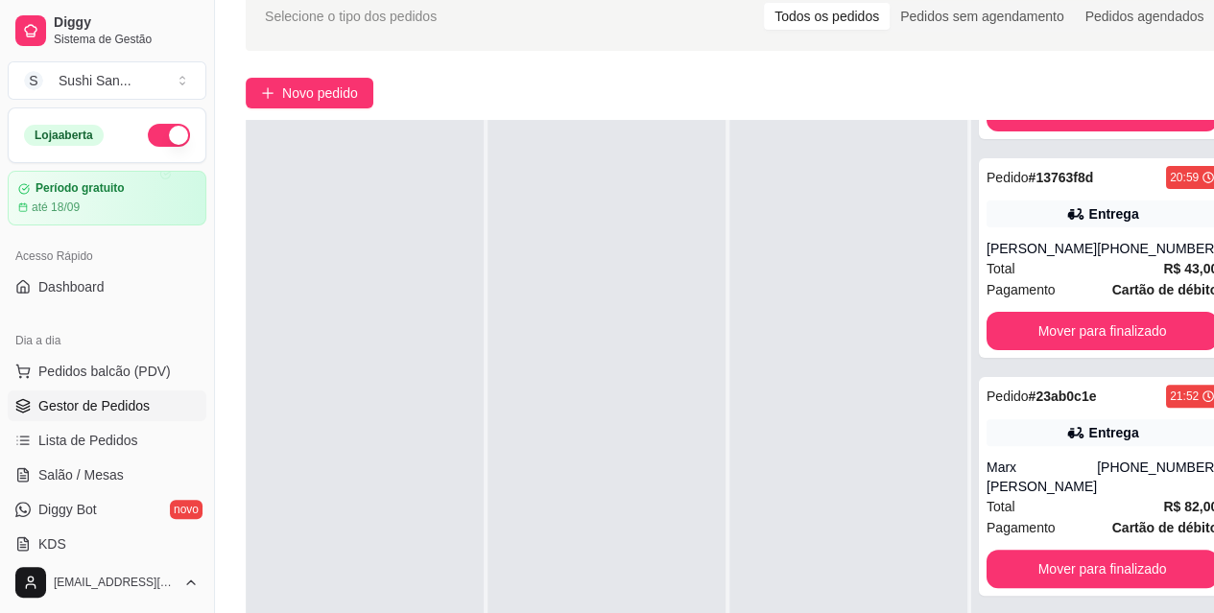
scroll to position [286, 0]
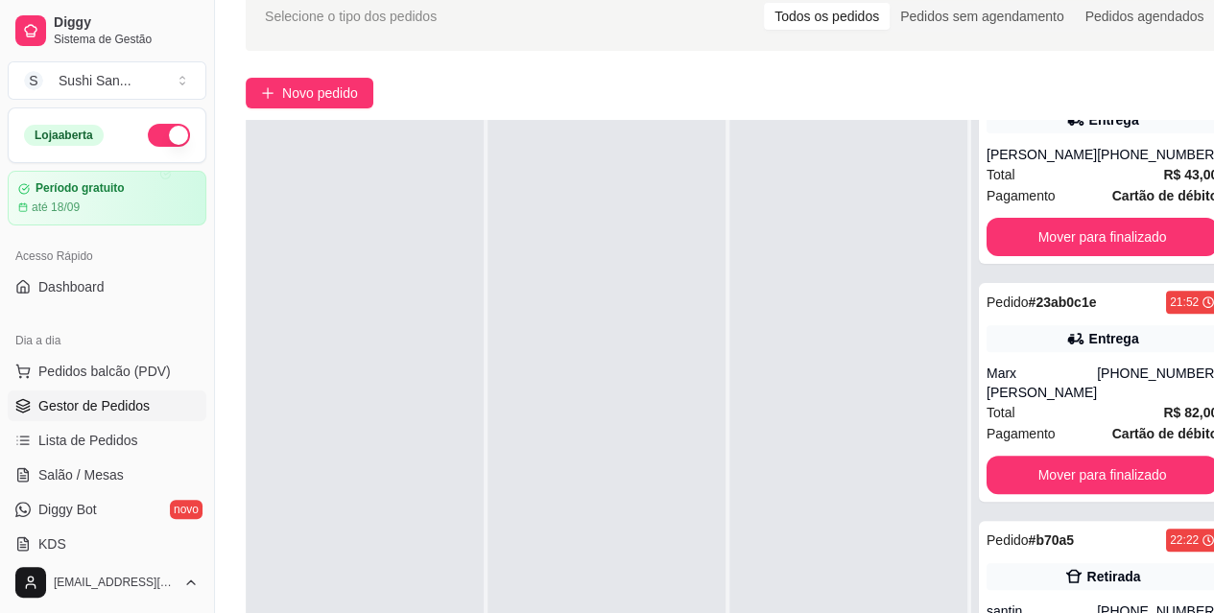
click at [135, 372] on span "Pedidos balcão (PDV)" at bounding box center [104, 371] width 132 height 19
click at [131, 405] on img at bounding box center [122, 344] width 182 height 124
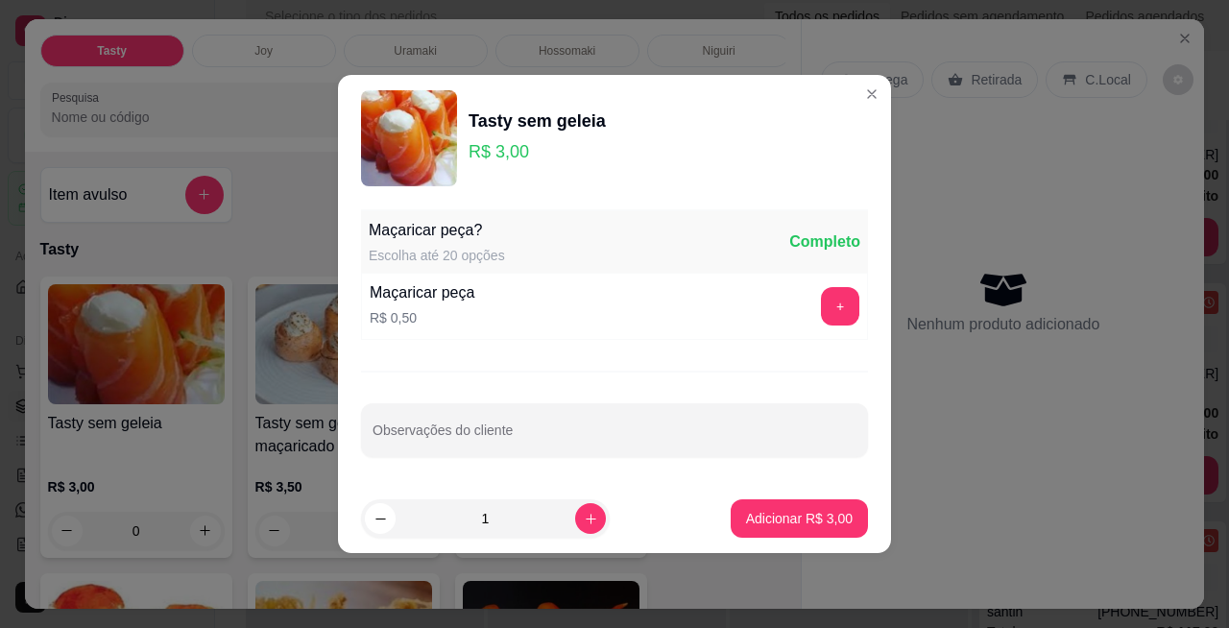
click at [852, 92] on div "Entrega Retirada C.Local" at bounding box center [1003, 79] width 364 height 67
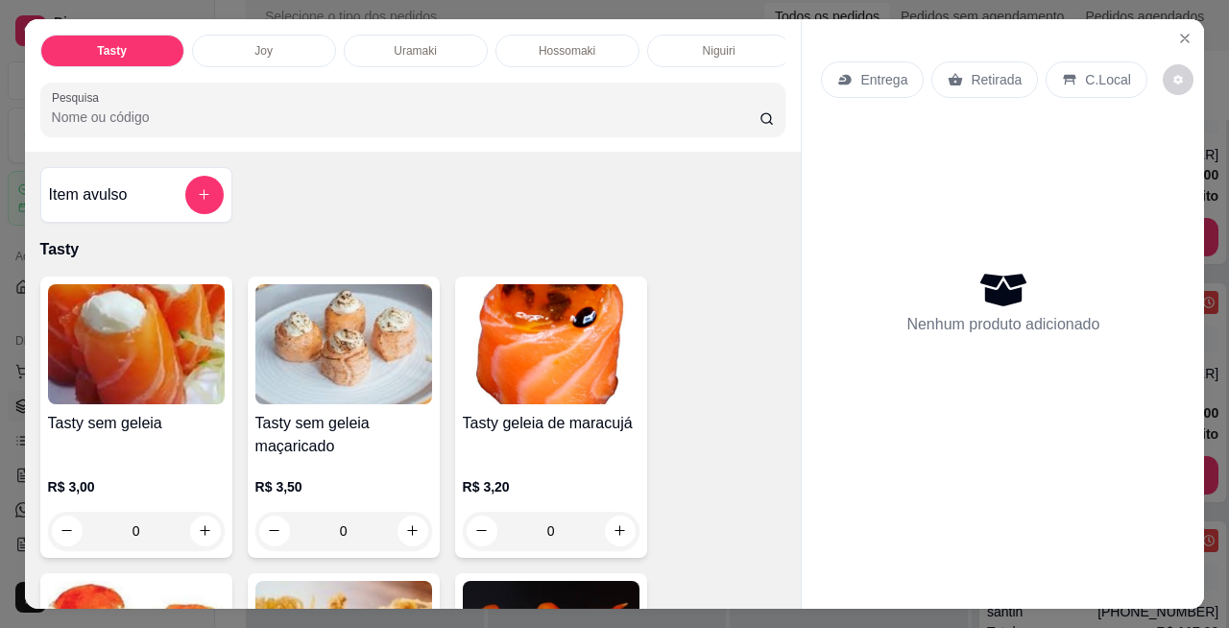
click at [1181, 35] on icon "Close" at bounding box center [1185, 39] width 8 height 8
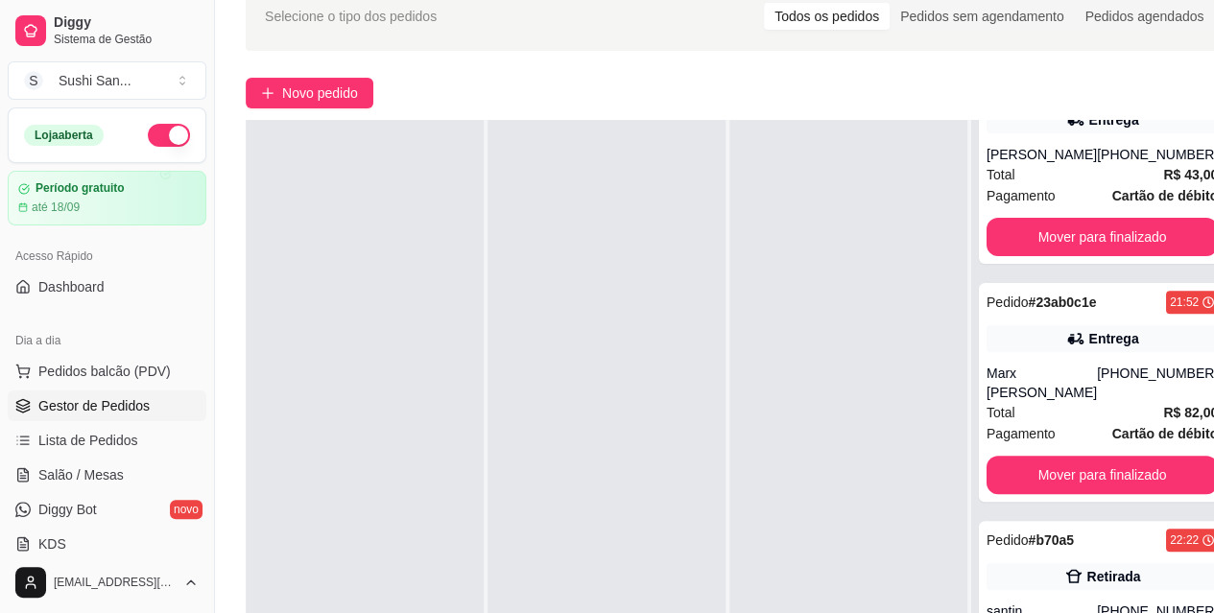
click at [122, 437] on span "Lista de Pedidos" at bounding box center [88, 440] width 100 height 19
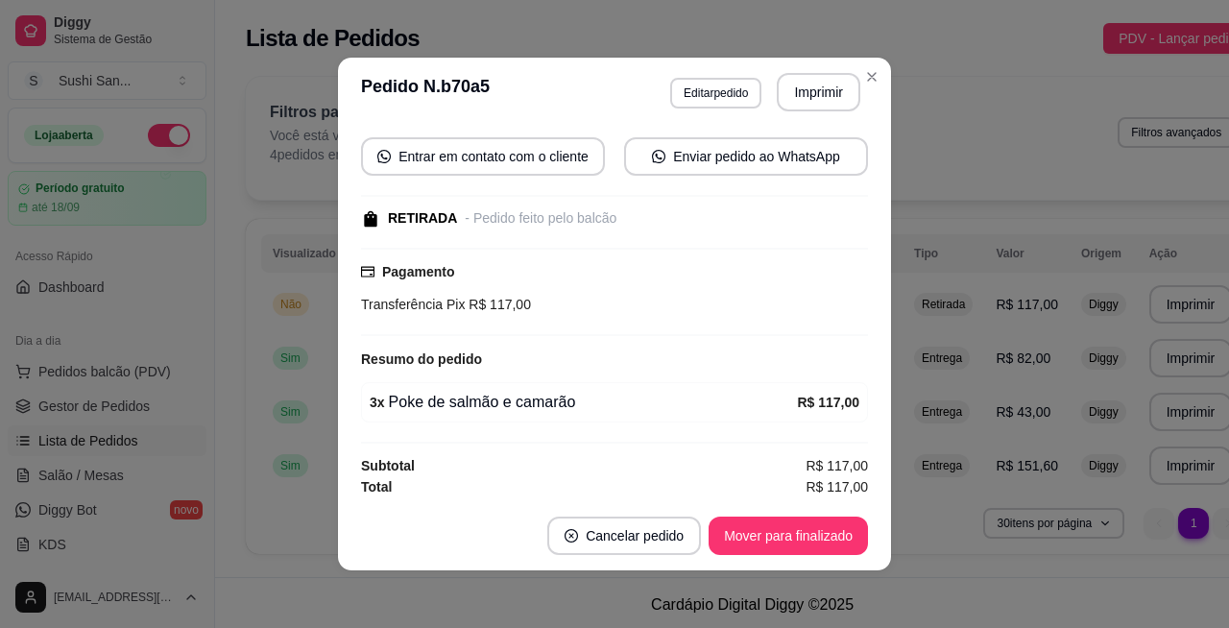
scroll to position [4, 0]
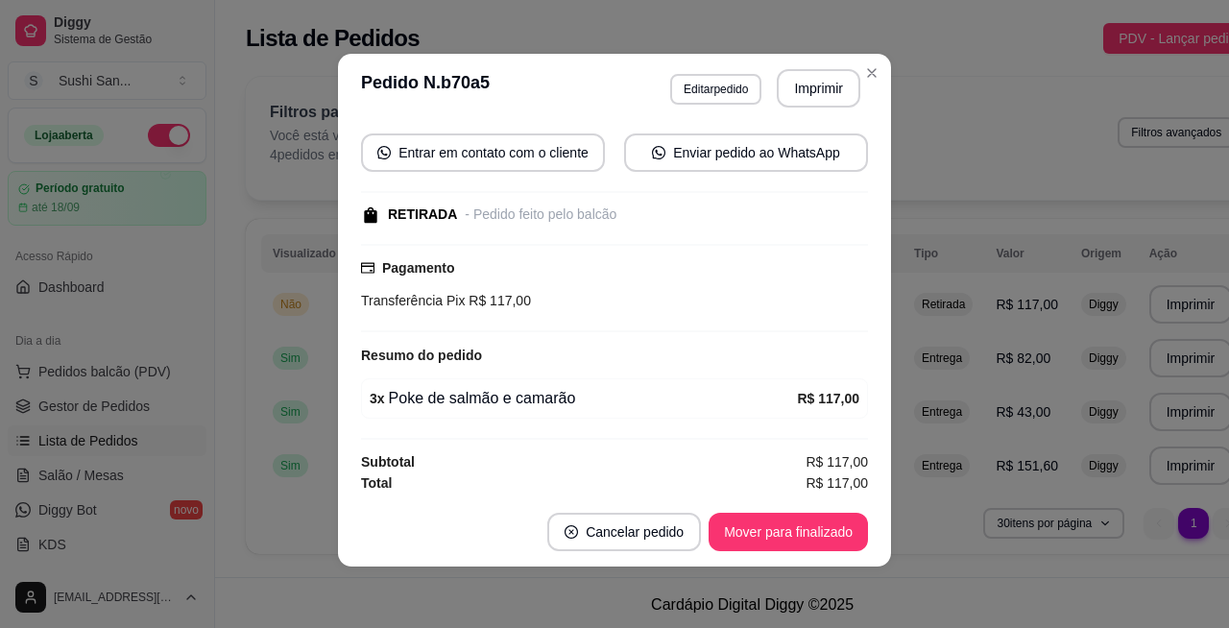
click at [809, 394] on strong "R$ 117,00" at bounding box center [828, 398] width 62 height 15
click at [805, 472] on span "R$ 117,00" at bounding box center [836, 482] width 62 height 21
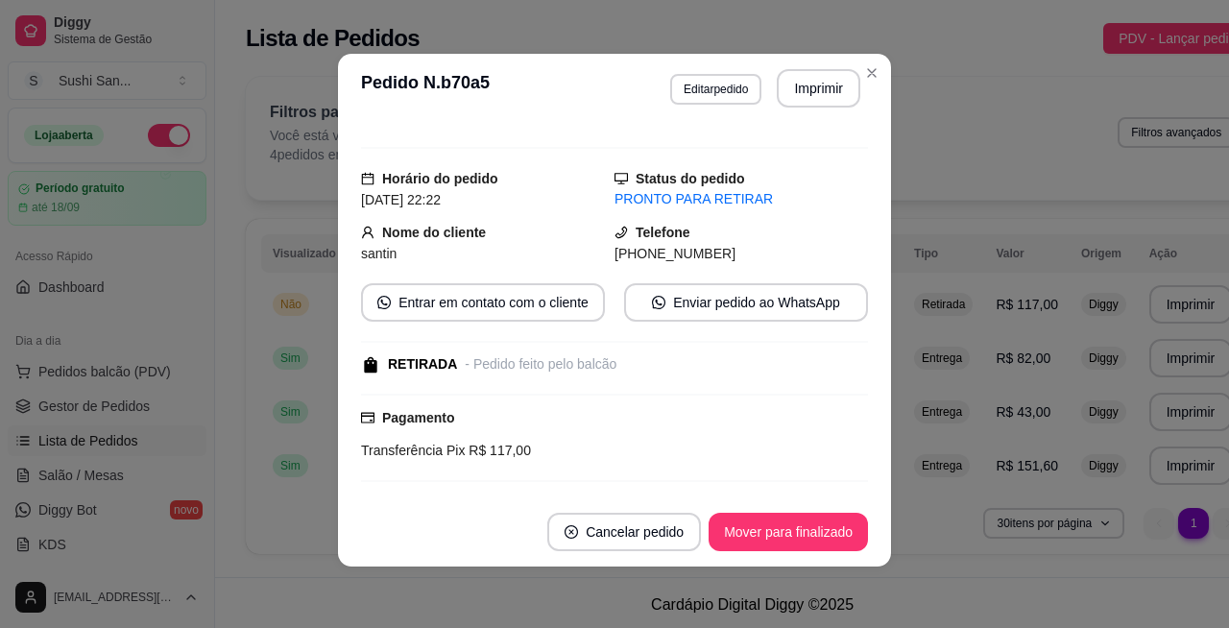
scroll to position [0, 0]
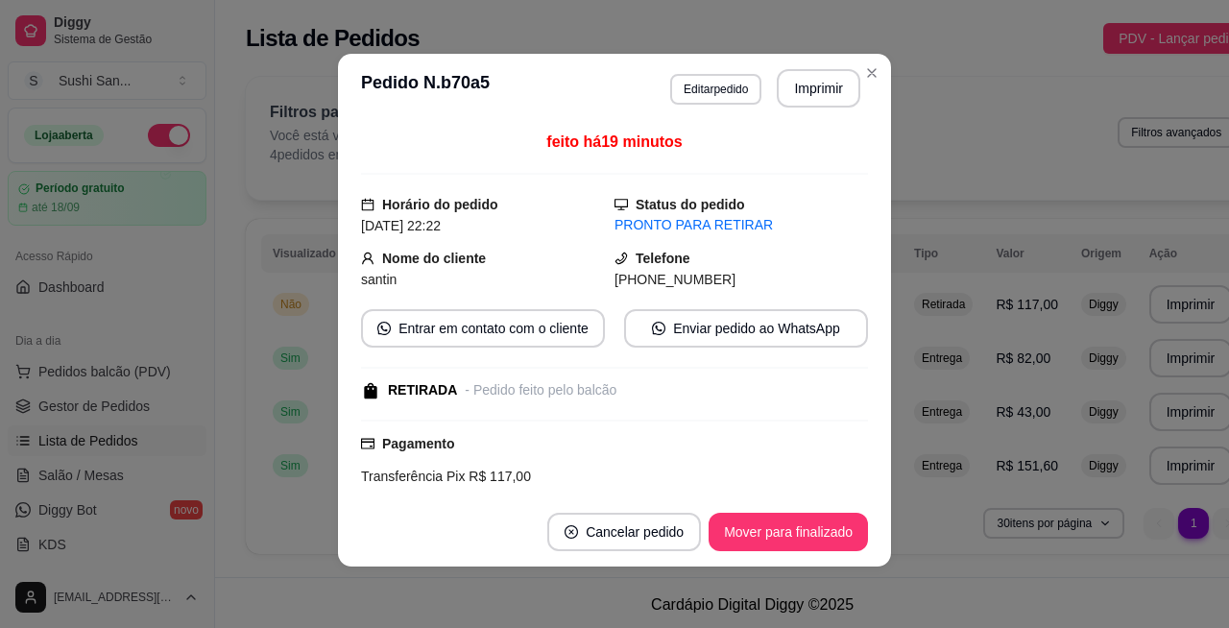
click at [866, 76] on div "**********" at bounding box center [752, 321] width 1074 height 512
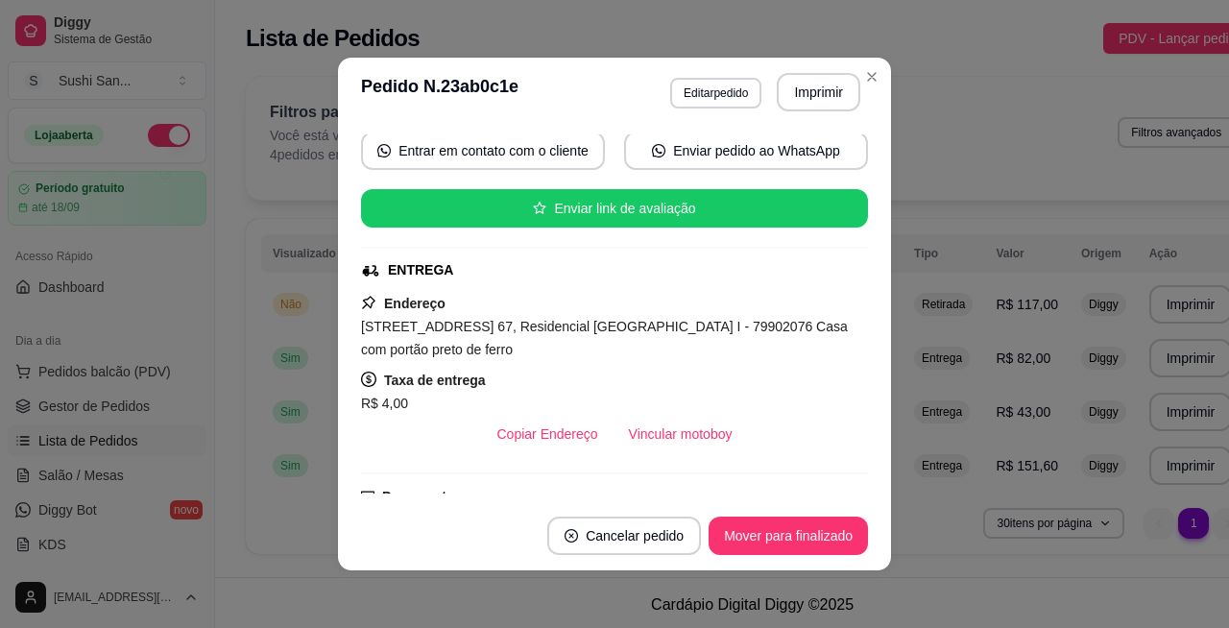
scroll to position [186, 0]
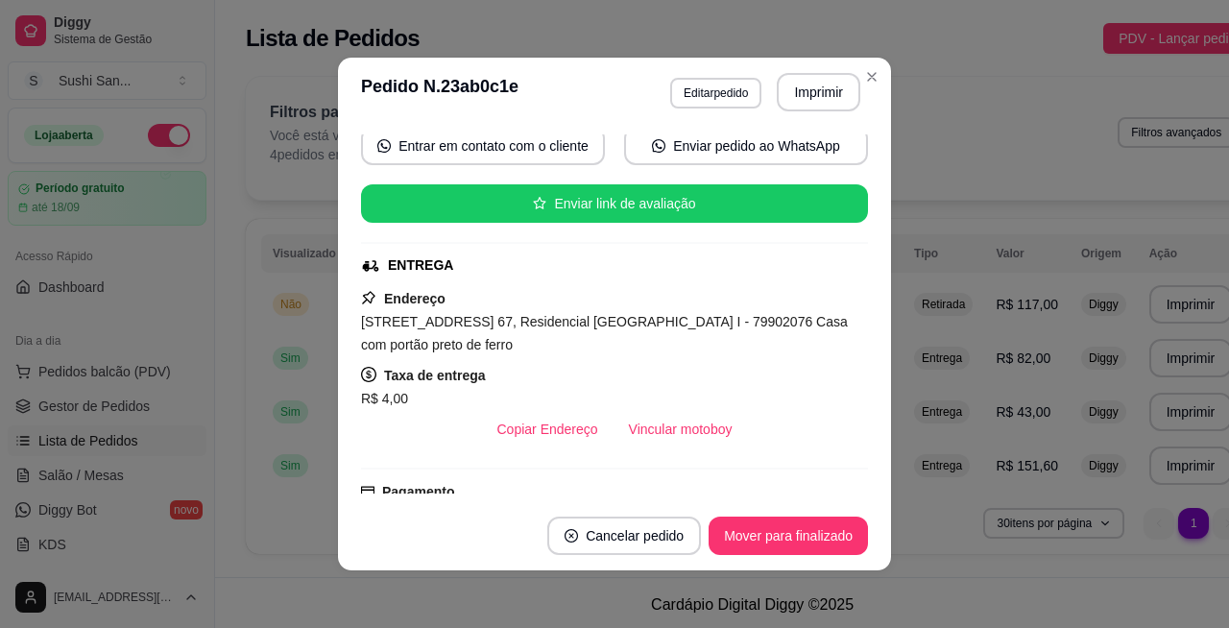
click at [864, 77] on div "Filtros para pedidos Você está vendo os pedidos de hoje. 4 pedidos encontrados …" at bounding box center [752, 138] width 1013 height 123
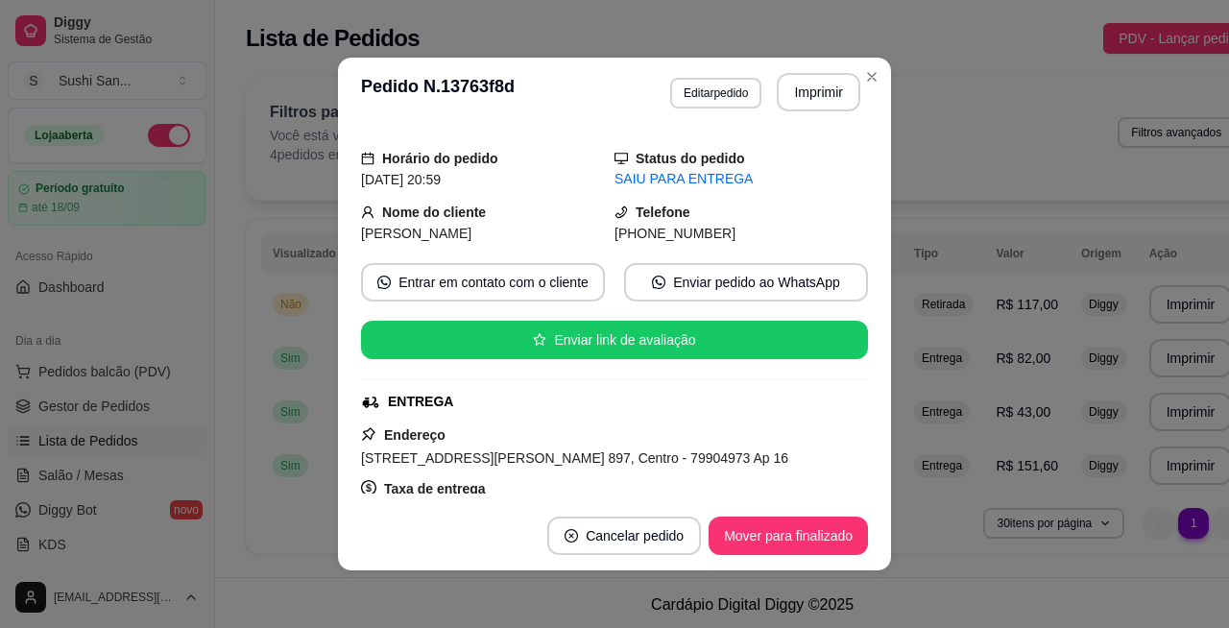
scroll to position [65, 0]
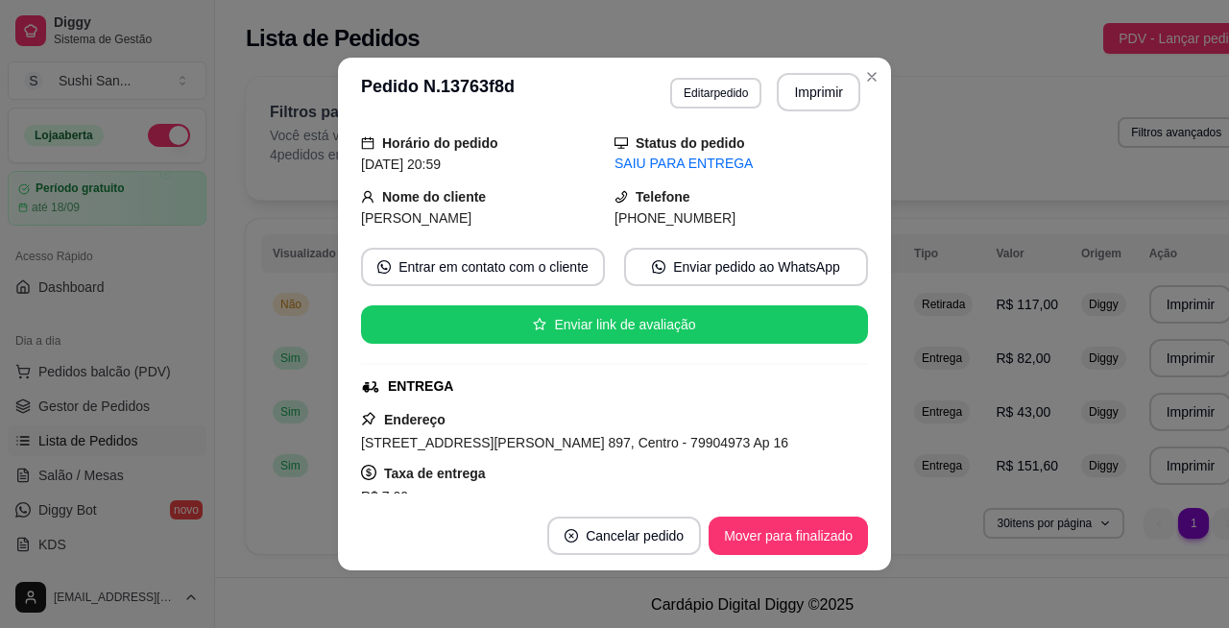
click at [870, 78] on div "Filtros para pedidos Você está vendo os pedidos de hoje. 4 pedidos encontrados …" at bounding box center [752, 138] width 1013 height 123
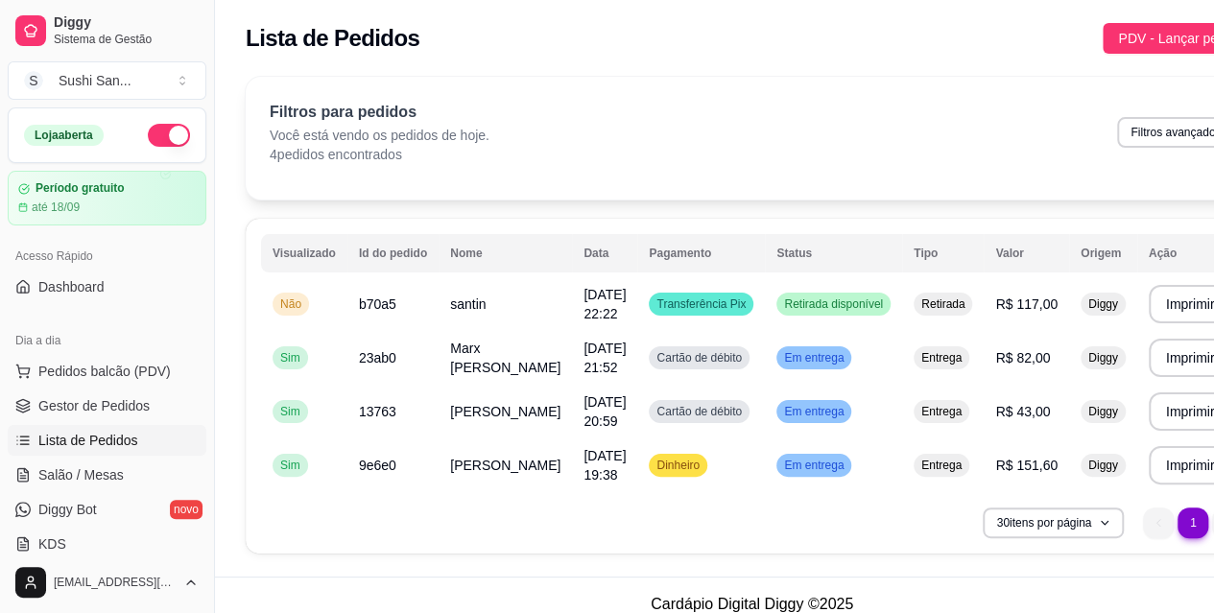
click at [147, 373] on span "Pedidos balcão (PDV)" at bounding box center [104, 371] width 132 height 19
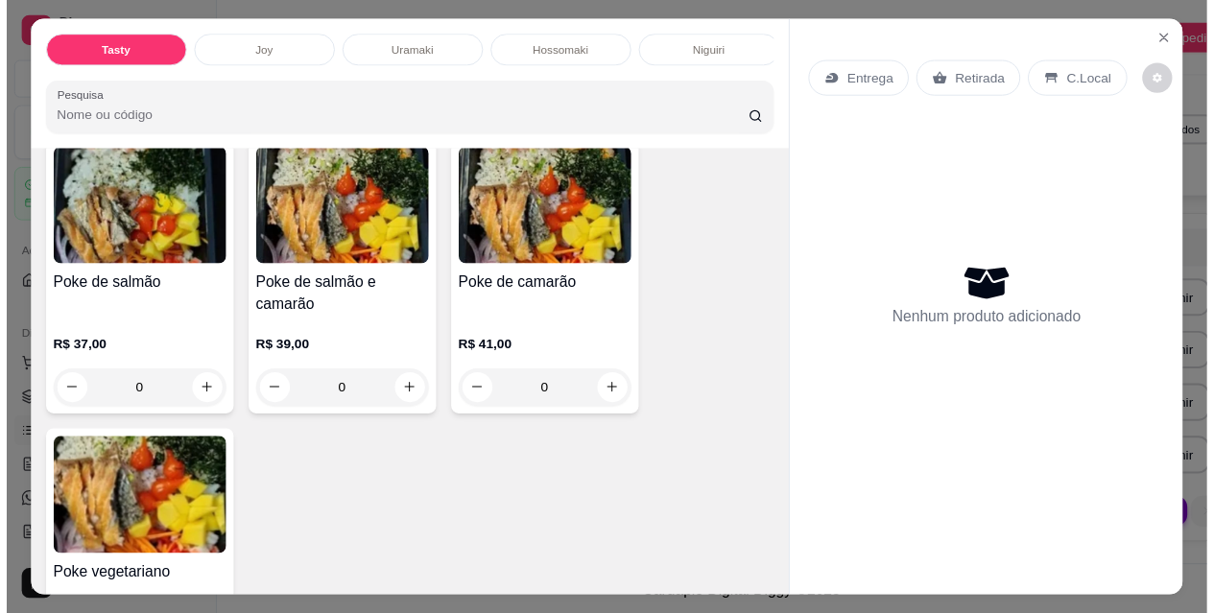
scroll to position [5038, 0]
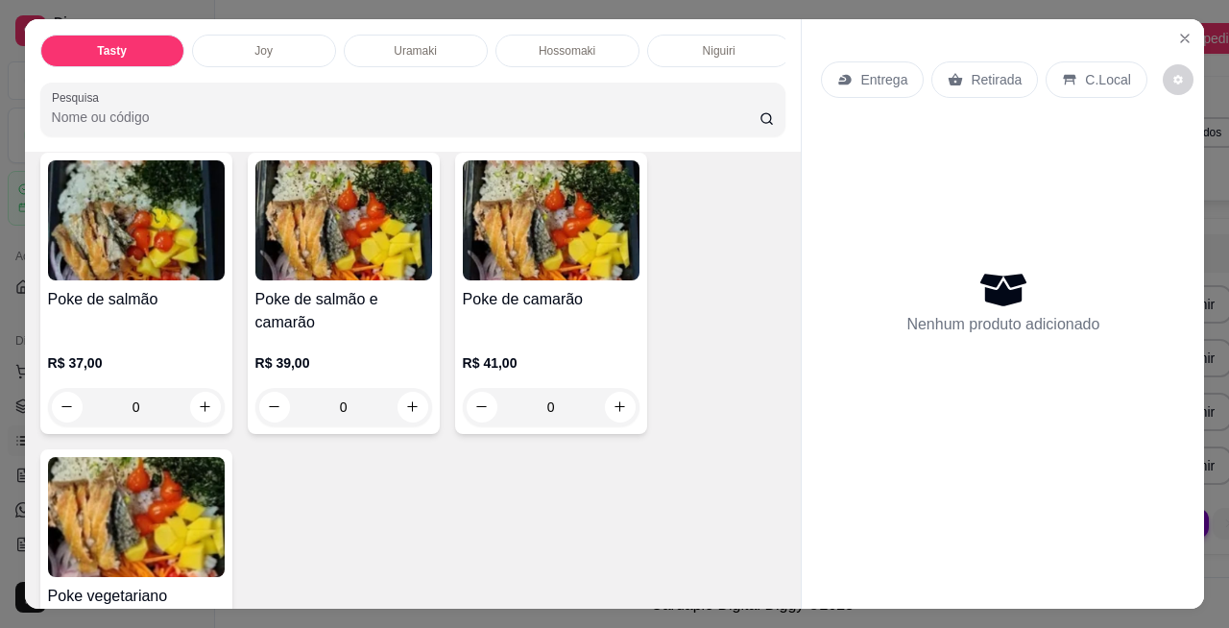
click at [1181, 35] on icon "Close" at bounding box center [1185, 39] width 8 height 8
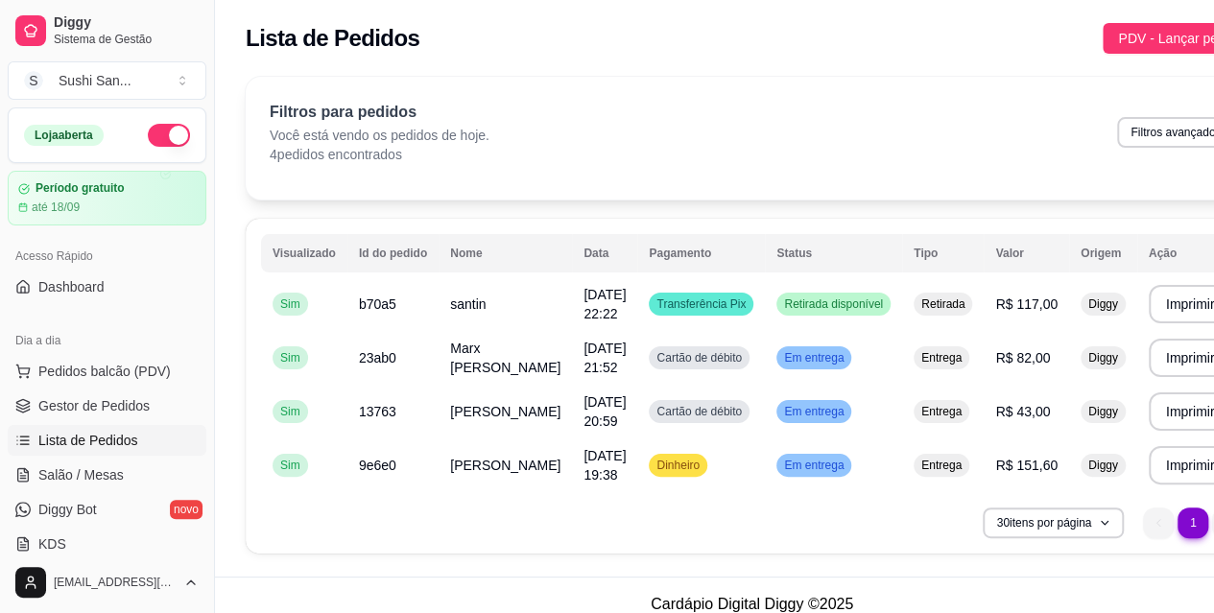
click at [60, 401] on span "Gestor de Pedidos" at bounding box center [93, 405] width 111 height 19
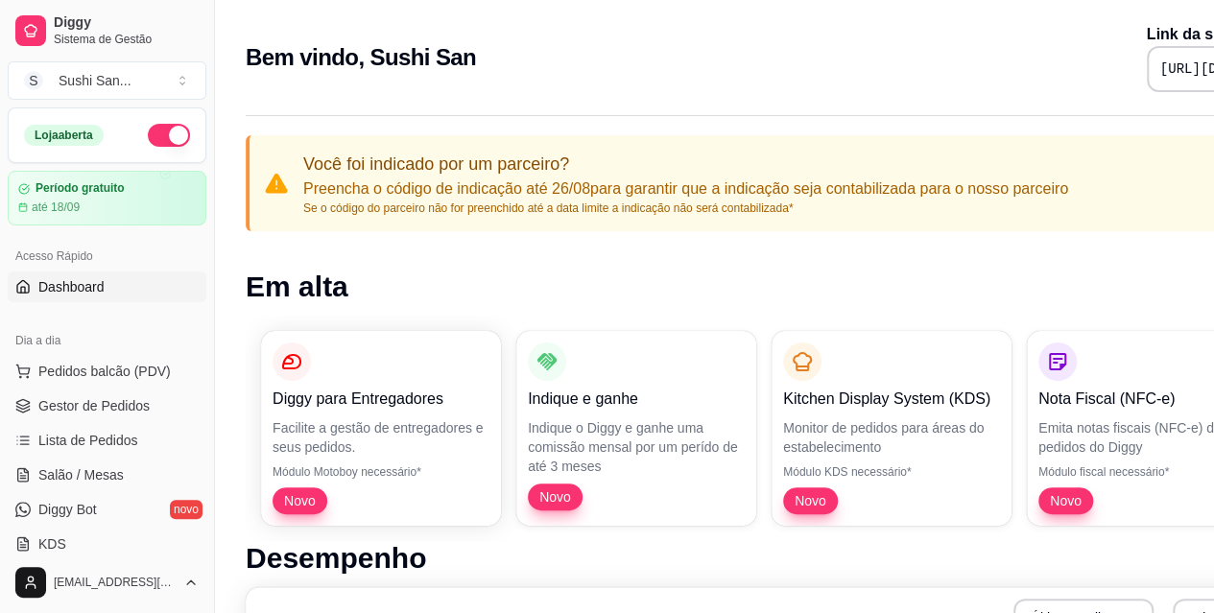
click at [132, 402] on span "Gestor de Pedidos" at bounding box center [93, 405] width 111 height 19
